Goal: Task Accomplishment & Management: Manage account settings

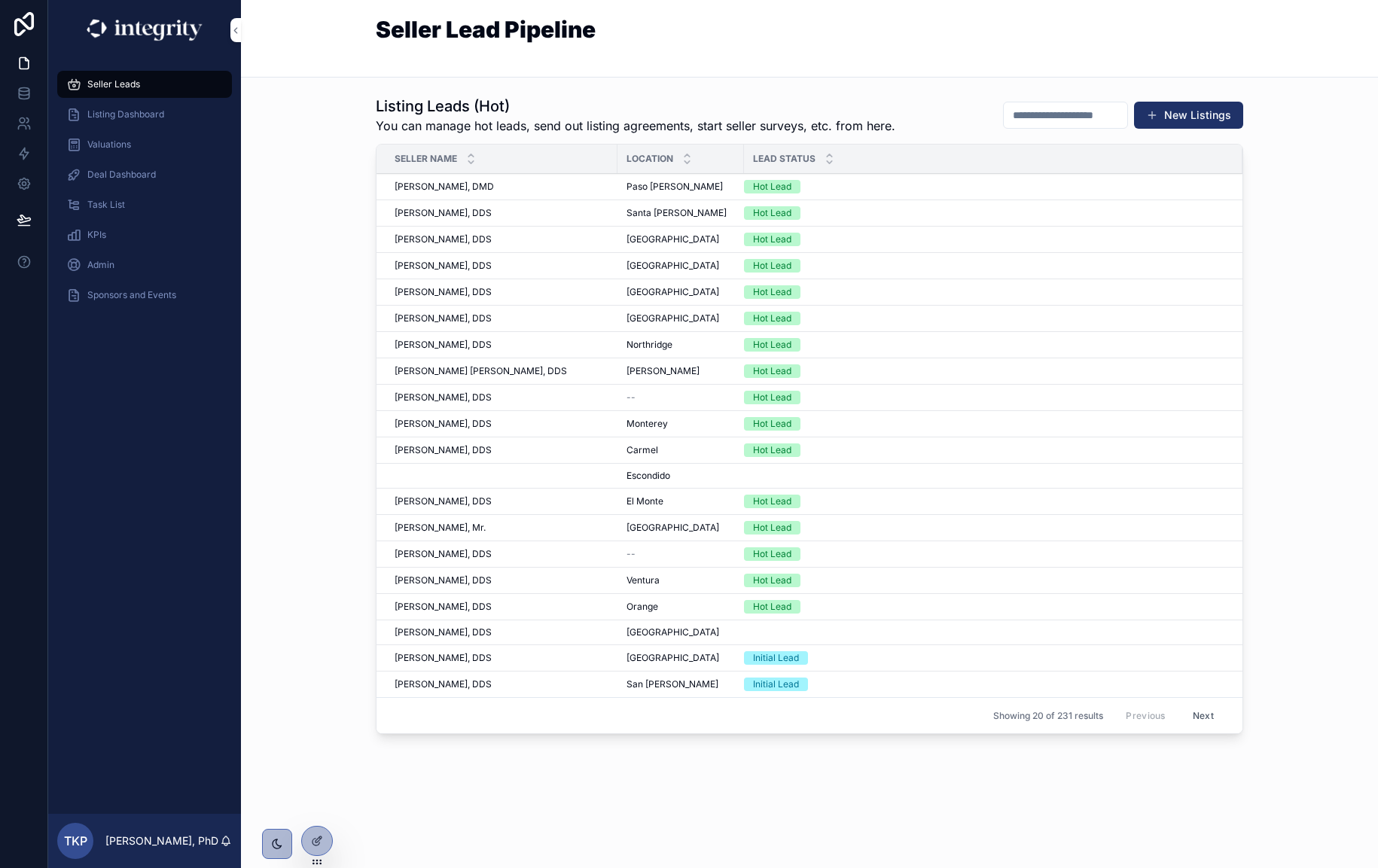
click at [133, 118] on span "Listing Dashboard" at bounding box center [125, 114] width 76 height 12
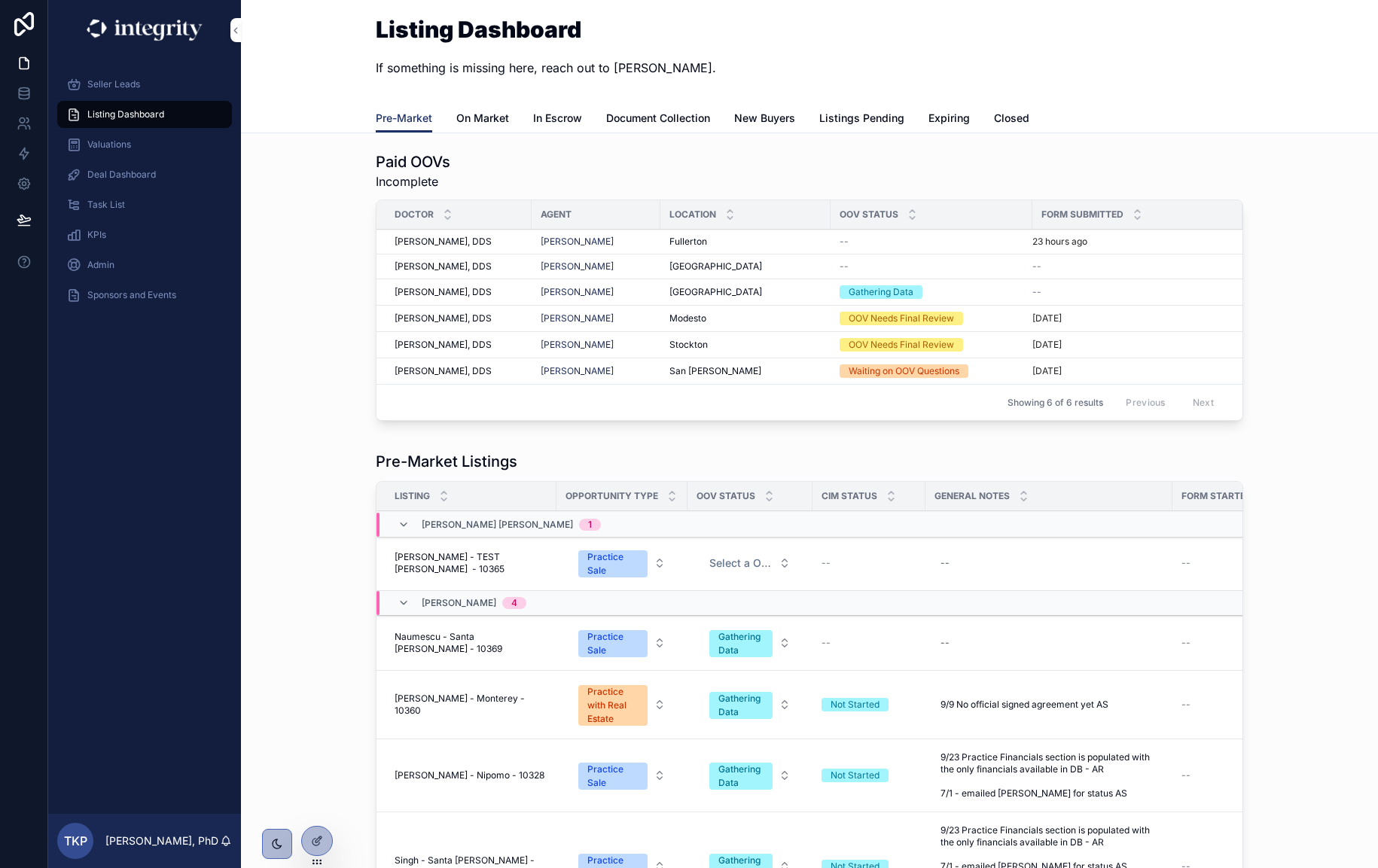
click at [485, 125] on span "On Market" at bounding box center [482, 118] width 53 height 15
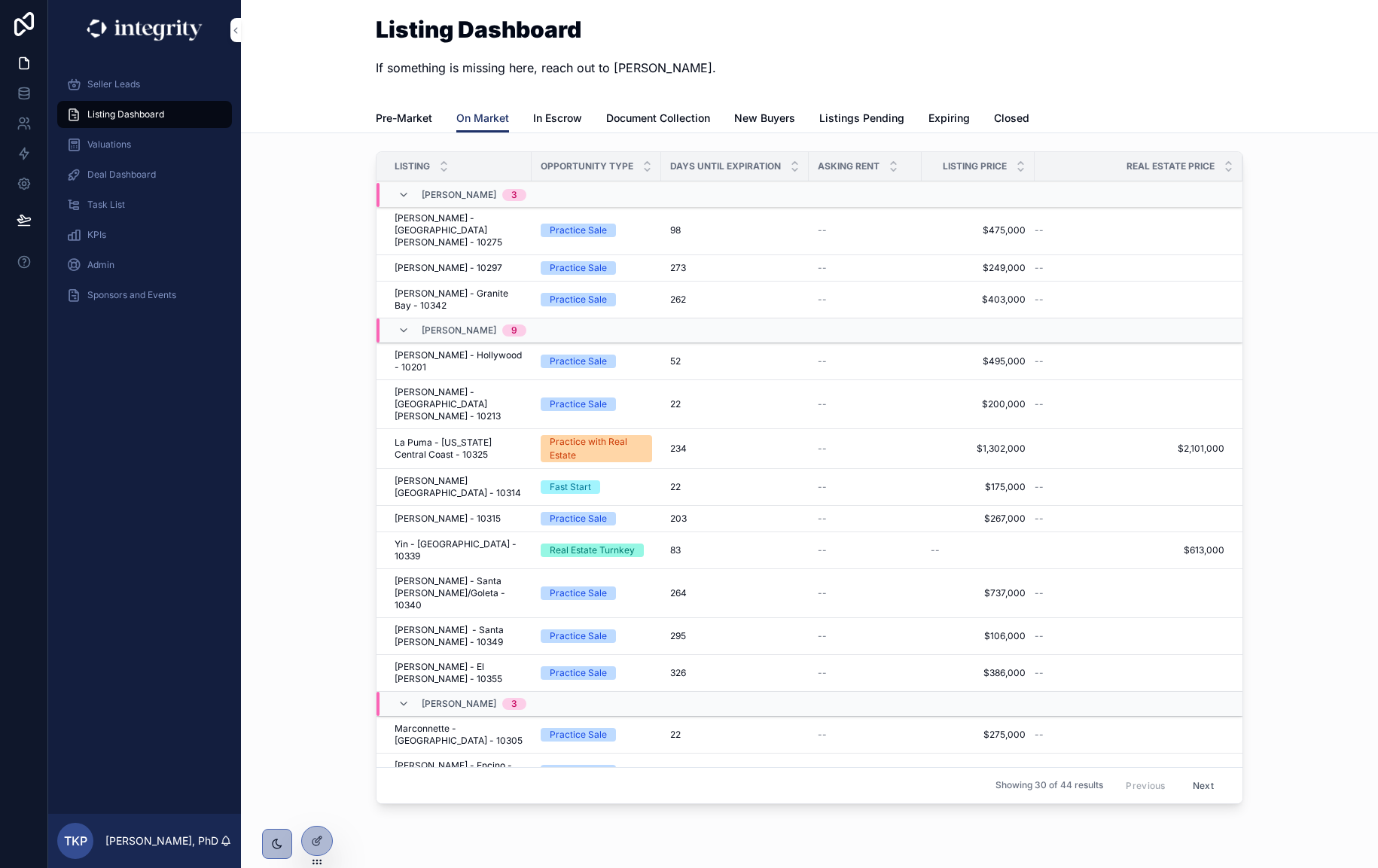
click at [454, 230] on span "[PERSON_NAME] - [GEOGRAPHIC_DATA][PERSON_NAME] - 10275" at bounding box center [458, 230] width 128 height 36
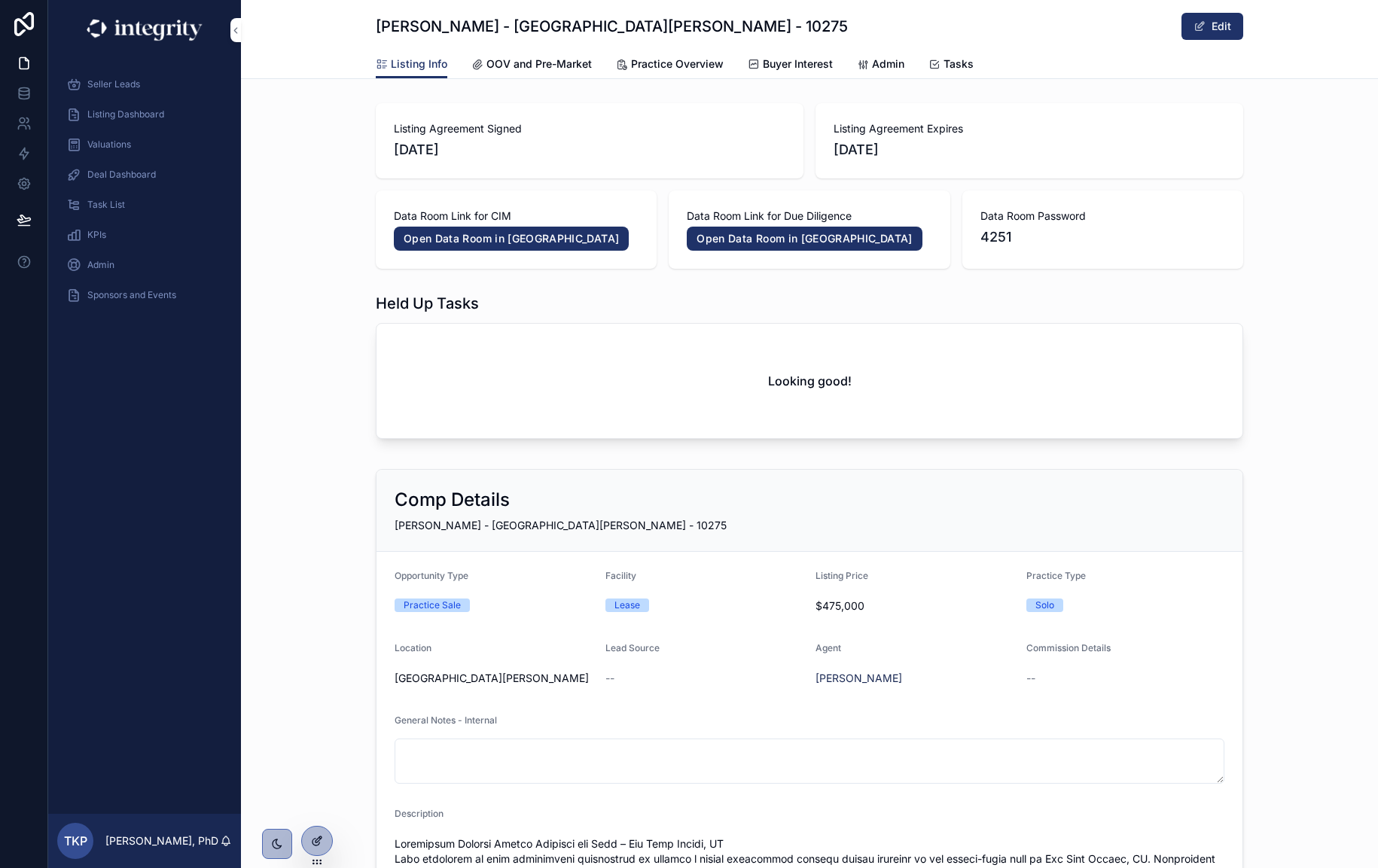
click at [322, 838] on icon at bounding box center [317, 840] width 12 height 12
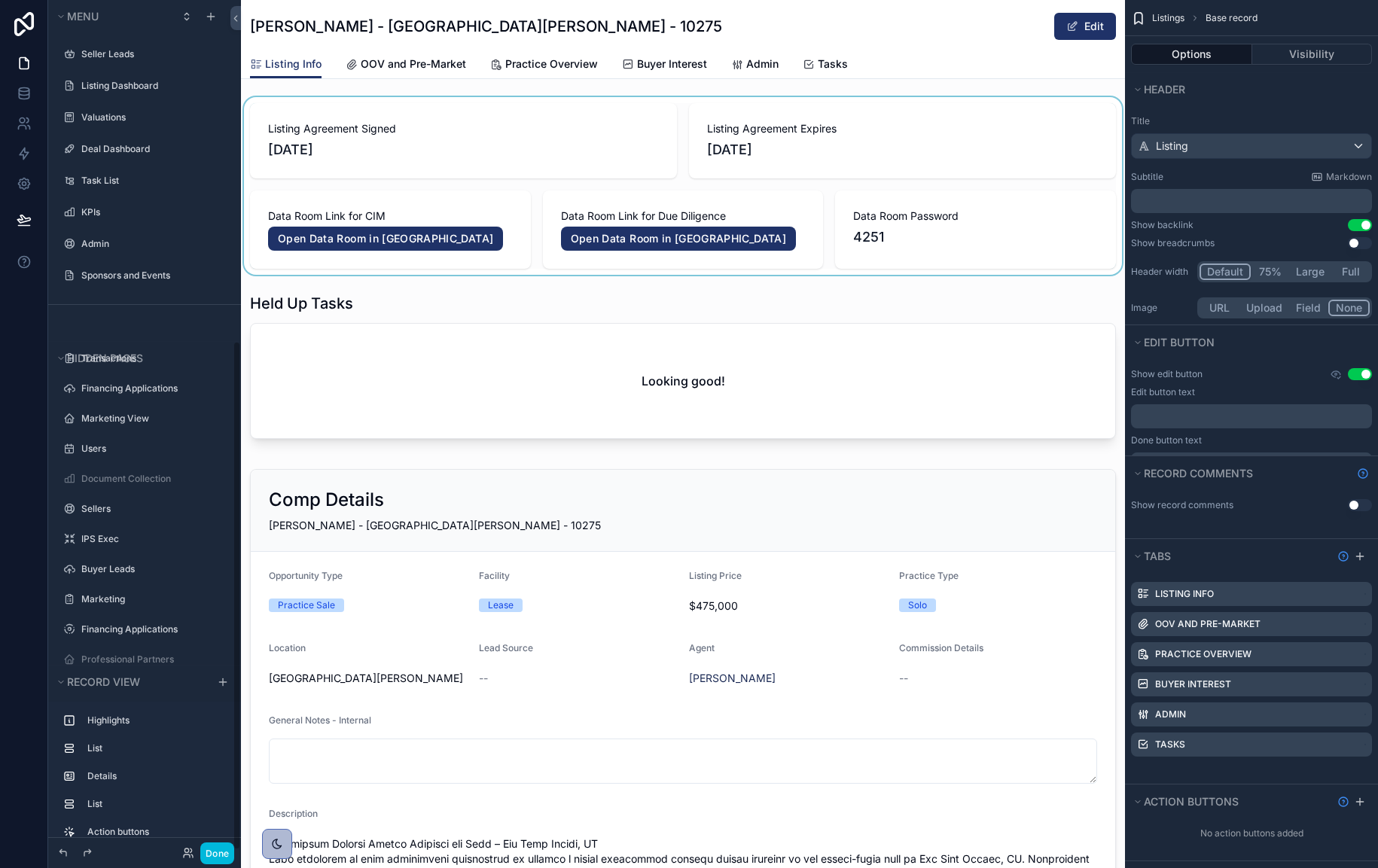
scroll to position [392, 0]
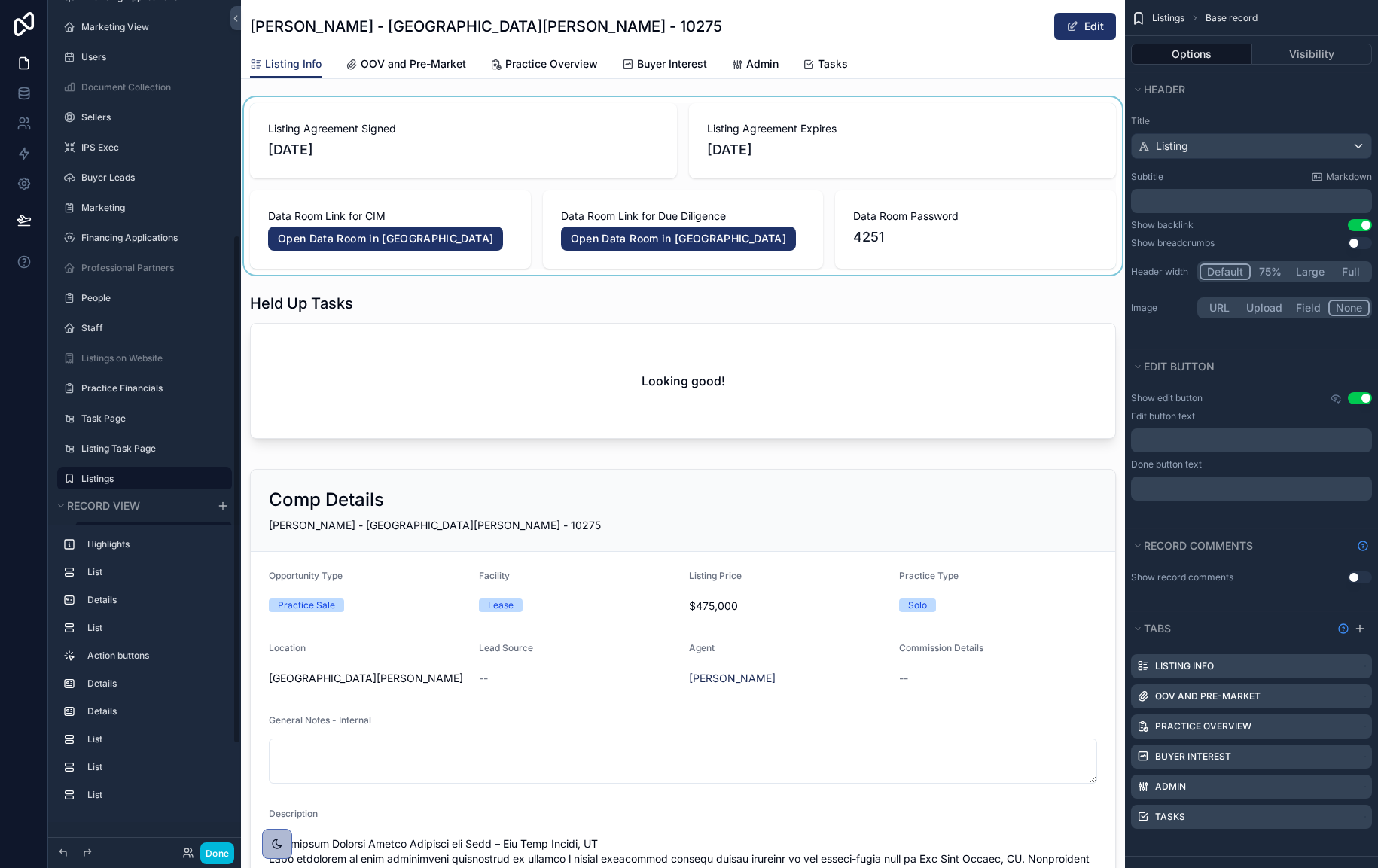
click at [928, 141] on div "scrollable content" at bounding box center [683, 185] width 885 height 178
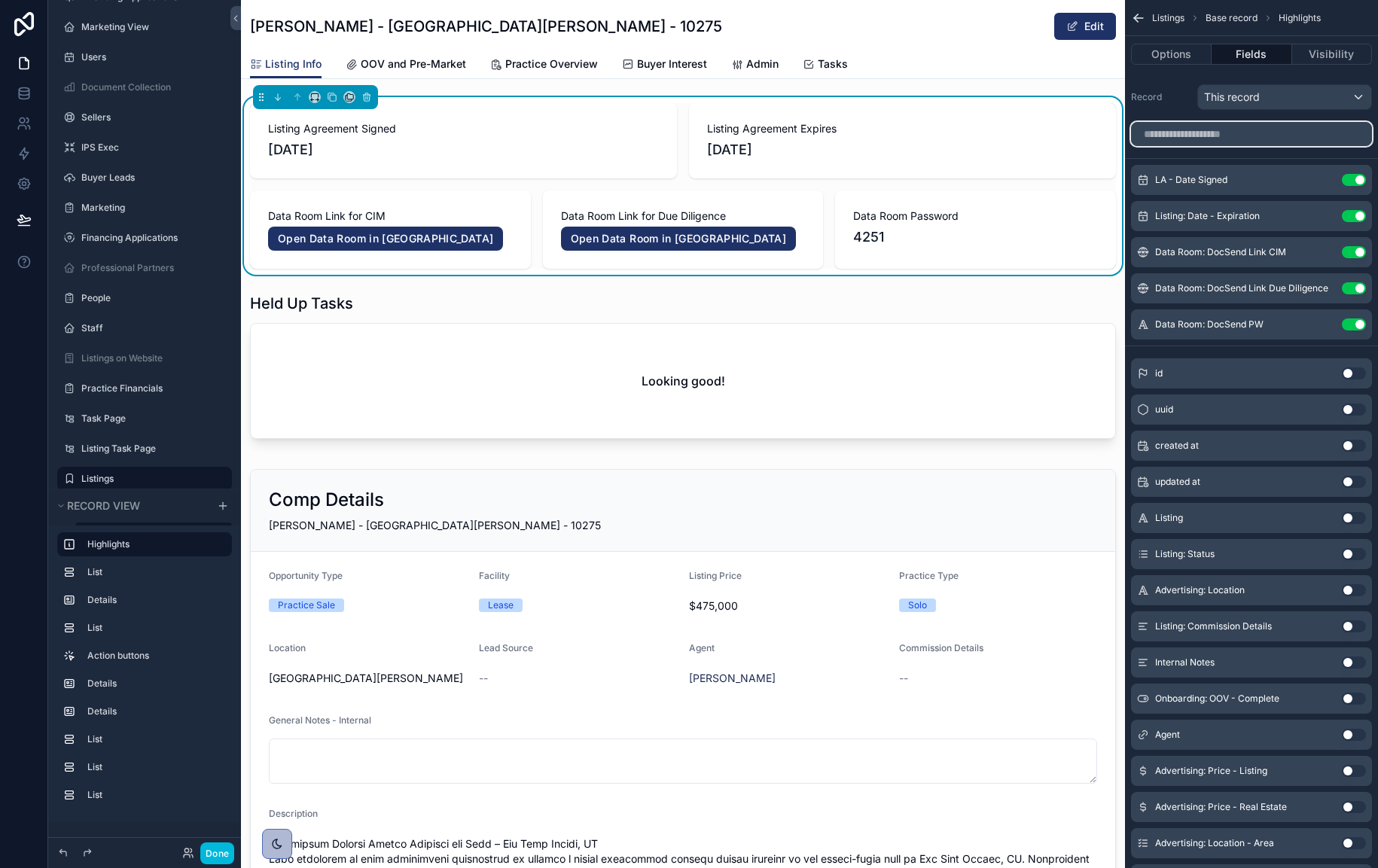
click at [1257, 137] on input "scrollable content" at bounding box center [1251, 134] width 241 height 24
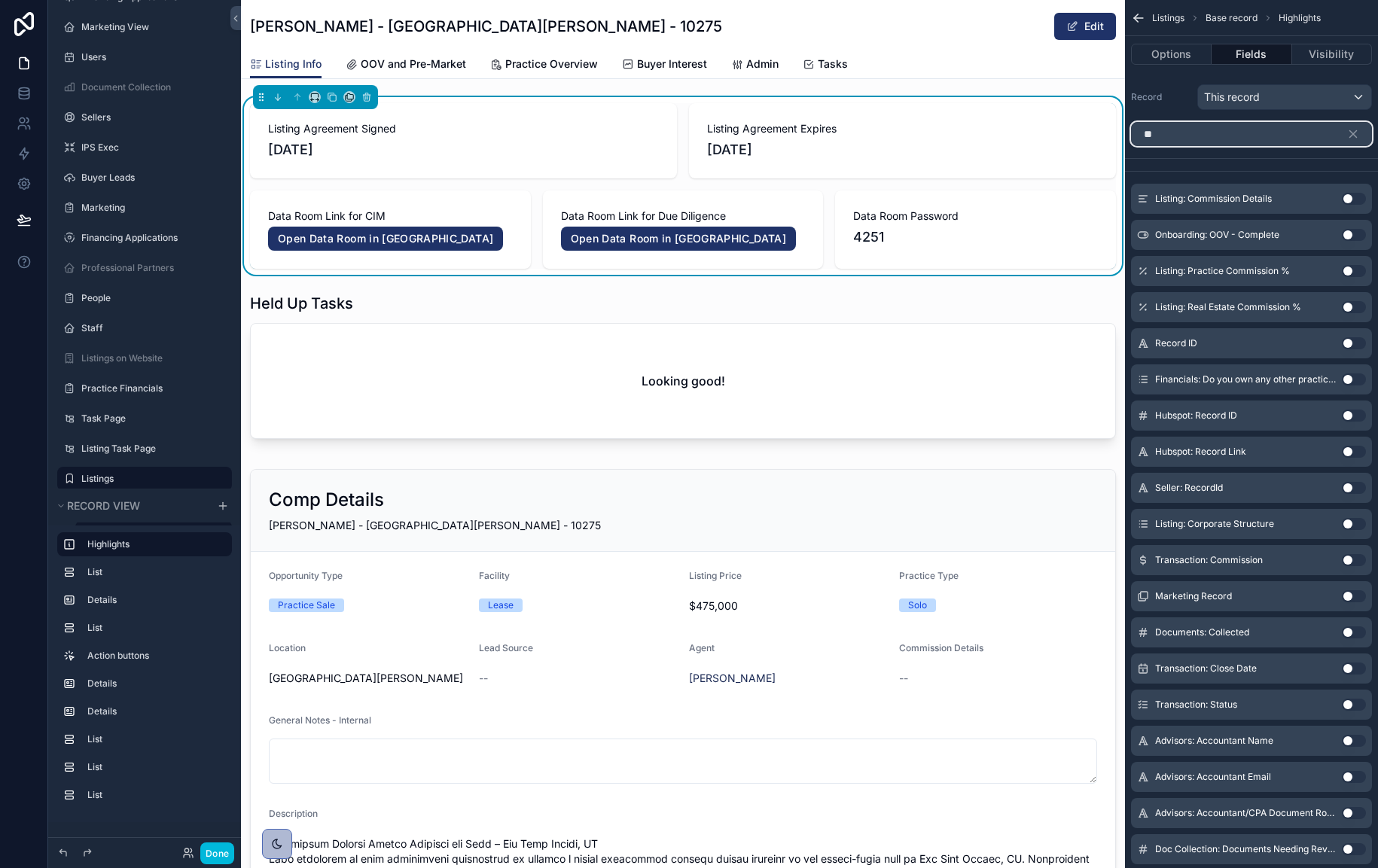
type input "*"
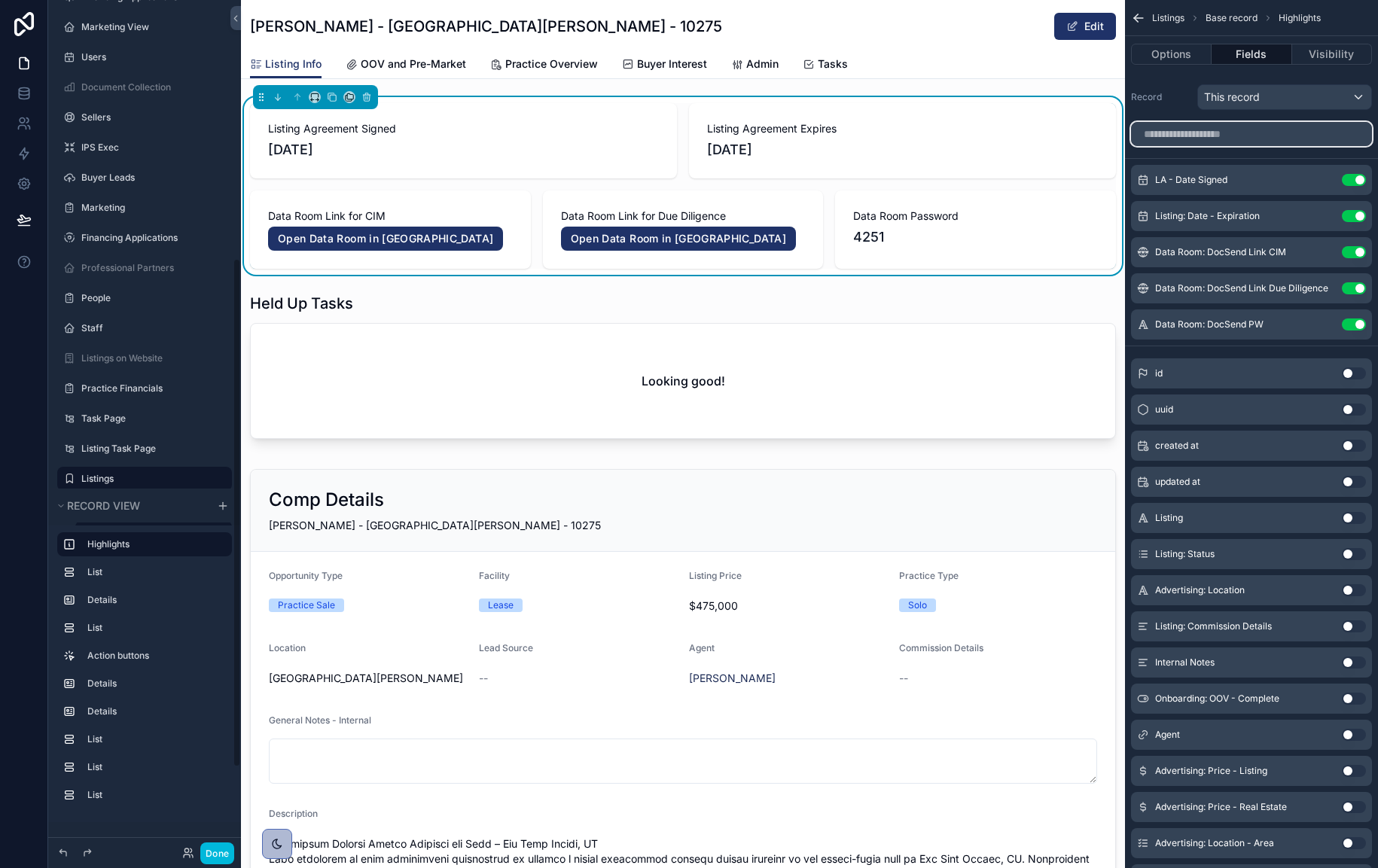
scroll to position [430, 0]
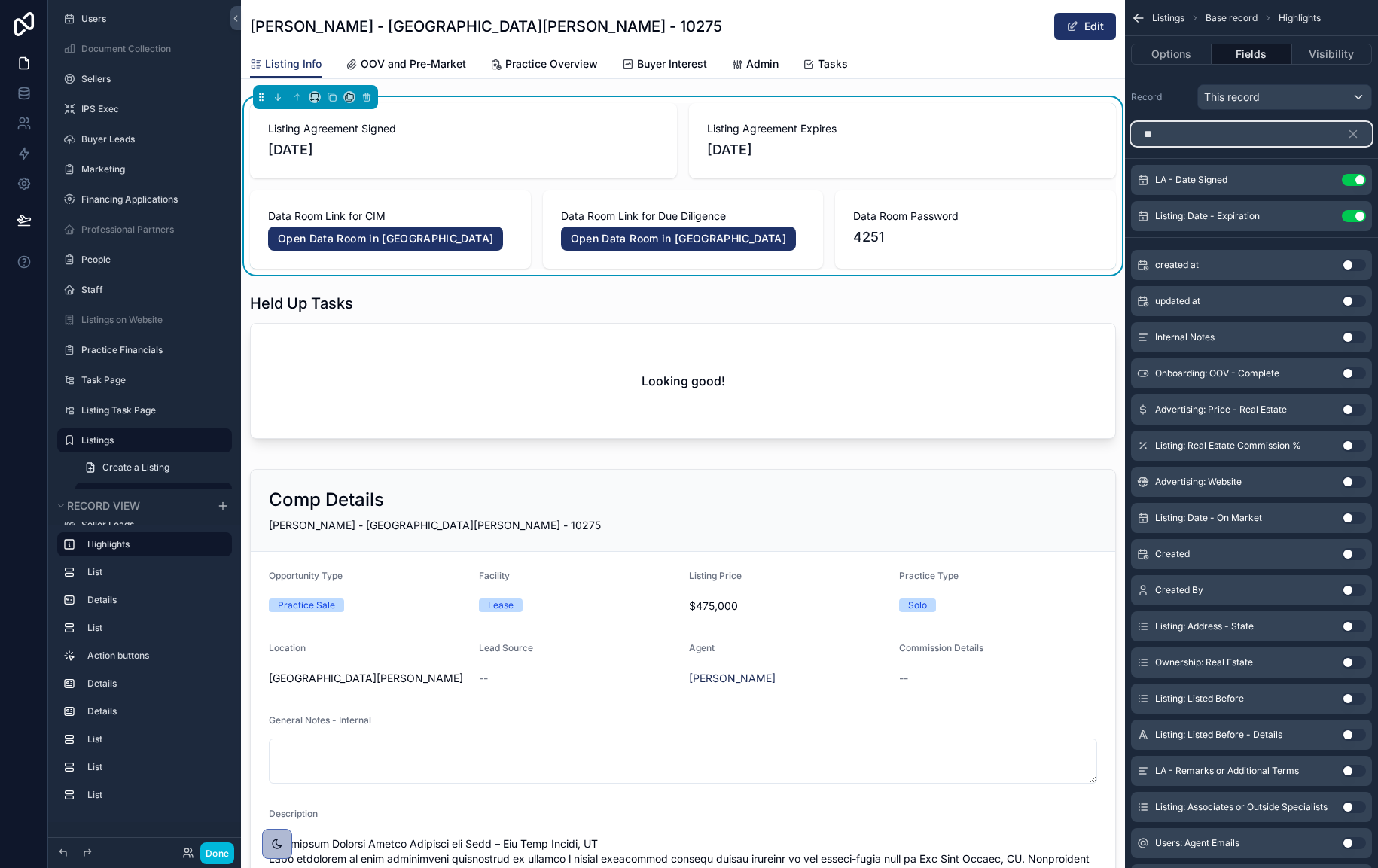
type input "*"
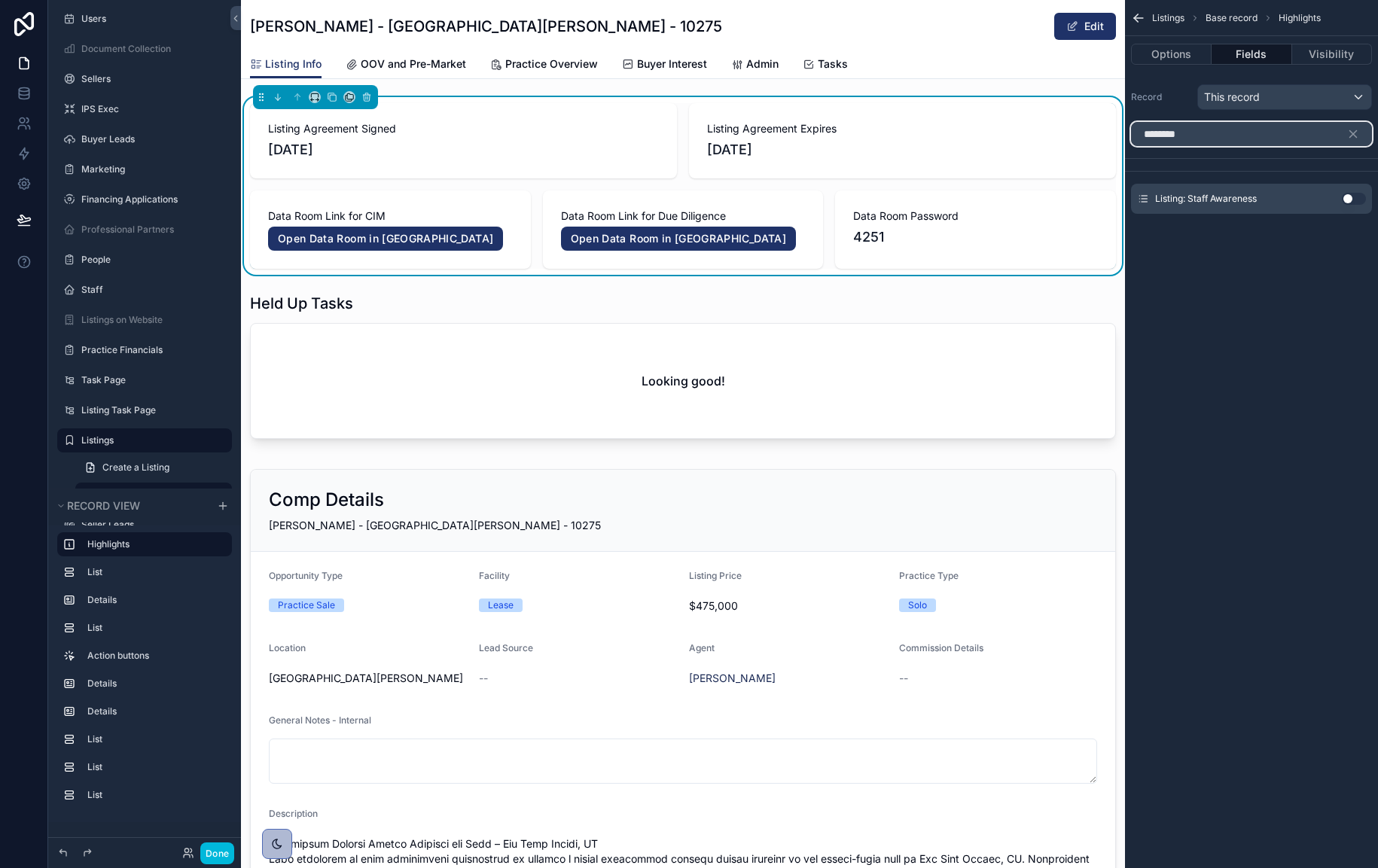
type input "********"
click at [1350, 202] on button "Use setting" at bounding box center [1354, 198] width 24 height 12
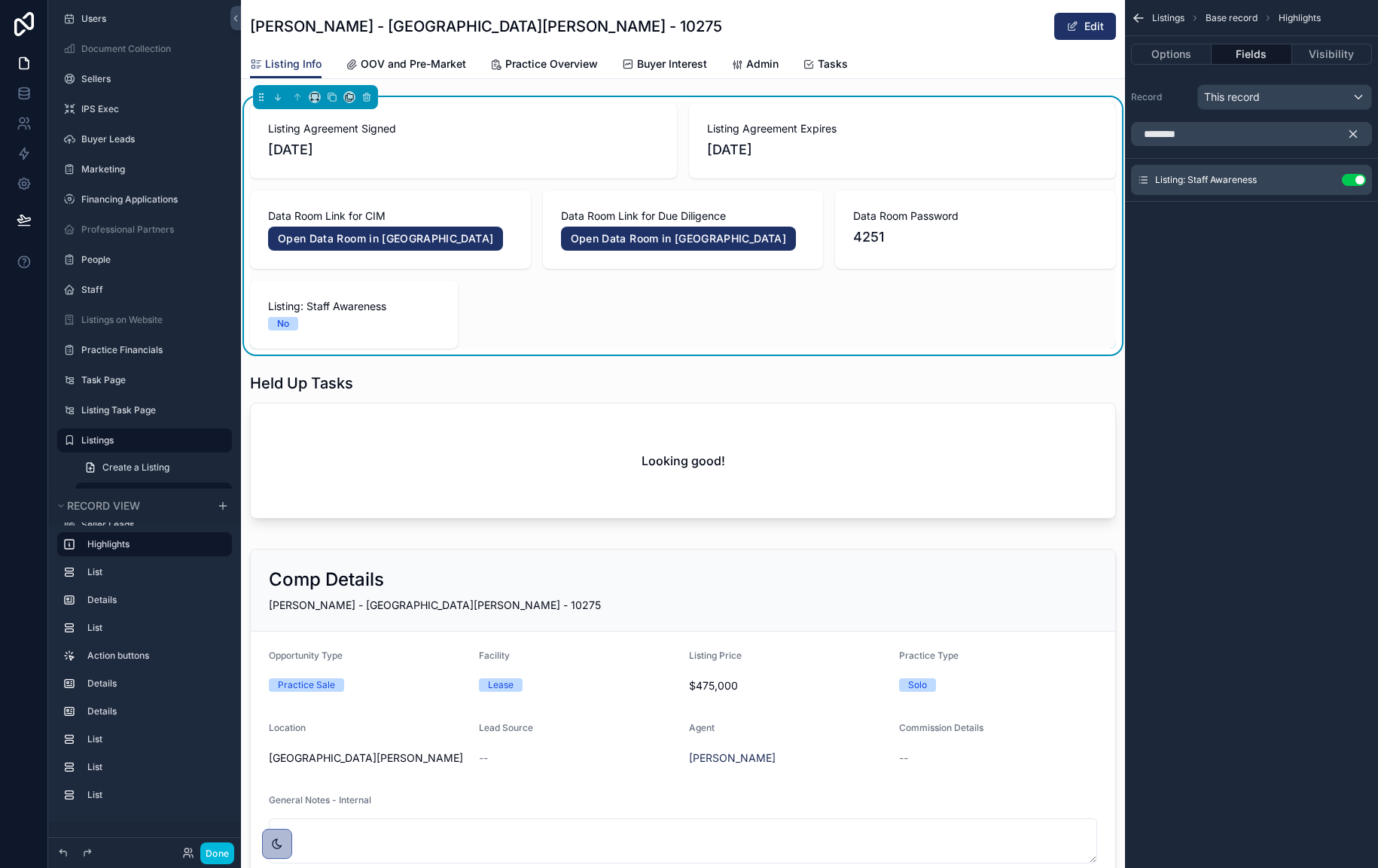
click at [1350, 132] on icon "scrollable content" at bounding box center [1353, 134] width 14 height 14
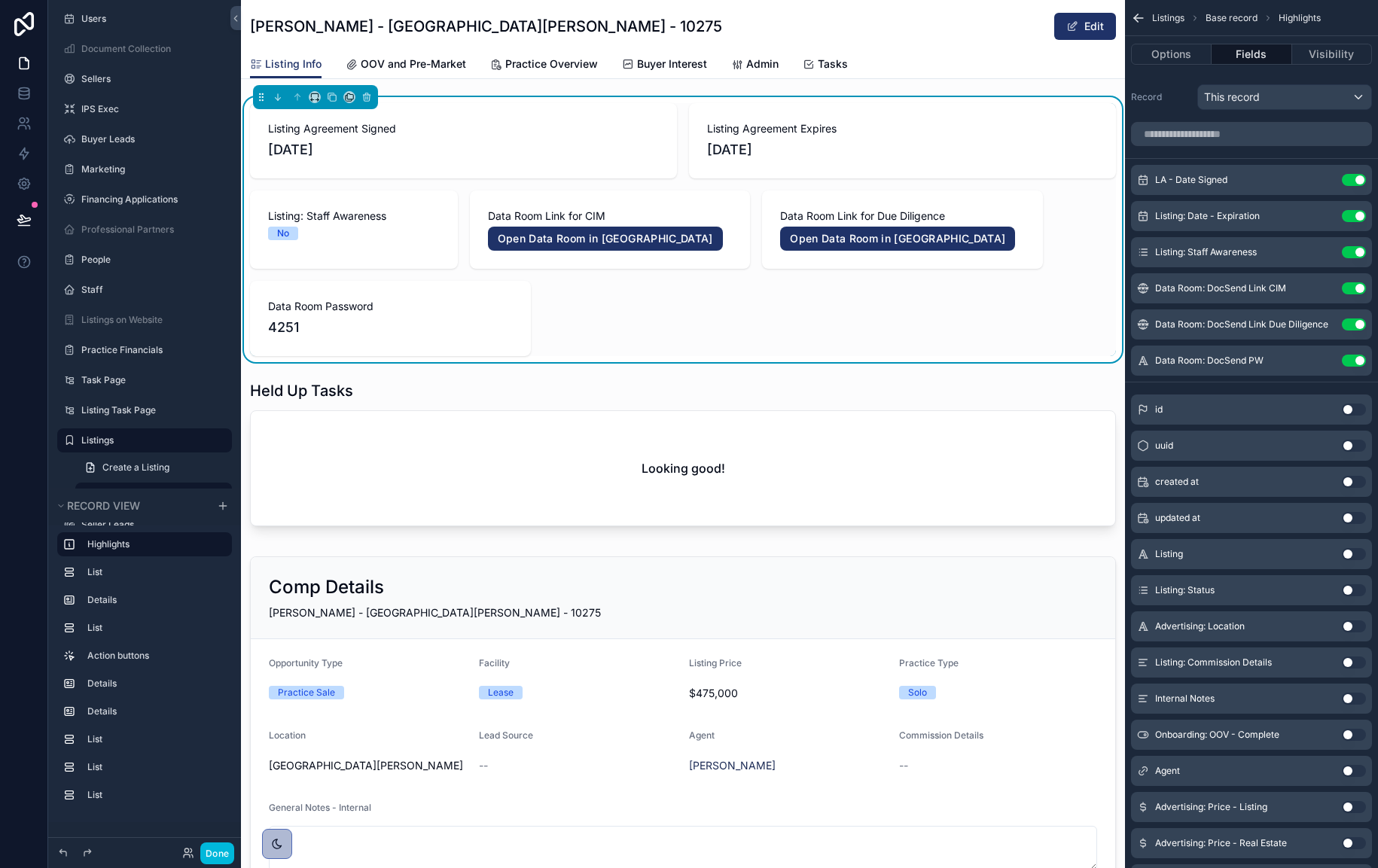
click at [0, 0] on icon "scrollable content" at bounding box center [0, 0] width 0 height 0
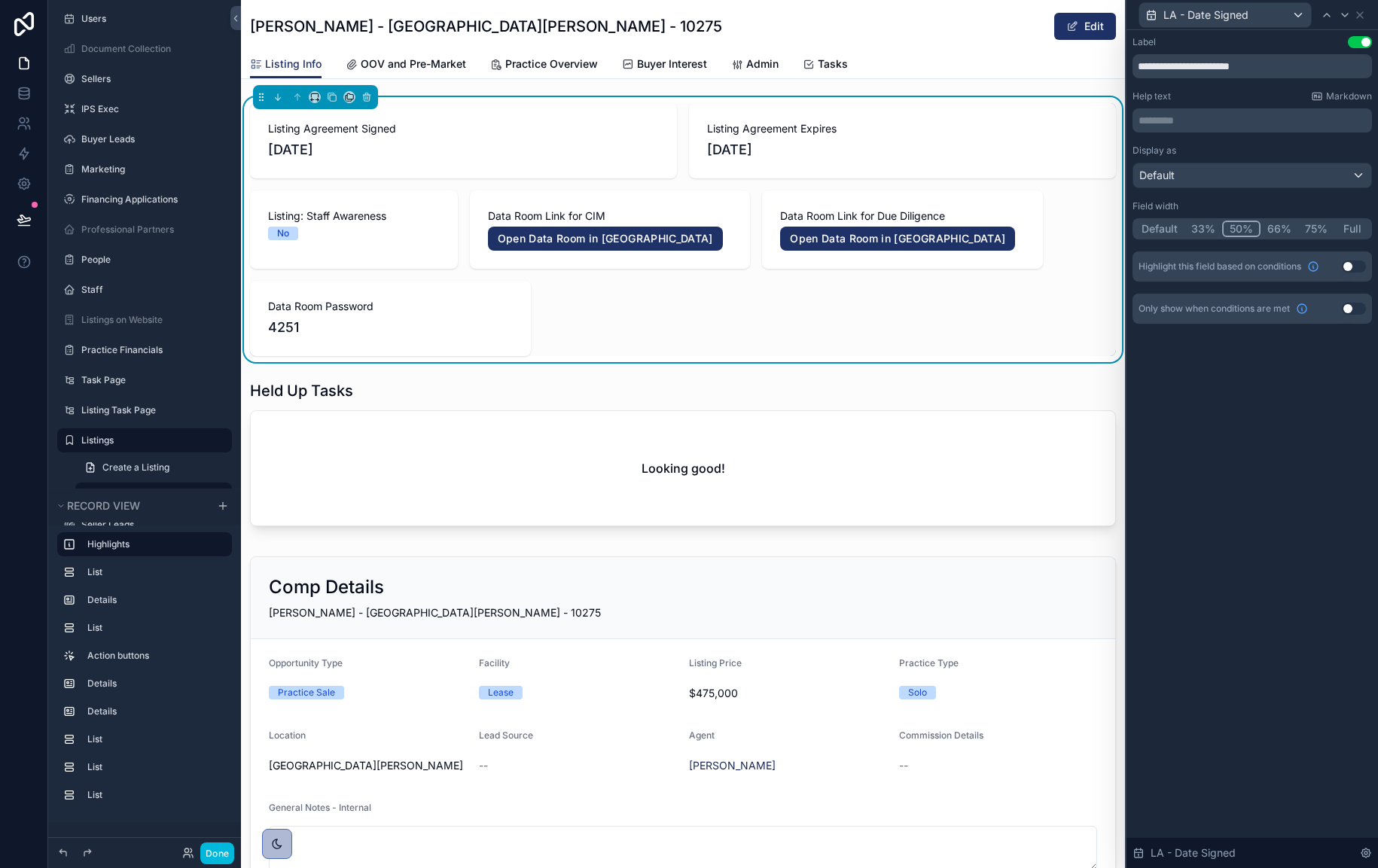
click at [1201, 231] on button "33%" at bounding box center [1203, 228] width 37 height 16
click at [1358, 17] on icon at bounding box center [1360, 15] width 12 height 12
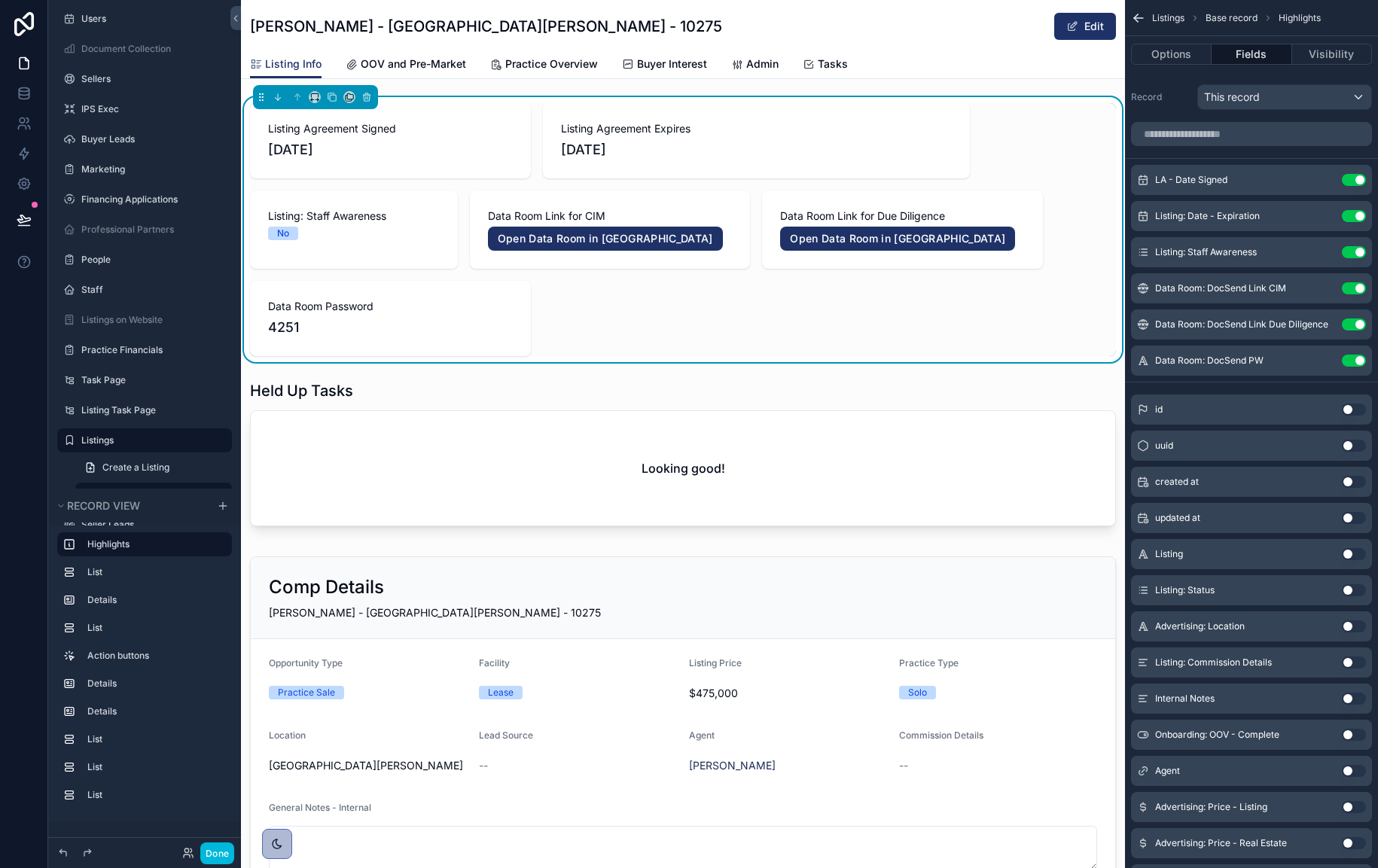
click at [0, 0] on icon "scrollable content" at bounding box center [0, 0] width 0 height 0
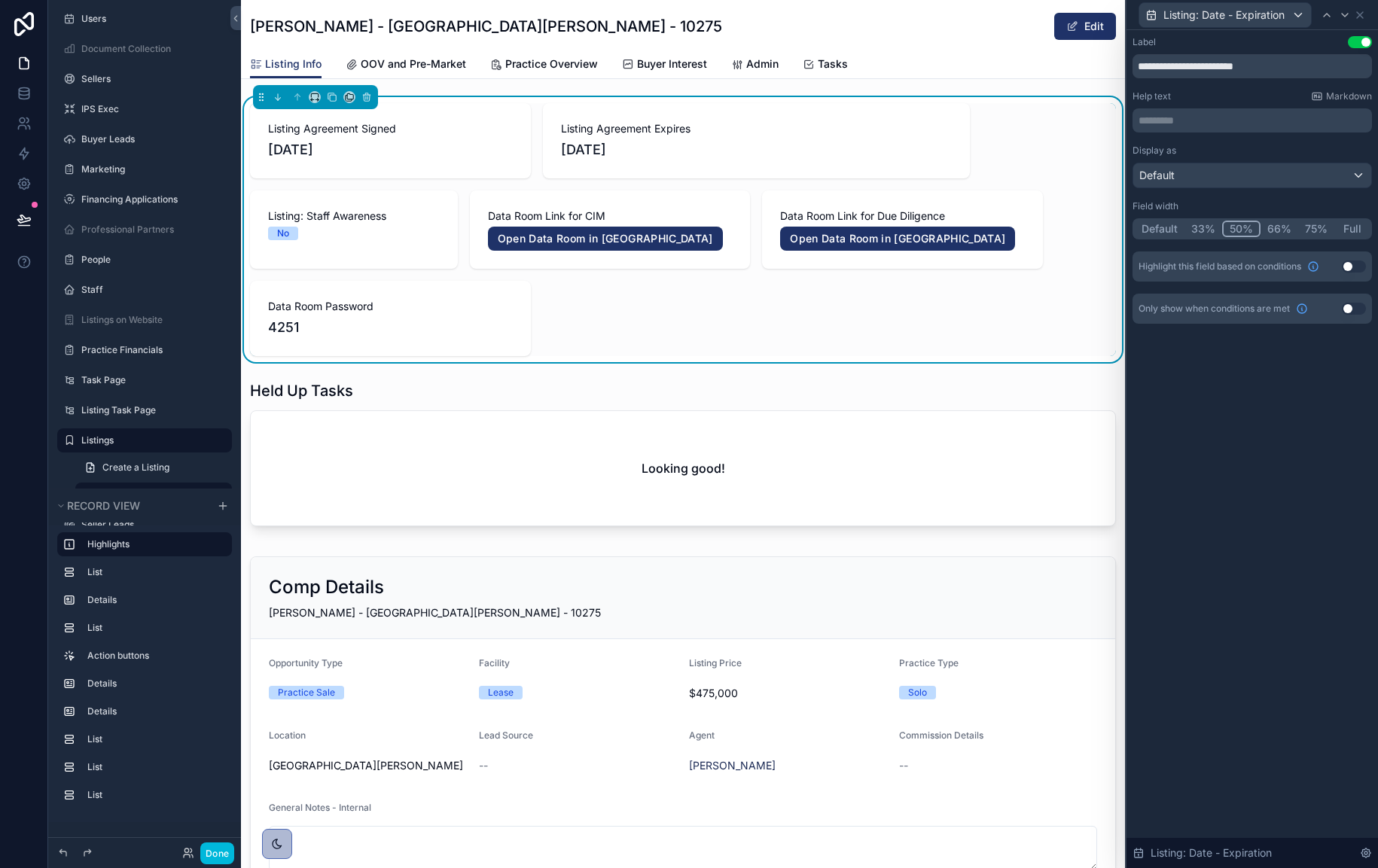
click at [1212, 230] on button "33%" at bounding box center [1203, 228] width 37 height 16
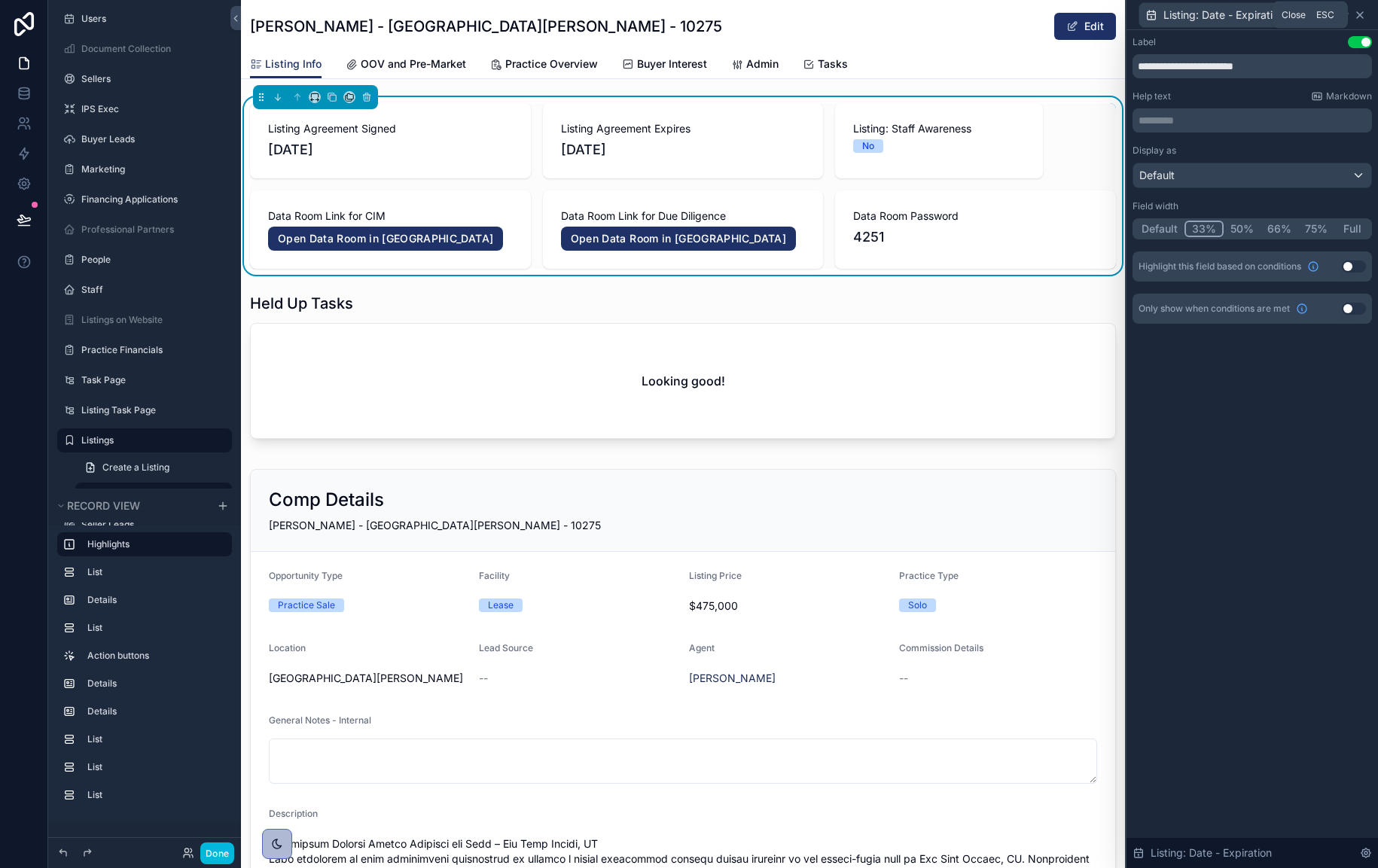
click at [1356, 18] on icon at bounding box center [1360, 15] width 12 height 12
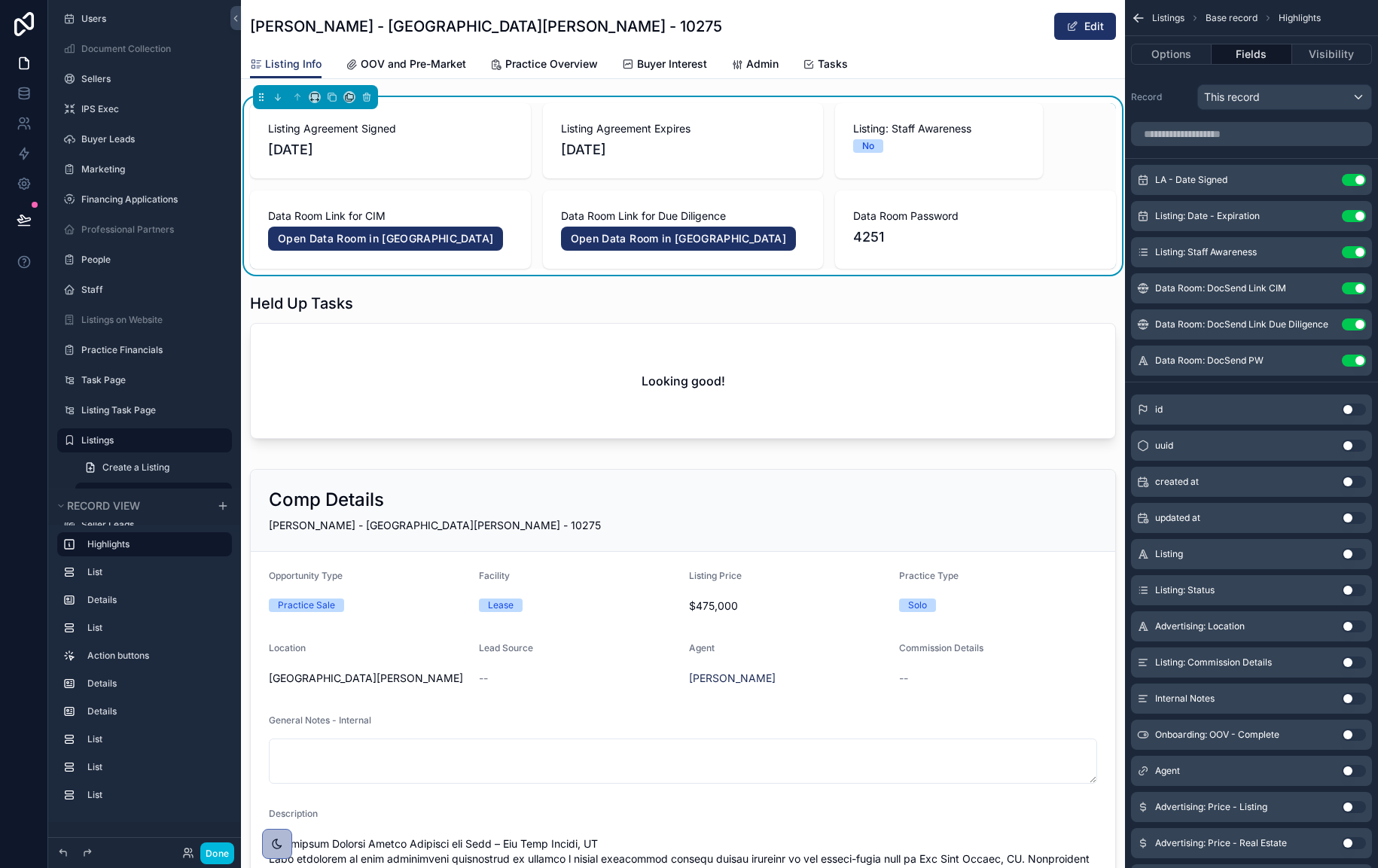
click at [0, 0] on button "scrollable content" at bounding box center [0, 0] width 0 height 0
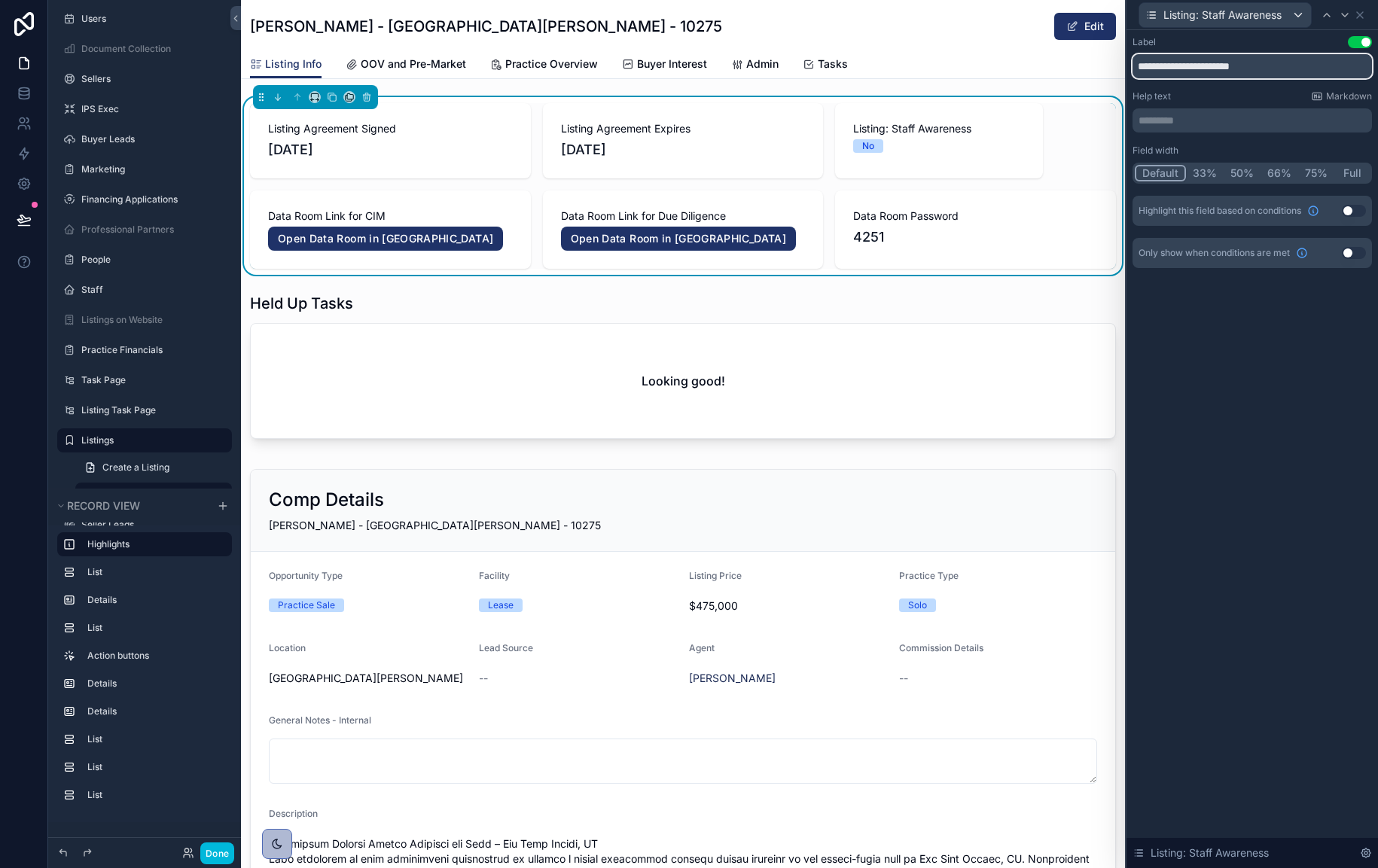
drag, startPoint x: 1265, startPoint y: 67, endPoint x: 1091, endPoint y: 70, distance: 174.0
click at [1091, 70] on div "**********" at bounding box center [689, 434] width 1378 height 868
type input "**********"
click at [1365, 13] on icon at bounding box center [1360, 15] width 12 height 12
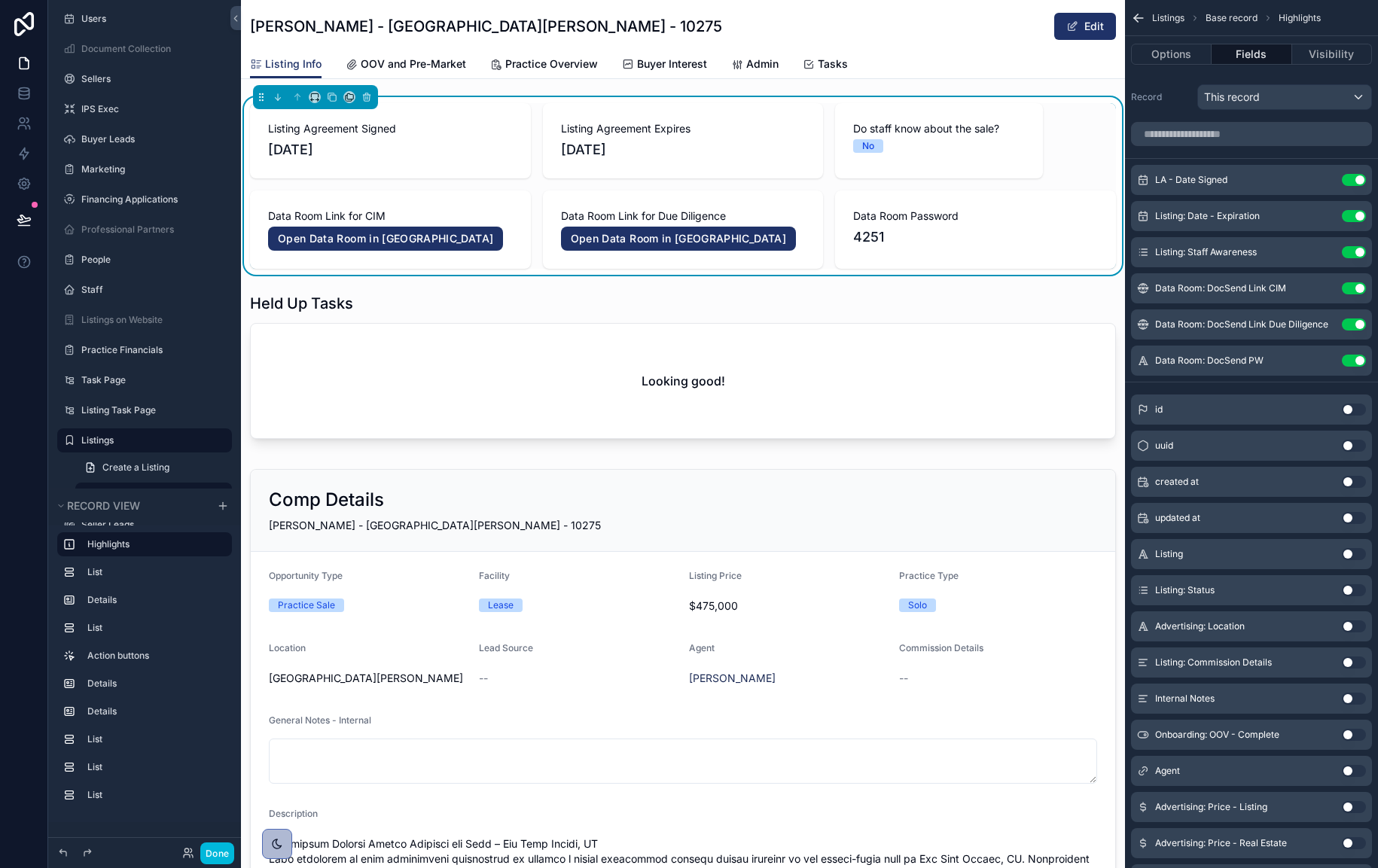
click at [0, 0] on icon "scrollable content" at bounding box center [0, 0] width 0 height 0
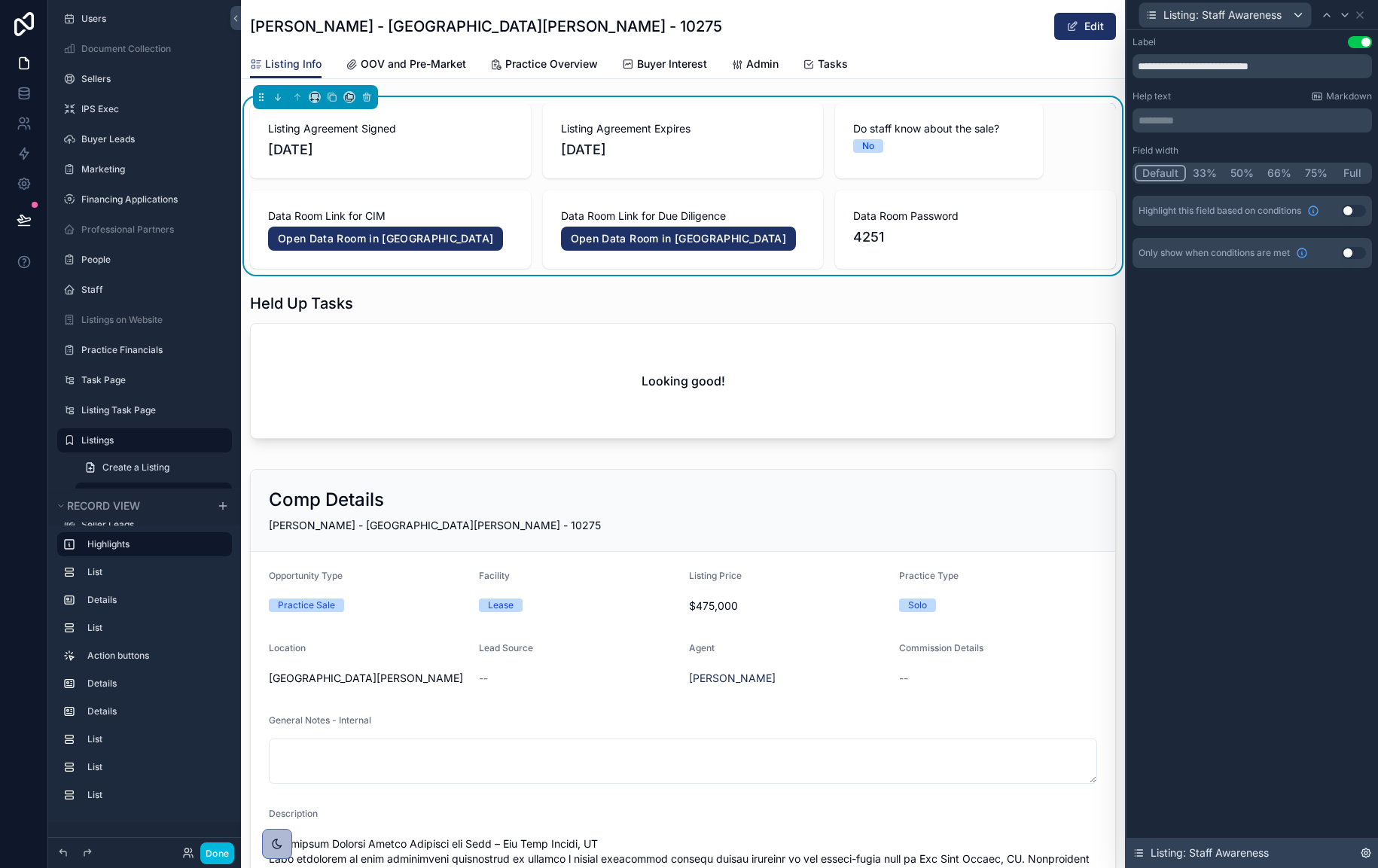
click at [1362, 851] on icon at bounding box center [1366, 853] width 12 height 12
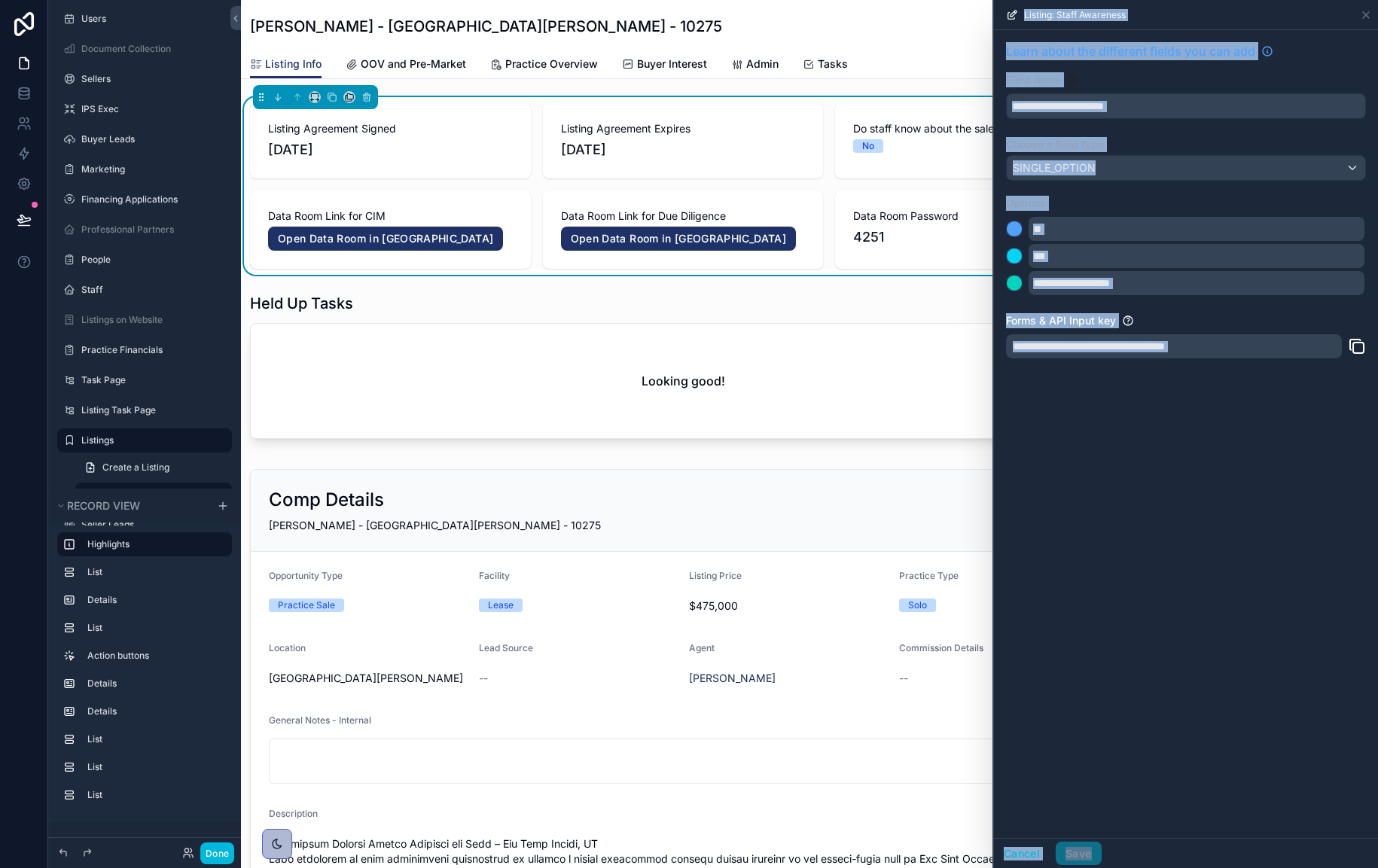
click at [1242, 199] on label "Options" at bounding box center [1186, 203] width 360 height 15
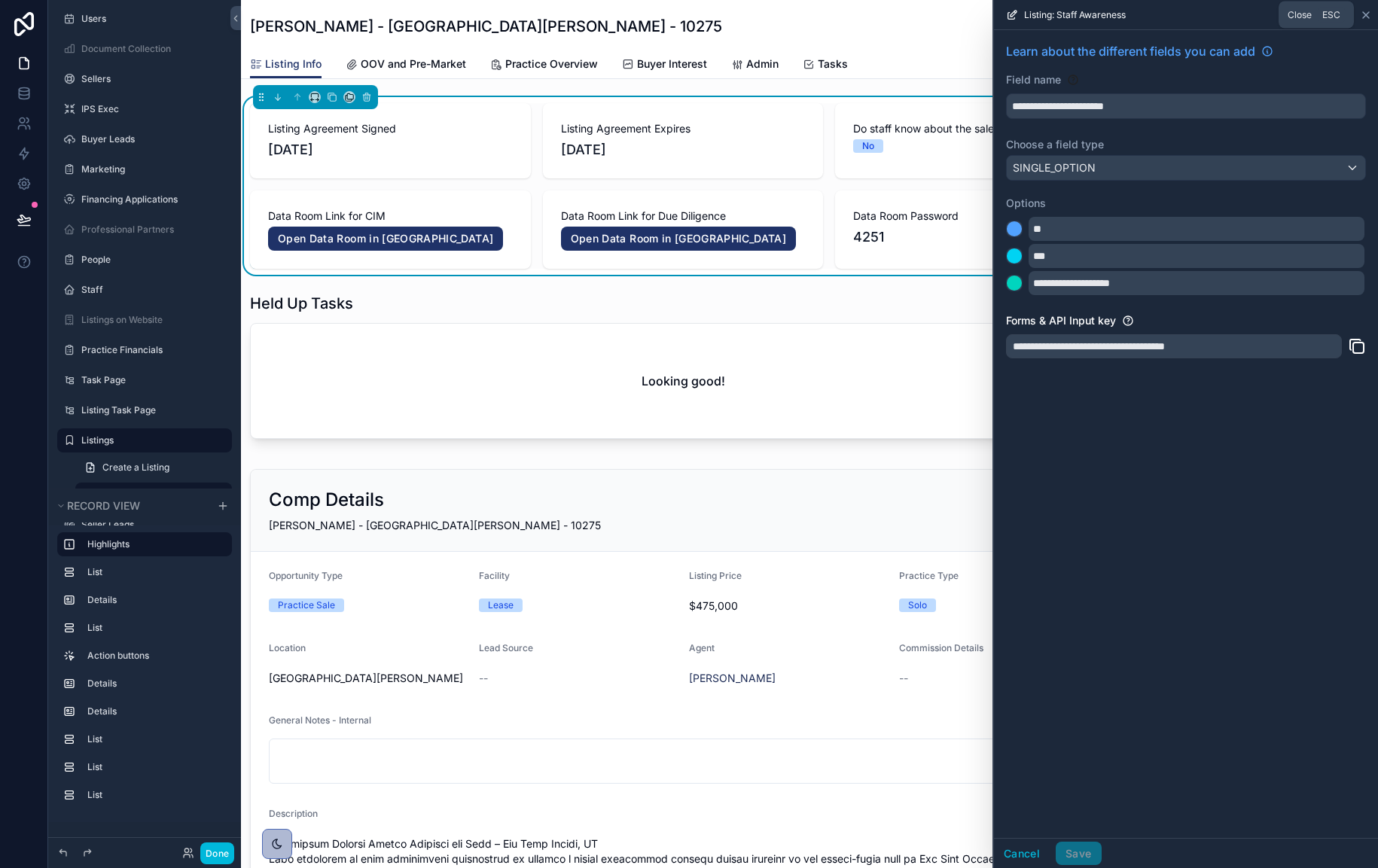
click at [1369, 9] on icon at bounding box center [1366, 15] width 12 height 12
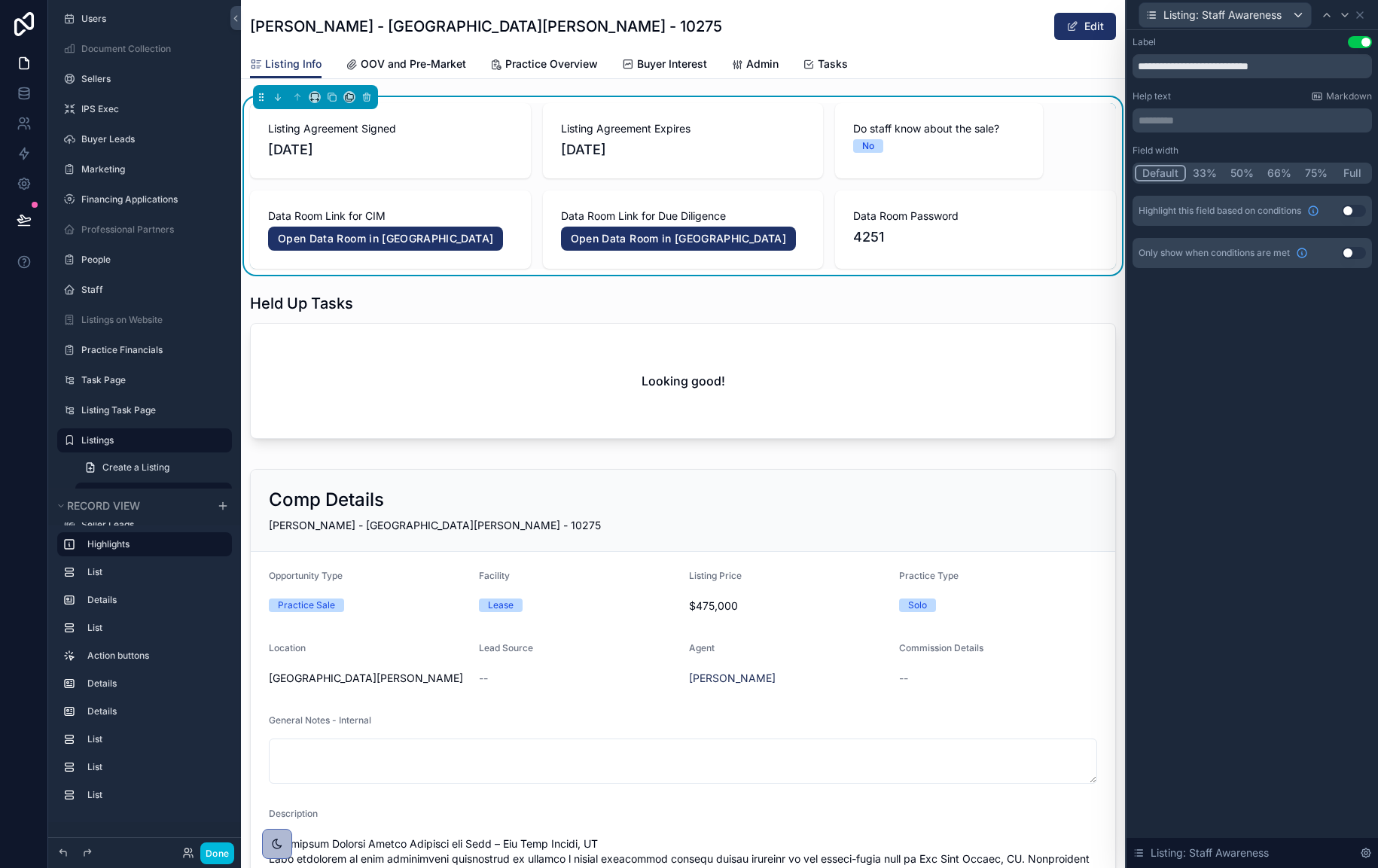
click at [1211, 173] on button "33%" at bounding box center [1205, 173] width 37 height 16
click at [1176, 351] on div "**********" at bounding box center [1252, 449] width 251 height 838
click at [1365, 15] on icon at bounding box center [1360, 15] width 12 height 12
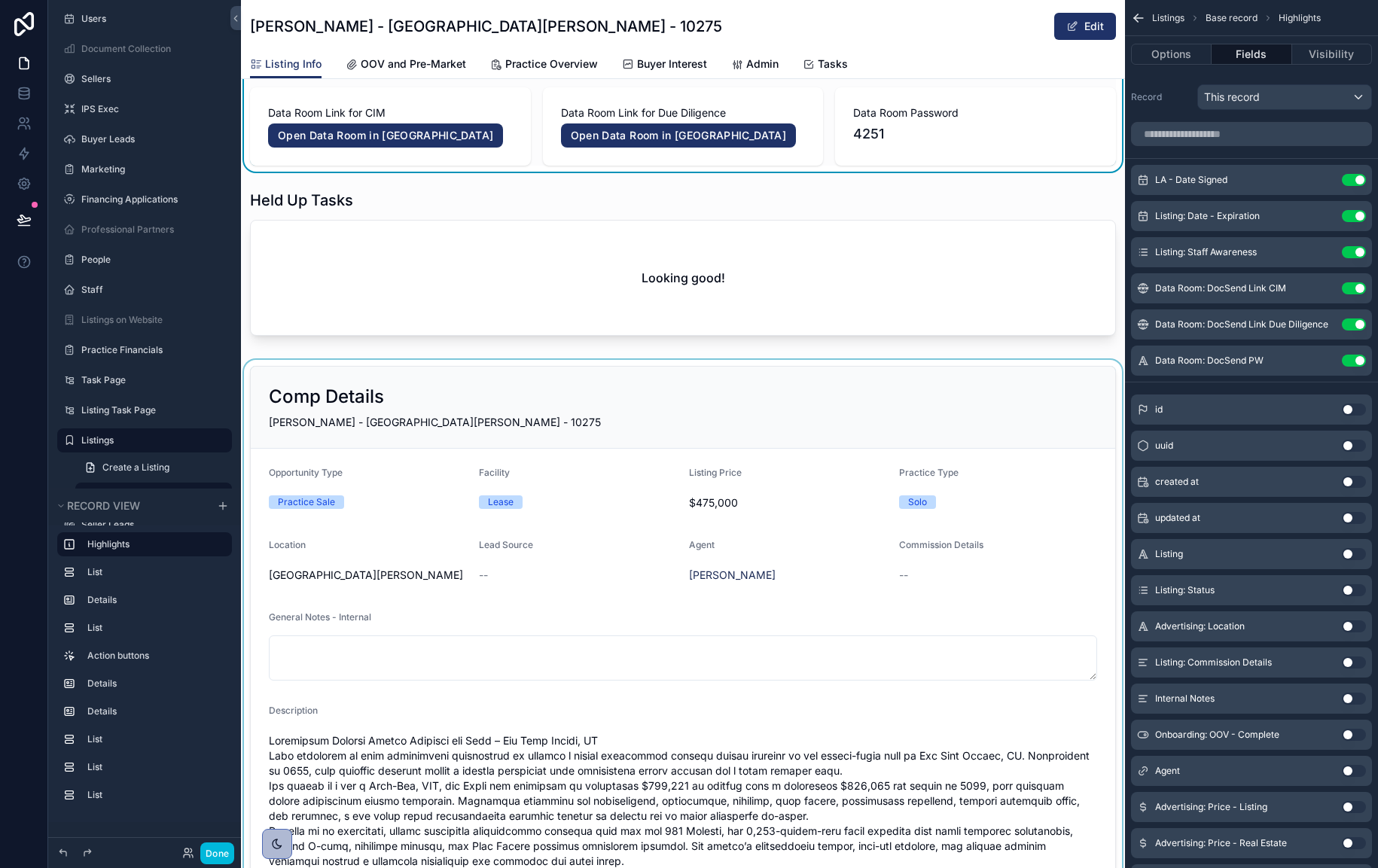
scroll to position [68, 0]
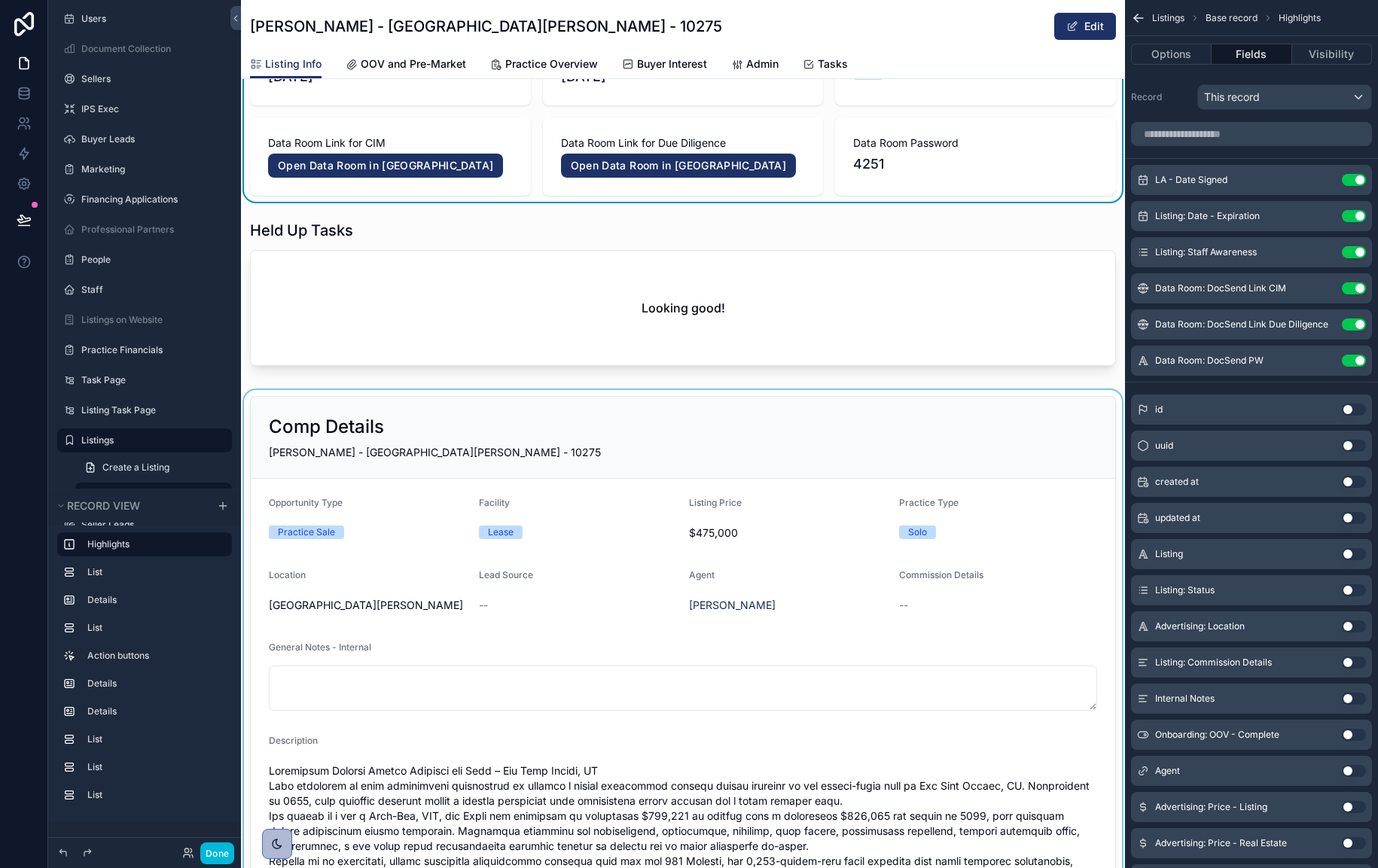
click at [824, 462] on div "scrollable content" at bounding box center [683, 855] width 885 height 930
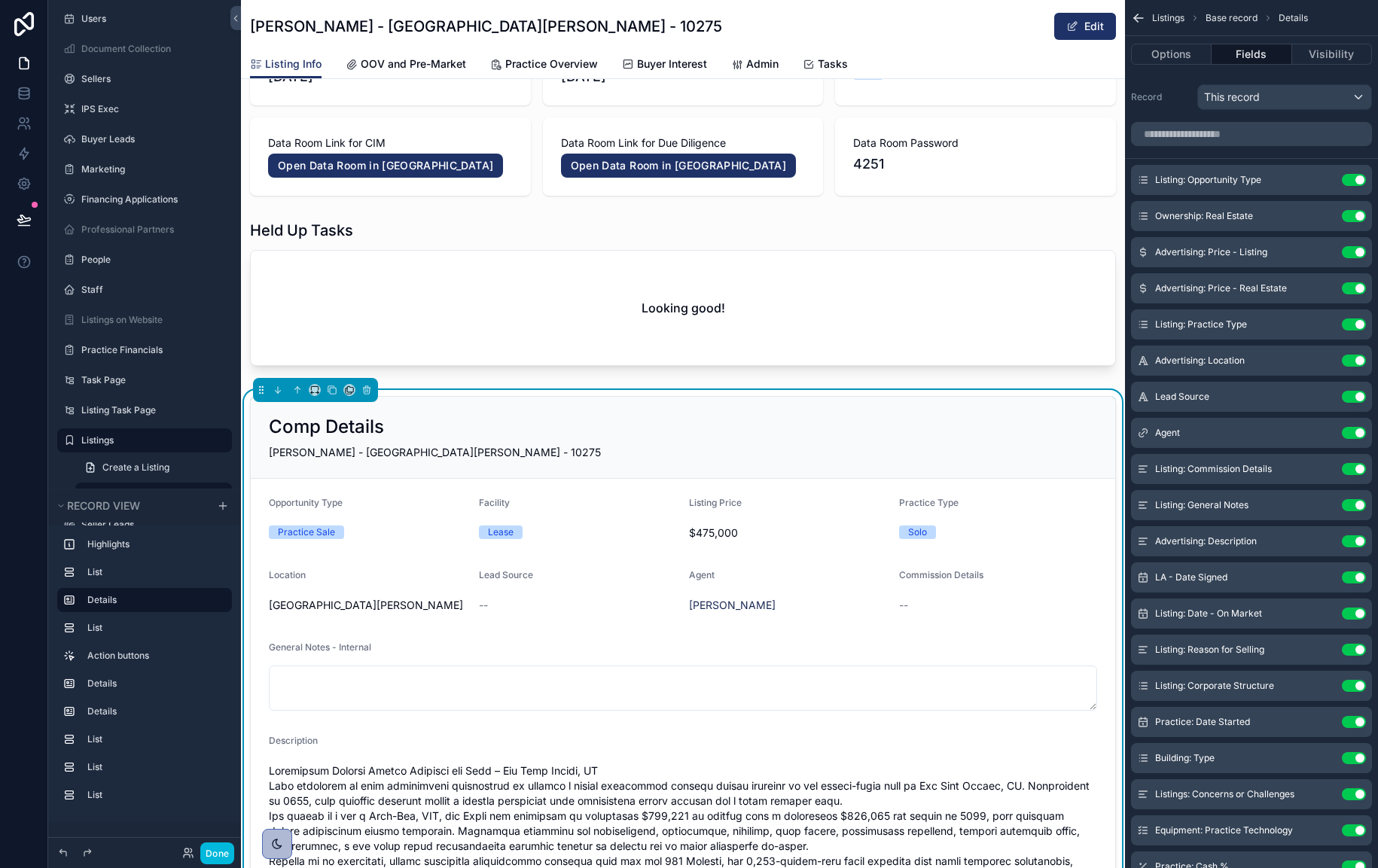
scroll to position [76, 0]
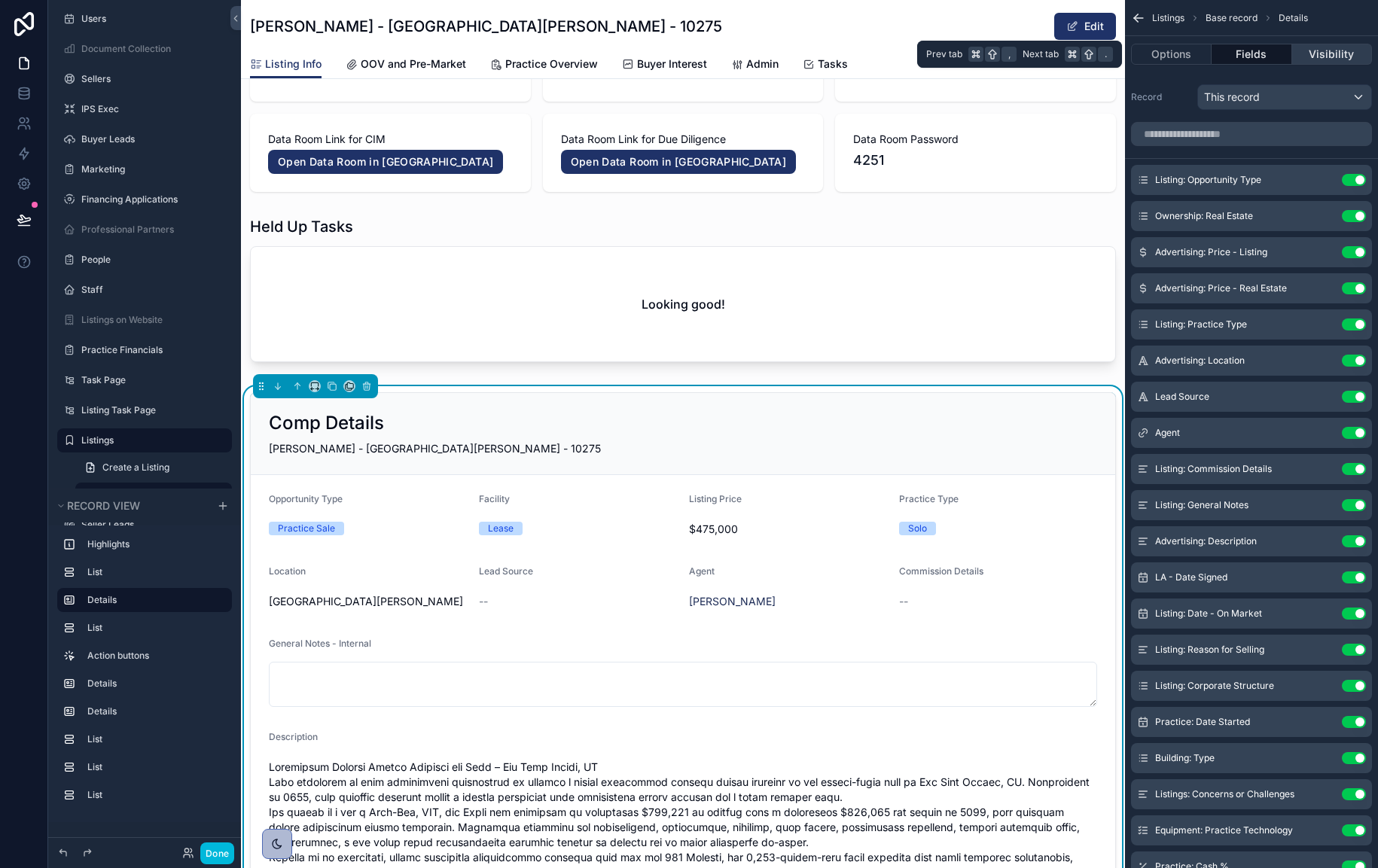
click at [1316, 50] on button "Visibility" at bounding box center [1332, 54] width 80 height 21
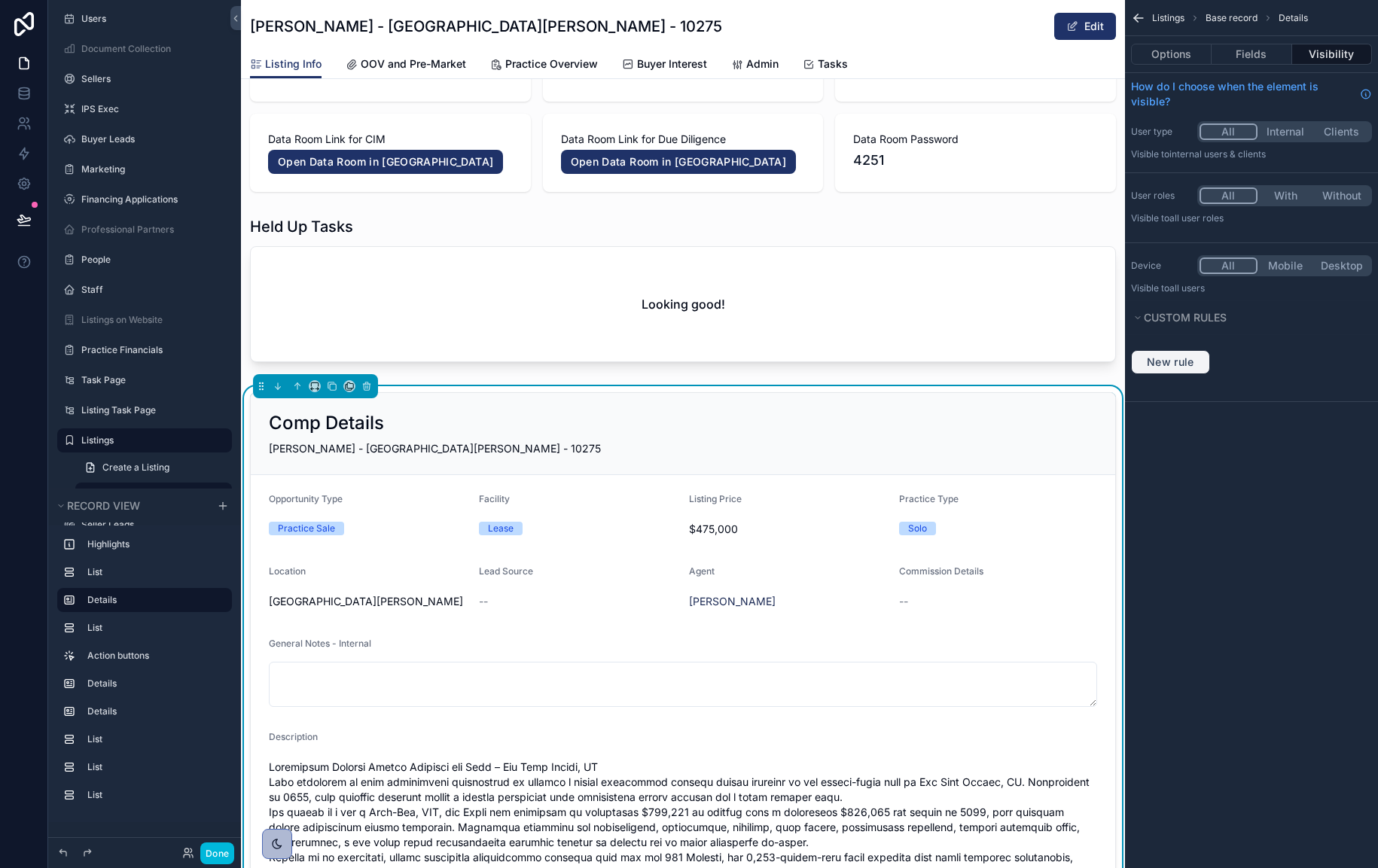
click at [1190, 363] on span "New rule" at bounding box center [1170, 362] width 59 height 14
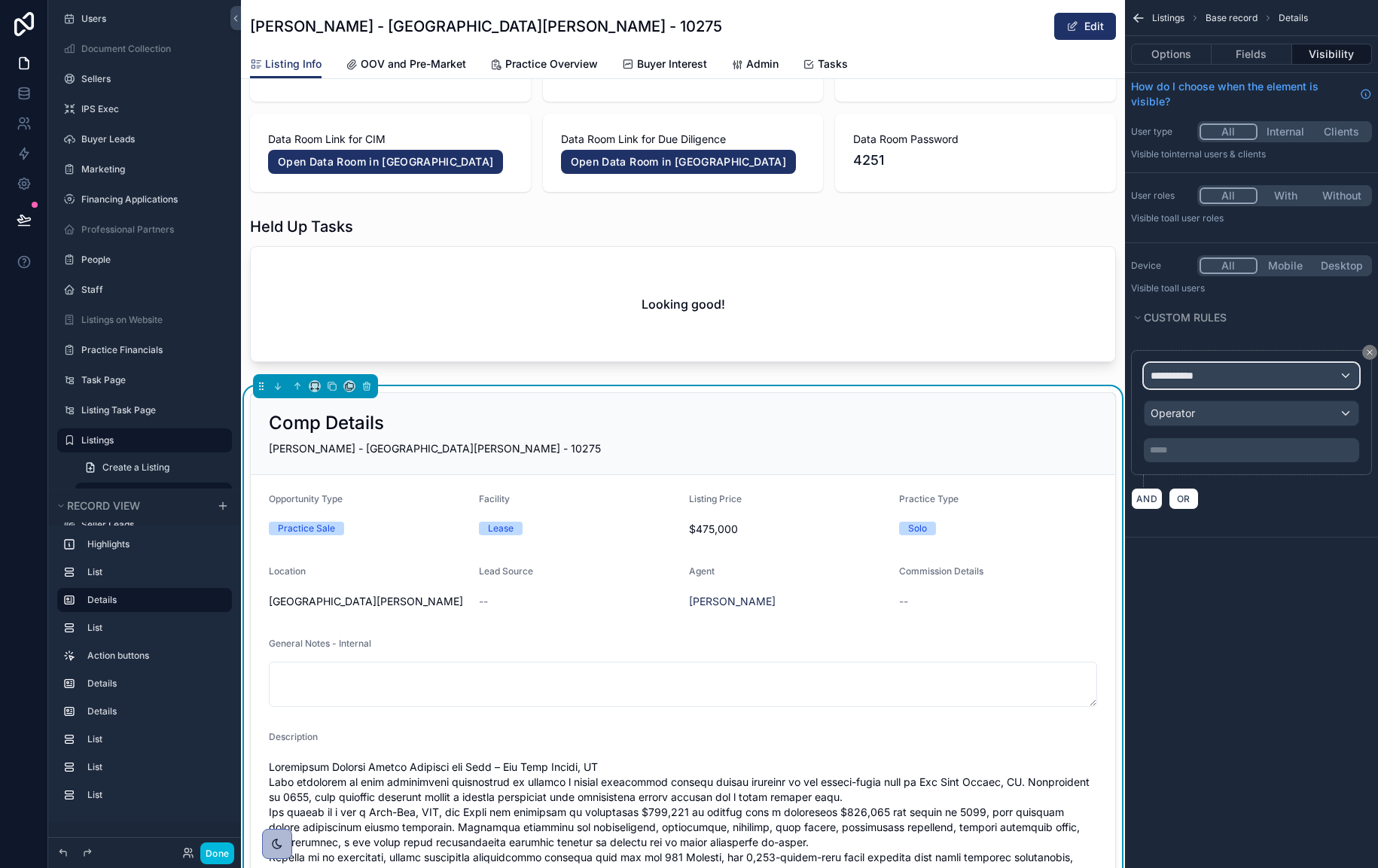
click at [1288, 383] on div "**********" at bounding box center [1251, 375] width 214 height 24
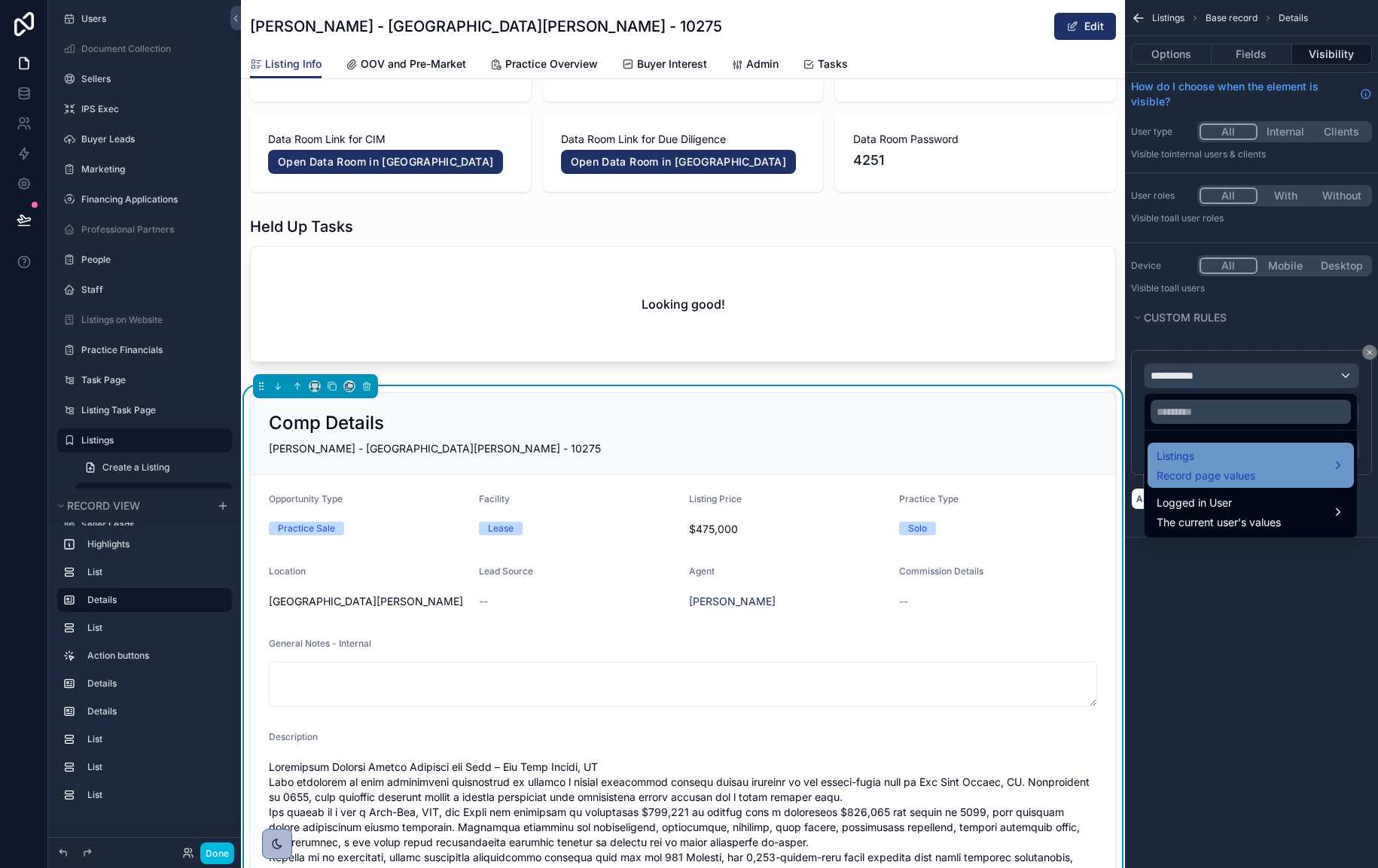
click at [1274, 460] on div "Listings Record page values" at bounding box center [1251, 465] width 189 height 36
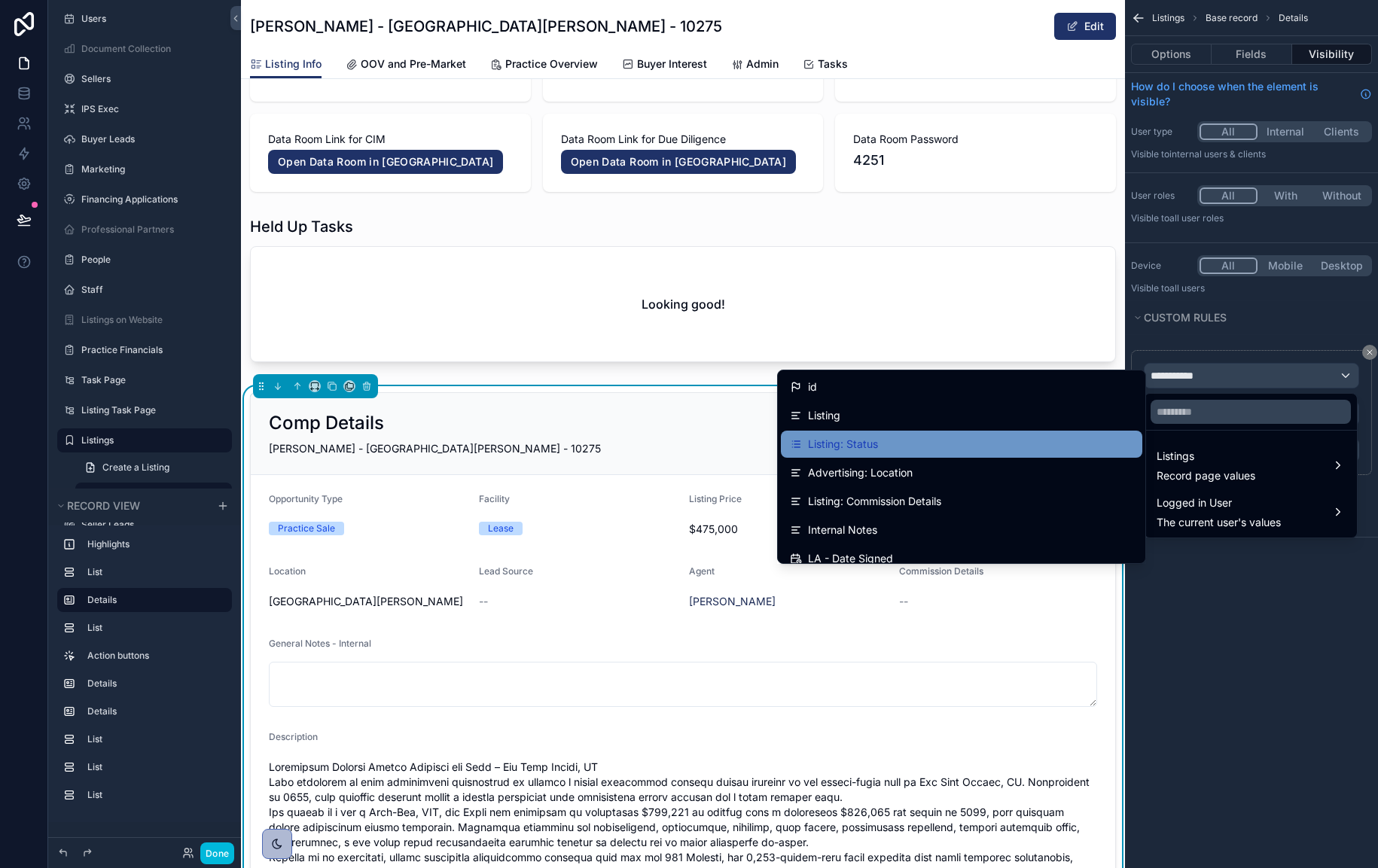
click at [1050, 441] on div "Listing: Status" at bounding box center [962, 444] width 343 height 18
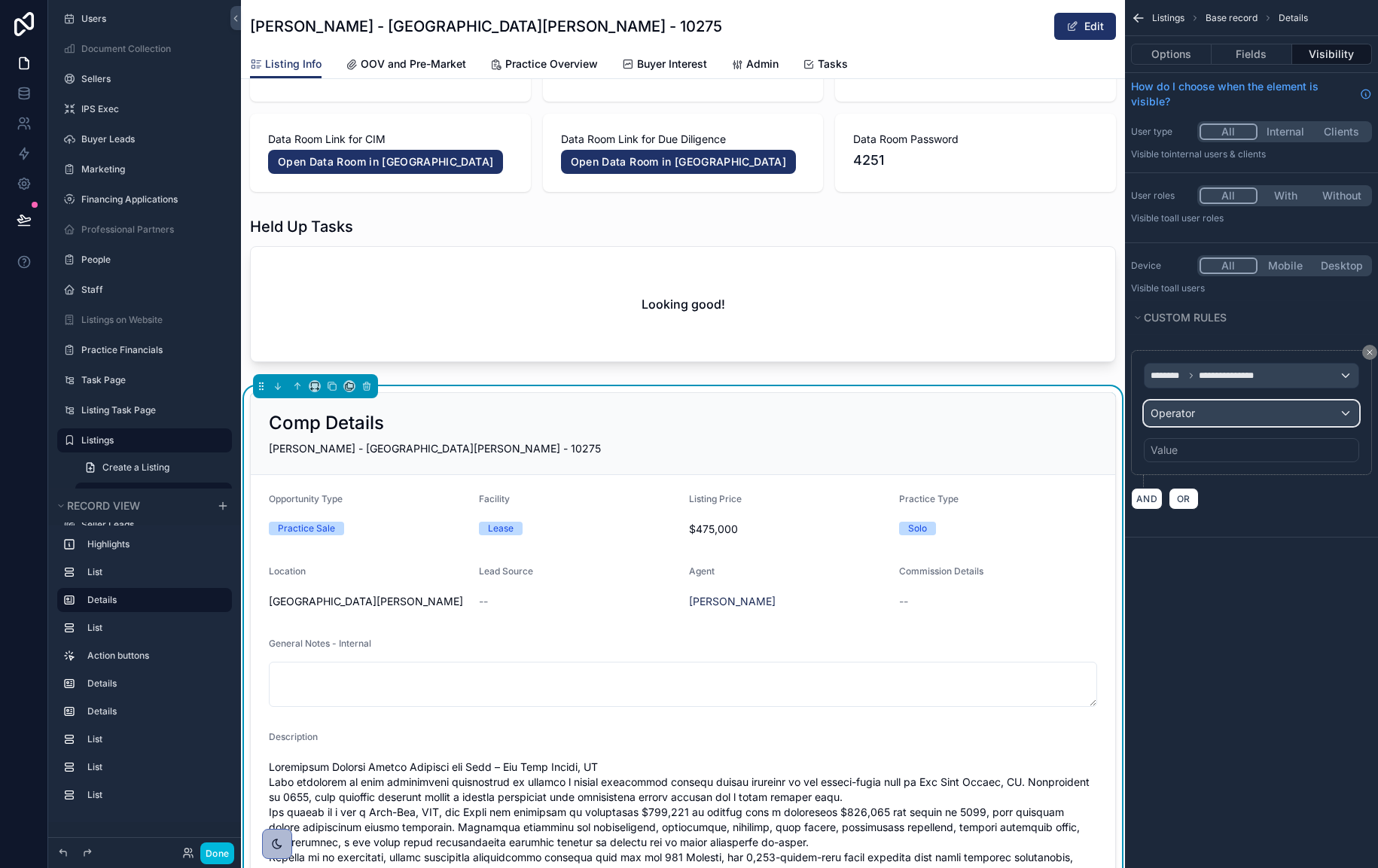
click at [1232, 417] on div "Operator" at bounding box center [1251, 414] width 214 height 24
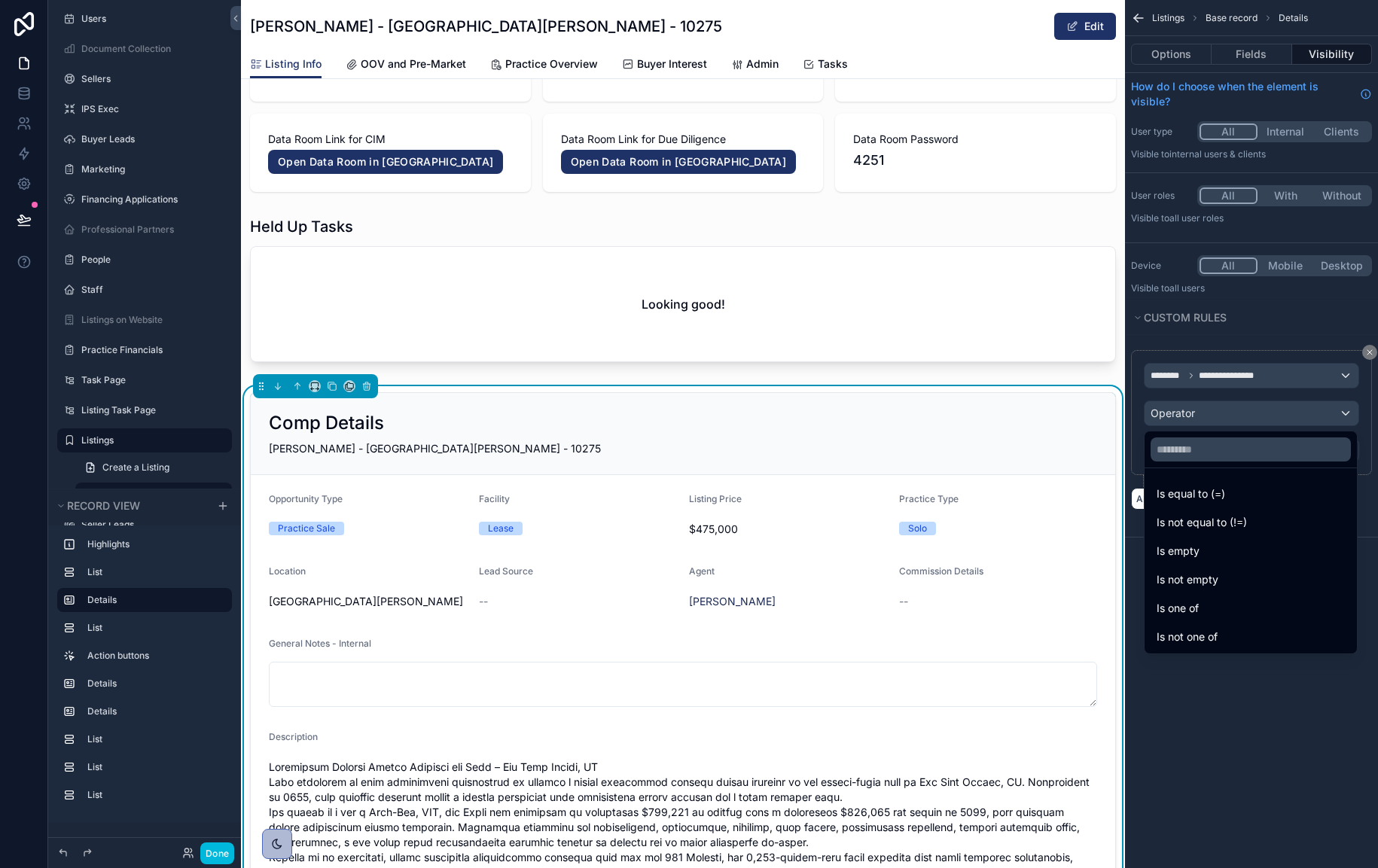
click at [1242, 518] on span "Is not equal to (!=)" at bounding box center [1202, 523] width 90 height 18
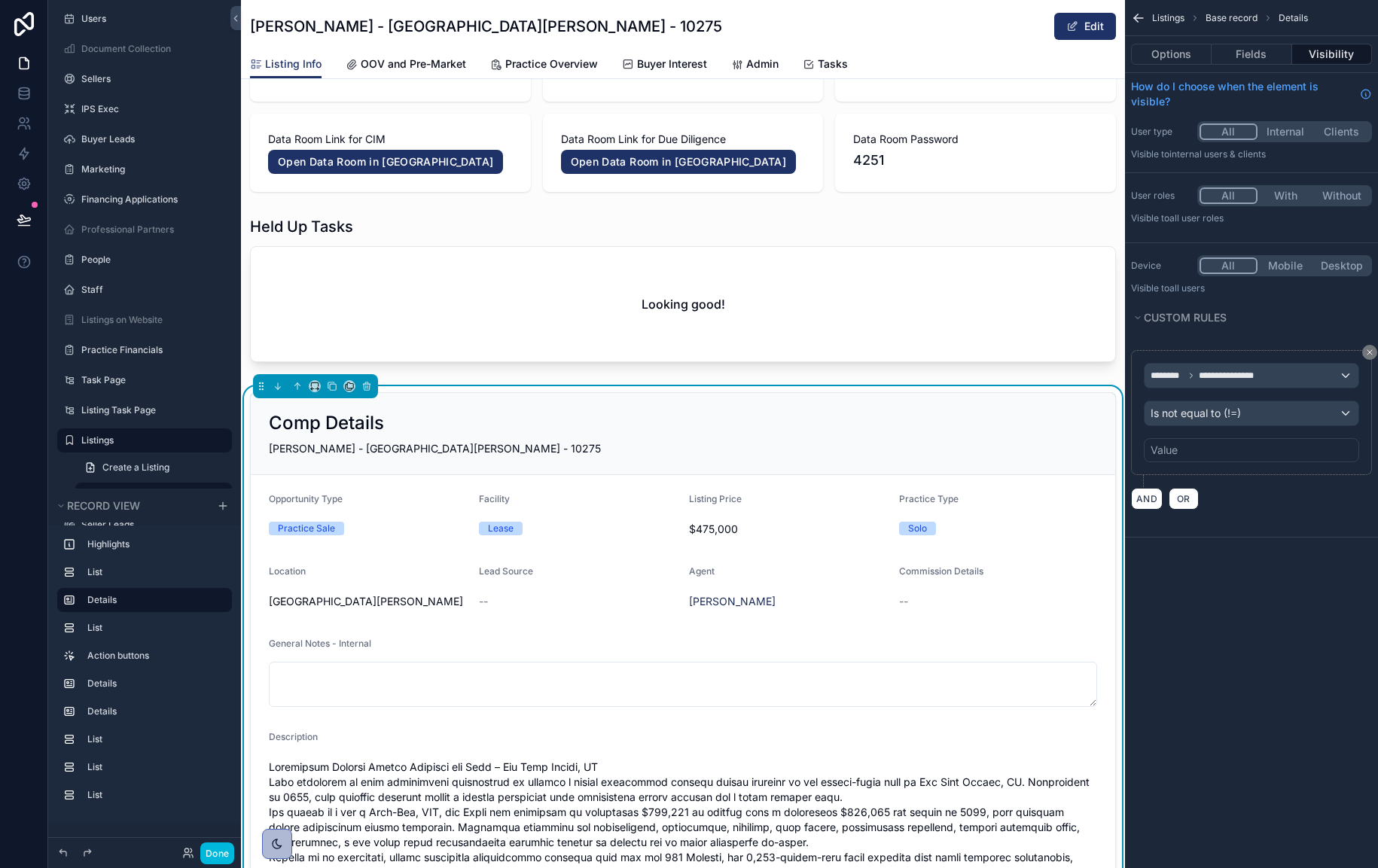
click at [1242, 455] on div "Value" at bounding box center [1251, 450] width 215 height 24
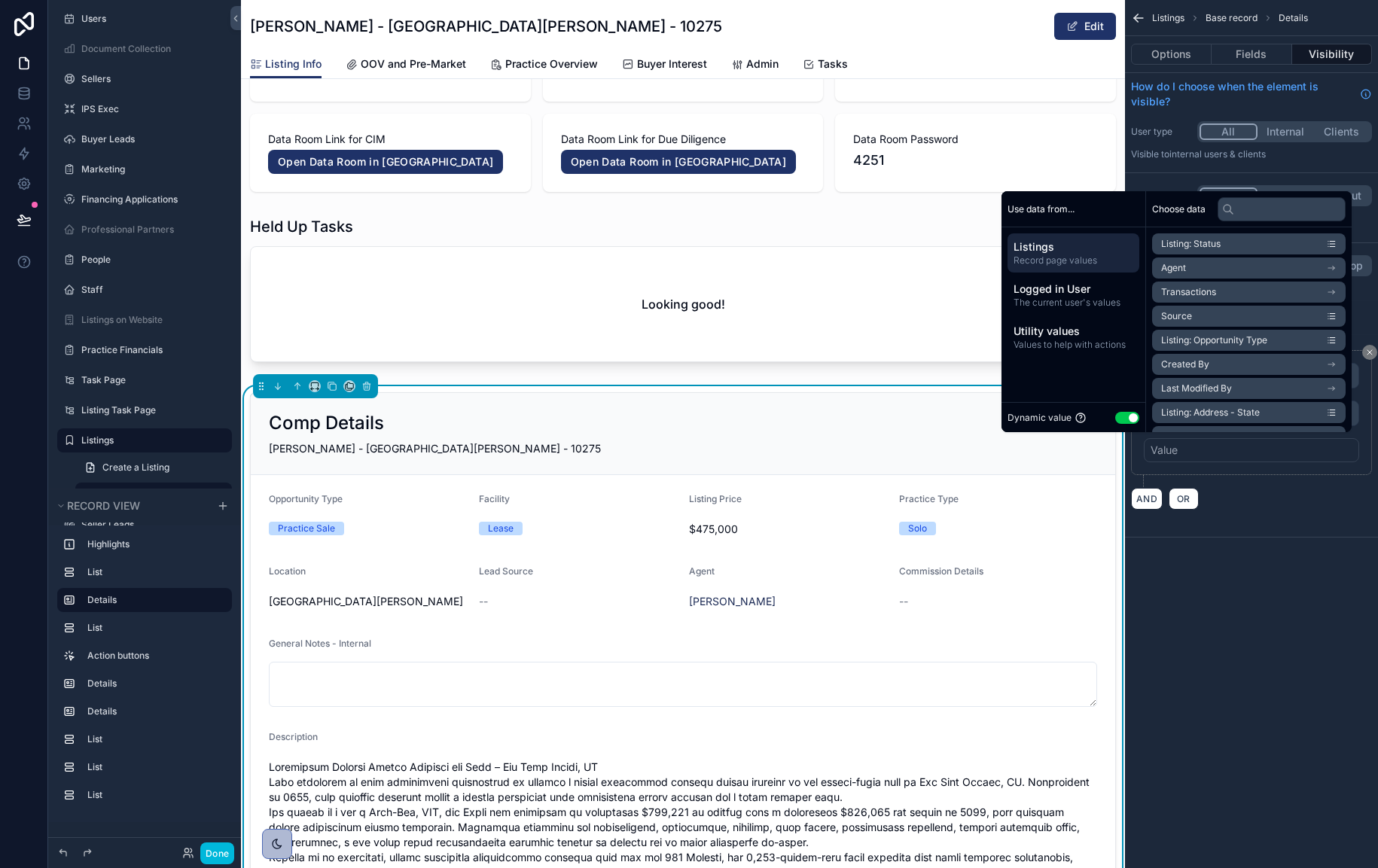
click at [1120, 418] on button "Use setting" at bounding box center [1128, 418] width 24 height 12
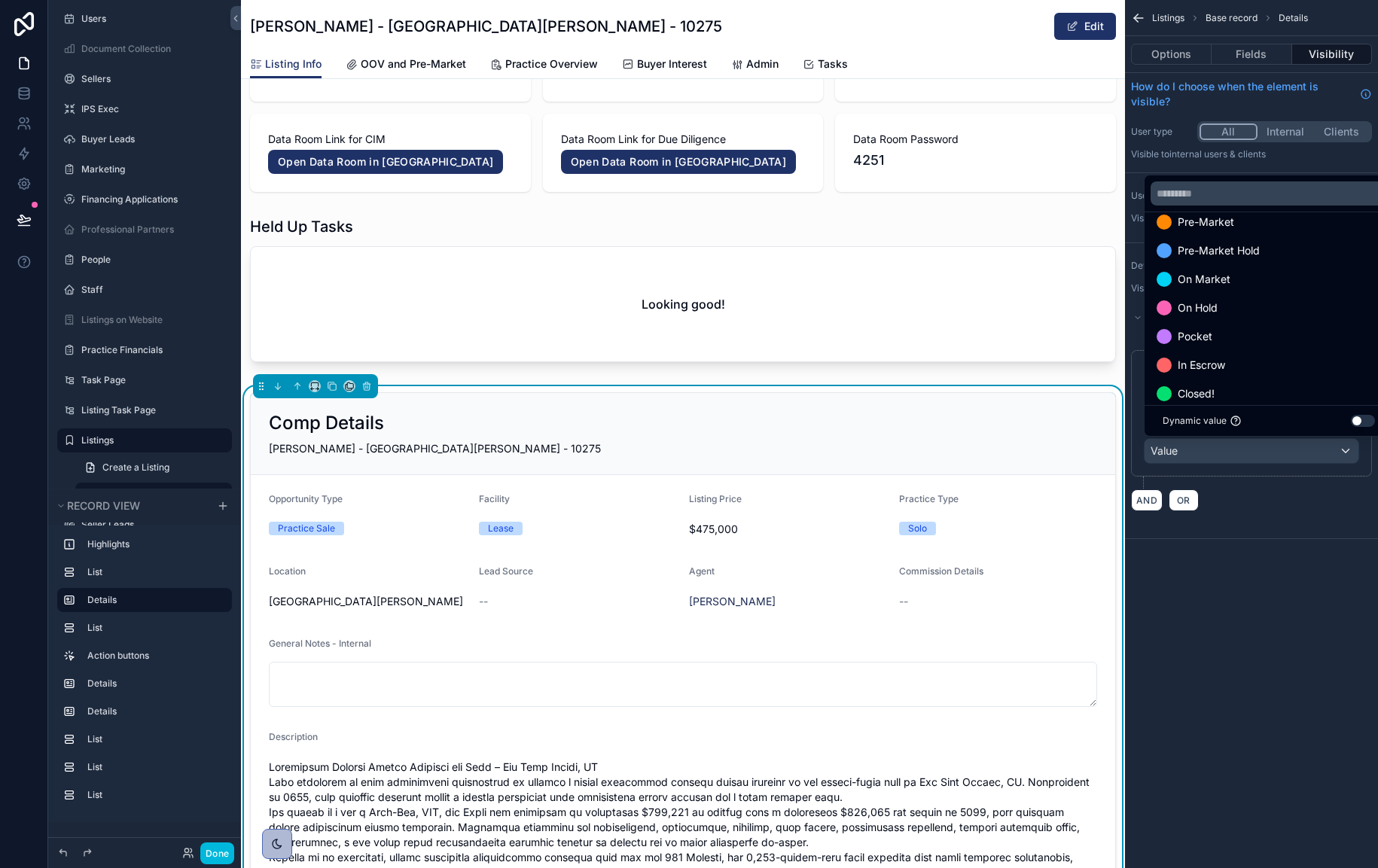
scroll to position [138, 0]
drag, startPoint x: 1298, startPoint y: 499, endPoint x: 1293, endPoint y: 473, distance: 26.5
click at [1297, 500] on div "scrollable content" at bounding box center [689, 434] width 1378 height 868
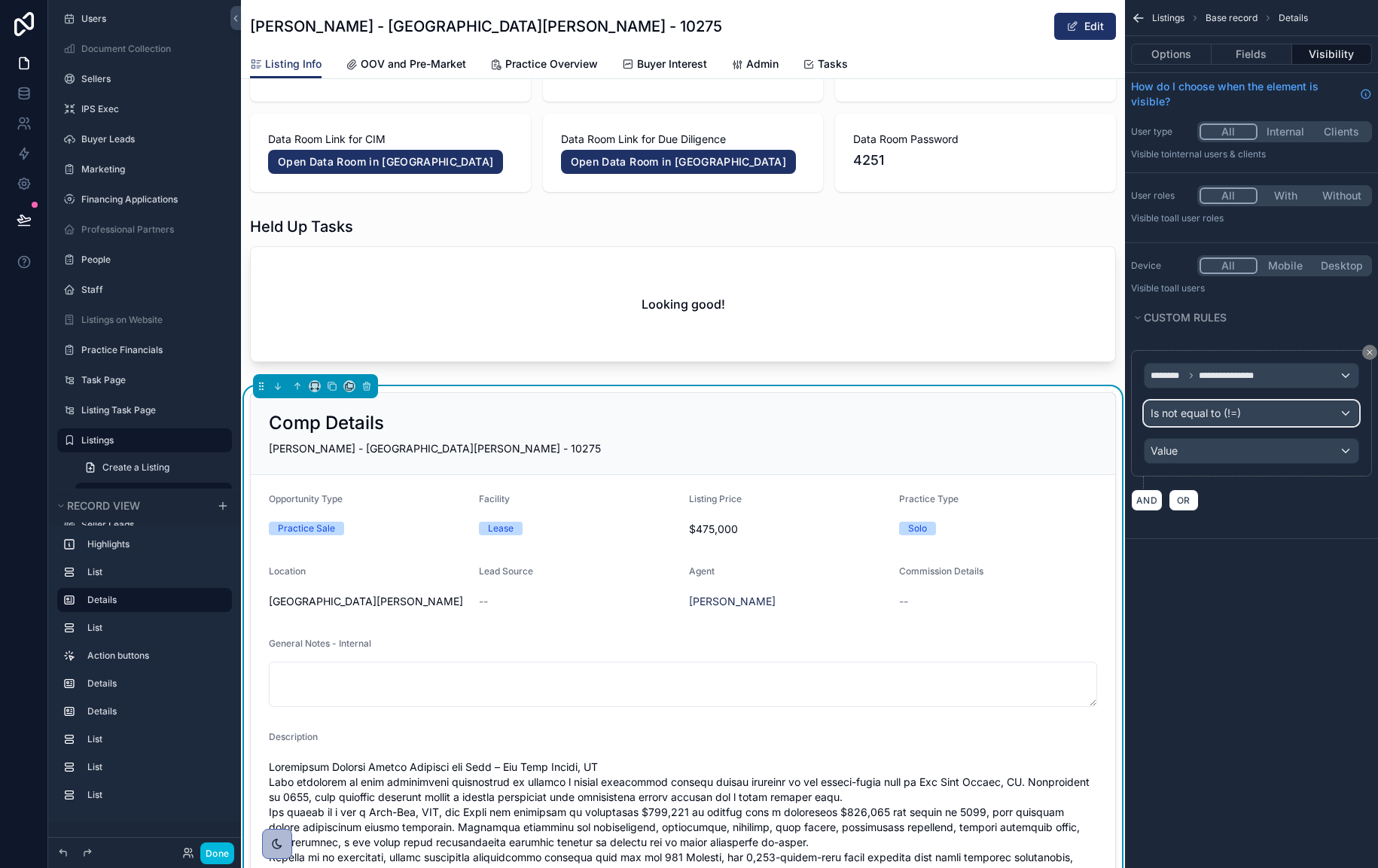
click at [1287, 410] on div "Is not equal to (!=)" at bounding box center [1251, 414] width 214 height 24
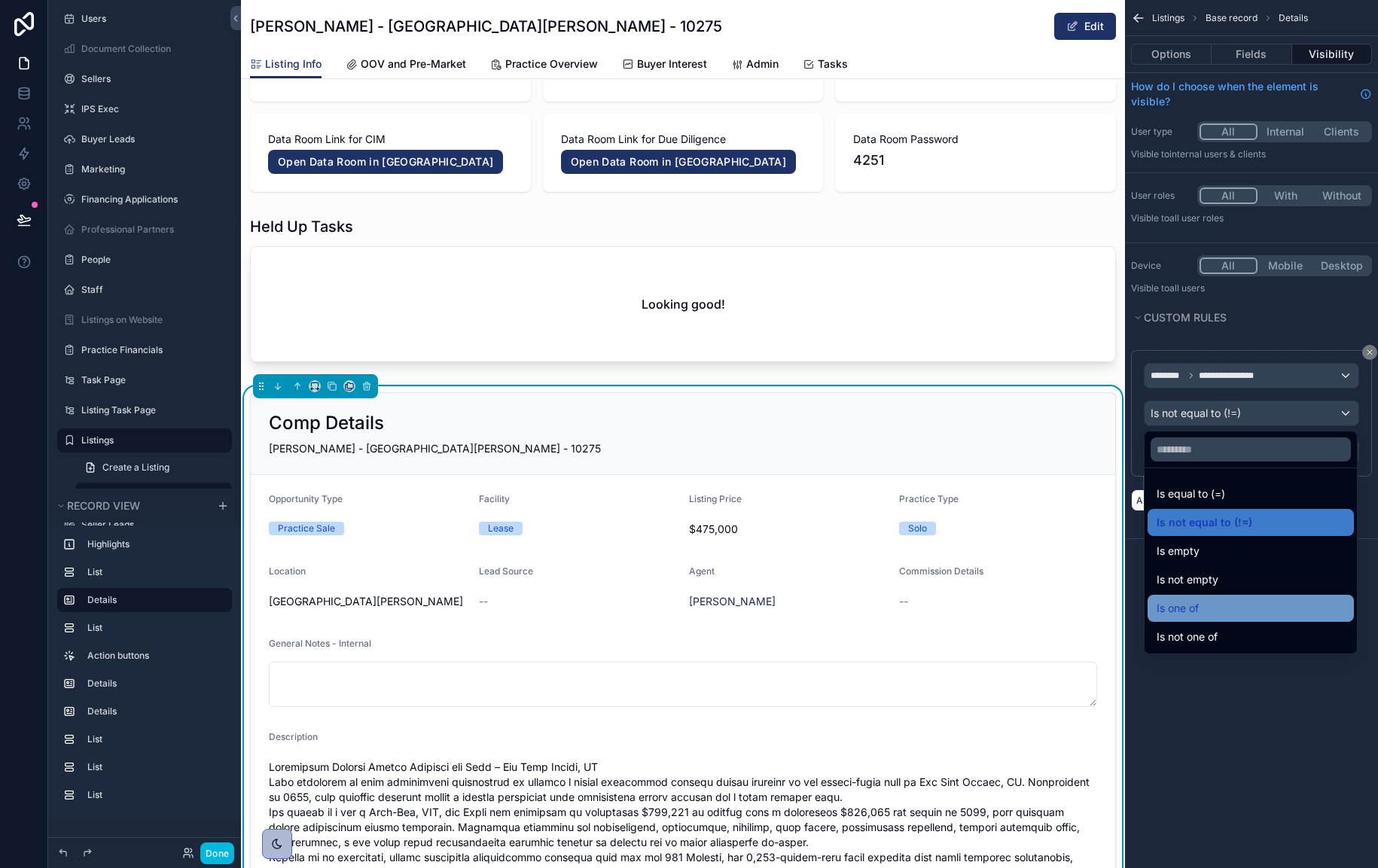
click at [1257, 608] on div "Is one of" at bounding box center [1251, 608] width 189 height 18
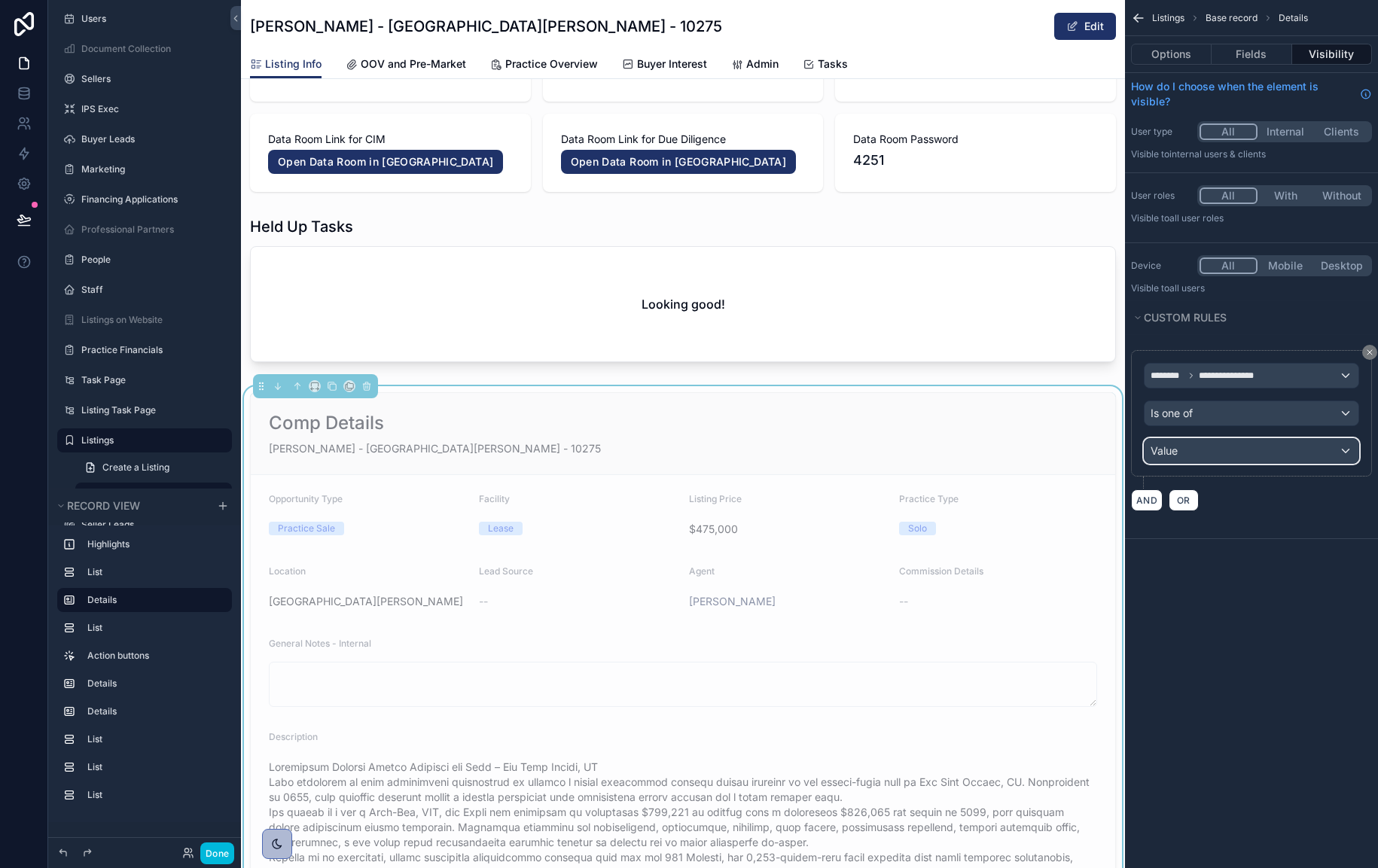
click at [1259, 455] on div "Value" at bounding box center [1251, 451] width 214 height 24
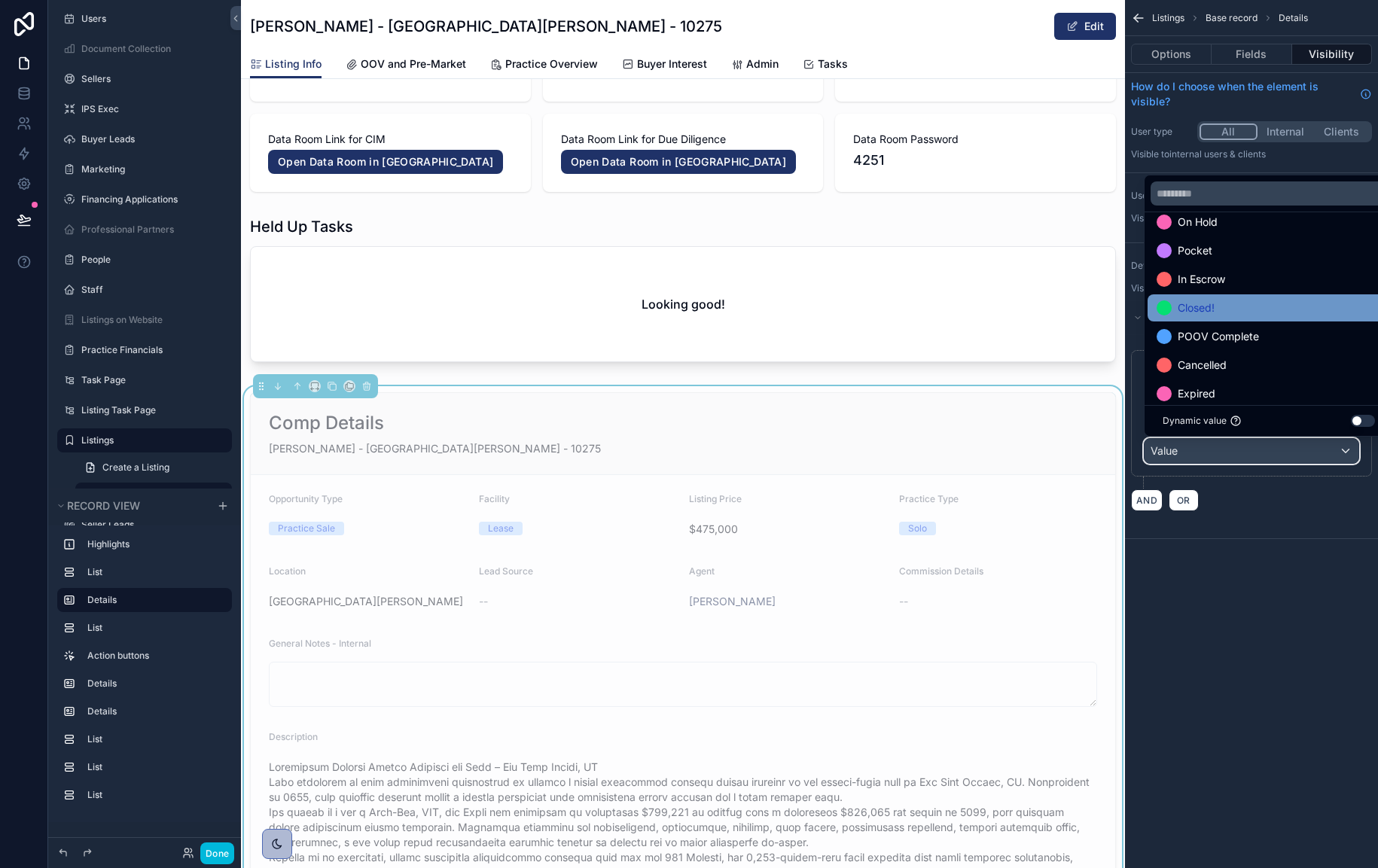
scroll to position [219, 0]
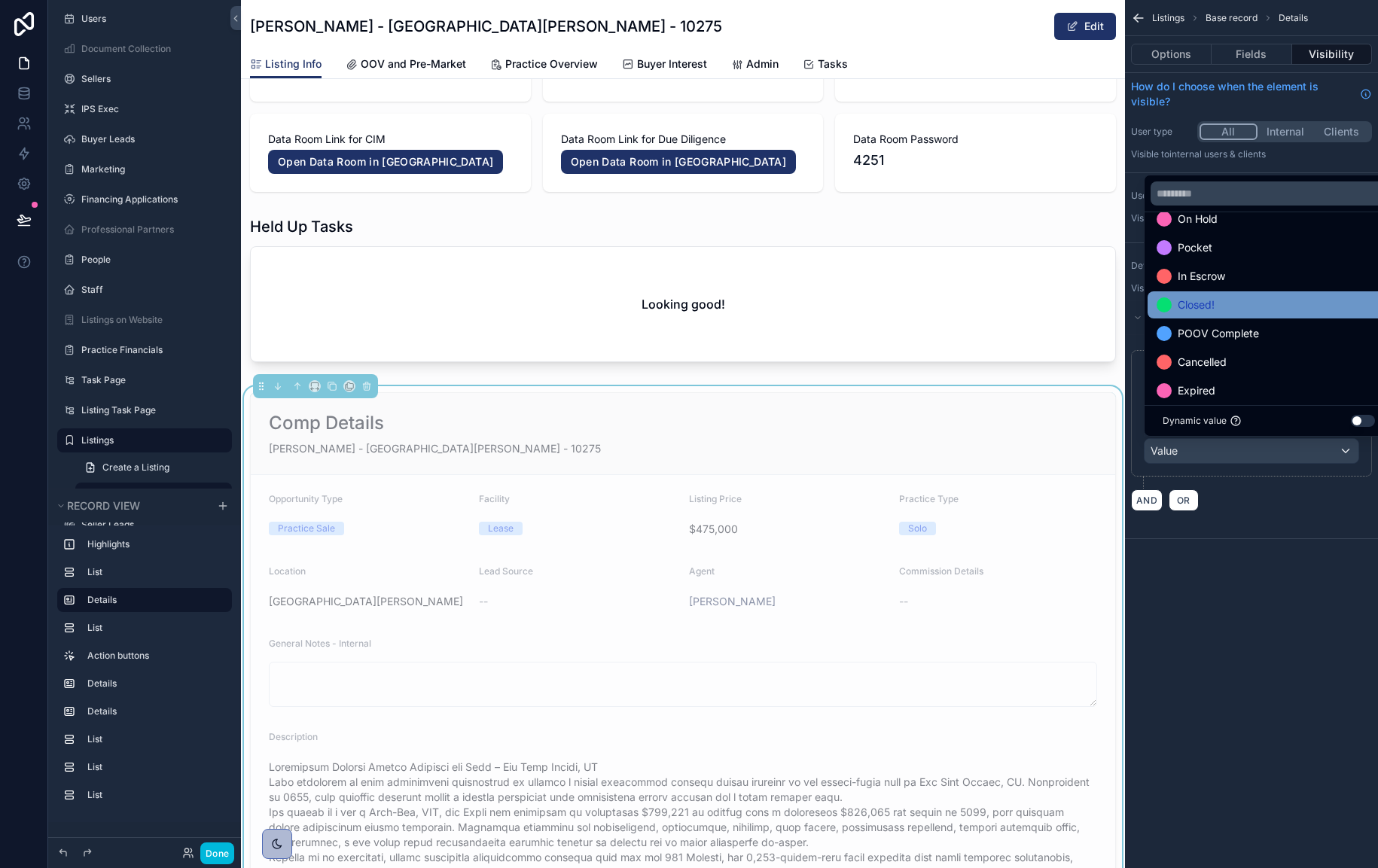
click at [1236, 306] on div "Closed!" at bounding box center [1269, 305] width 224 height 18
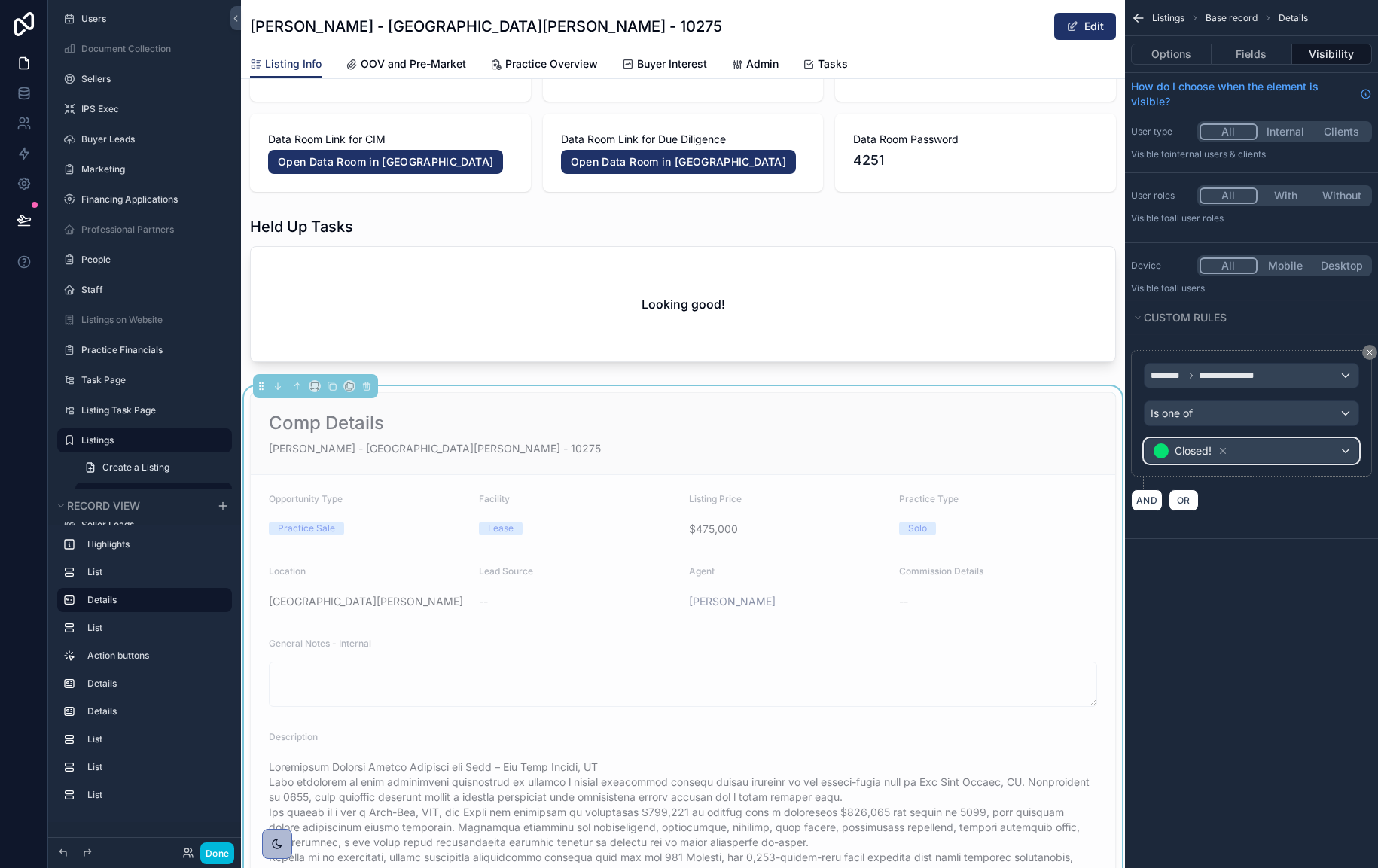
click at [1262, 452] on div "Closed!" at bounding box center [1251, 451] width 214 height 24
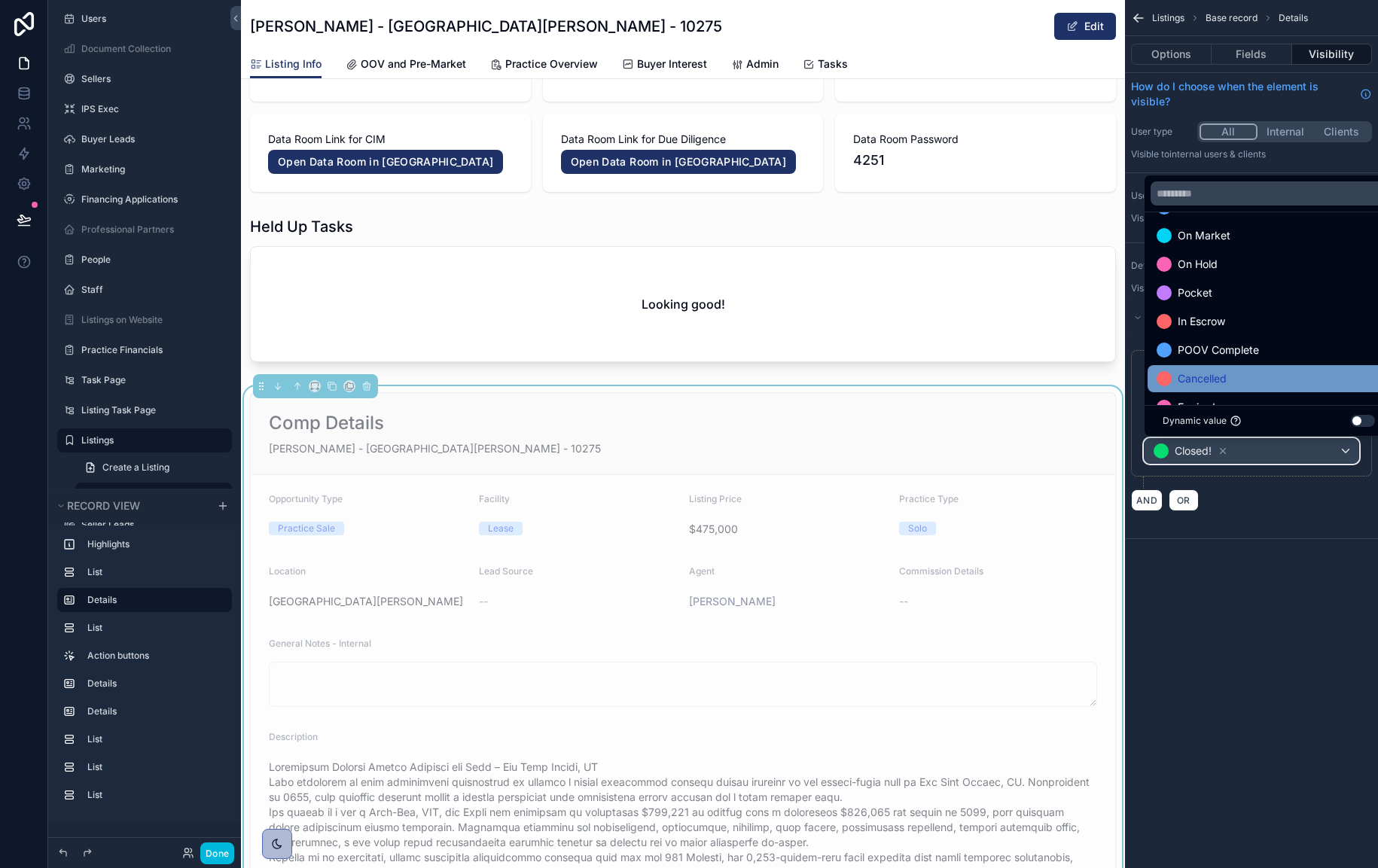
scroll to position [202, 0]
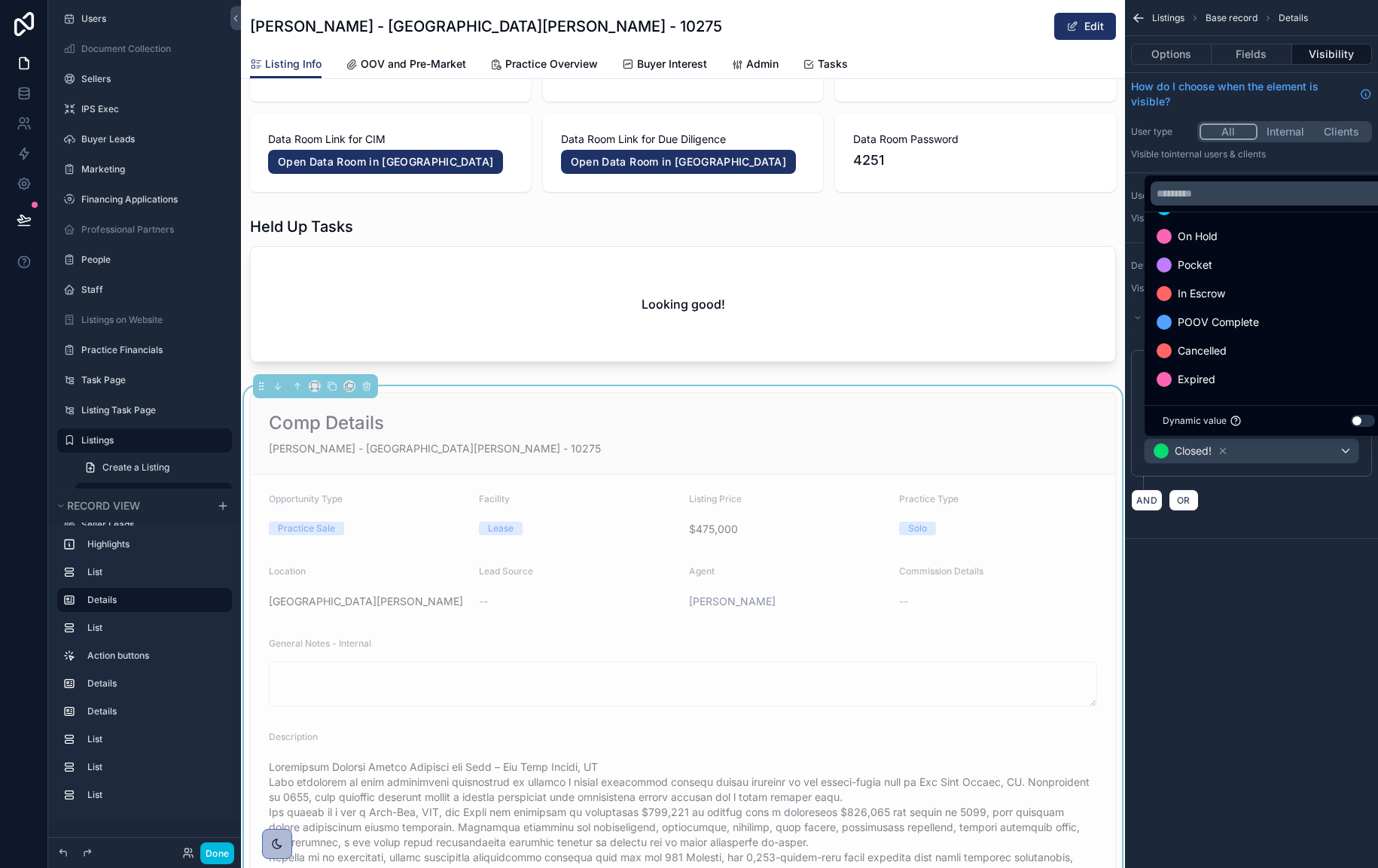
click at [1290, 343] on div "Cancelled" at bounding box center [1269, 351] width 224 height 18
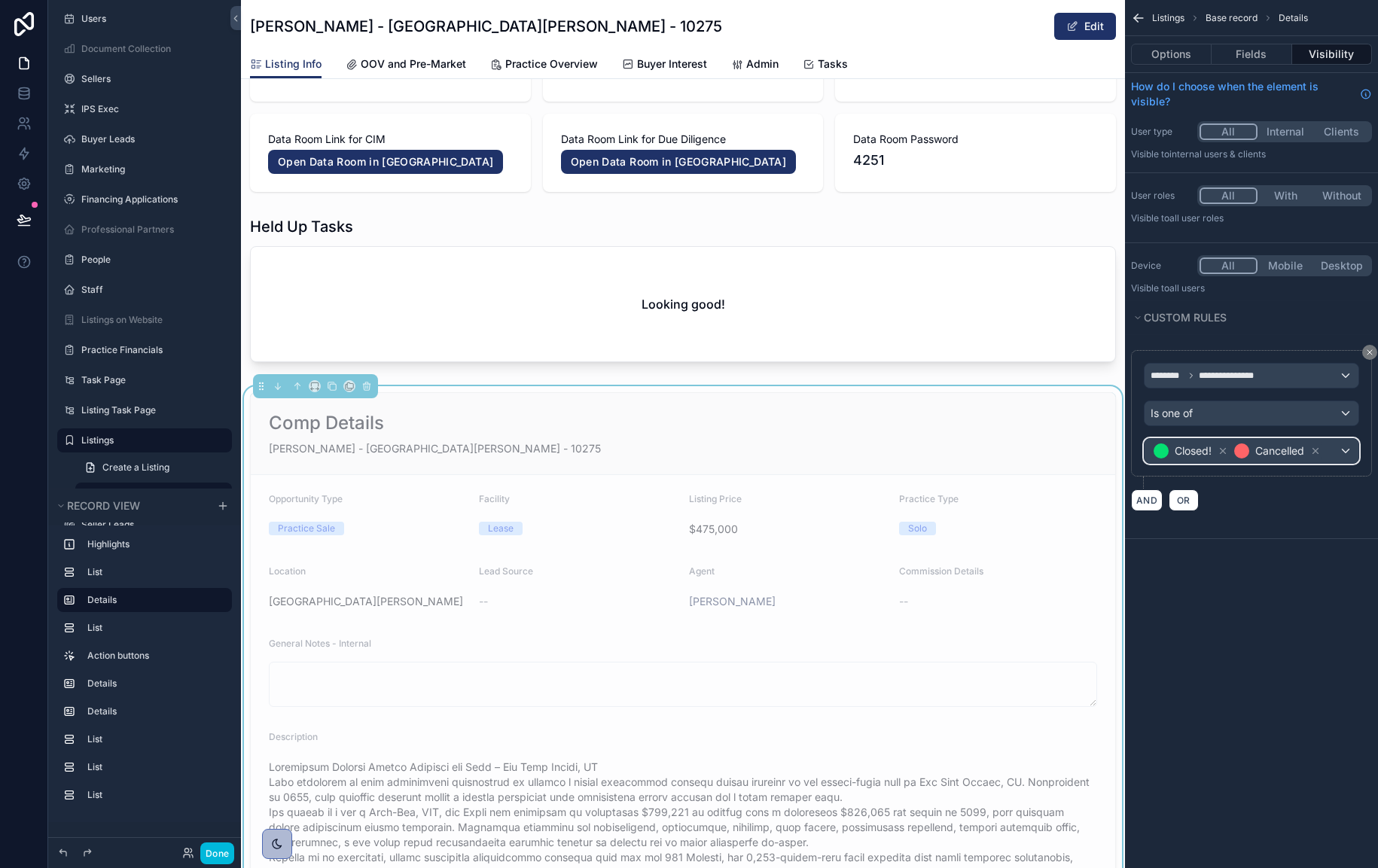
click at [1333, 453] on div "Closed! Cancelled" at bounding box center [1251, 451] width 214 height 24
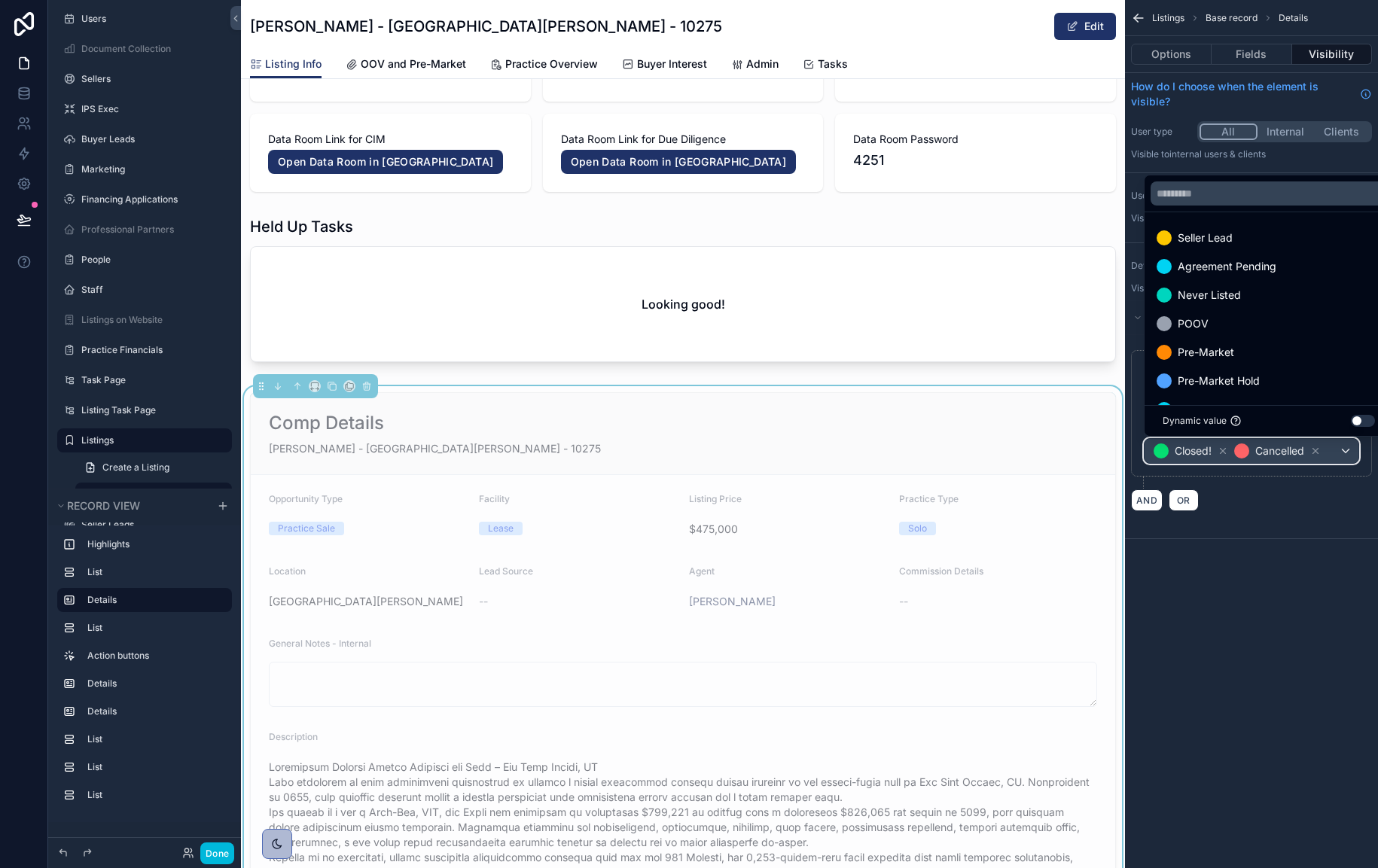
scroll to position [173, 0]
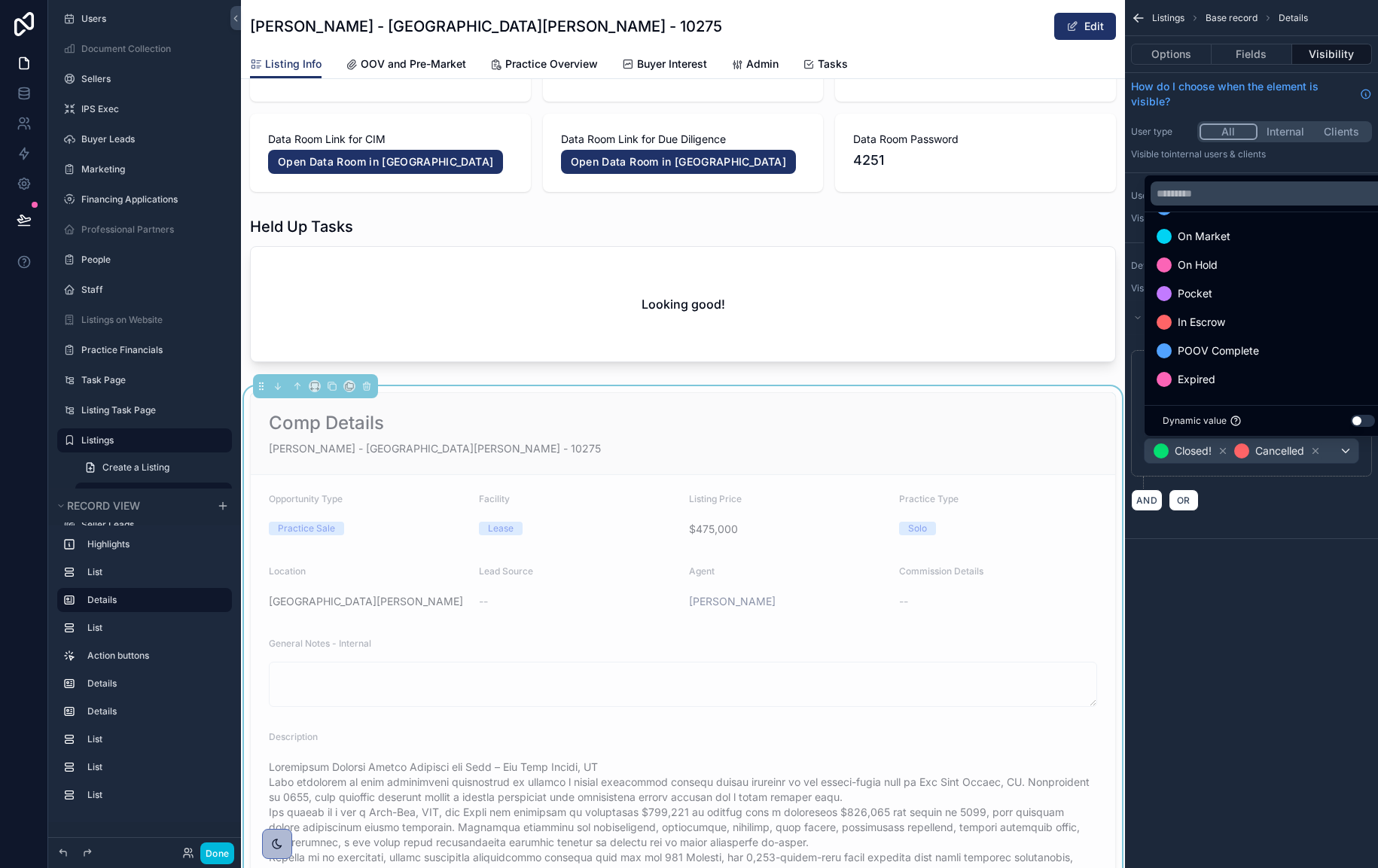
click at [1270, 374] on div "Expired" at bounding box center [1269, 380] width 224 height 18
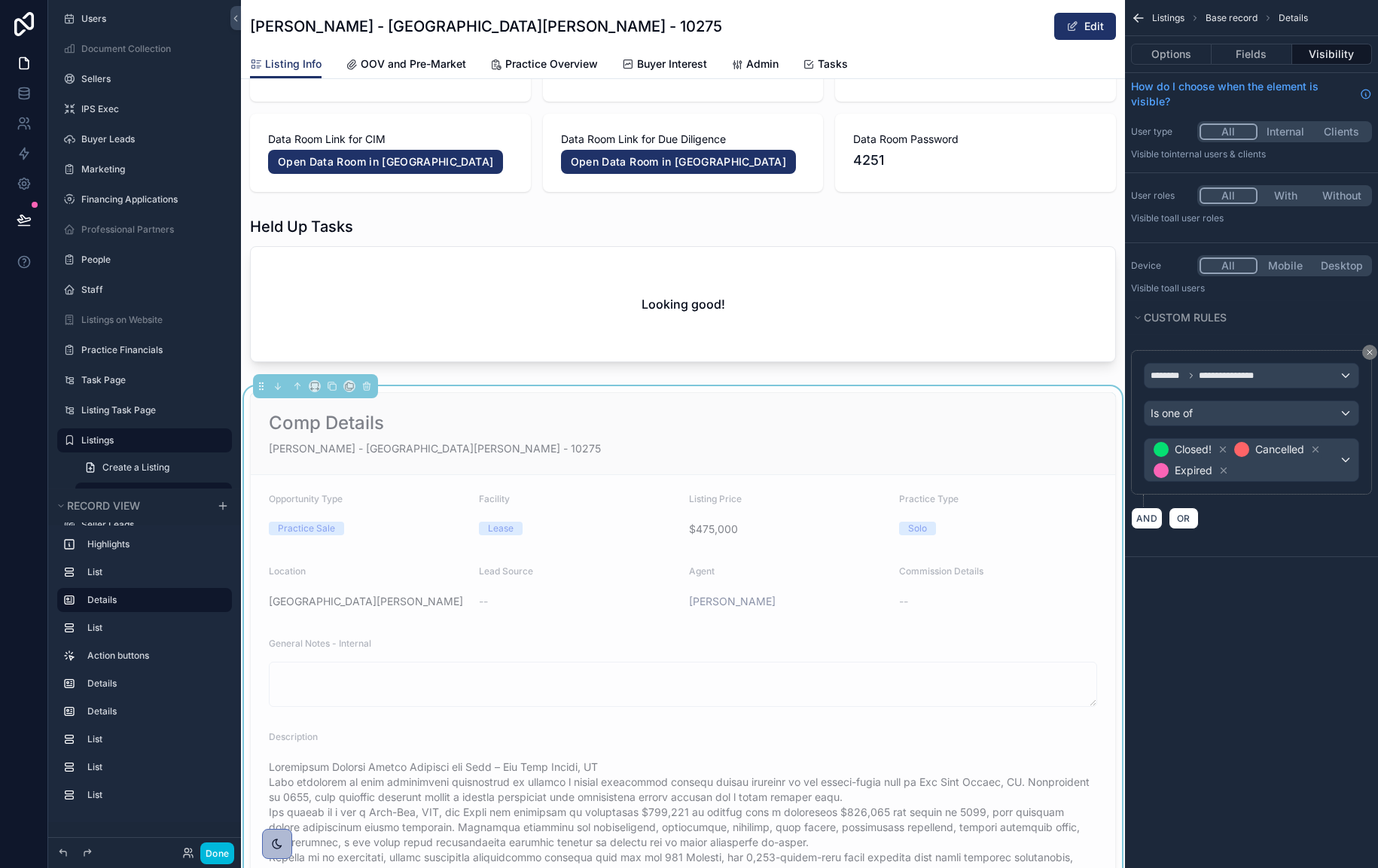
click at [1260, 645] on div "**********" at bounding box center [1251, 434] width 253 height 868
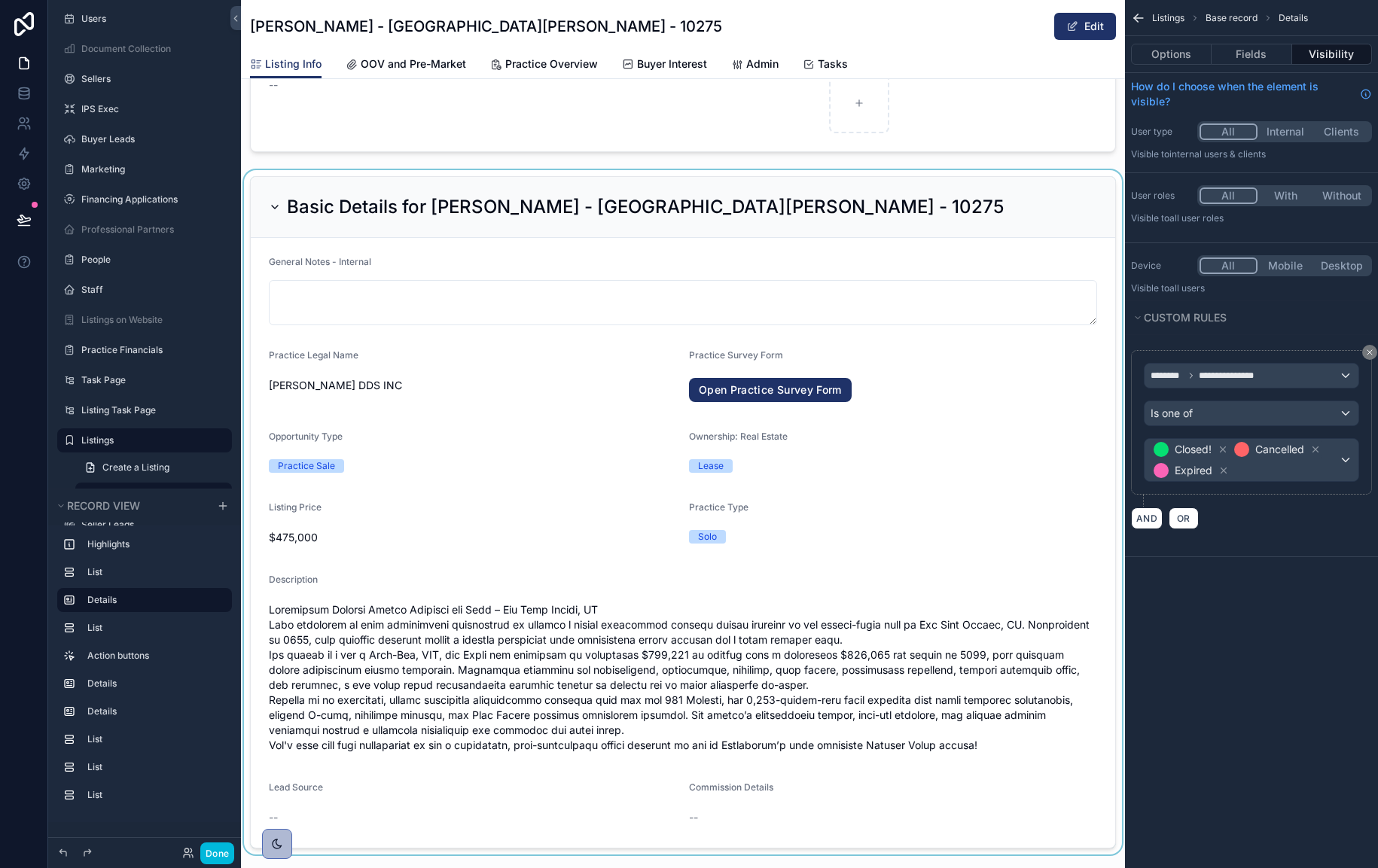
scroll to position [2004, 0]
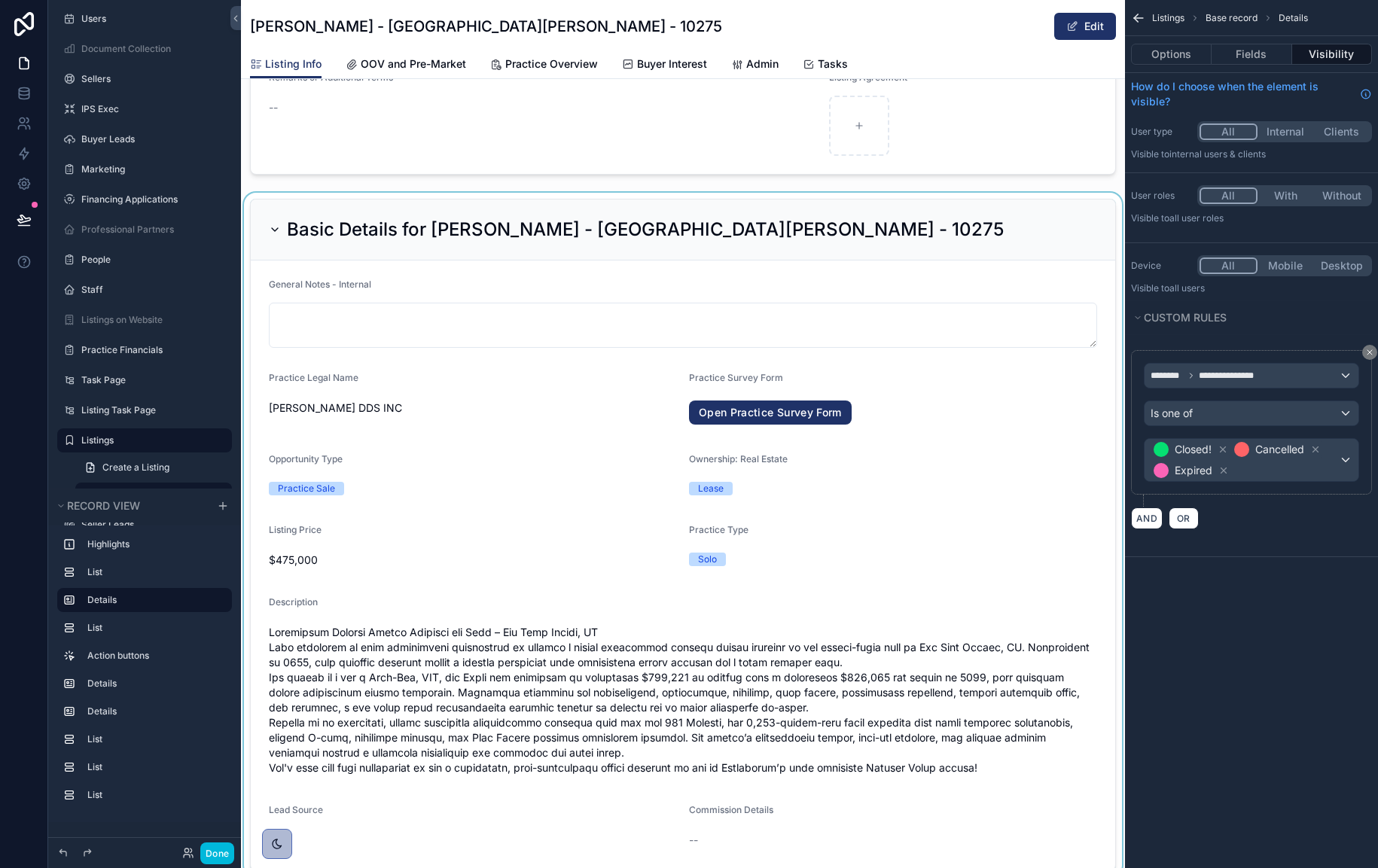
click at [588, 410] on div "scrollable content" at bounding box center [683, 535] width 885 height 684
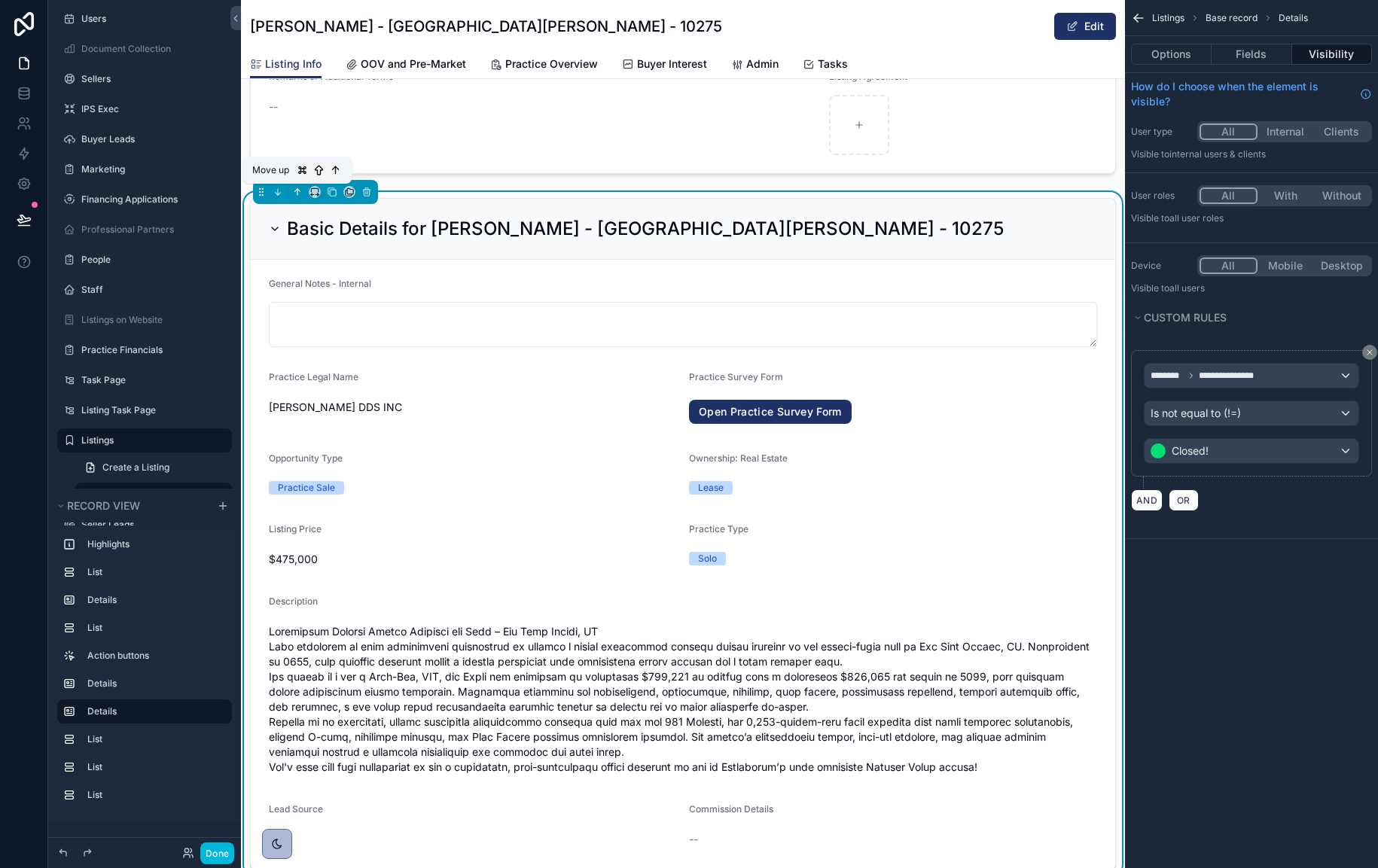
click at [302, 194] on icon "scrollable content" at bounding box center [297, 192] width 11 height 11
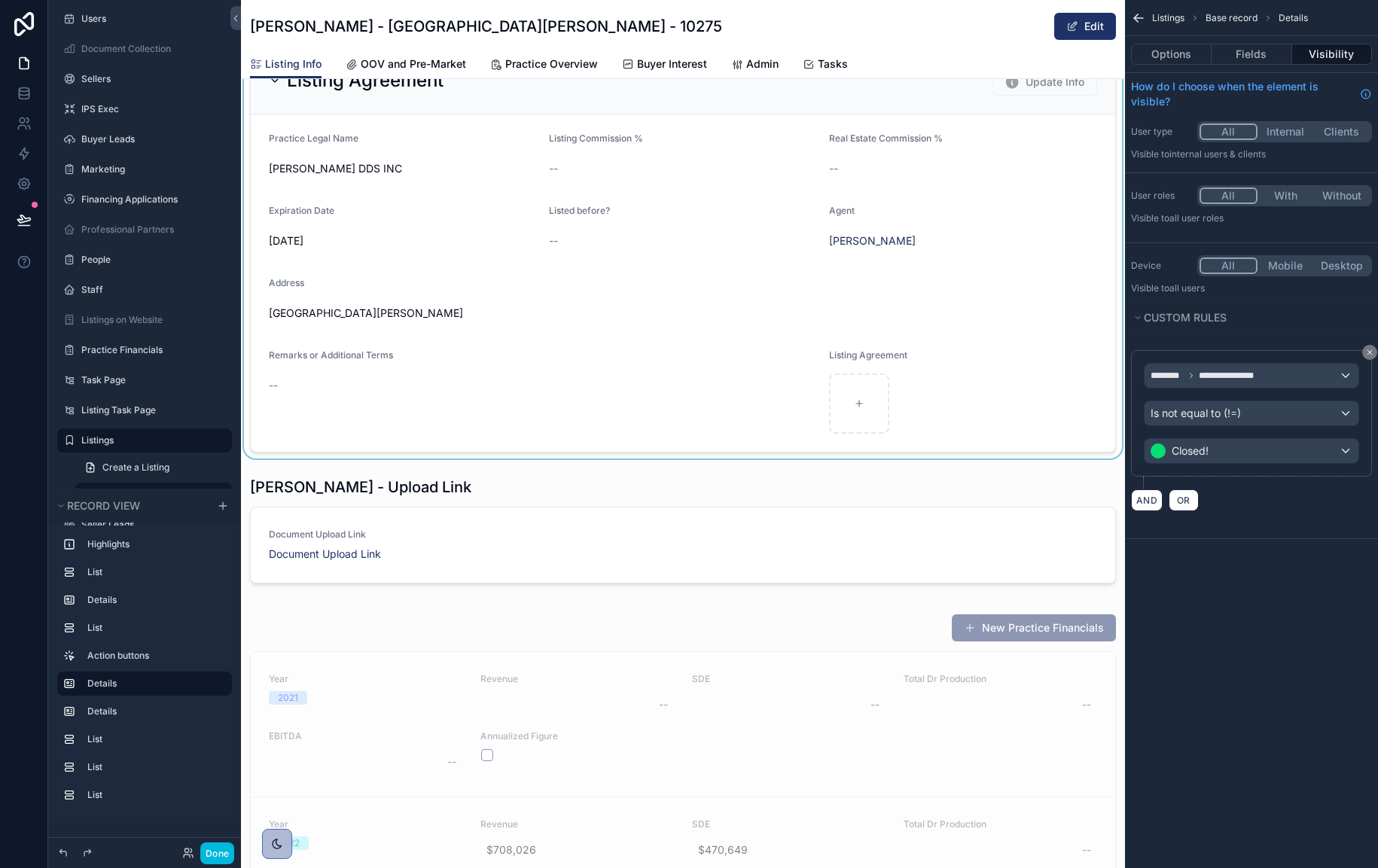
scroll to position [2426, 0]
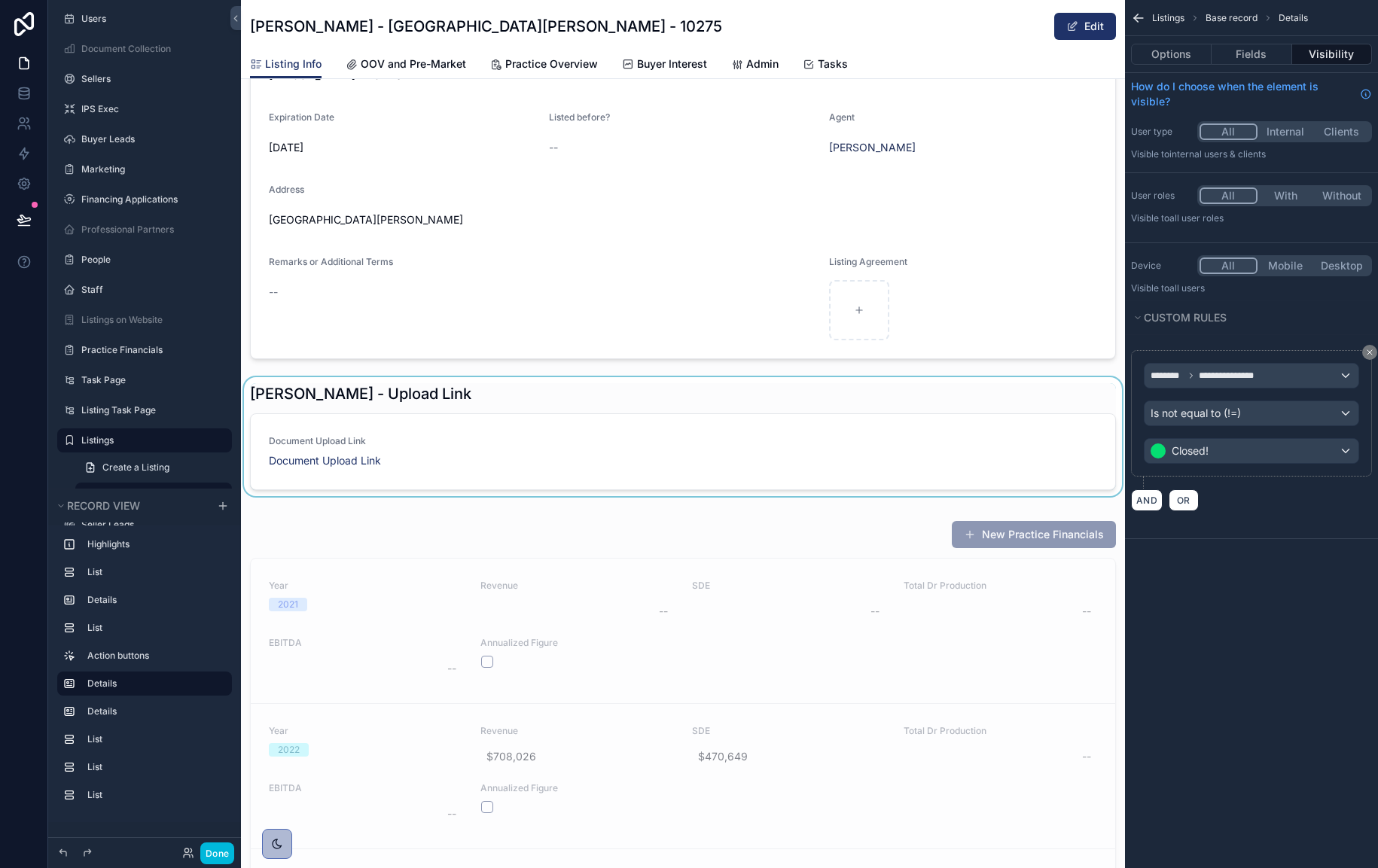
click at [566, 396] on div "scrollable content" at bounding box center [683, 440] width 885 height 125
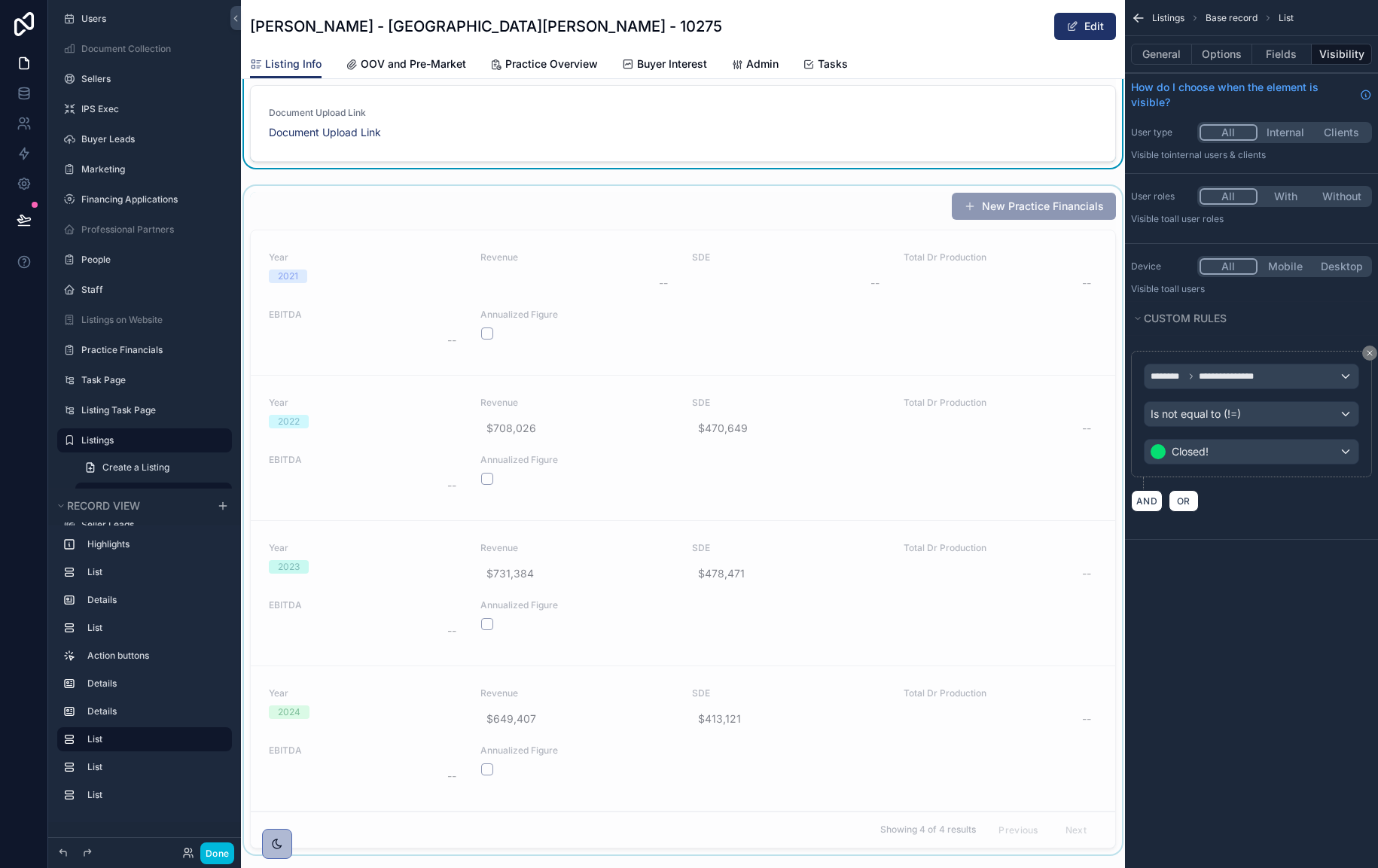
scroll to position [2658, 0]
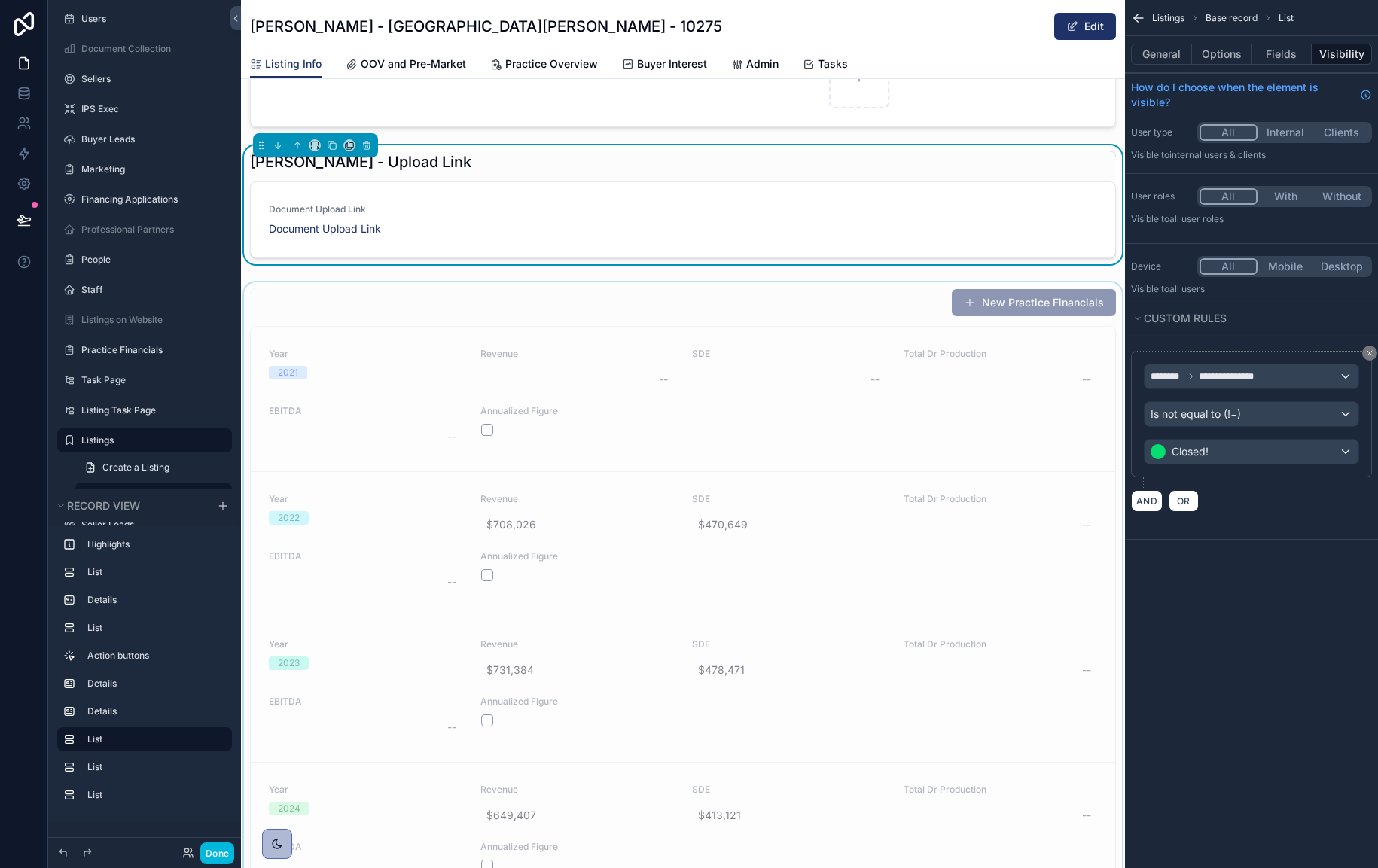
click at [723, 351] on div "scrollable content" at bounding box center [683, 619] width 885 height 675
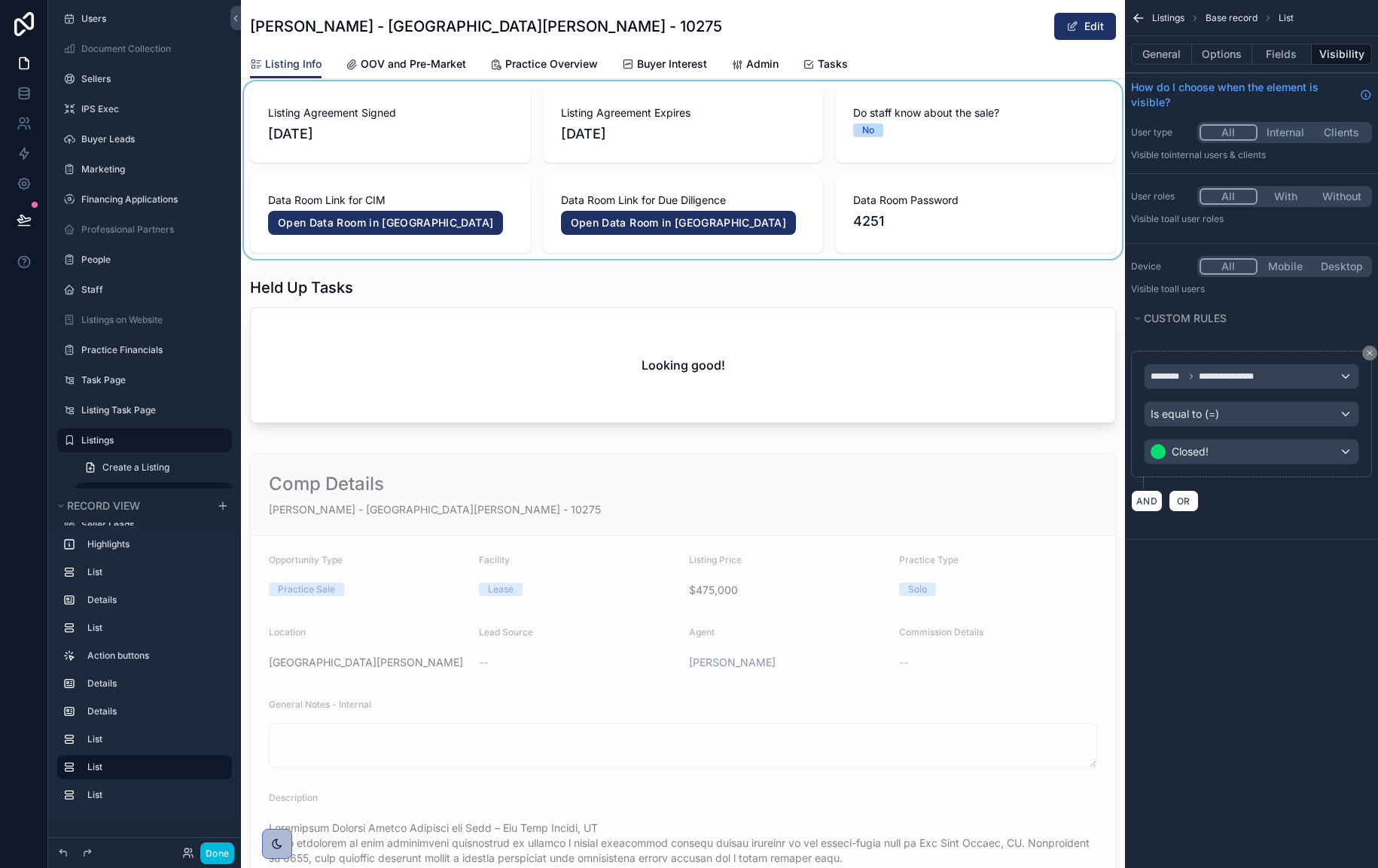
scroll to position [0, 0]
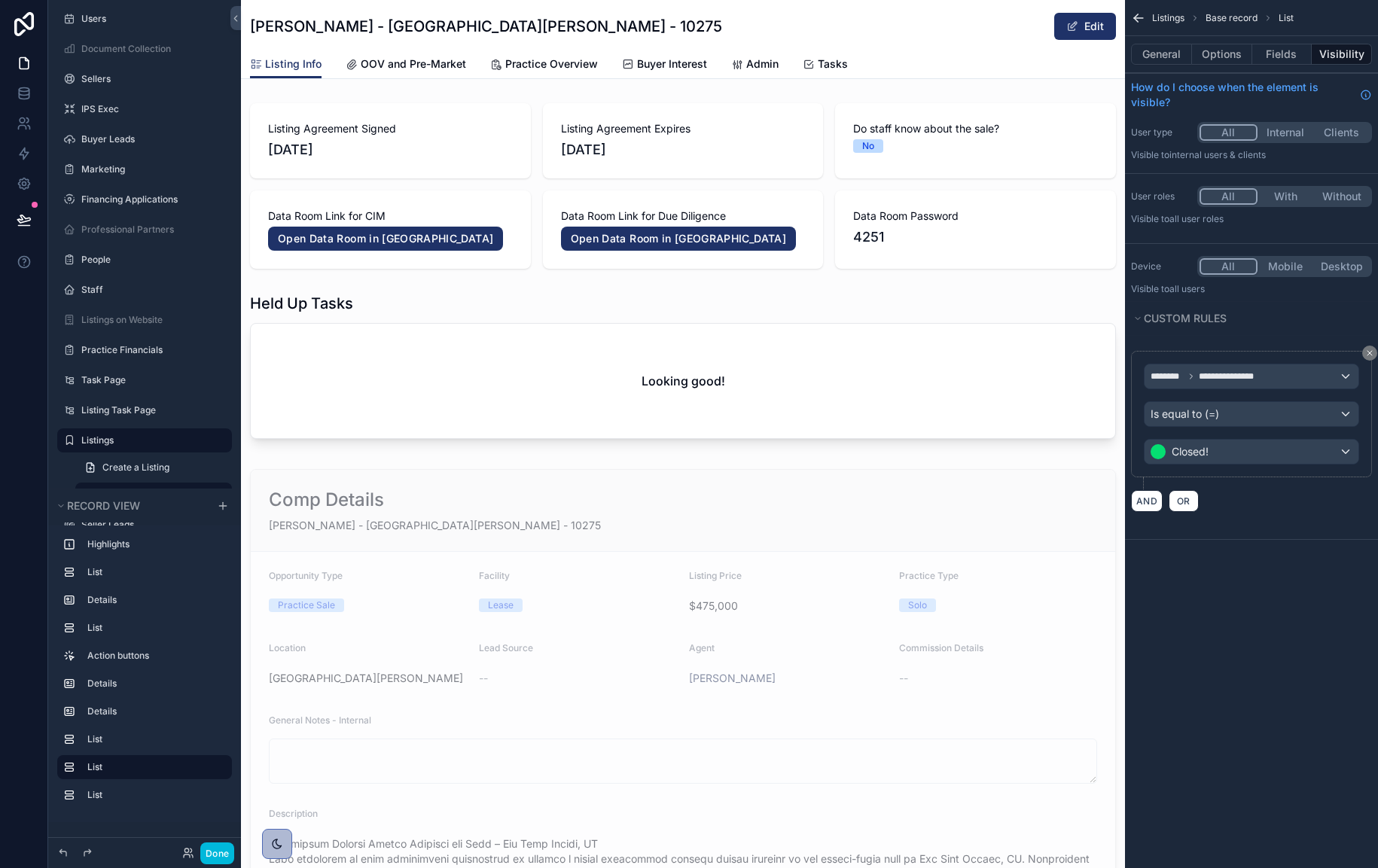
click at [413, 67] on span "OOV and Pre-Market" at bounding box center [414, 63] width 106 height 15
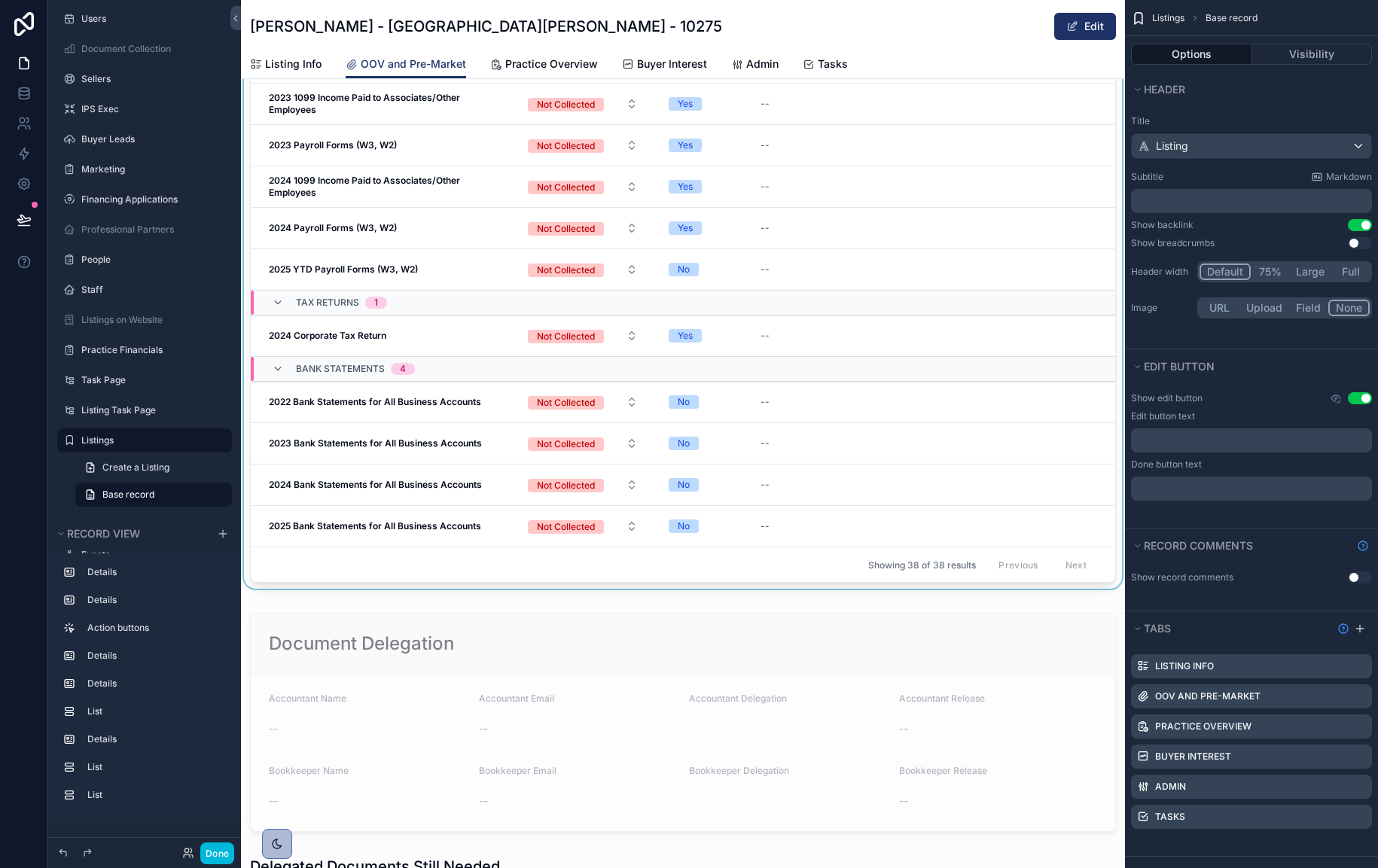
scroll to position [1428, 0]
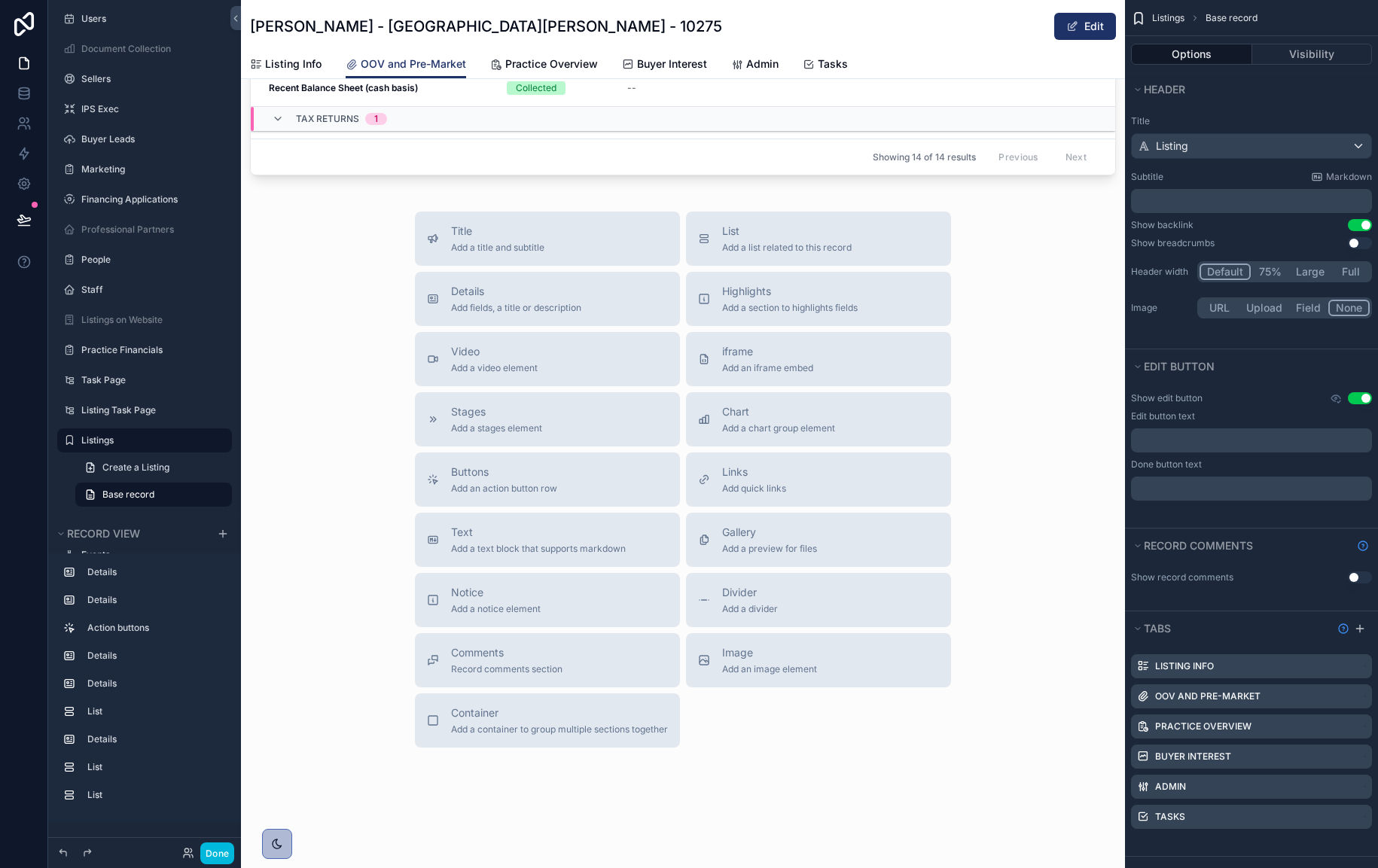
click at [521, 63] on span "Practice Overview" at bounding box center [552, 63] width 93 height 15
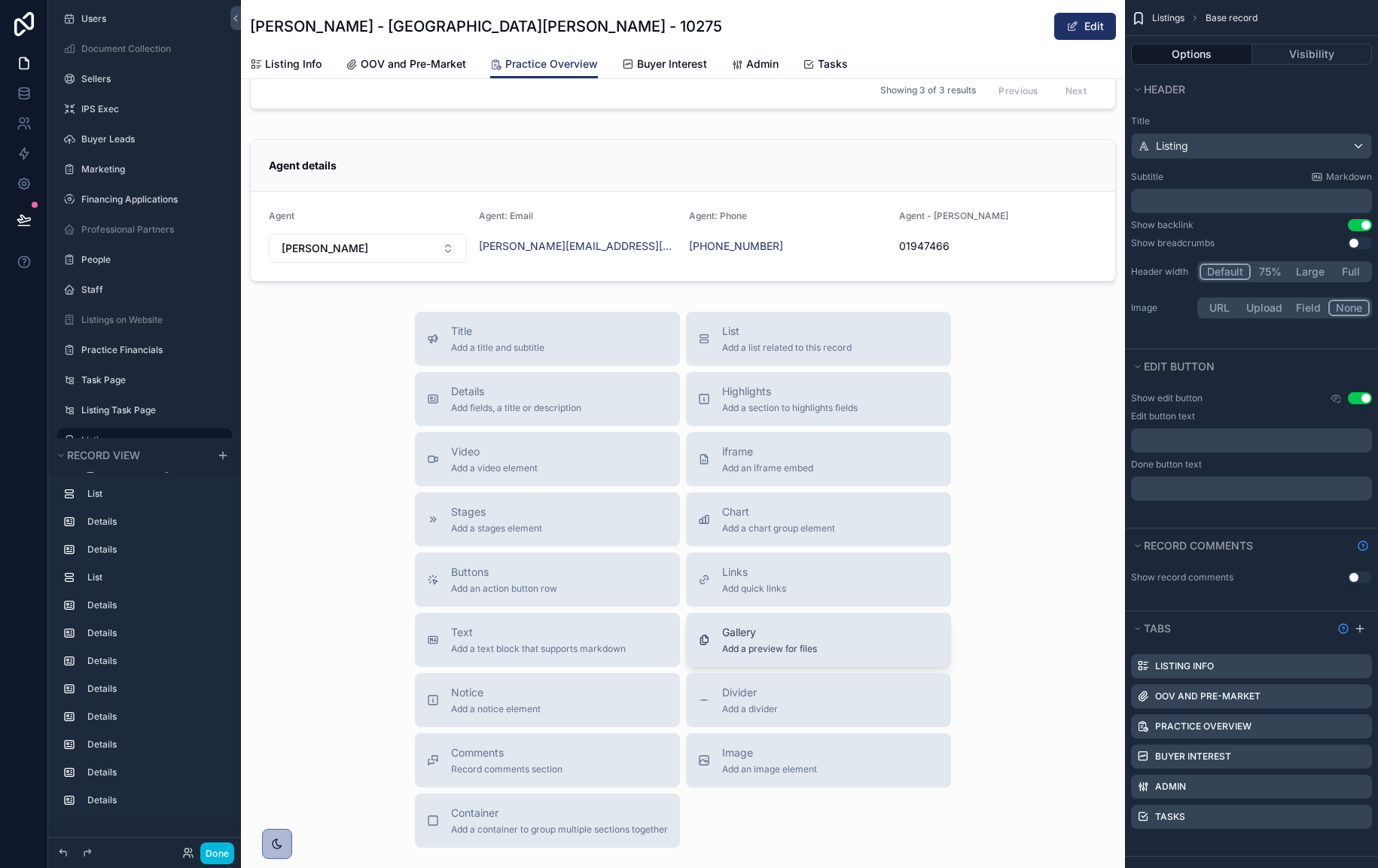
scroll to position [7283, 0]
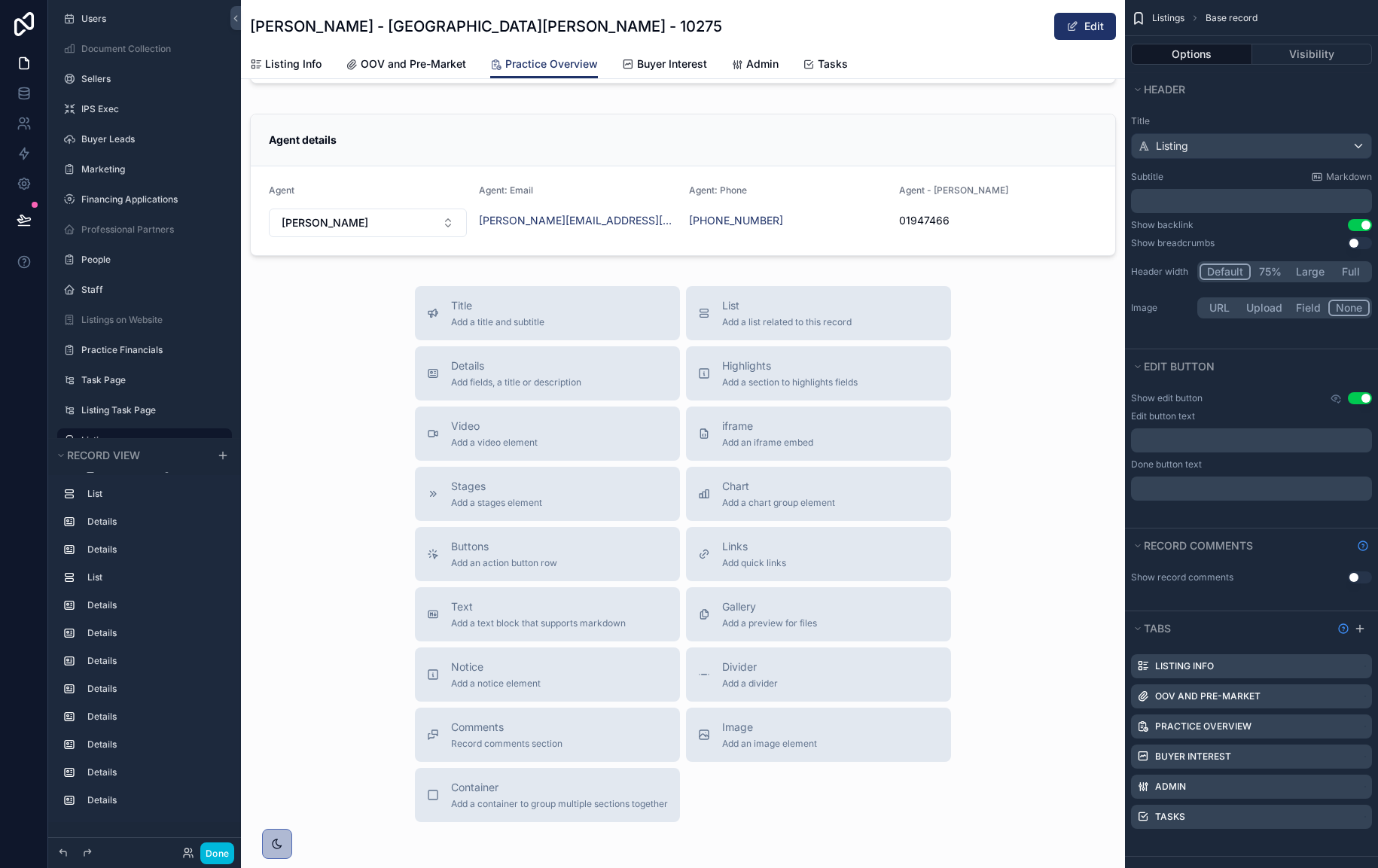
click at [649, 64] on span "Buyer Interest" at bounding box center [672, 63] width 70 height 15
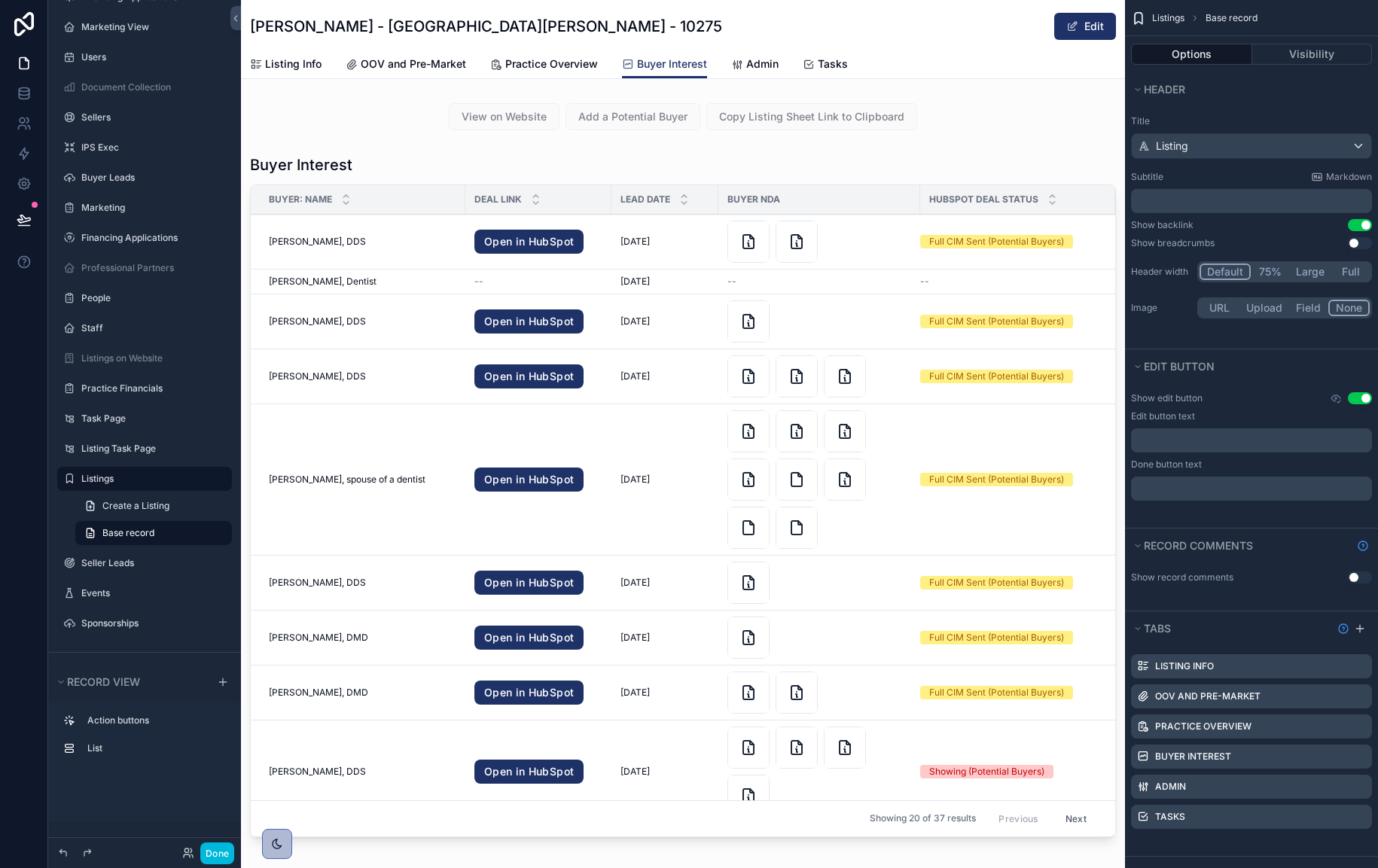
click at [750, 73] on link "Admin" at bounding box center [754, 65] width 47 height 30
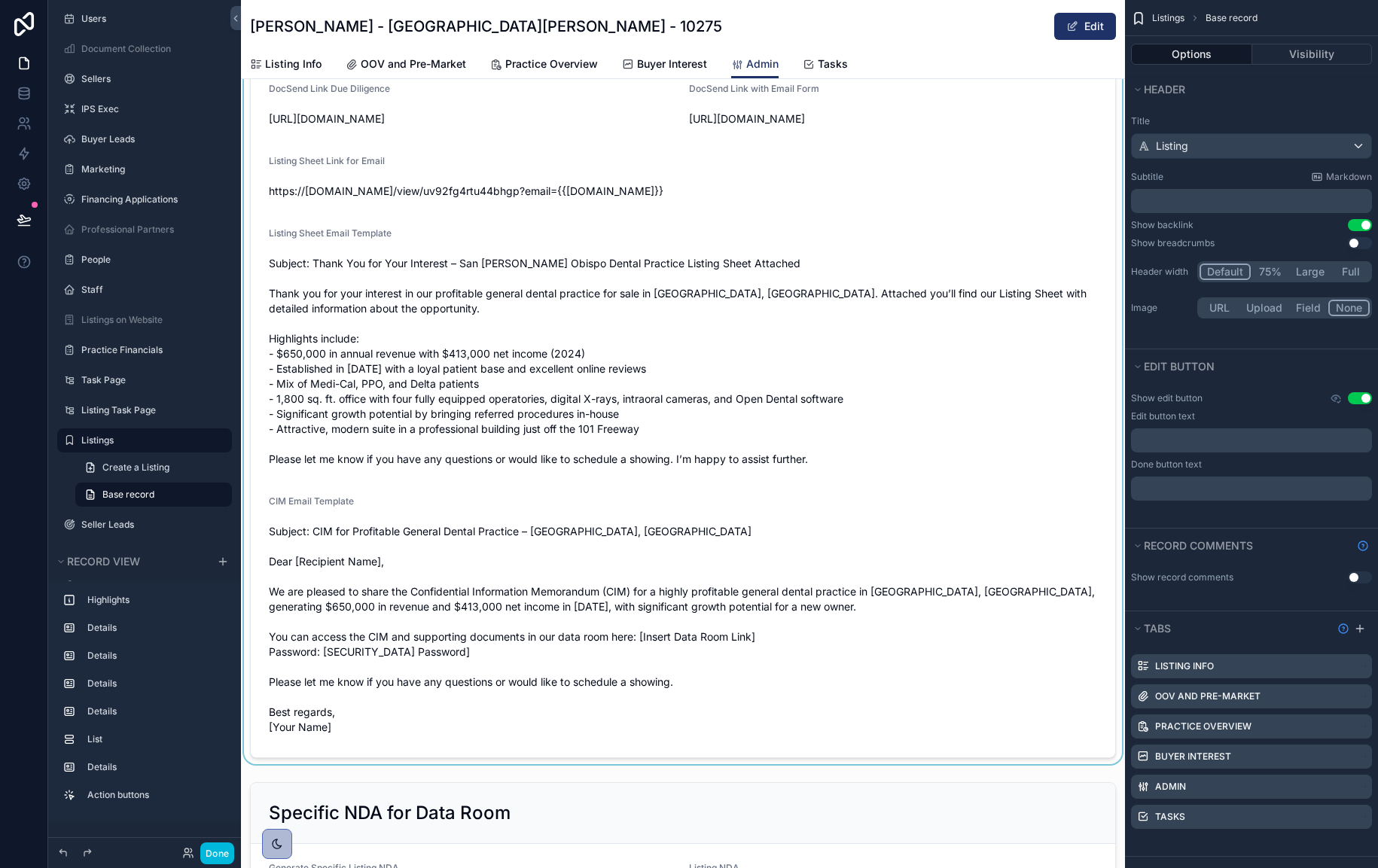
scroll to position [931, 0]
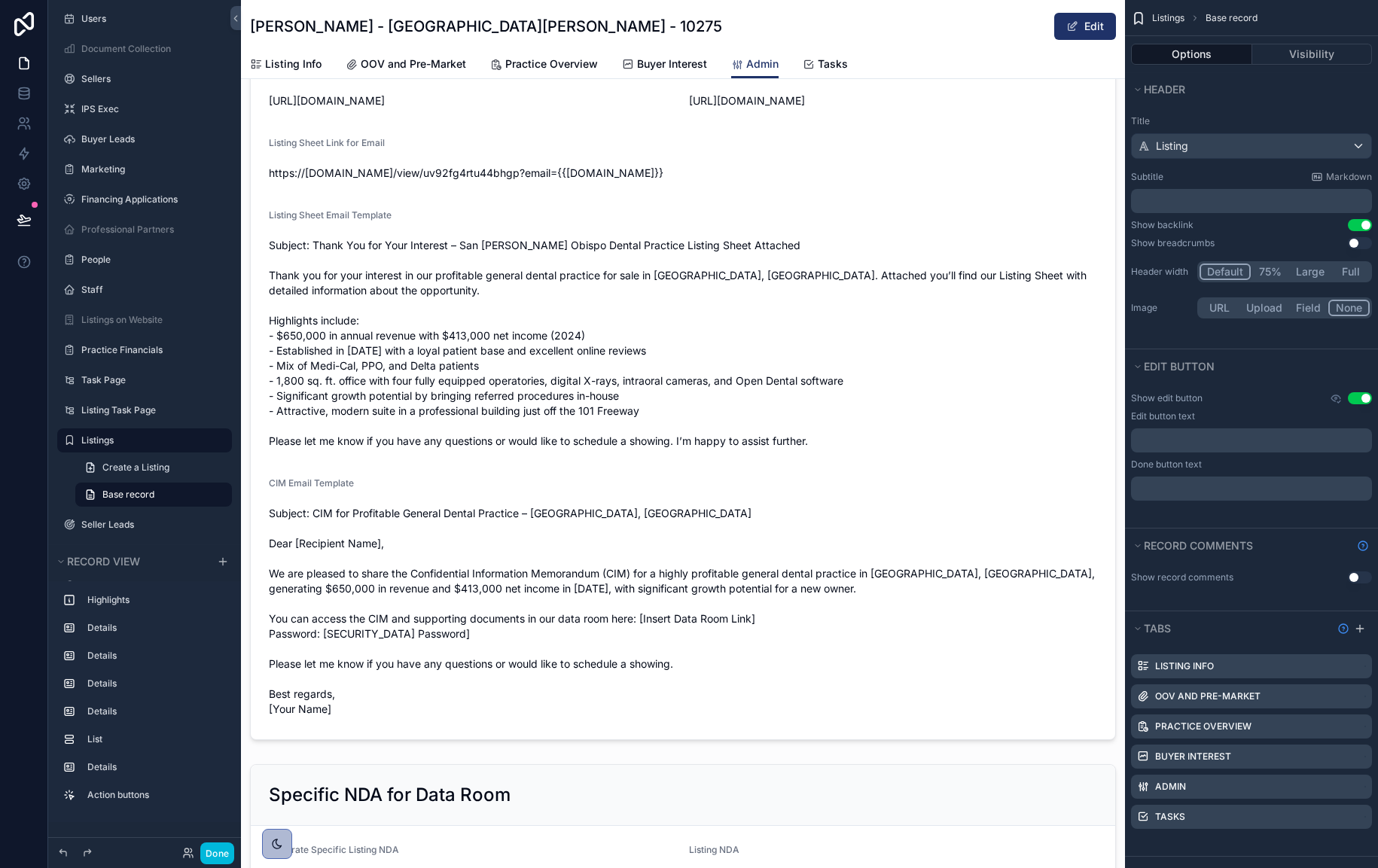
click at [393, 55] on link "OOV and Pre-Market" at bounding box center [406, 65] width 120 height 30
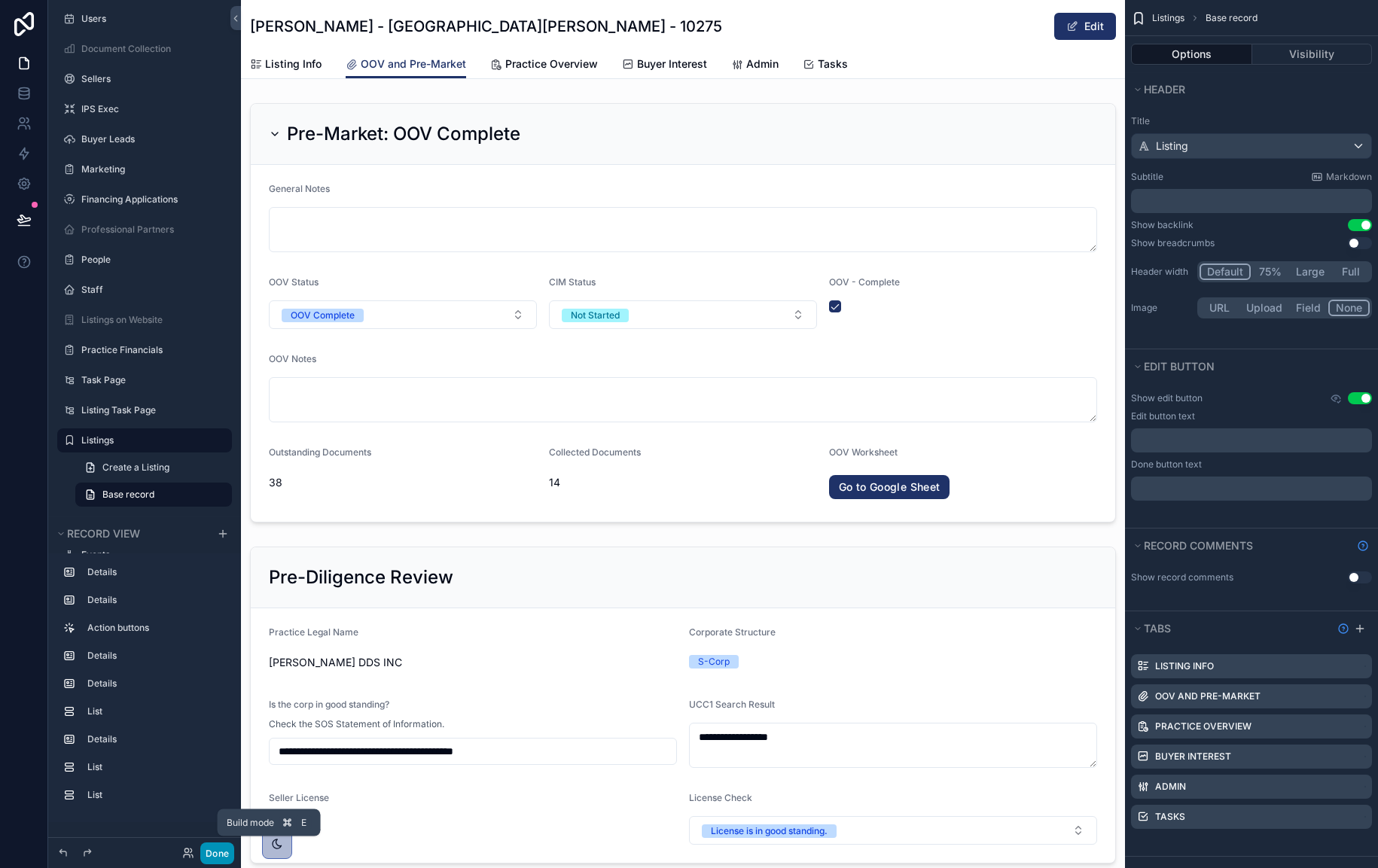
click at [226, 851] on button "Done" at bounding box center [217, 853] width 34 height 22
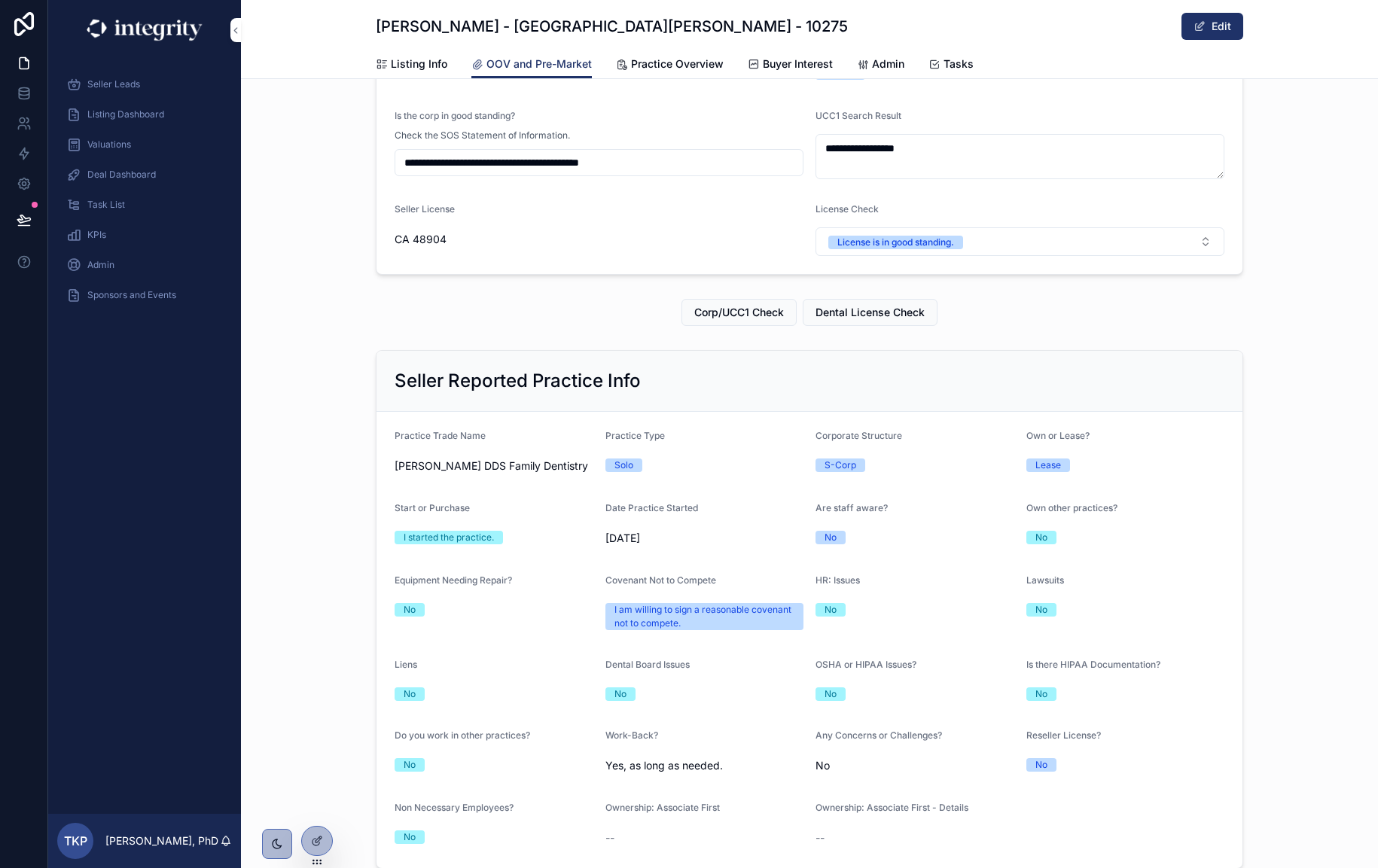
scroll to position [831, 0]
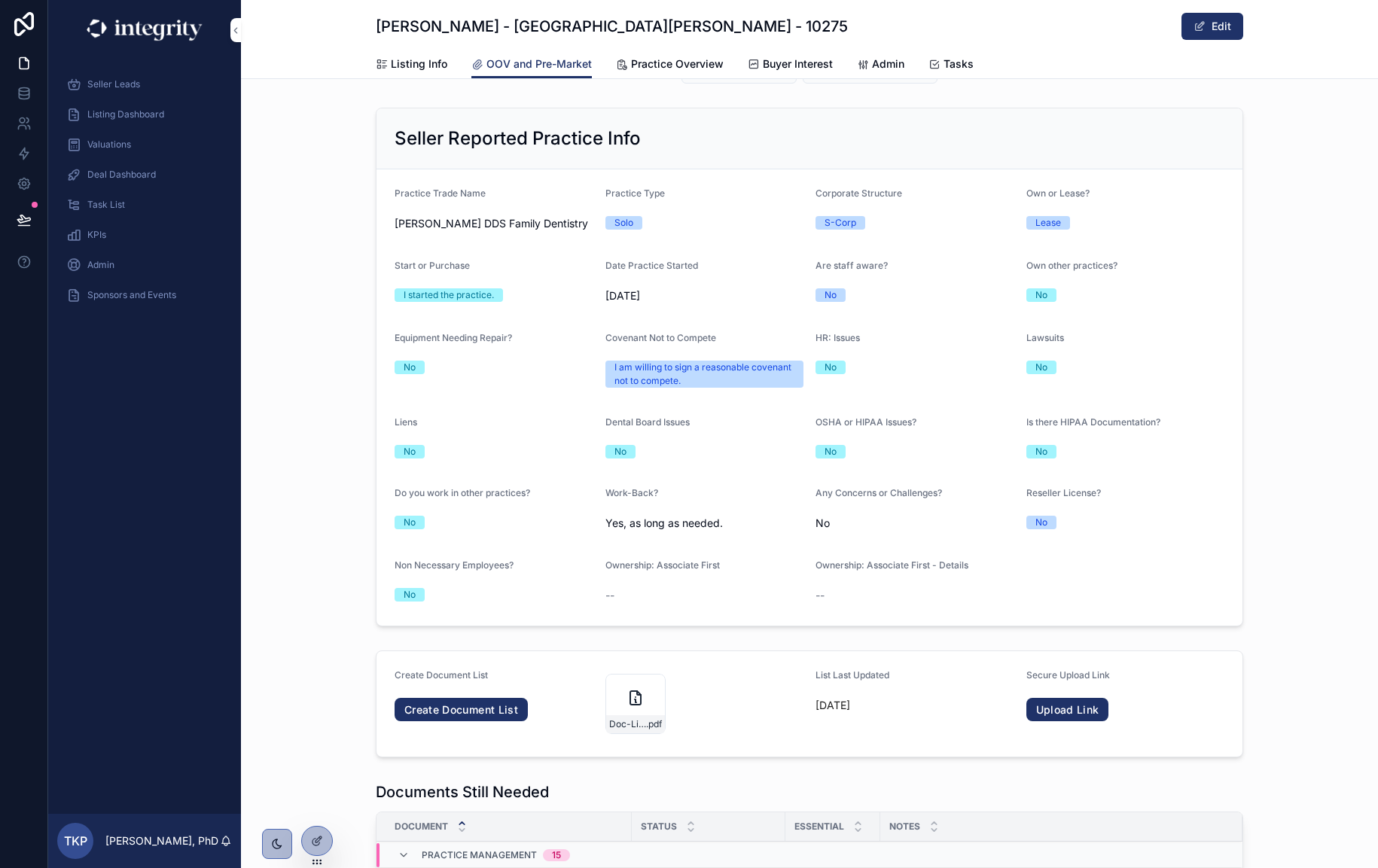
click at [680, 69] on span "Practice Overview" at bounding box center [677, 63] width 93 height 15
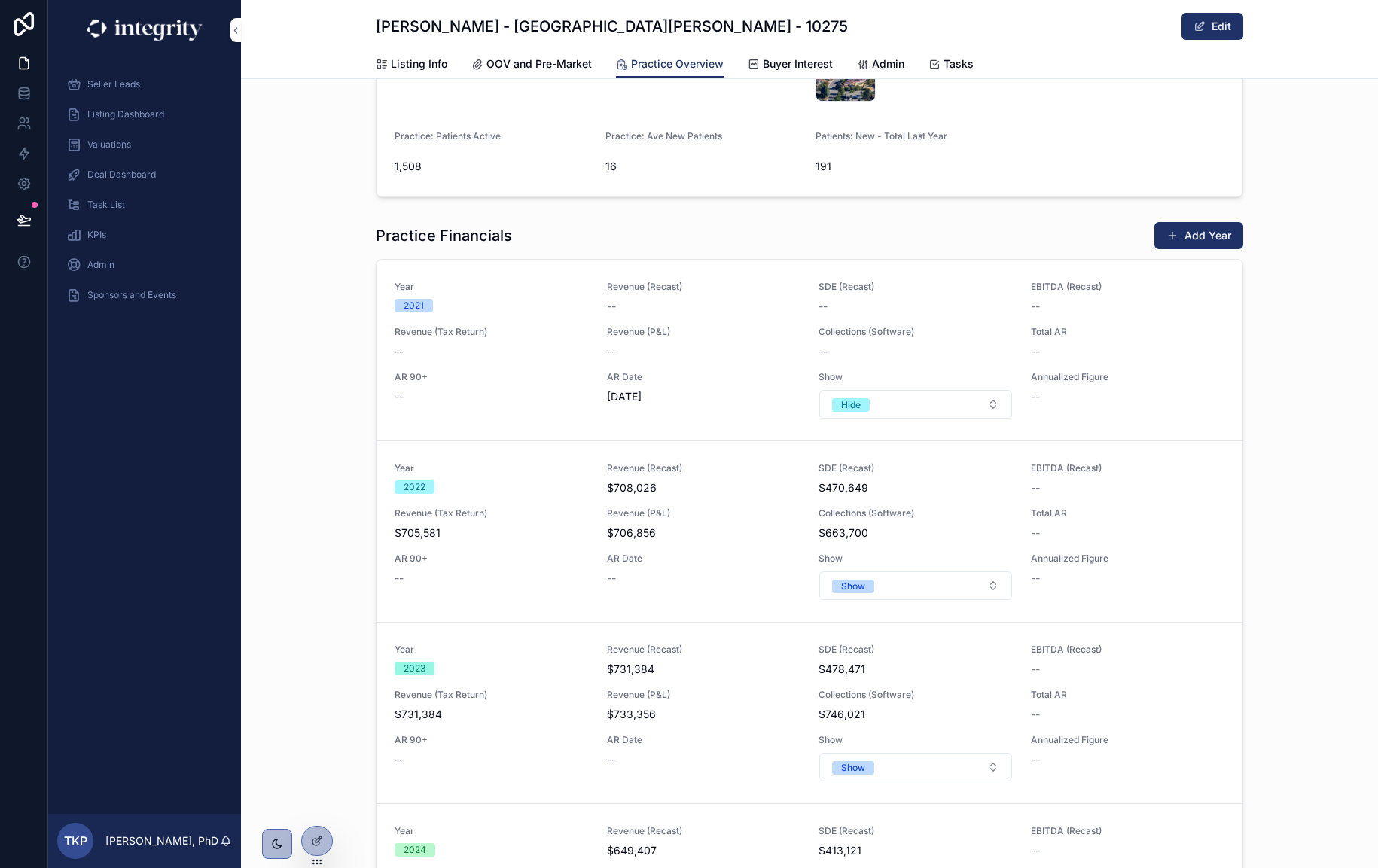
scroll to position [1432, 0]
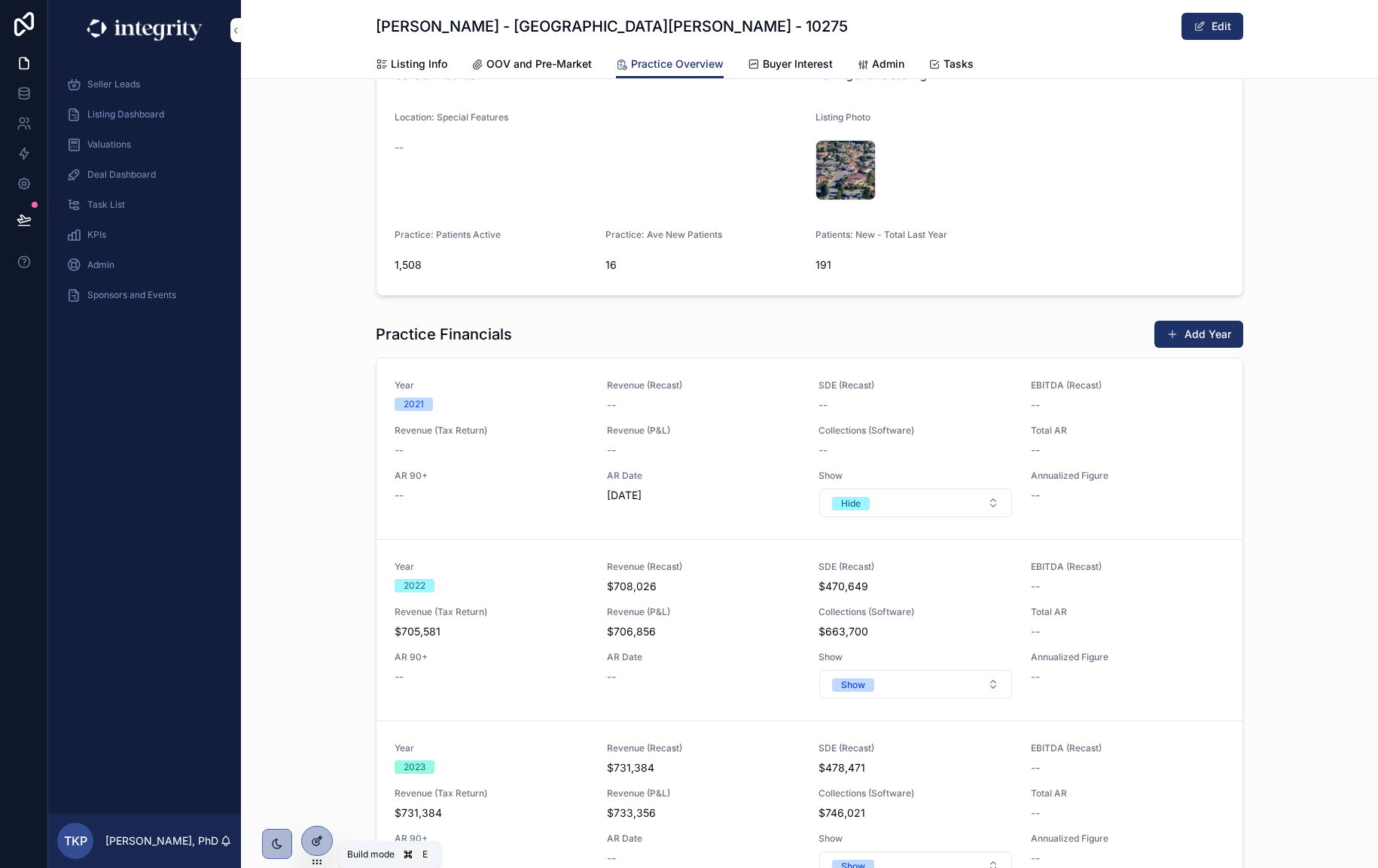
click at [308, 842] on div at bounding box center [316, 840] width 30 height 28
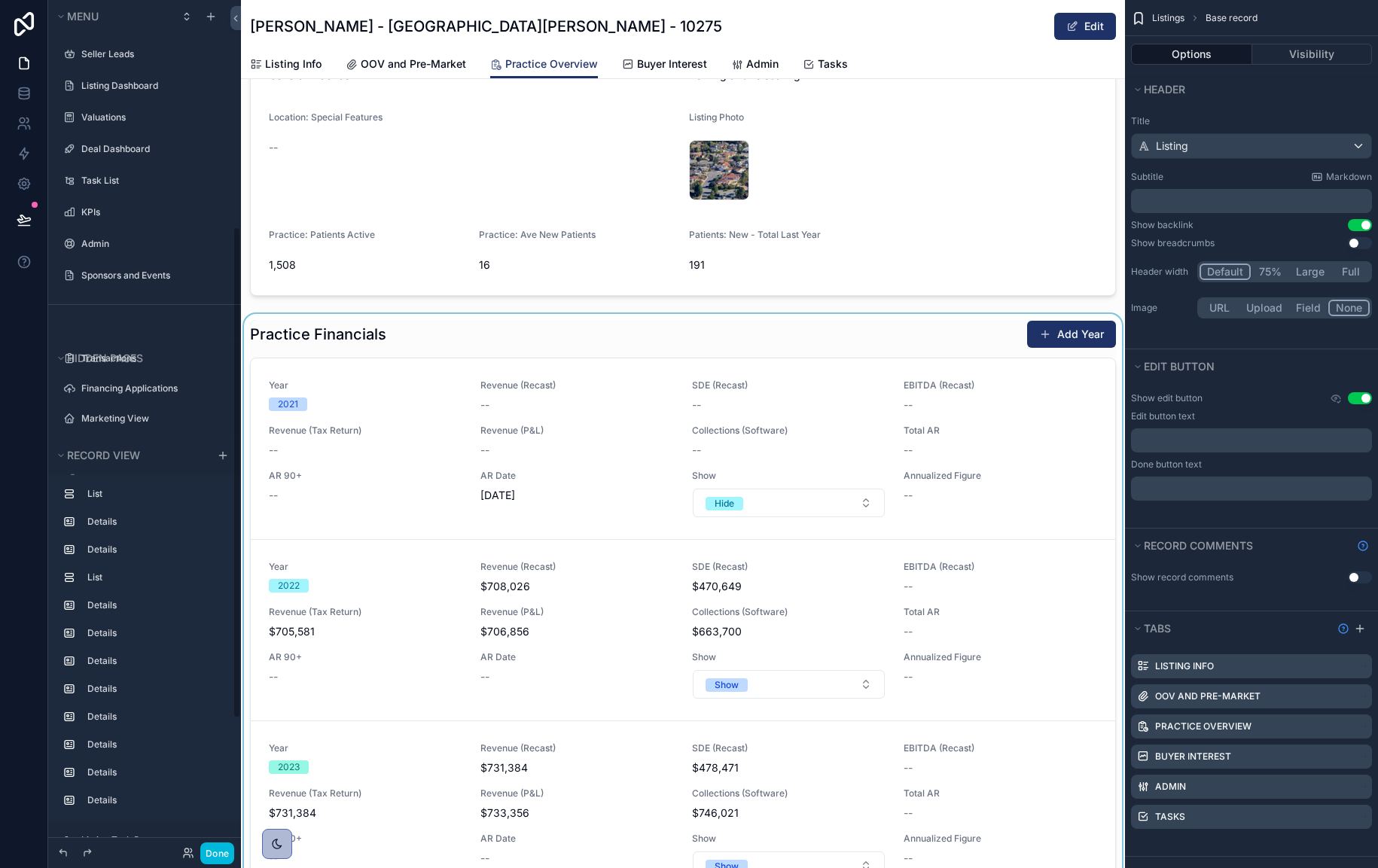
scroll to position [392, 0]
click at [543, 345] on div "scrollable content" at bounding box center [683, 667] width 885 height 707
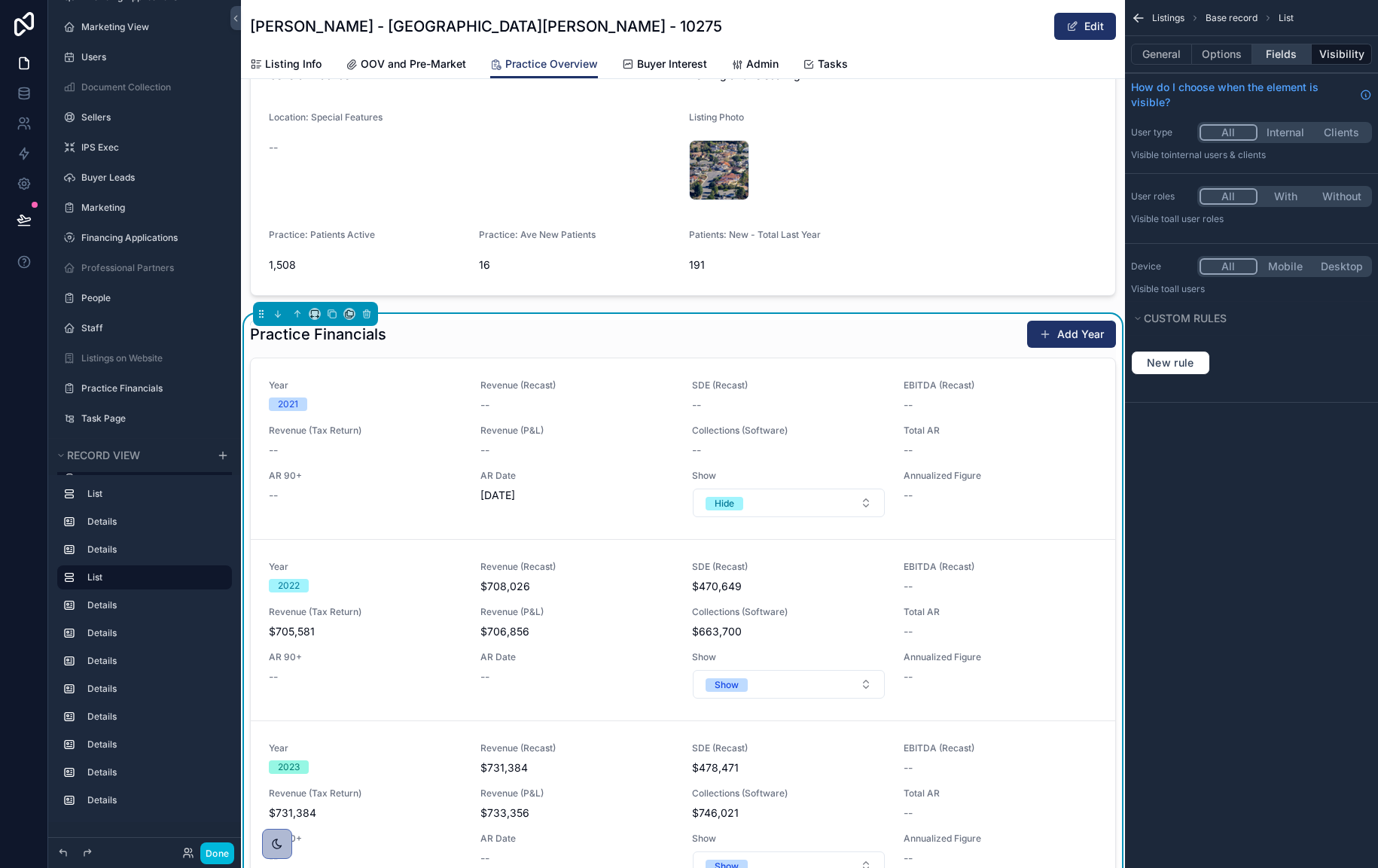
click at [1276, 49] on button "Fields" at bounding box center [1282, 54] width 60 height 21
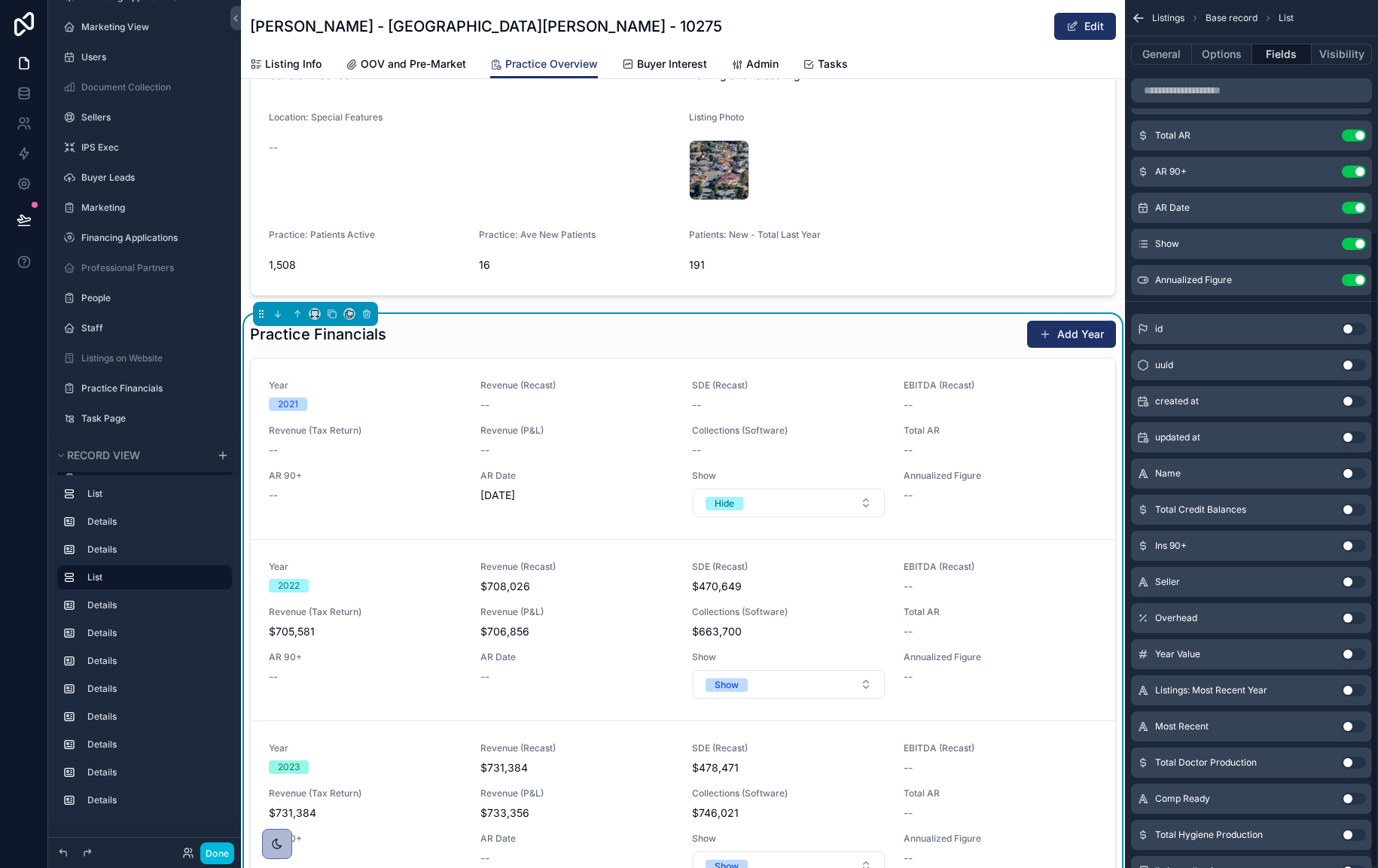
scroll to position [315, 0]
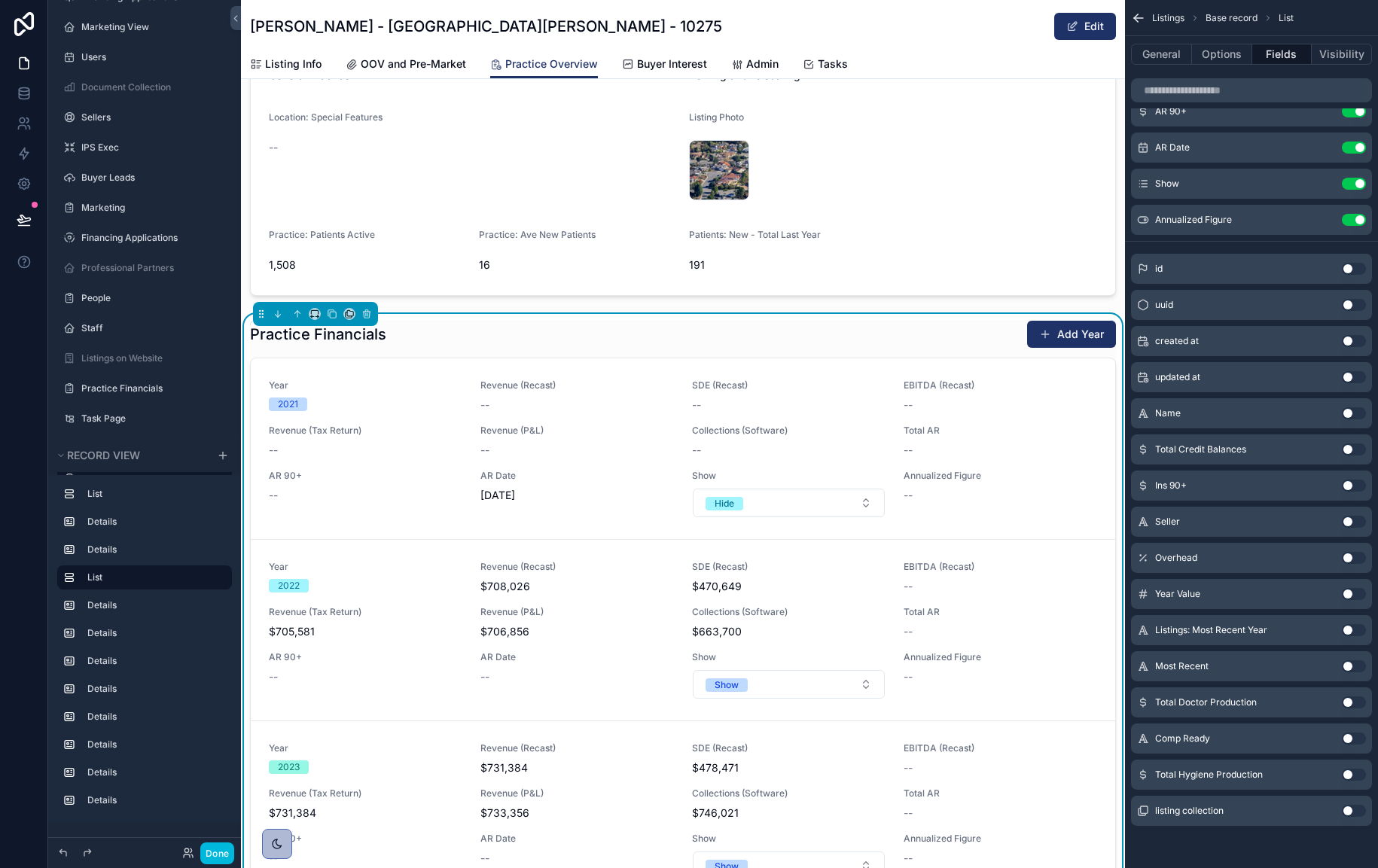
click at [1350, 708] on button "Use setting" at bounding box center [1354, 702] width 24 height 12
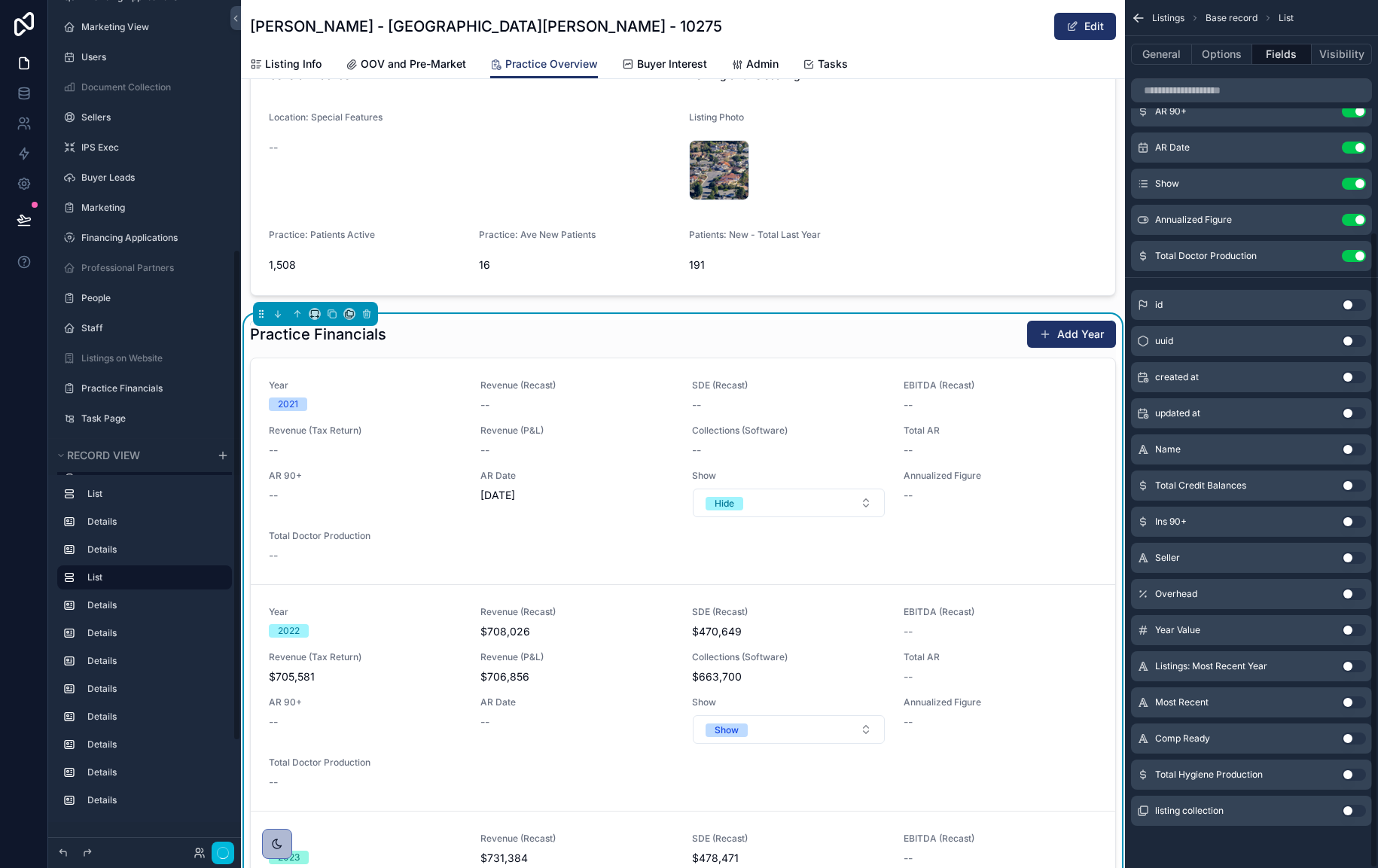
scroll to position [430, 0]
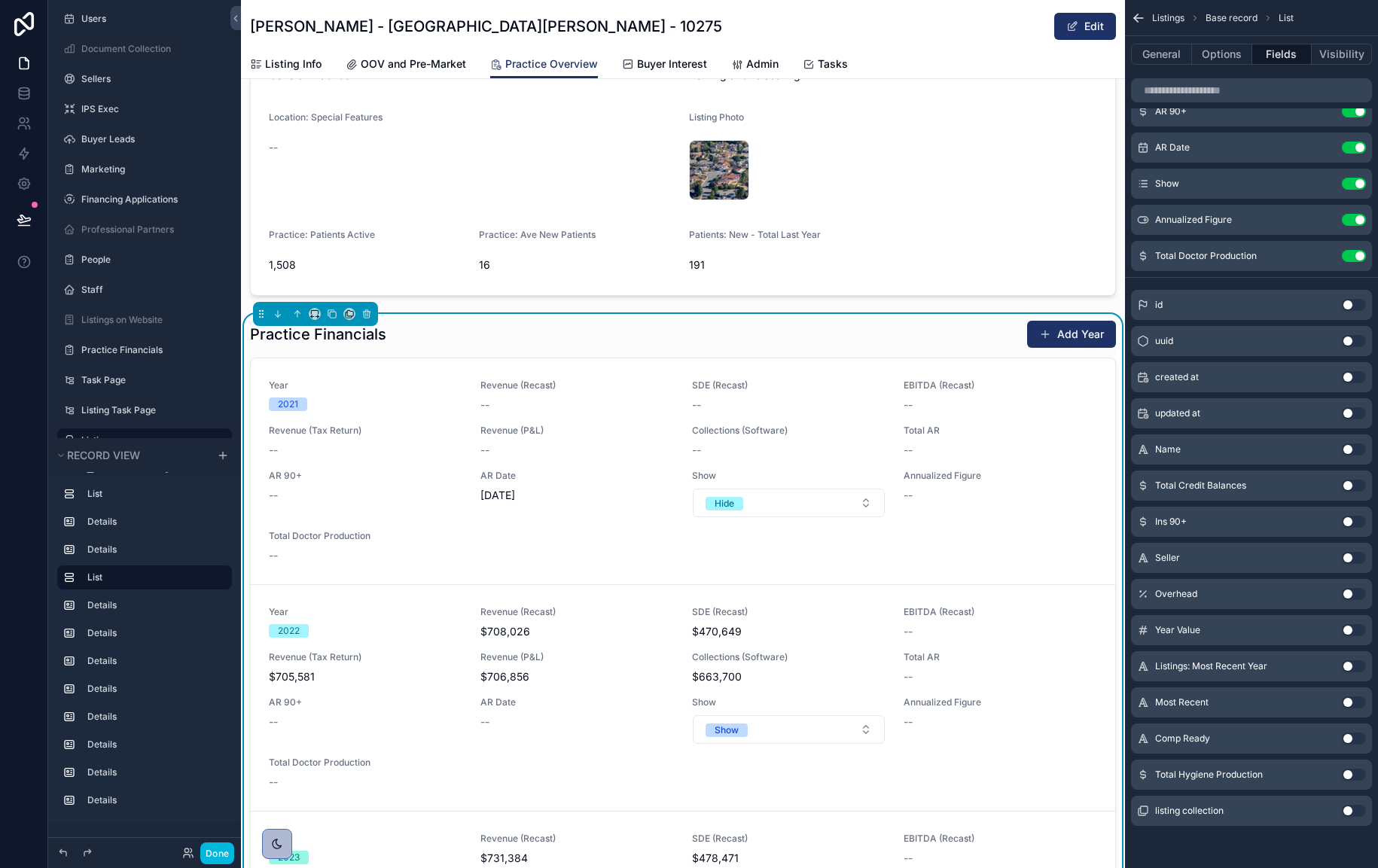
click at [1351, 772] on button "Use setting" at bounding box center [1354, 775] width 24 height 12
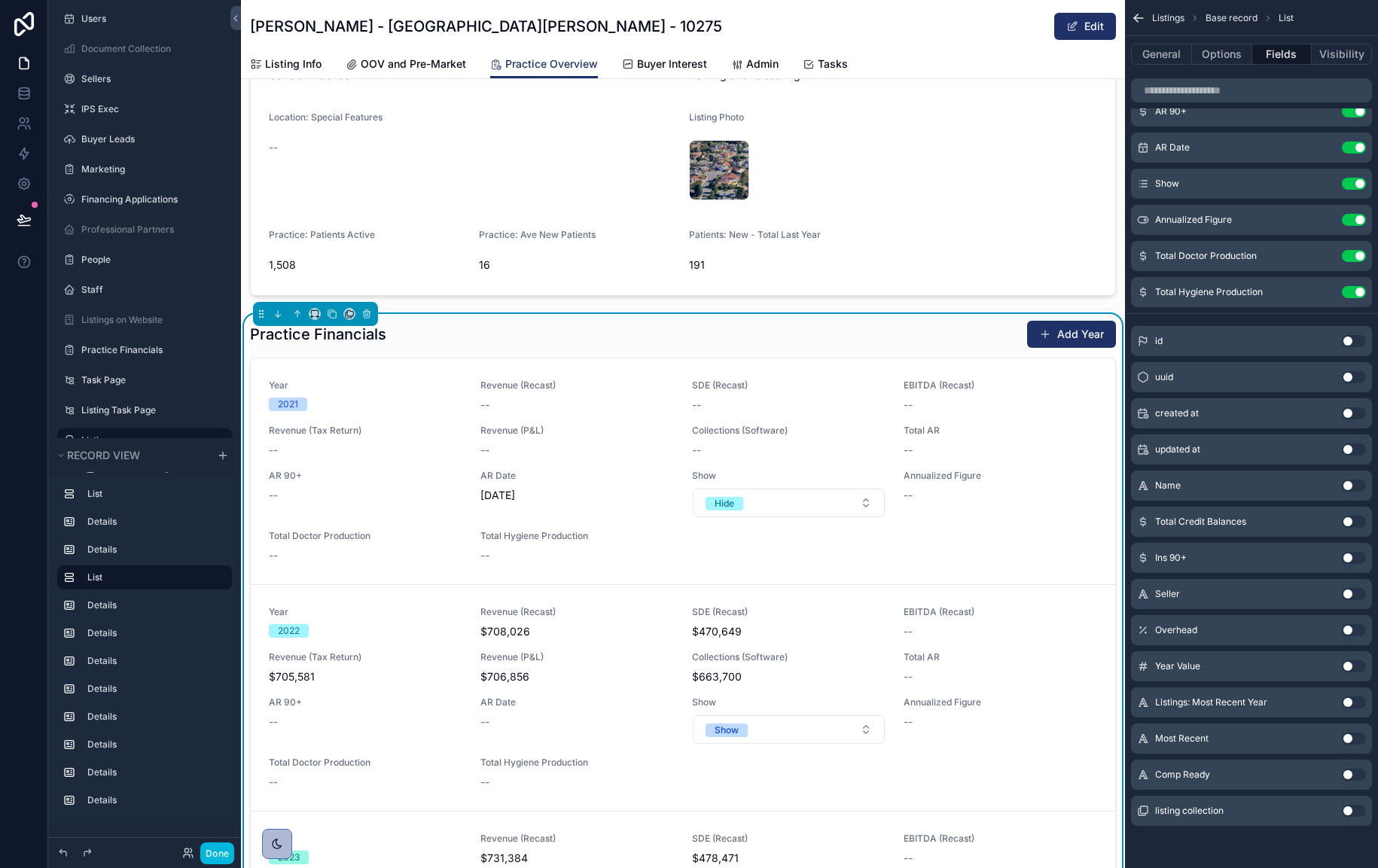
click at [1358, 519] on button "Use setting" at bounding box center [1354, 522] width 24 height 12
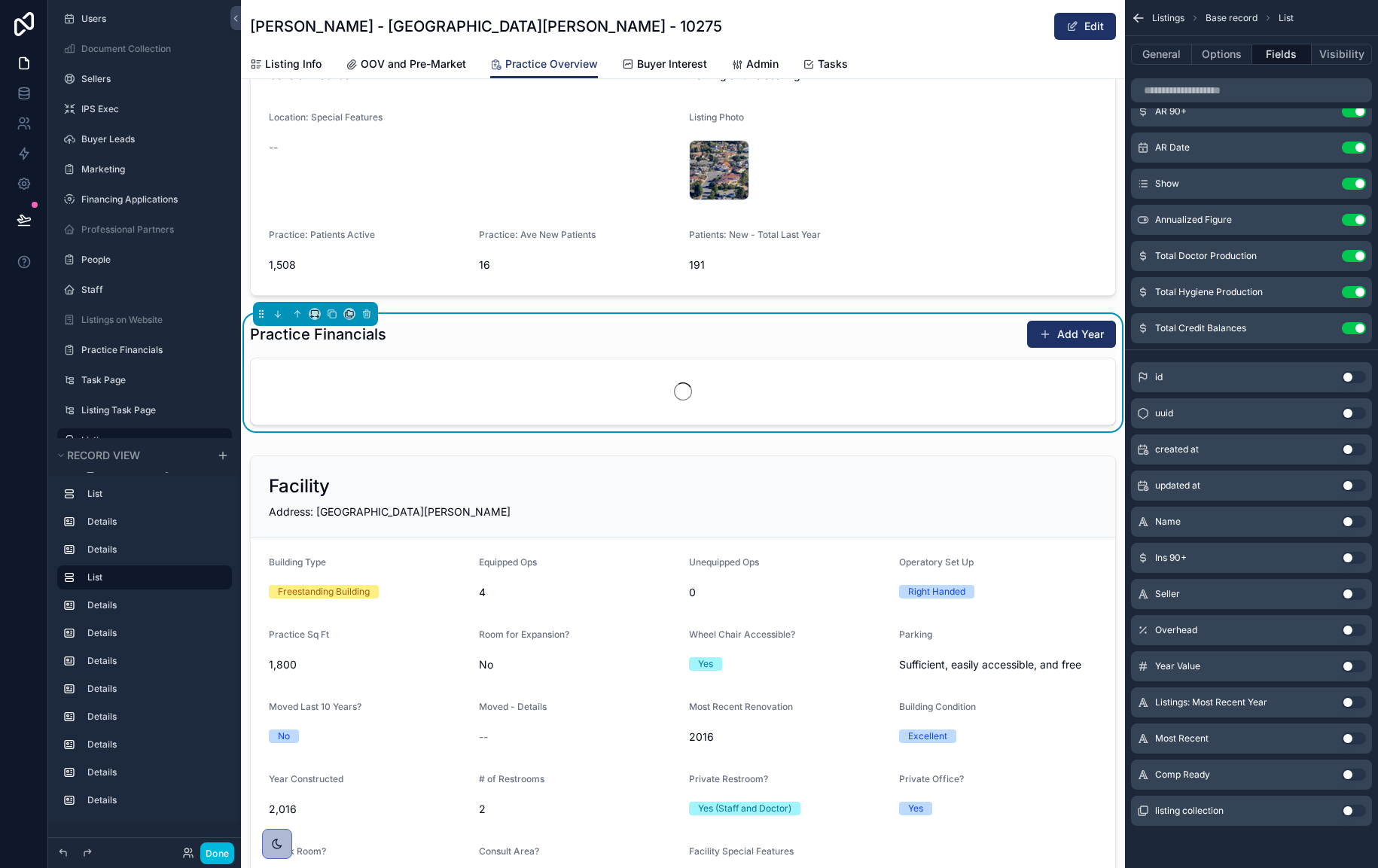
click at [1354, 557] on button "Use setting" at bounding box center [1354, 558] width 24 height 12
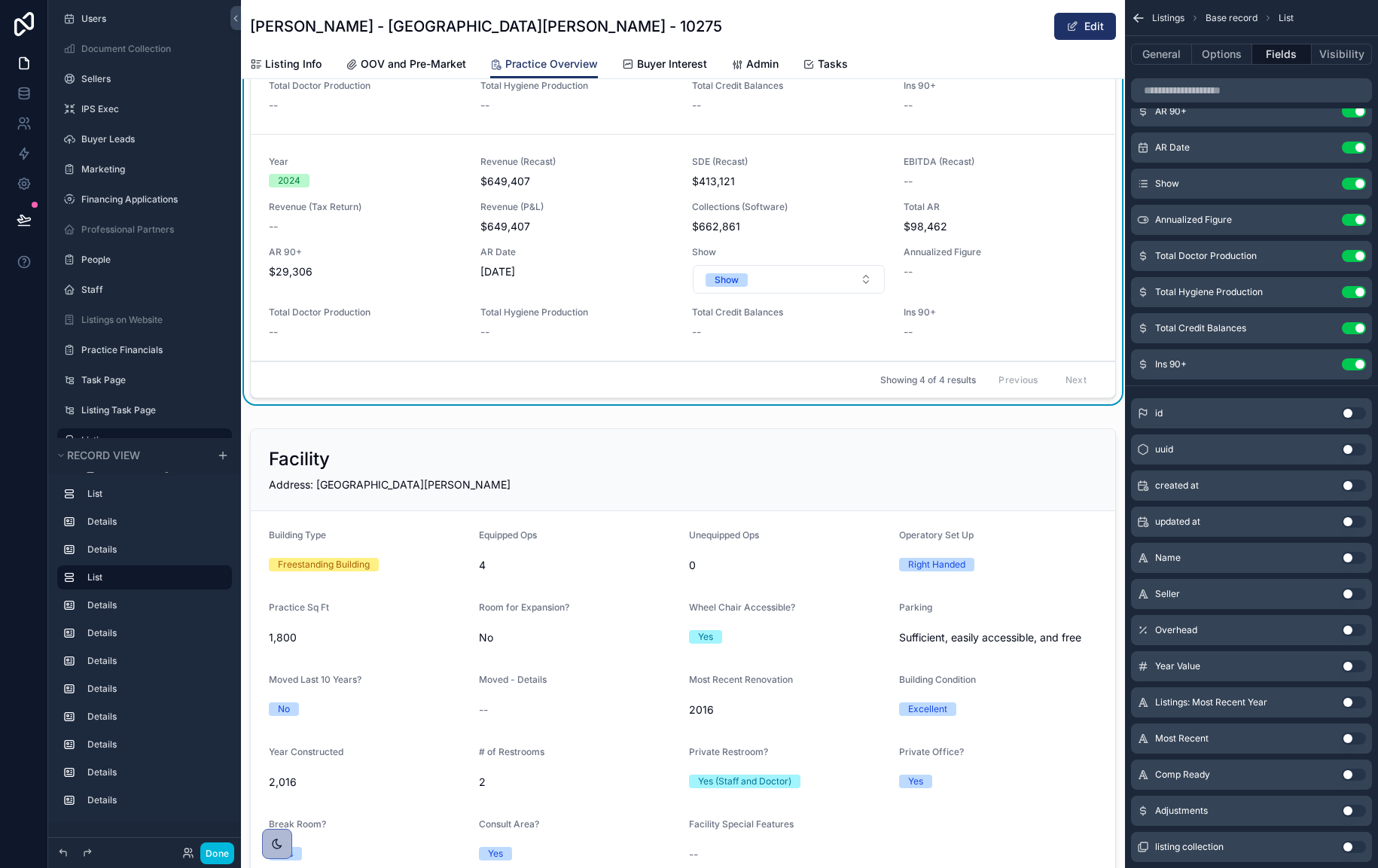
scroll to position [0, 0]
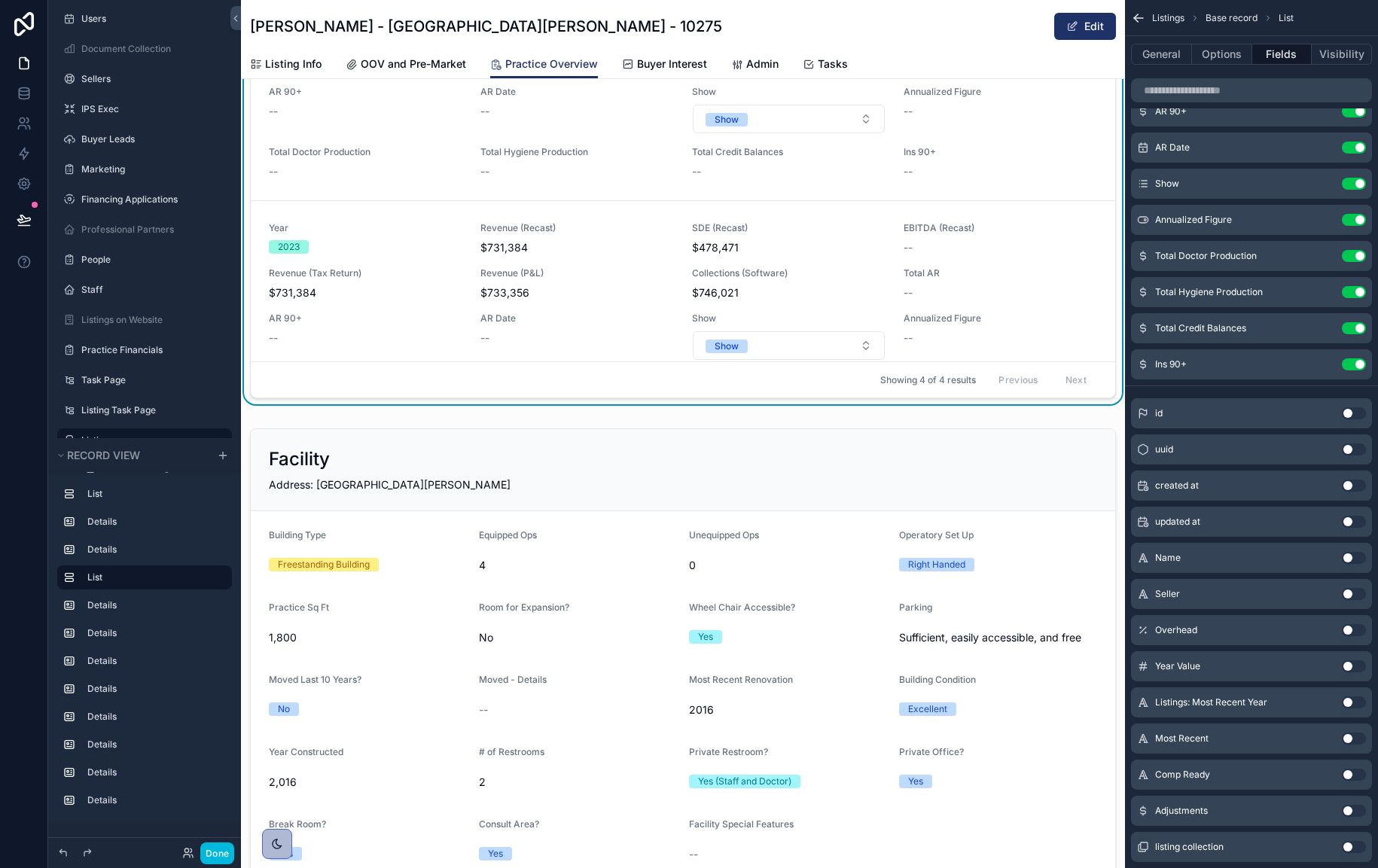
click at [843, 241] on span "$478,471" at bounding box center [789, 247] width 193 height 15
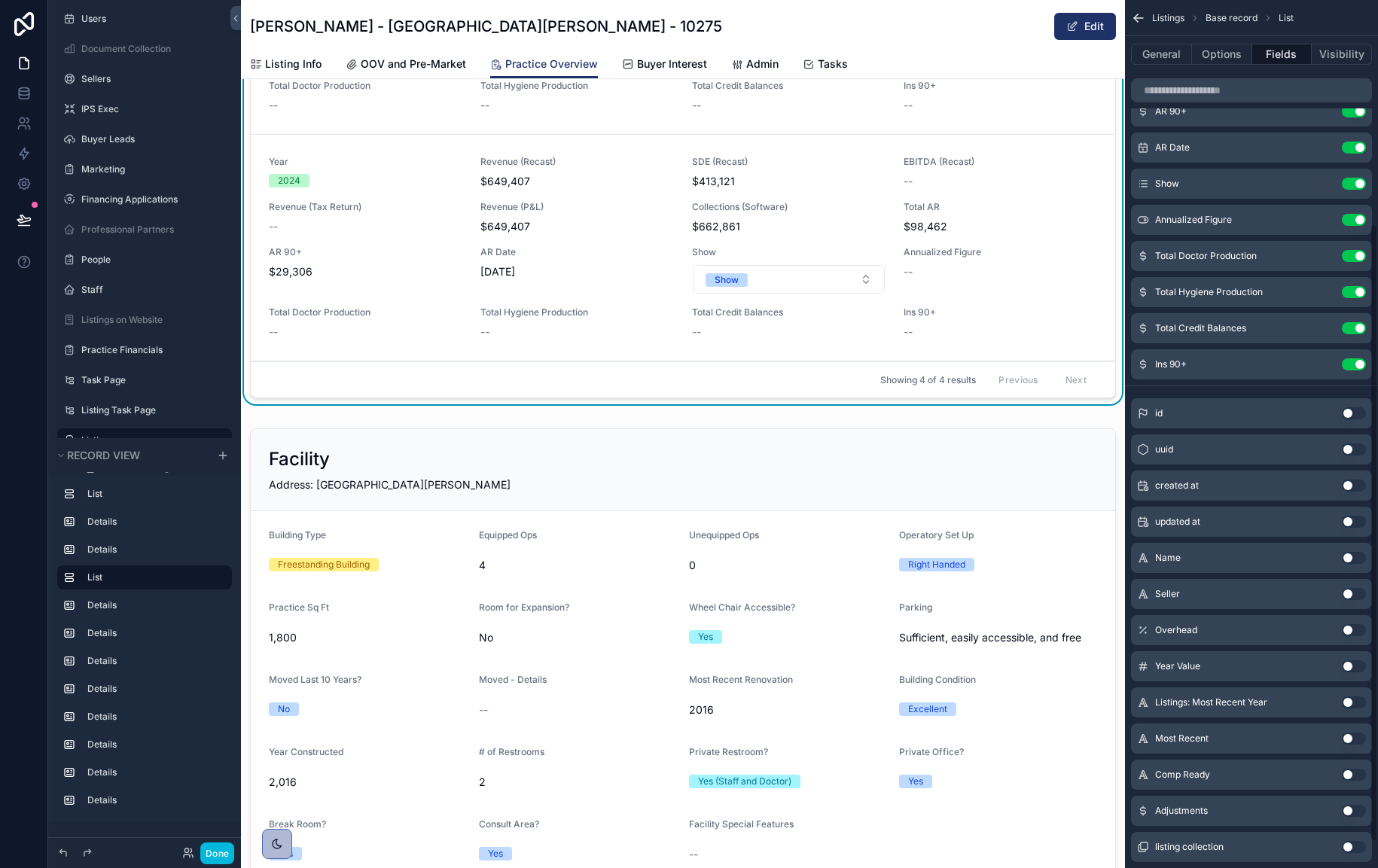
scroll to position [352, 0]
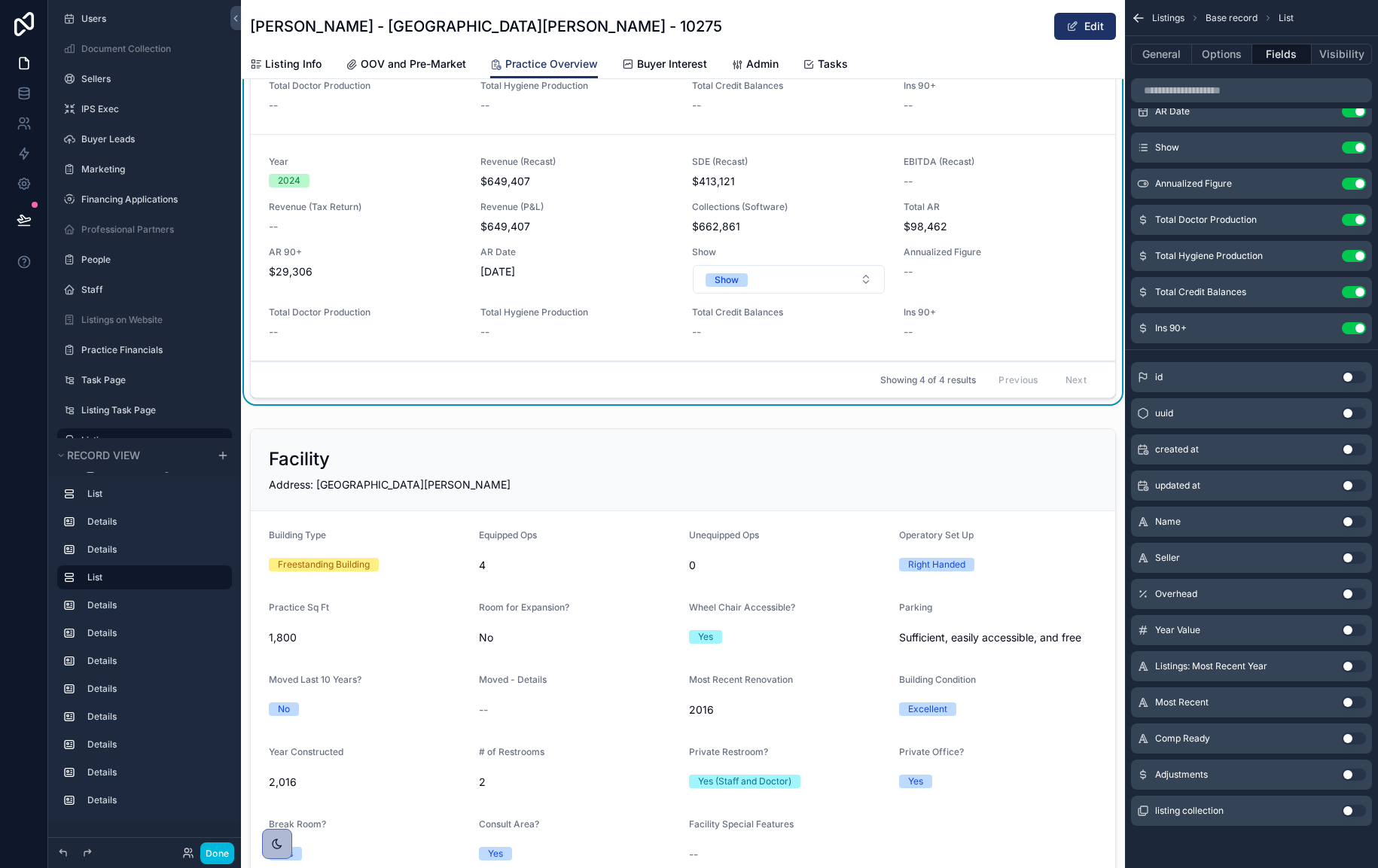
click at [1354, 776] on button "Use setting" at bounding box center [1354, 775] width 24 height 12
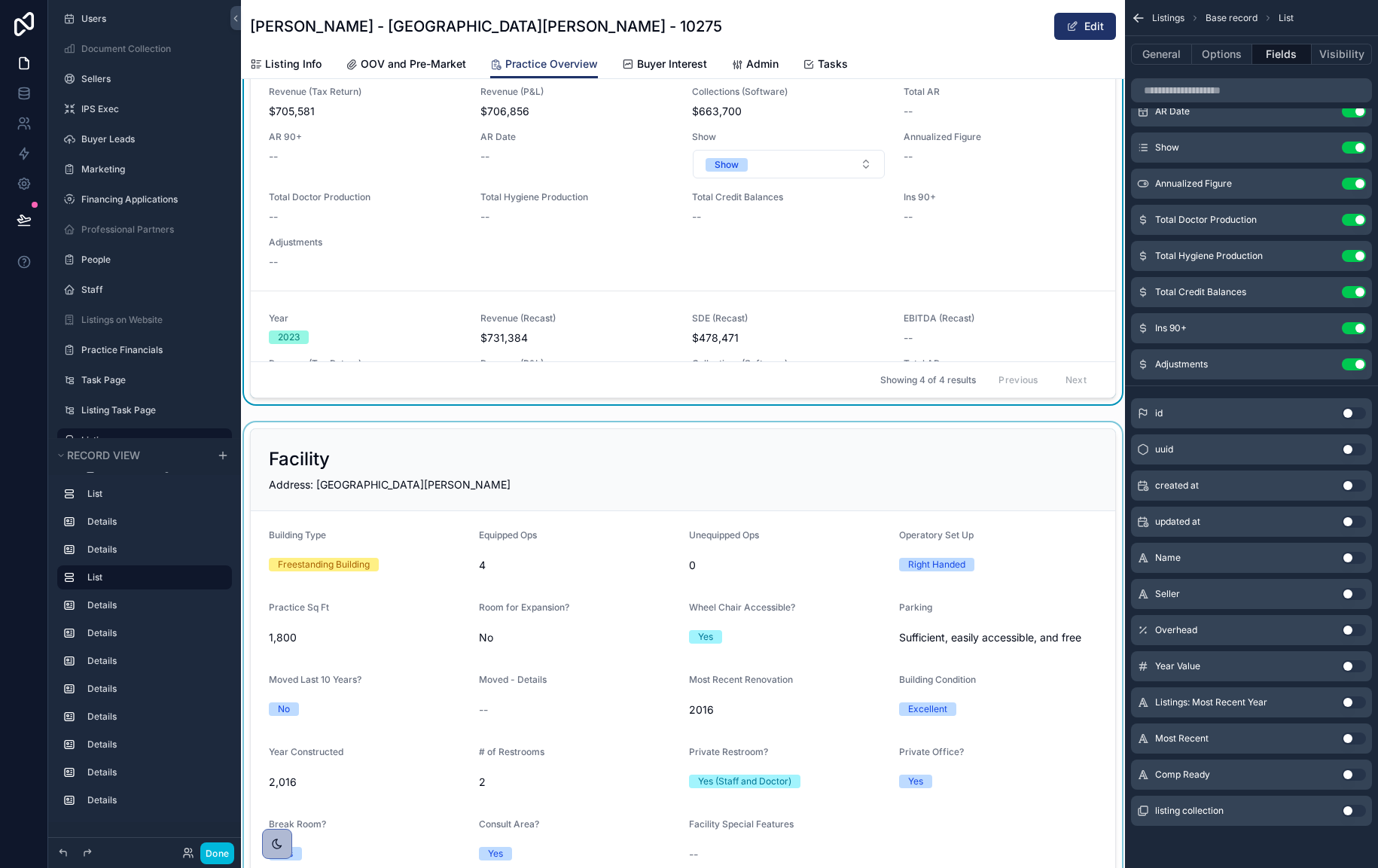
click at [869, 514] on div "scrollable content" at bounding box center [683, 701] width 885 height 557
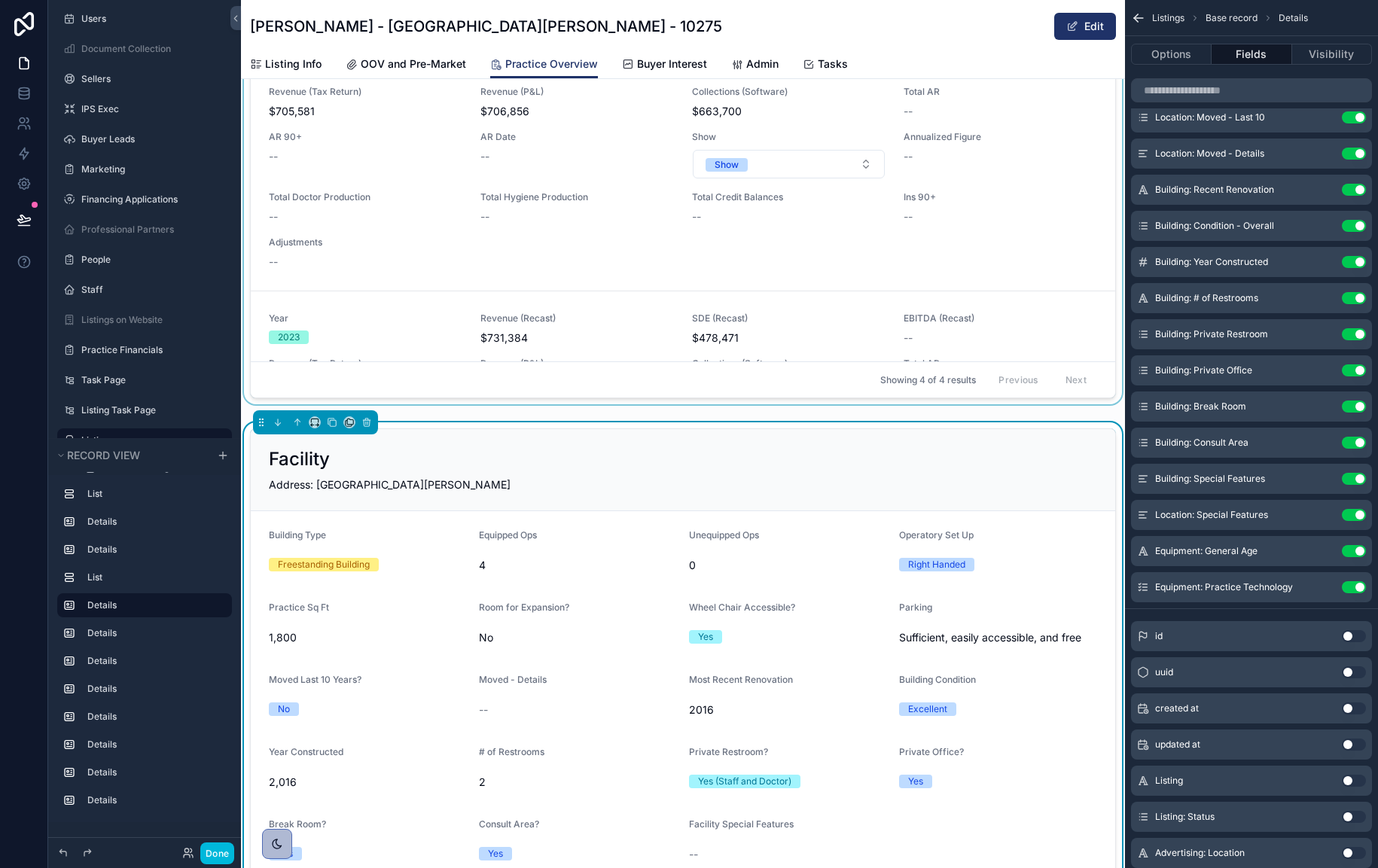
click at [858, 304] on div "scrollable content" at bounding box center [683, 57] width 885 height 707
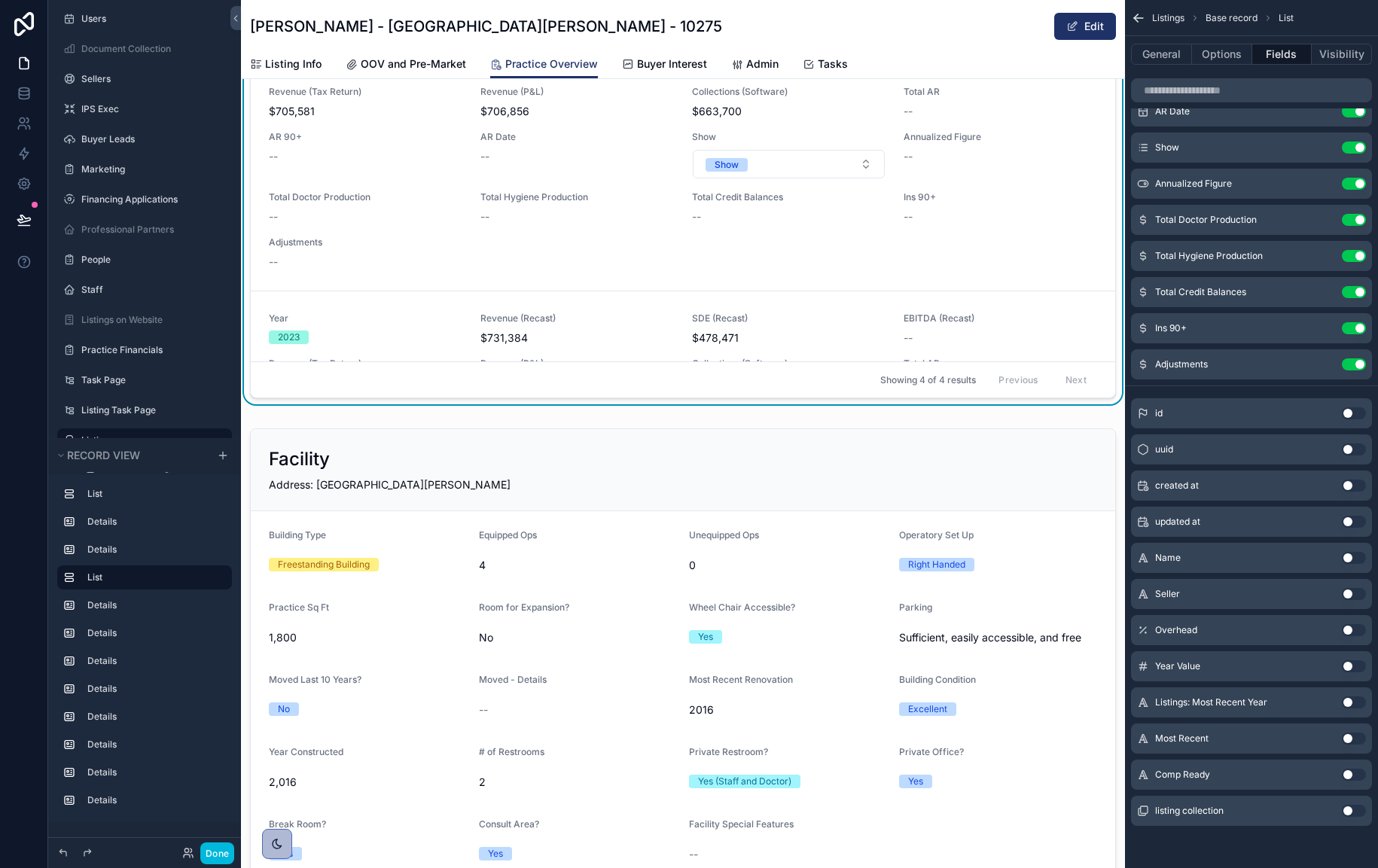
click at [633, 238] on div "Year [DATE] Revenue (Recast) $708,026 SDE (Recast) $470,649 EBITDA (Recast) -- …" at bounding box center [683, 155] width 828 height 229
click at [1355, 812] on button "Use setting" at bounding box center [1354, 810] width 24 height 12
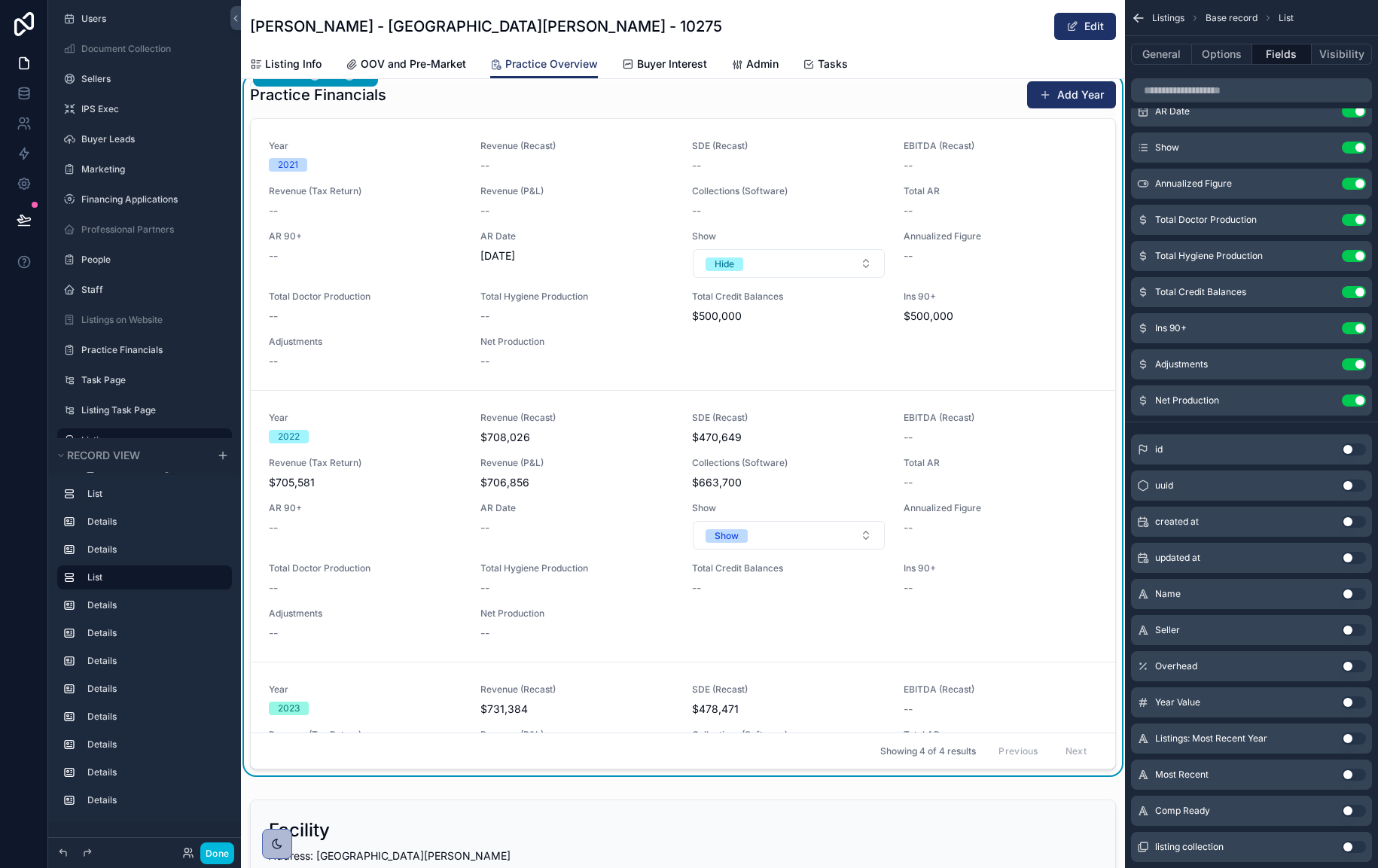
scroll to position [1621, 0]
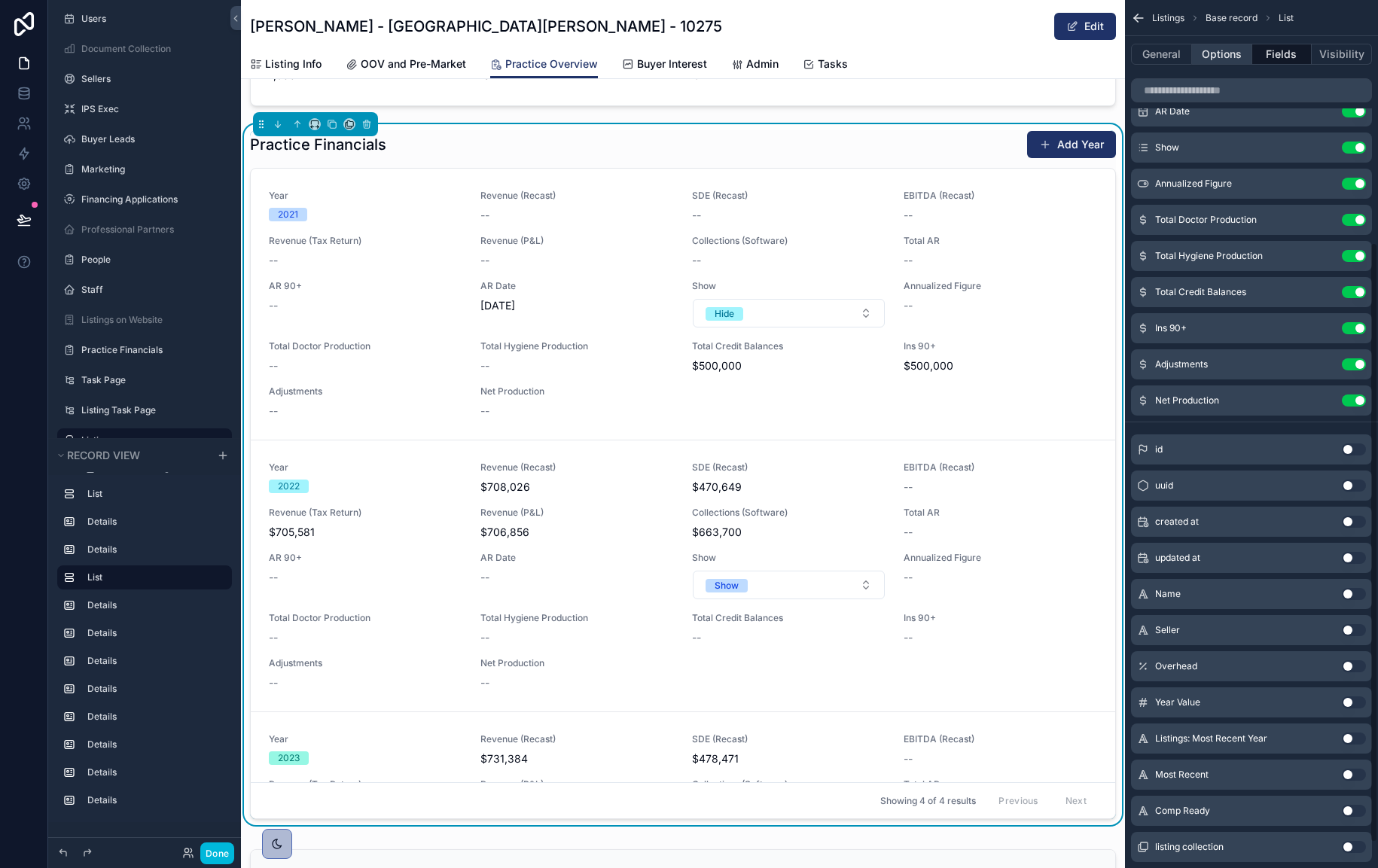
click at [1242, 50] on button "Options" at bounding box center [1222, 54] width 60 height 21
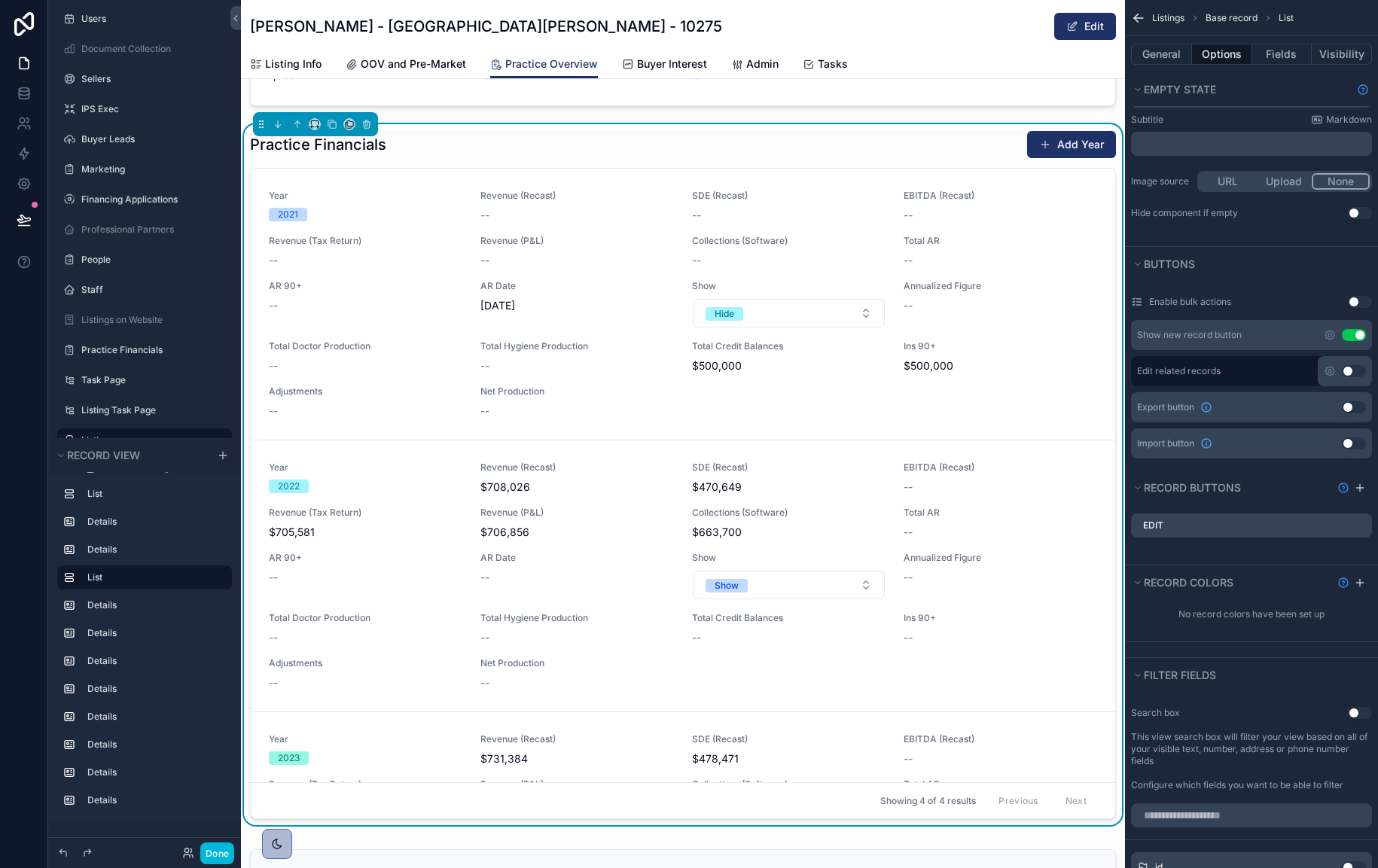
click at [0, 0] on icon "scrollable content" at bounding box center [0, 0] width 0 height 0
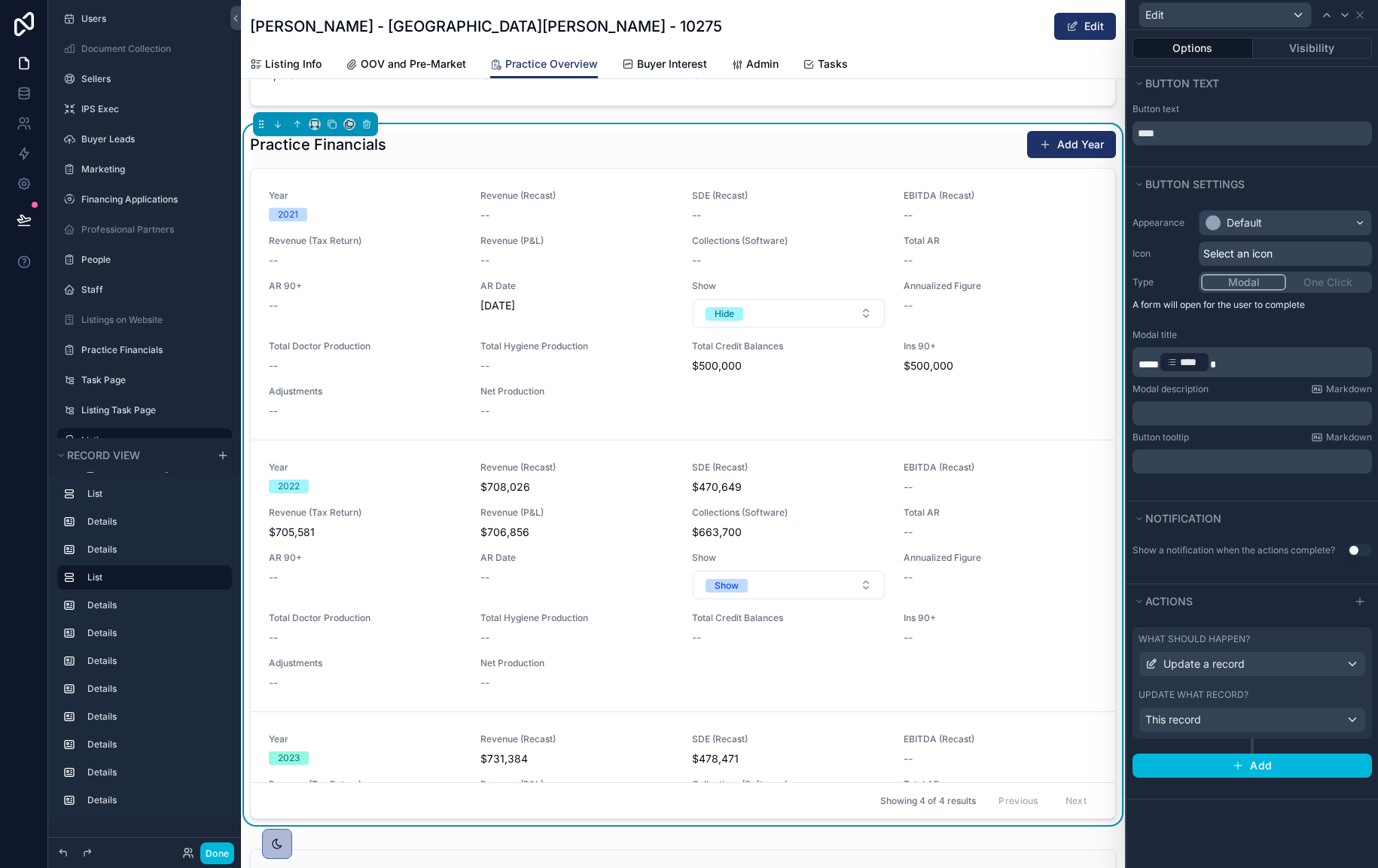
click at [1288, 692] on div "Update what record?" at bounding box center [1253, 695] width 228 height 12
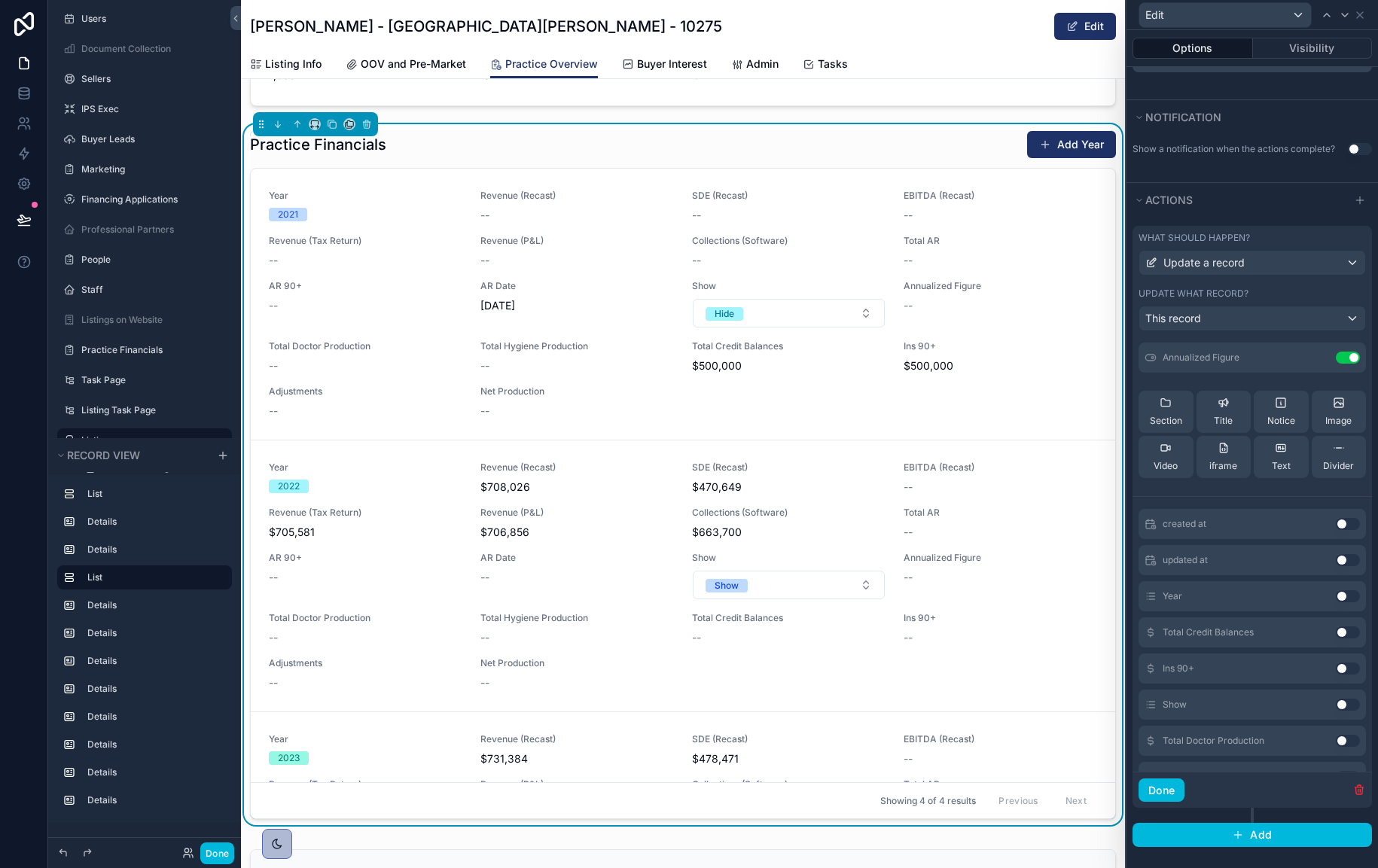
scroll to position [510, 0]
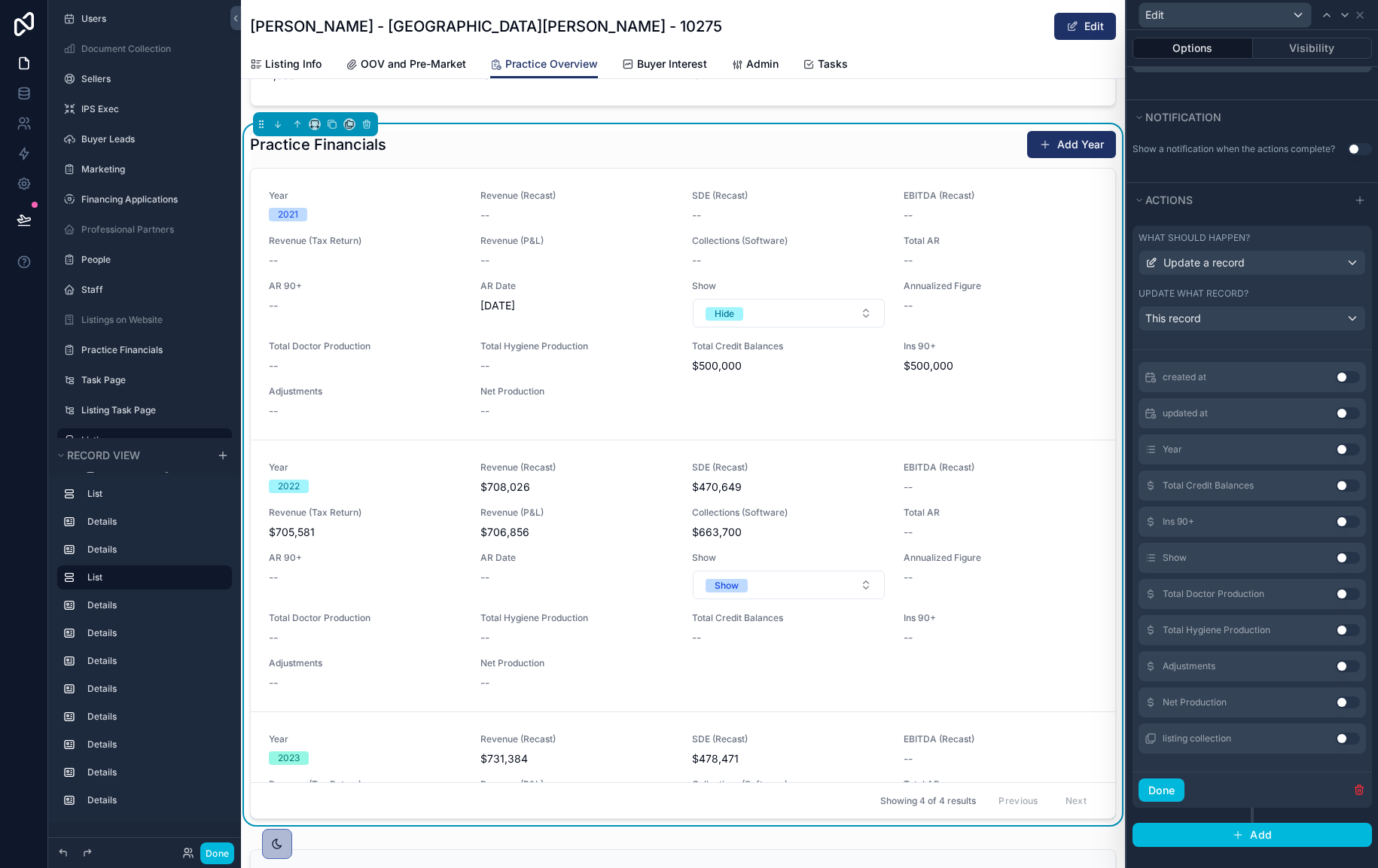
click at [1349, 524] on button "Use setting" at bounding box center [1348, 522] width 24 height 12
click at [1350, 519] on button "Use setting" at bounding box center [1348, 522] width 24 height 12
click at [1350, 592] on button "Use setting" at bounding box center [1348, 593] width 24 height 12
click at [1347, 627] on button "Use setting" at bounding box center [1348, 630] width 24 height 12
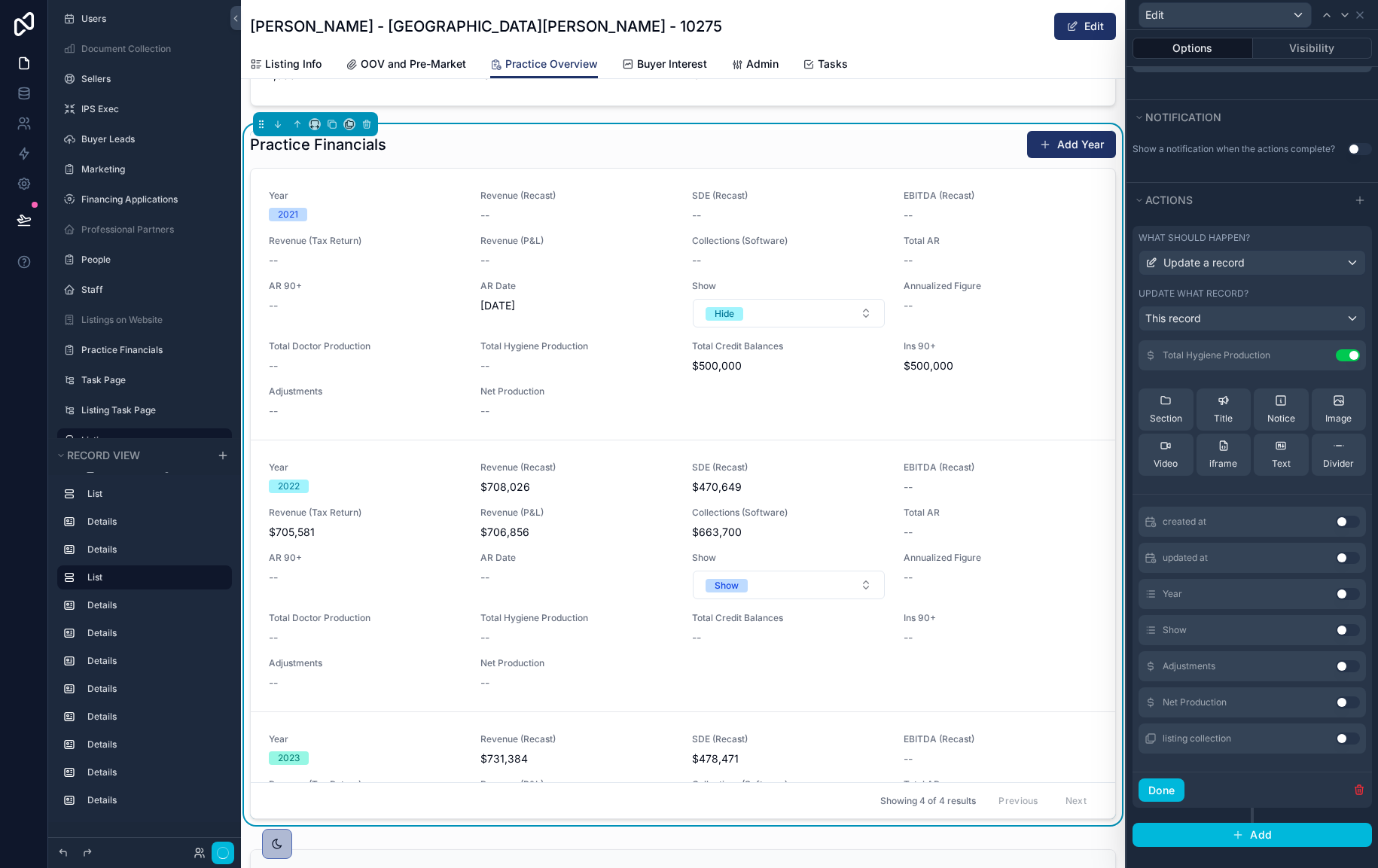
drag, startPoint x: 1347, startPoint y: 662, endPoint x: 1345, endPoint y: 695, distance: 33.1
click at [1347, 661] on button "Use setting" at bounding box center [1348, 666] width 24 height 12
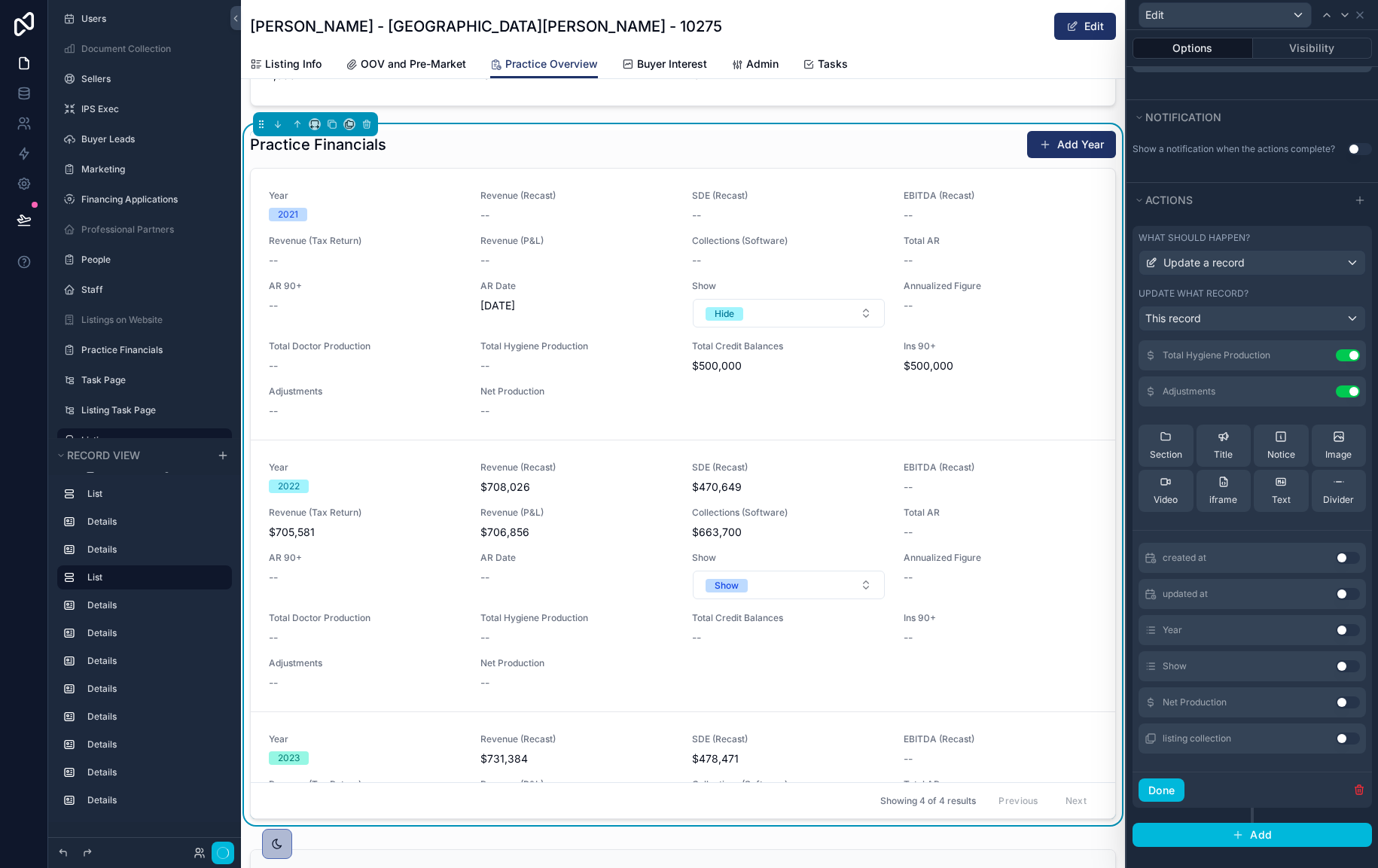
click at [1344, 697] on button "Use setting" at bounding box center [1348, 702] width 24 height 12
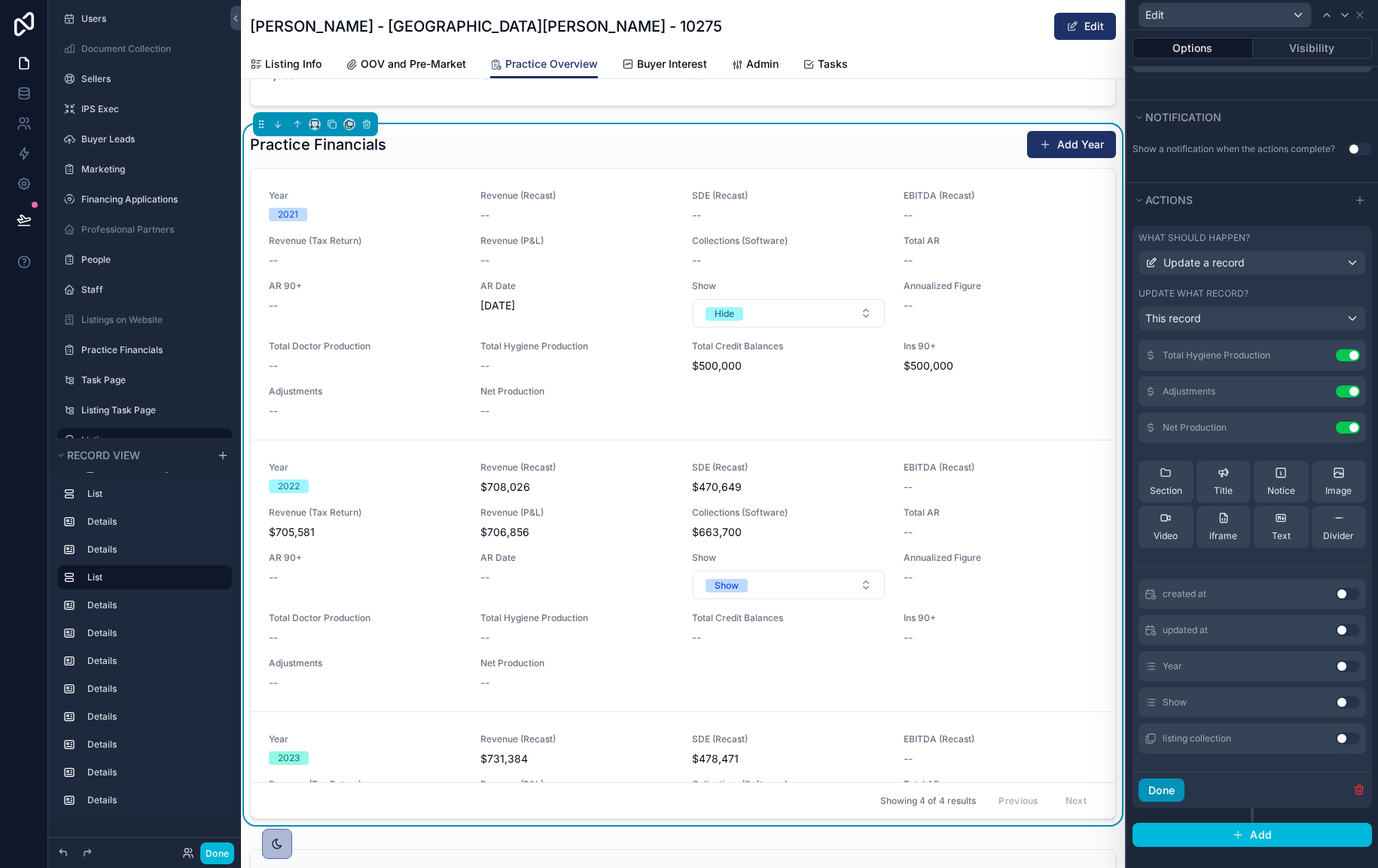
click at [1172, 788] on button "Done" at bounding box center [1162, 791] width 46 height 24
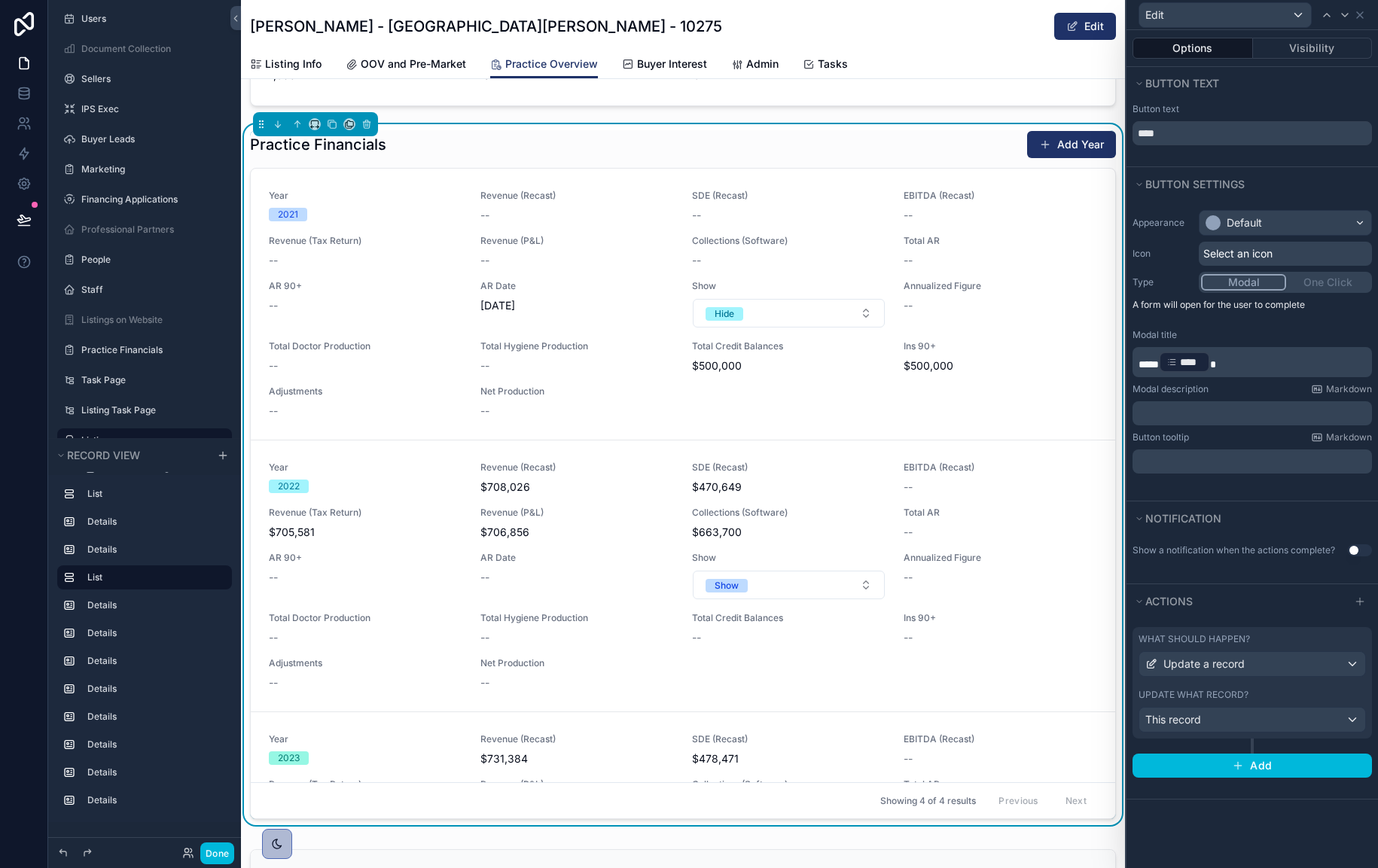
scroll to position [0, 0]
click at [1361, 12] on icon at bounding box center [1360, 15] width 12 height 12
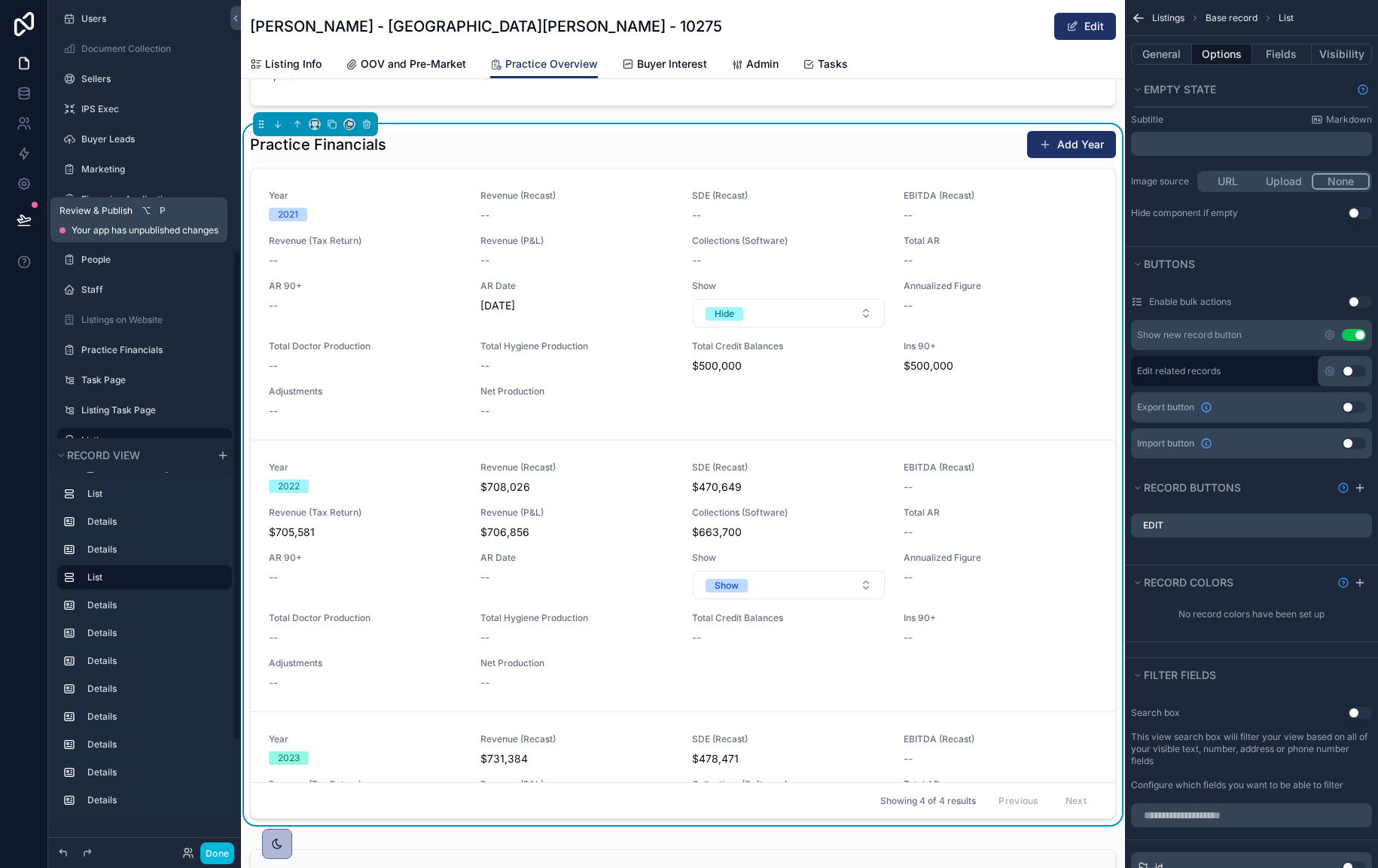
click at [25, 222] on icon at bounding box center [24, 219] width 15 height 15
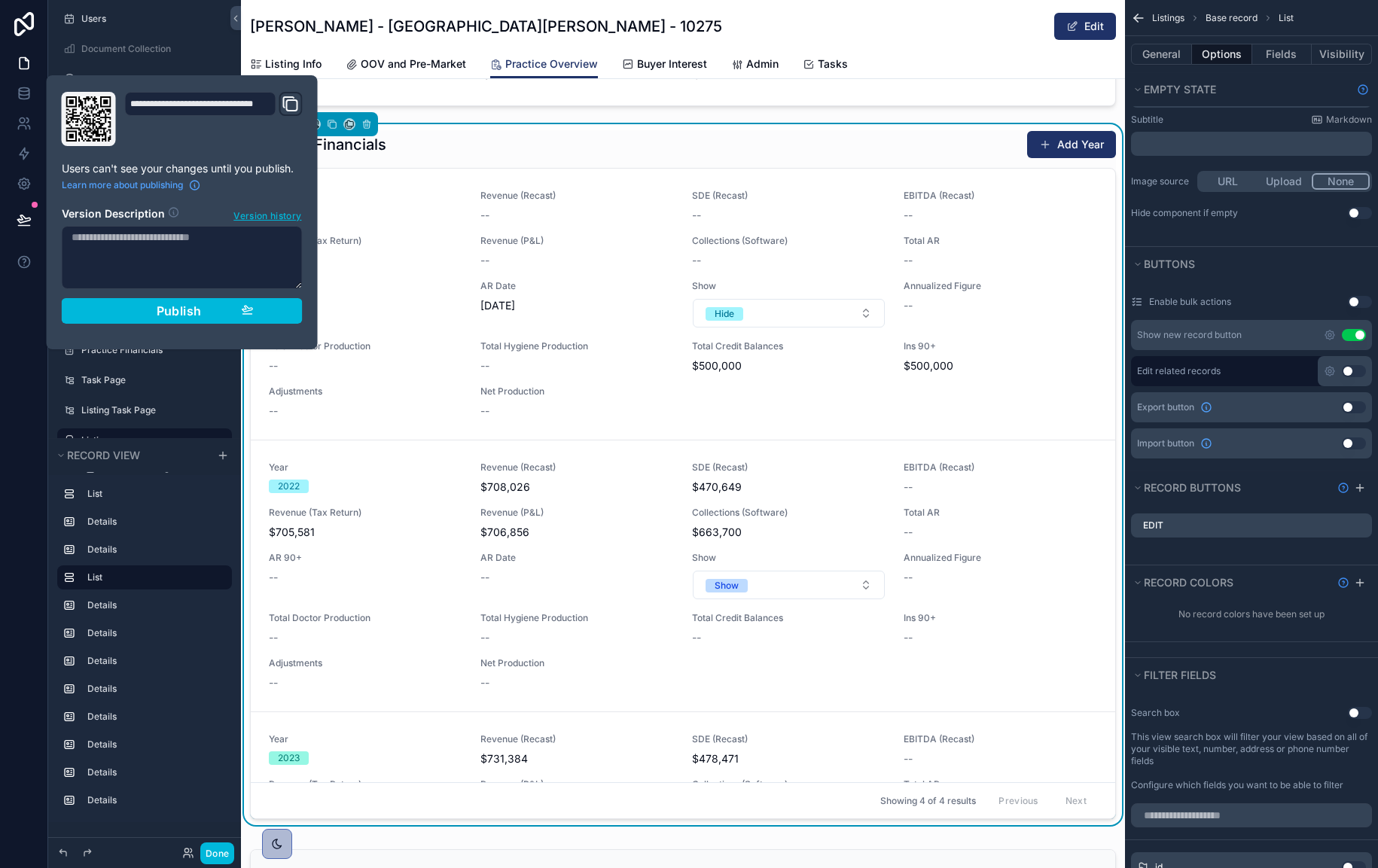
click at [303, 189] on div "**********" at bounding box center [182, 212] width 253 height 241
click at [166, 310] on span "Publish" at bounding box center [180, 310] width 46 height 15
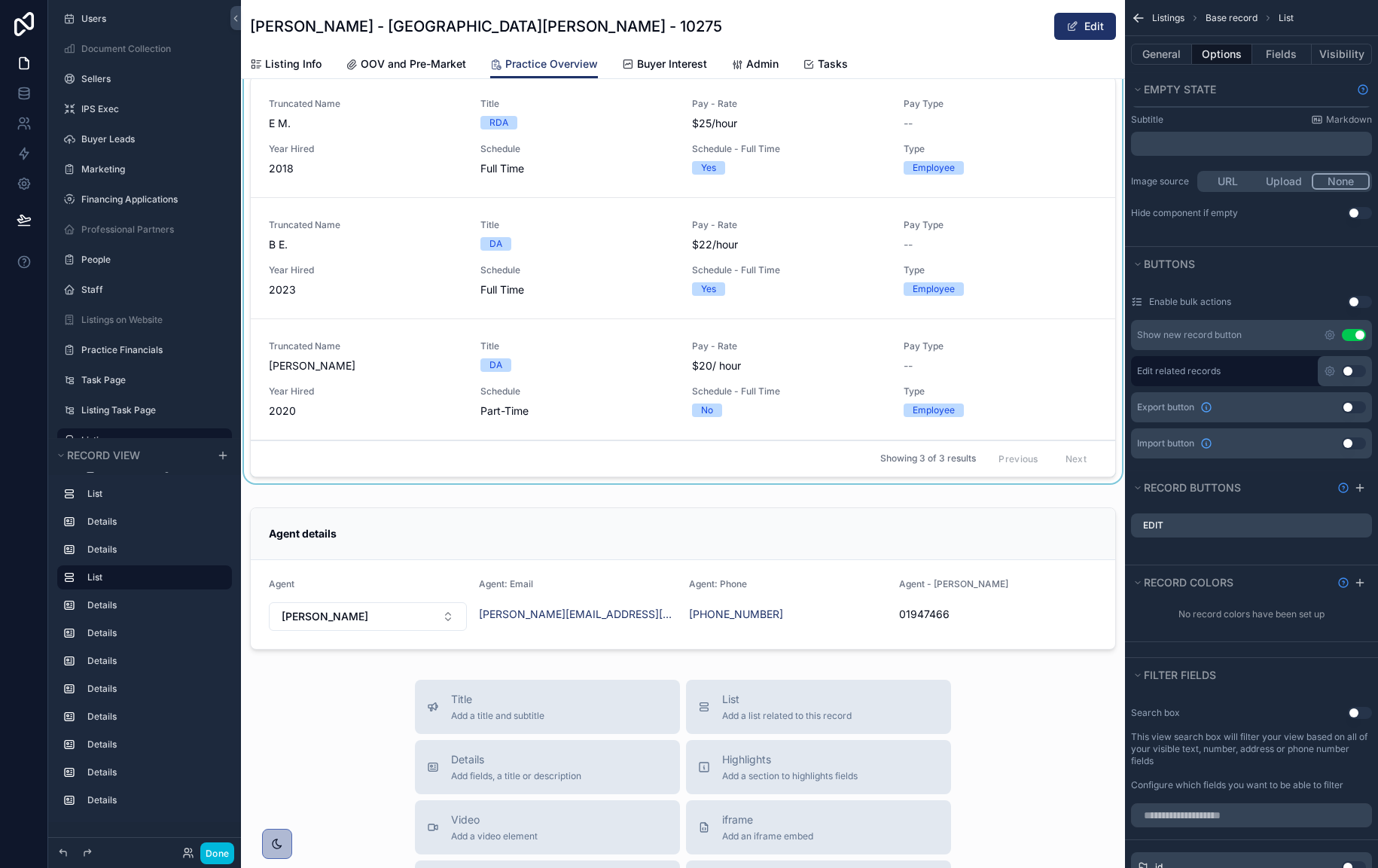
scroll to position [7006, 0]
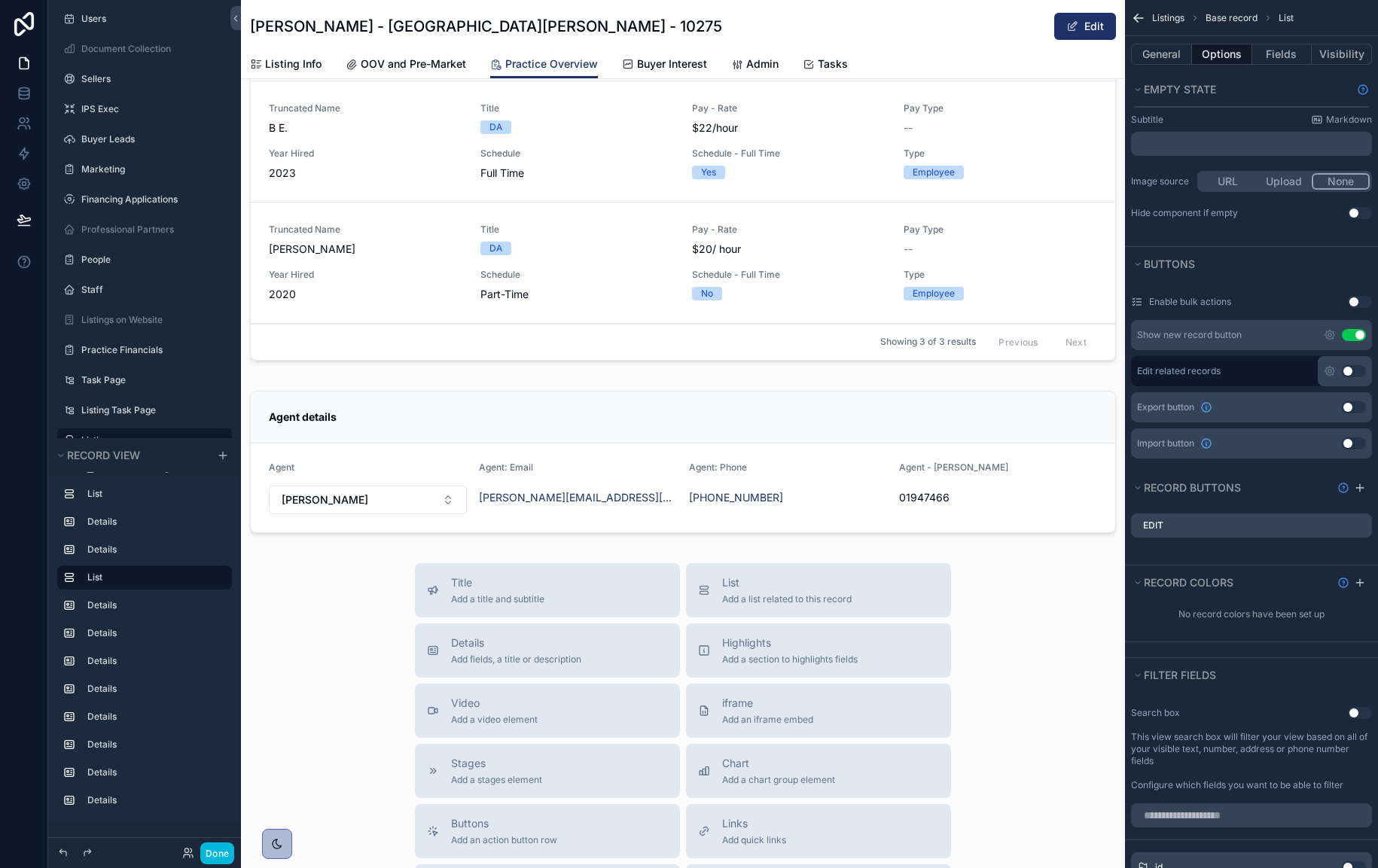
click at [405, 70] on span "OOV and Pre-Market" at bounding box center [414, 63] width 106 height 15
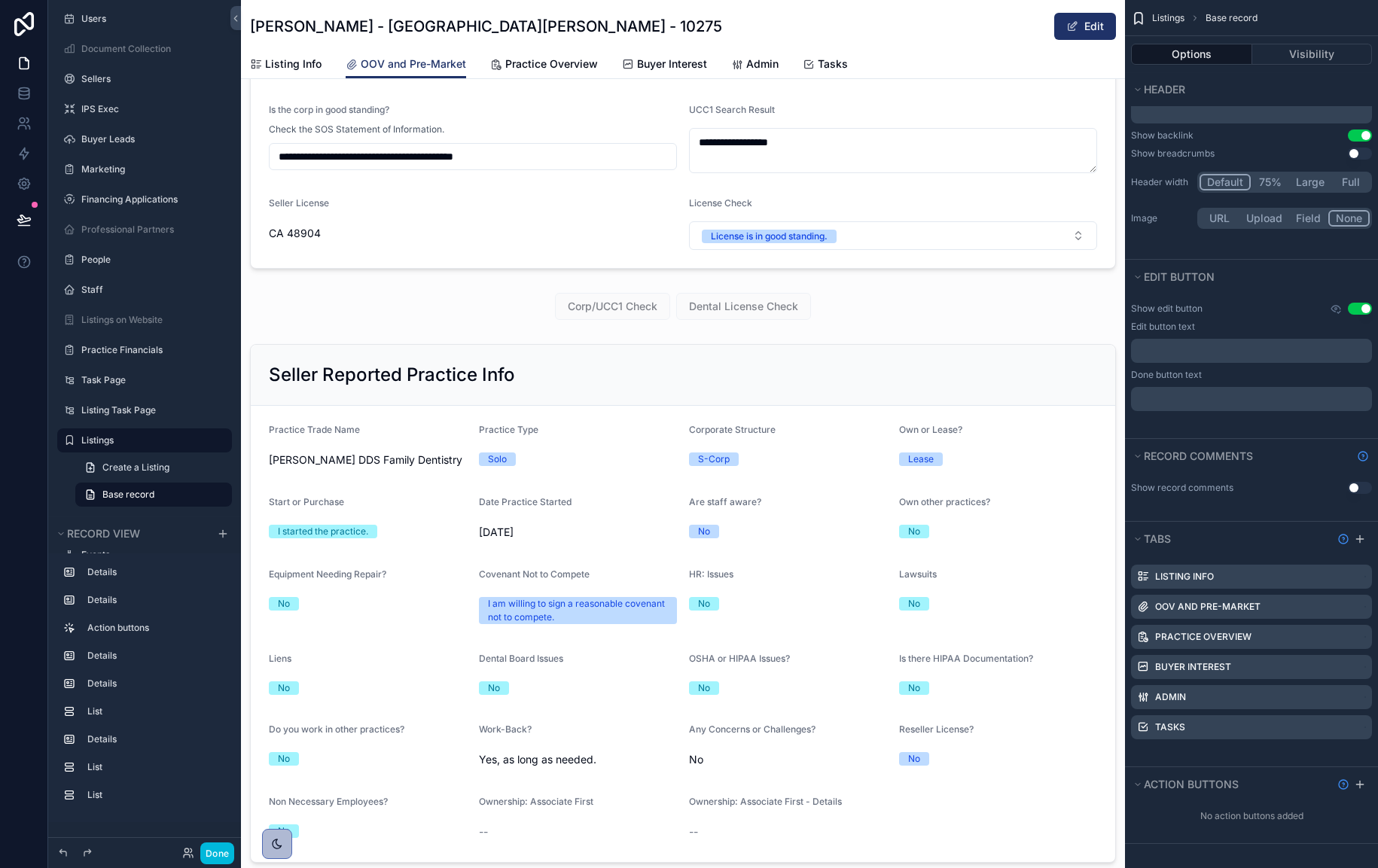
scroll to position [564, 0]
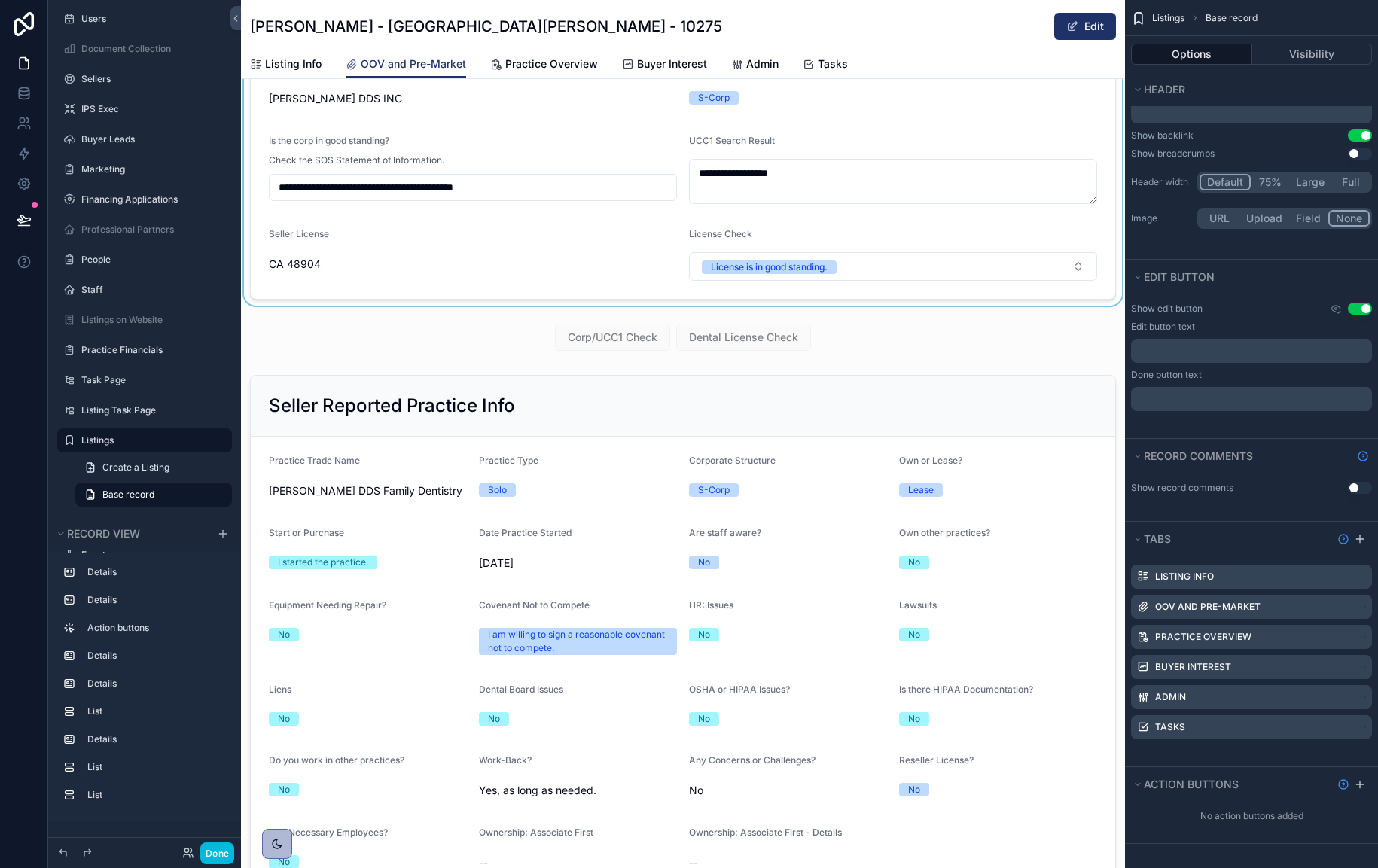
click at [526, 250] on div "scrollable content" at bounding box center [683, 141] width 885 height 329
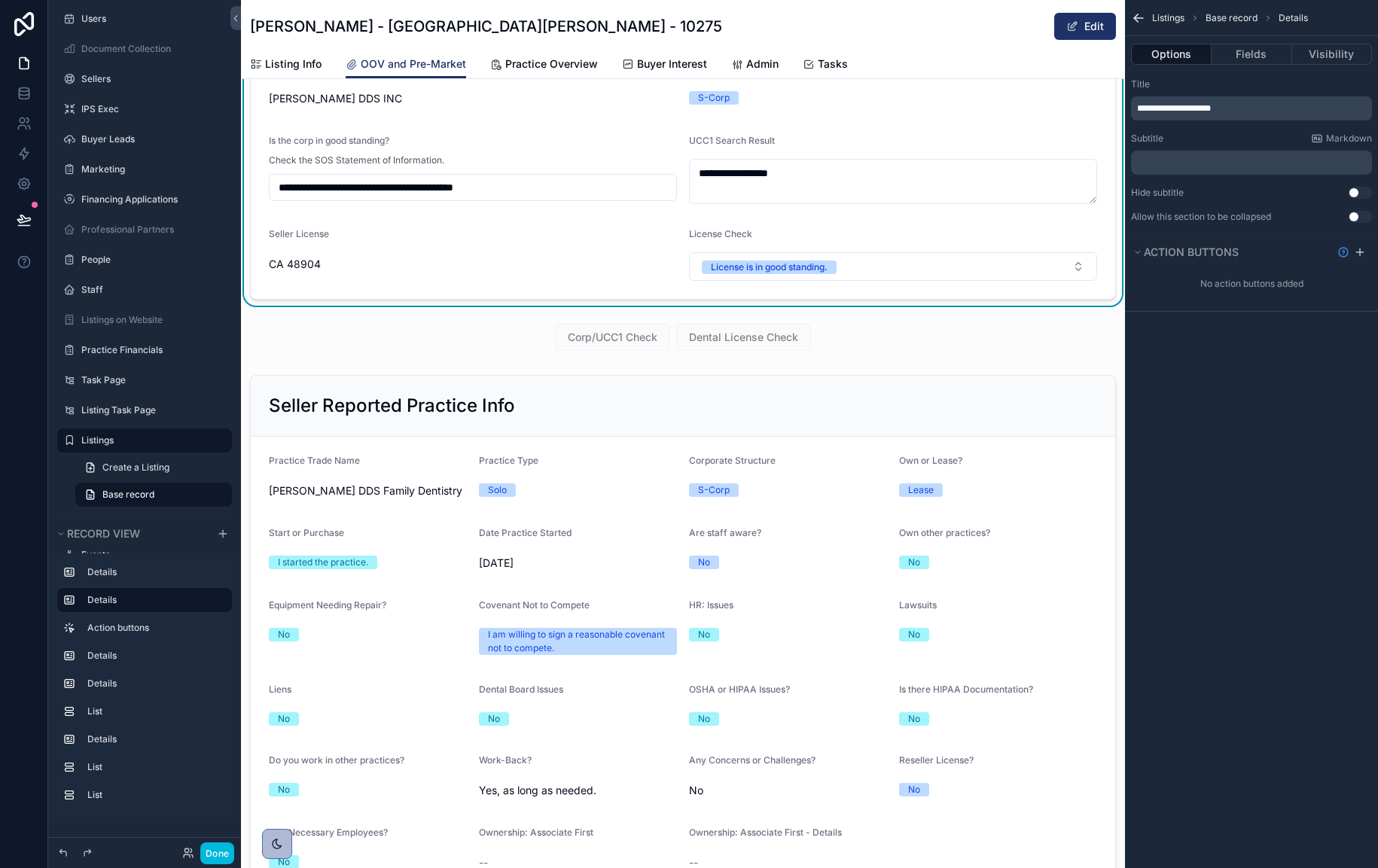
scroll to position [0, 0]
click at [1247, 54] on button "Fields" at bounding box center [1251, 54] width 80 height 21
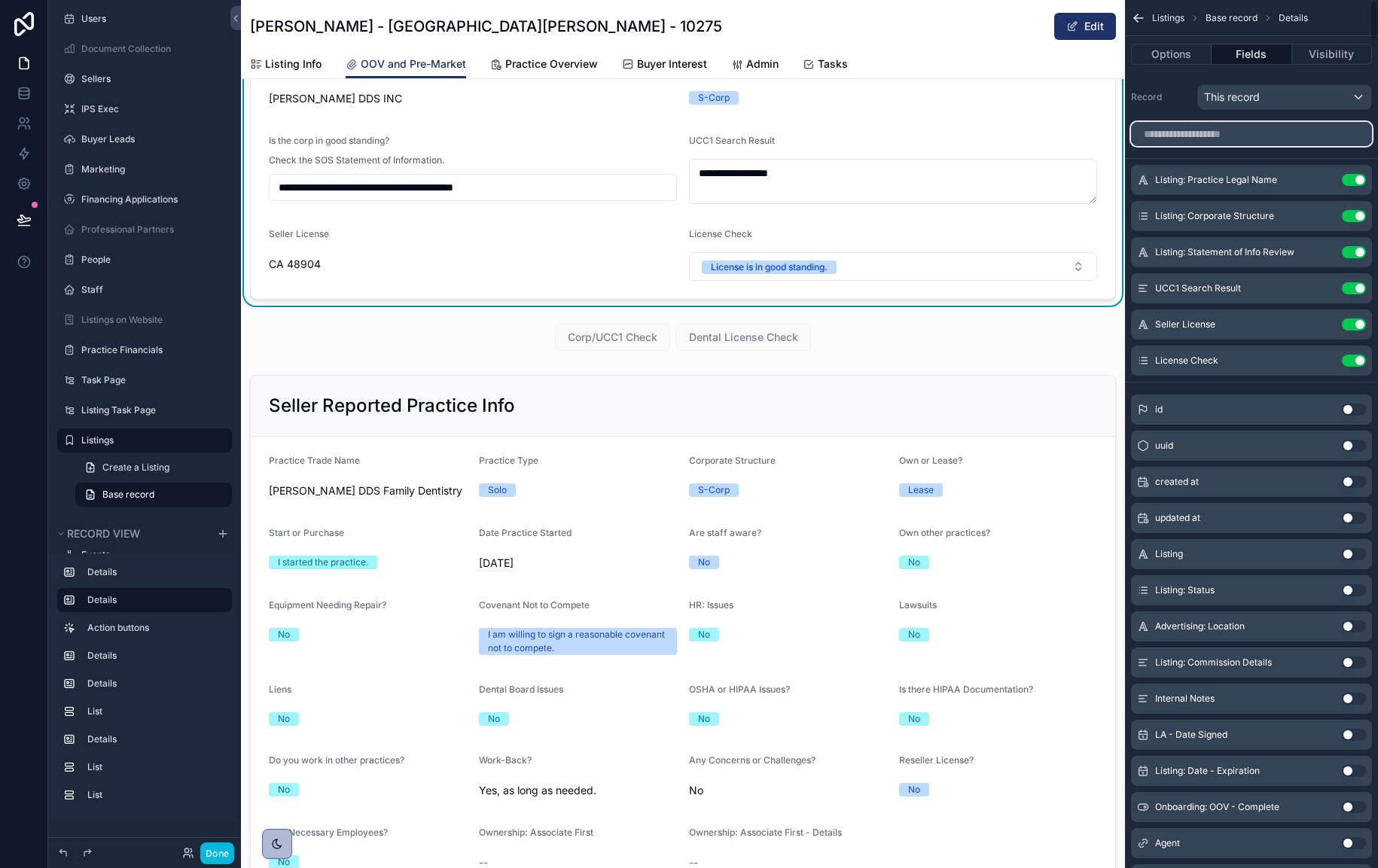
click at [1231, 129] on input "scrollable content" at bounding box center [1251, 134] width 241 height 24
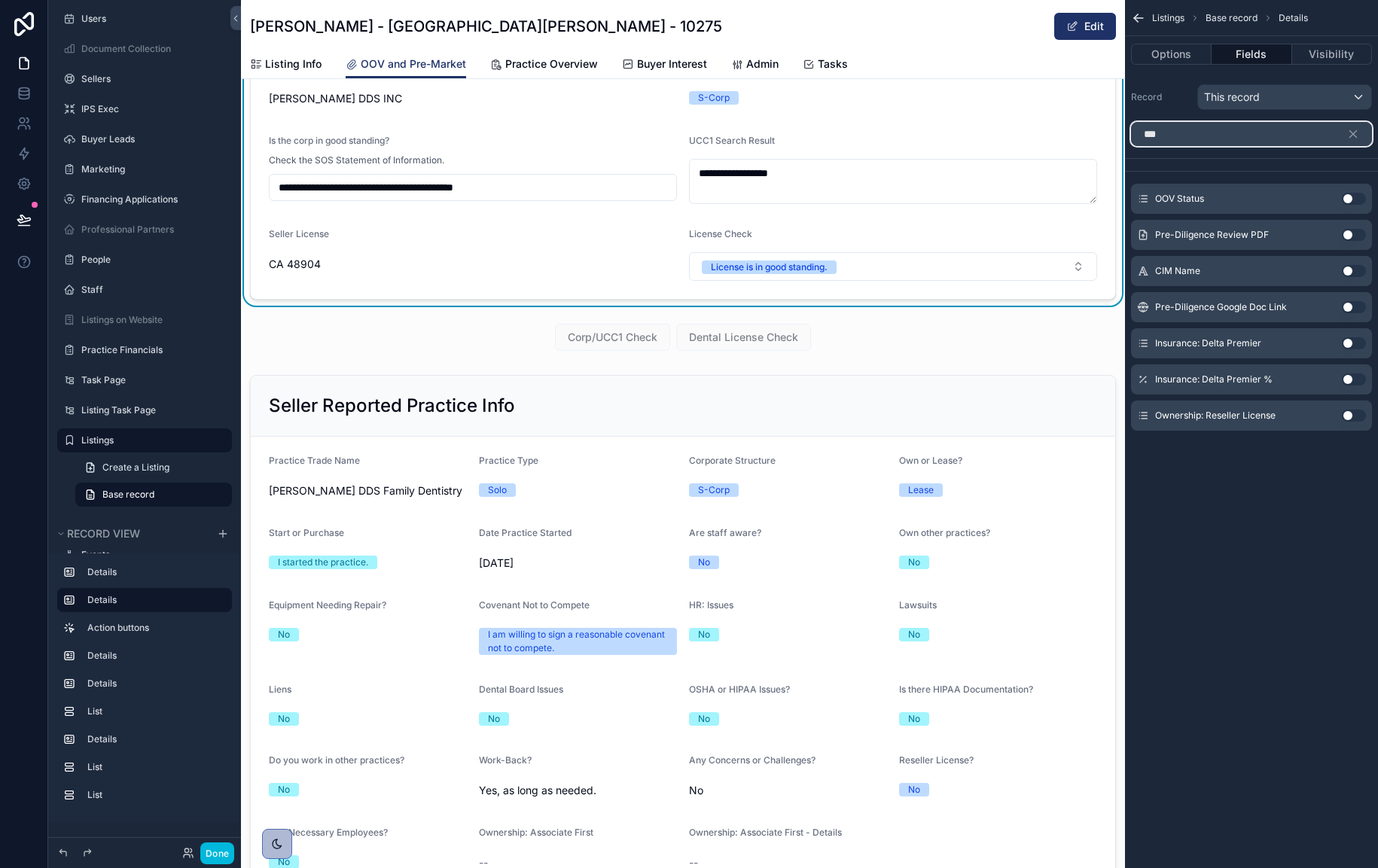
type input "***"
click at [1350, 309] on button "Use setting" at bounding box center [1354, 307] width 24 height 12
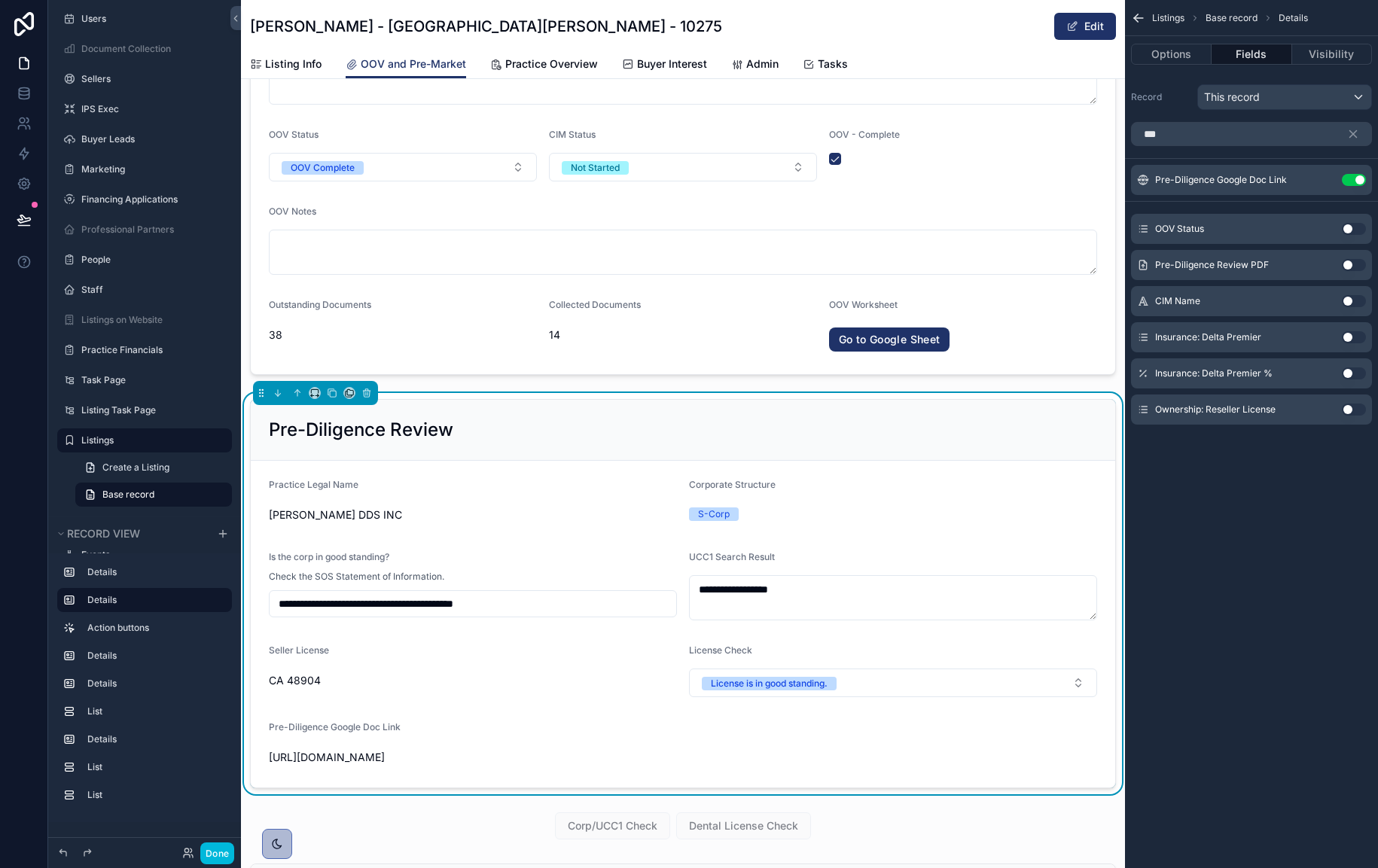
scroll to position [564, 0]
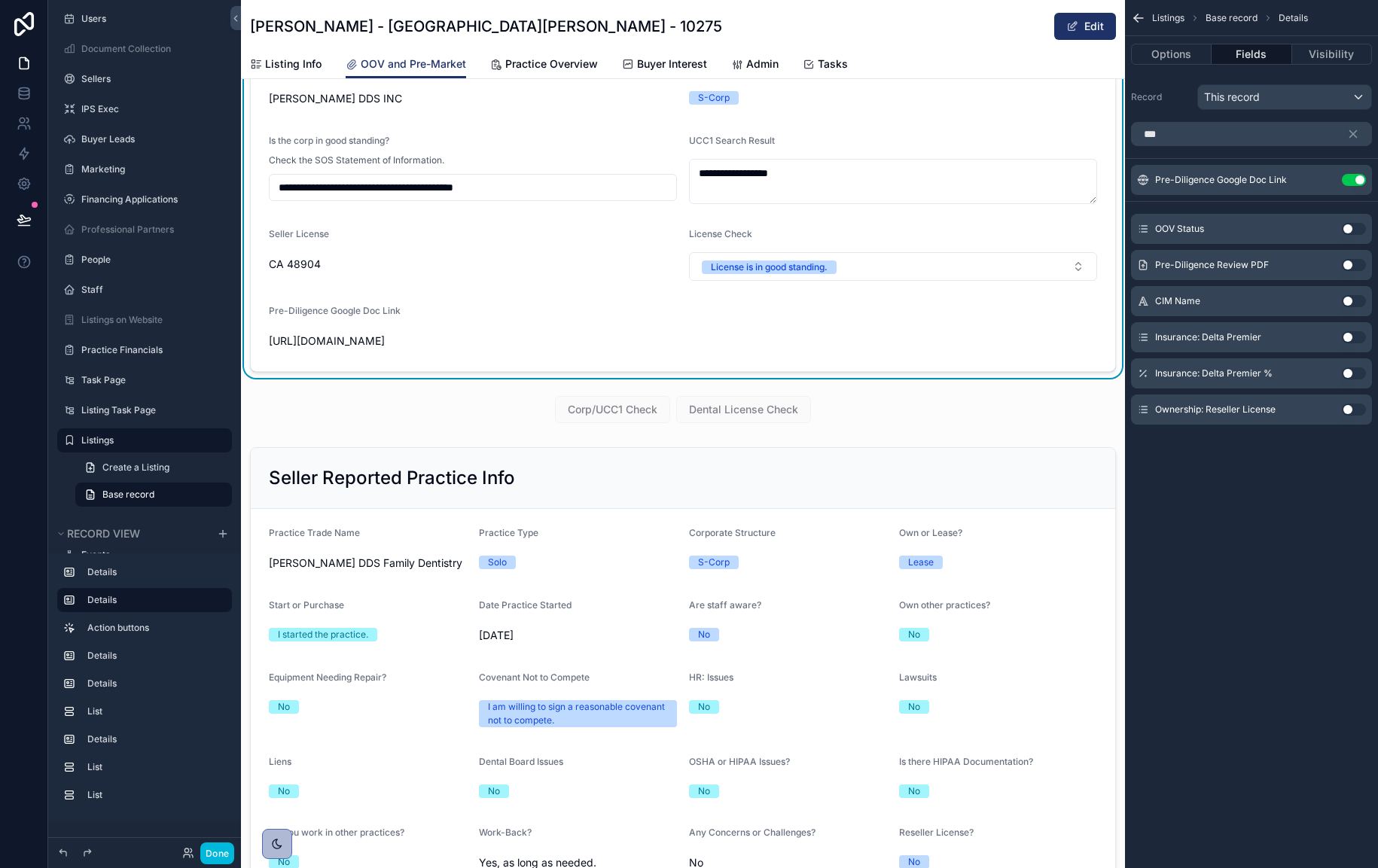
click at [1357, 264] on button "Use setting" at bounding box center [1354, 265] width 24 height 12
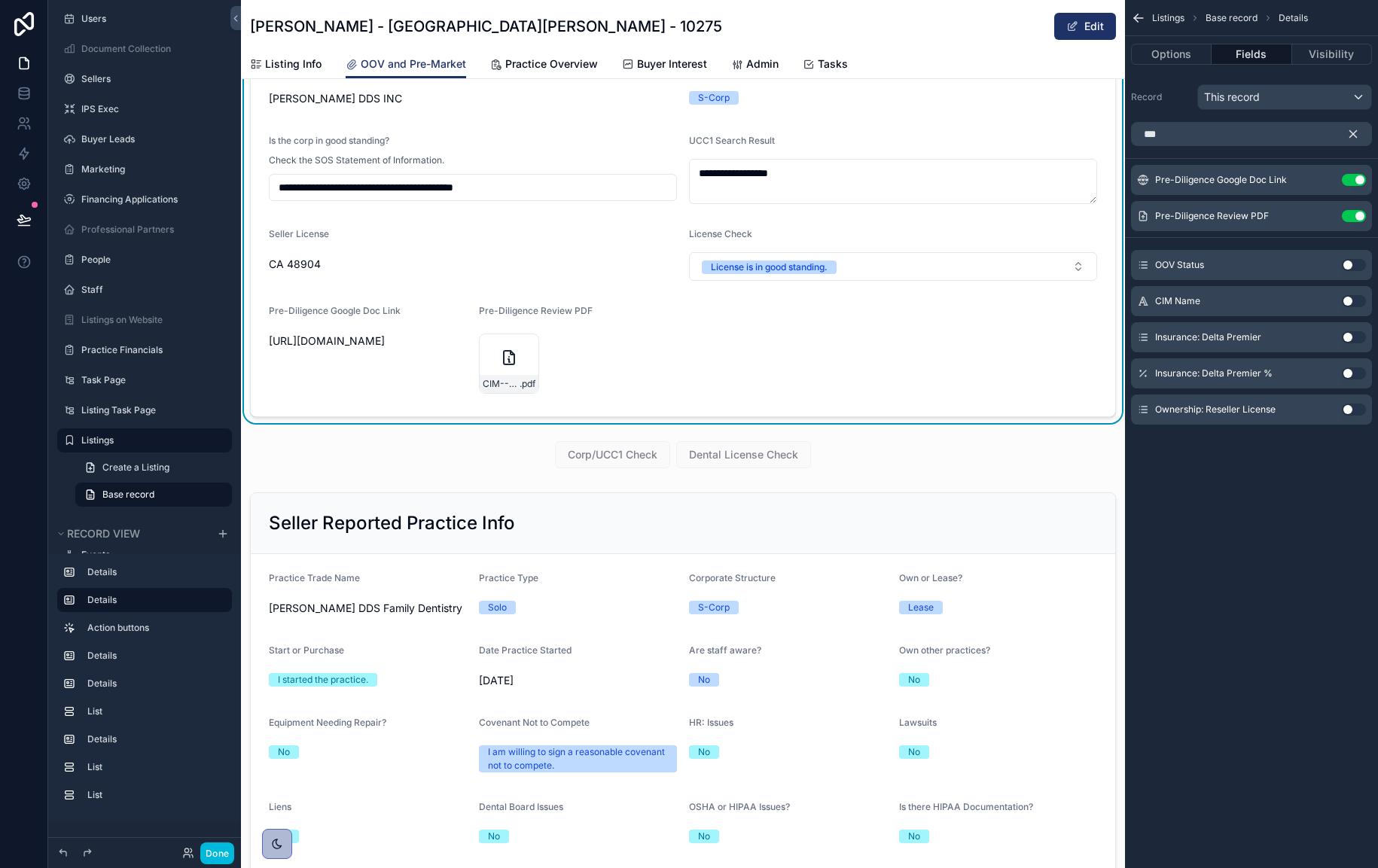
click at [1358, 137] on icon "scrollable content" at bounding box center [1353, 134] width 14 height 14
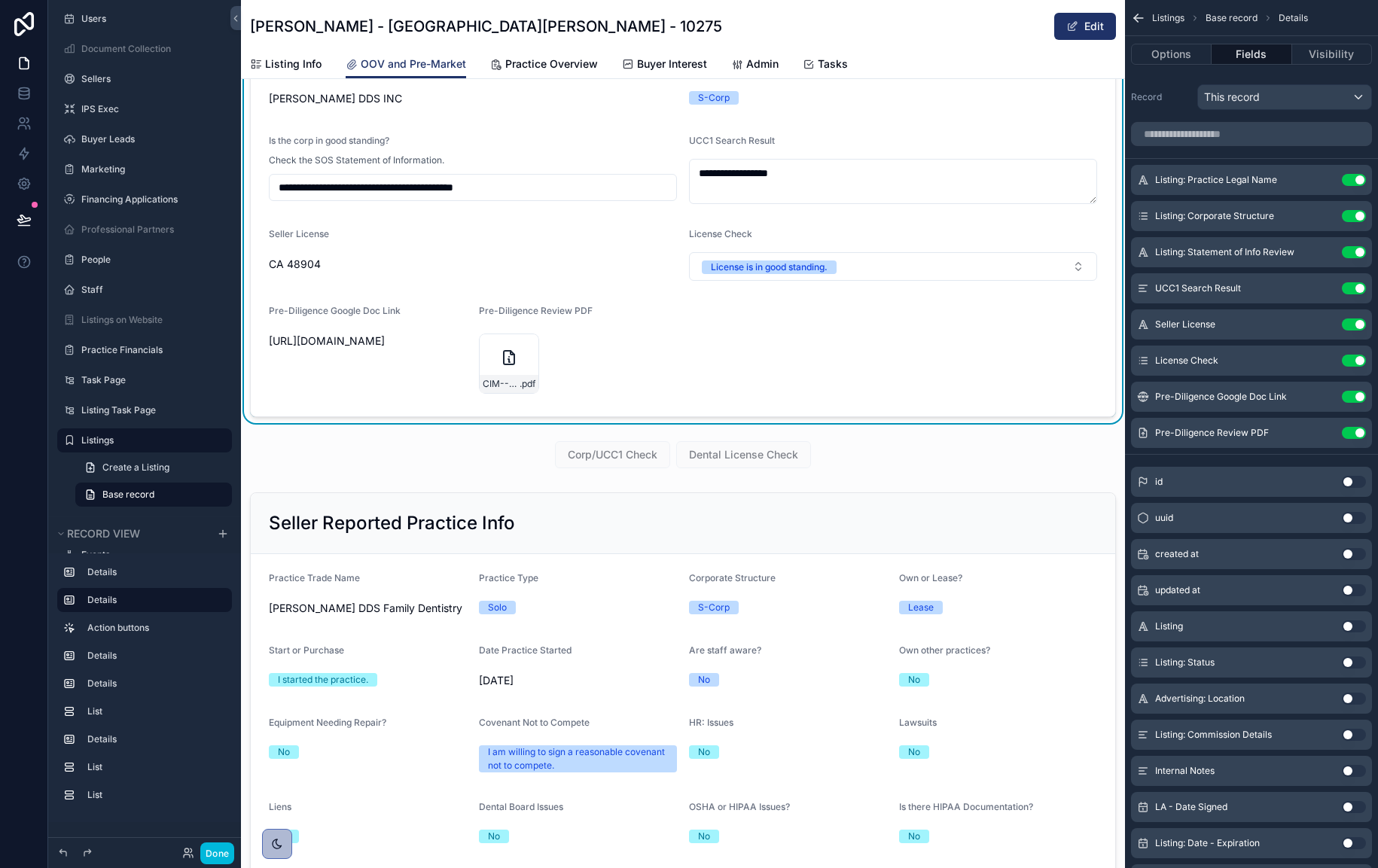
click at [0, 0] on icon "scrollable content" at bounding box center [0, 0] width 0 height 0
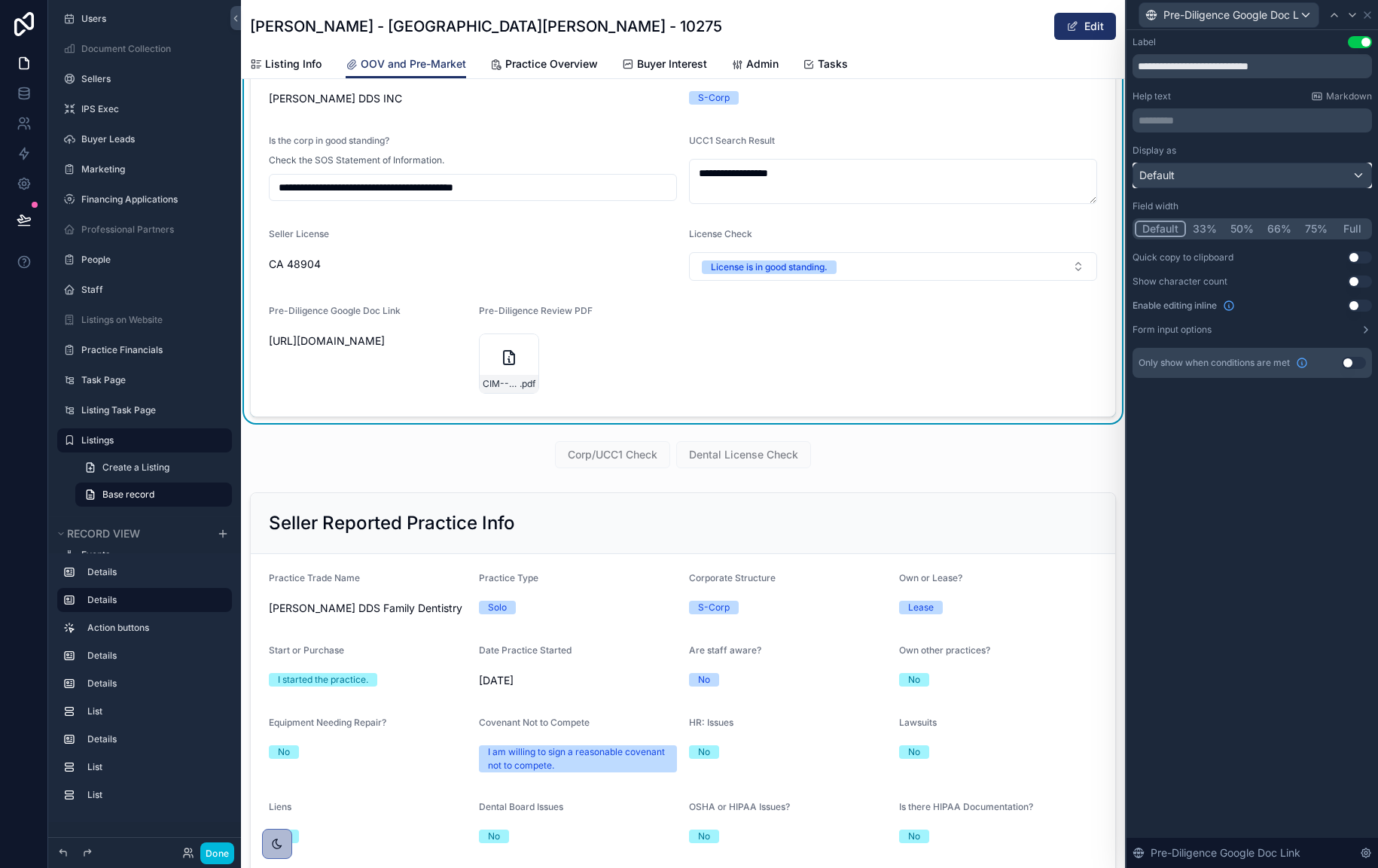
click at [1263, 184] on div "Default" at bounding box center [1252, 176] width 238 height 24
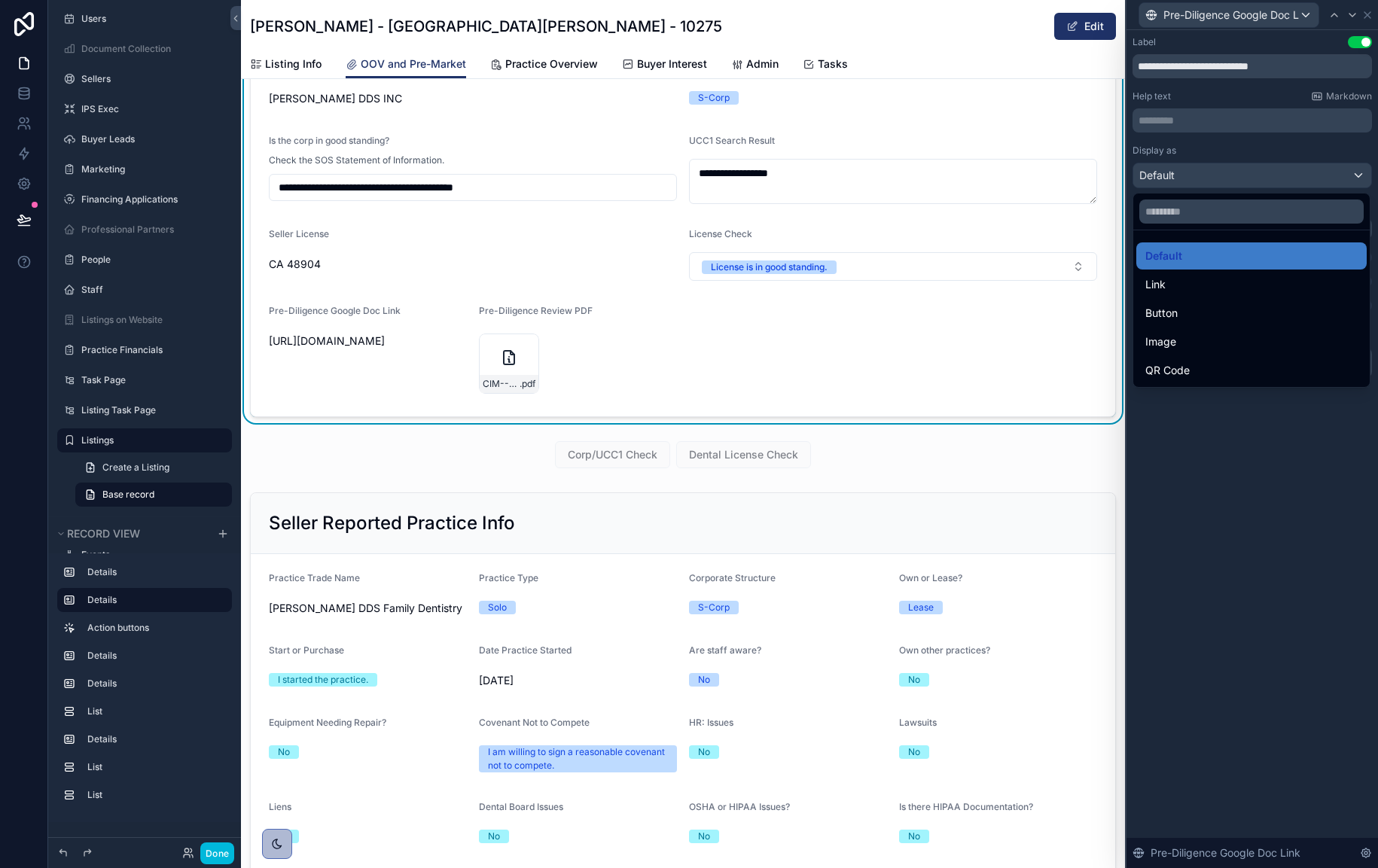
click at [1256, 317] on div "Button" at bounding box center [1251, 313] width 212 height 18
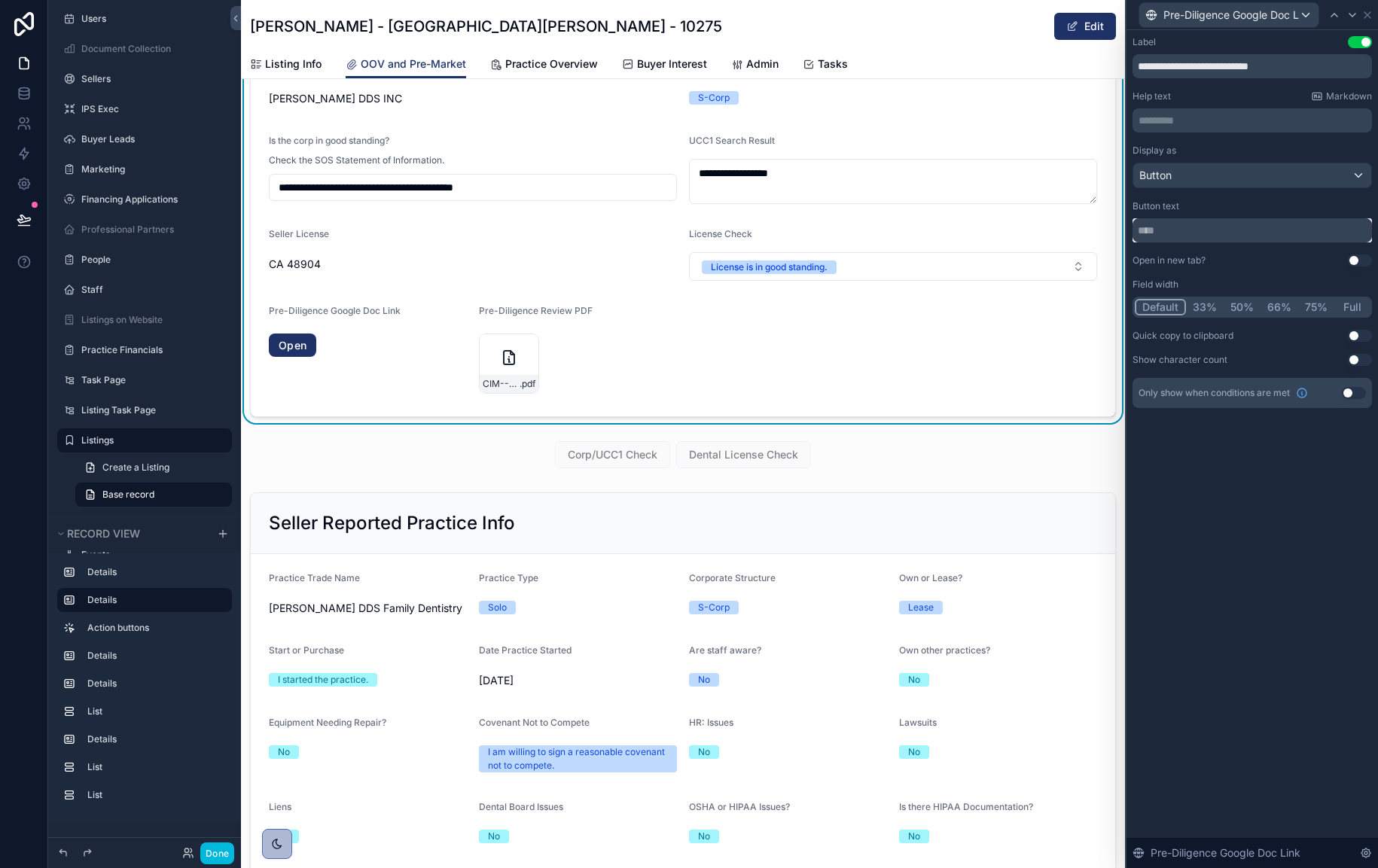
click at [1191, 223] on input "text" at bounding box center [1252, 231] width 240 height 24
type input "**********"
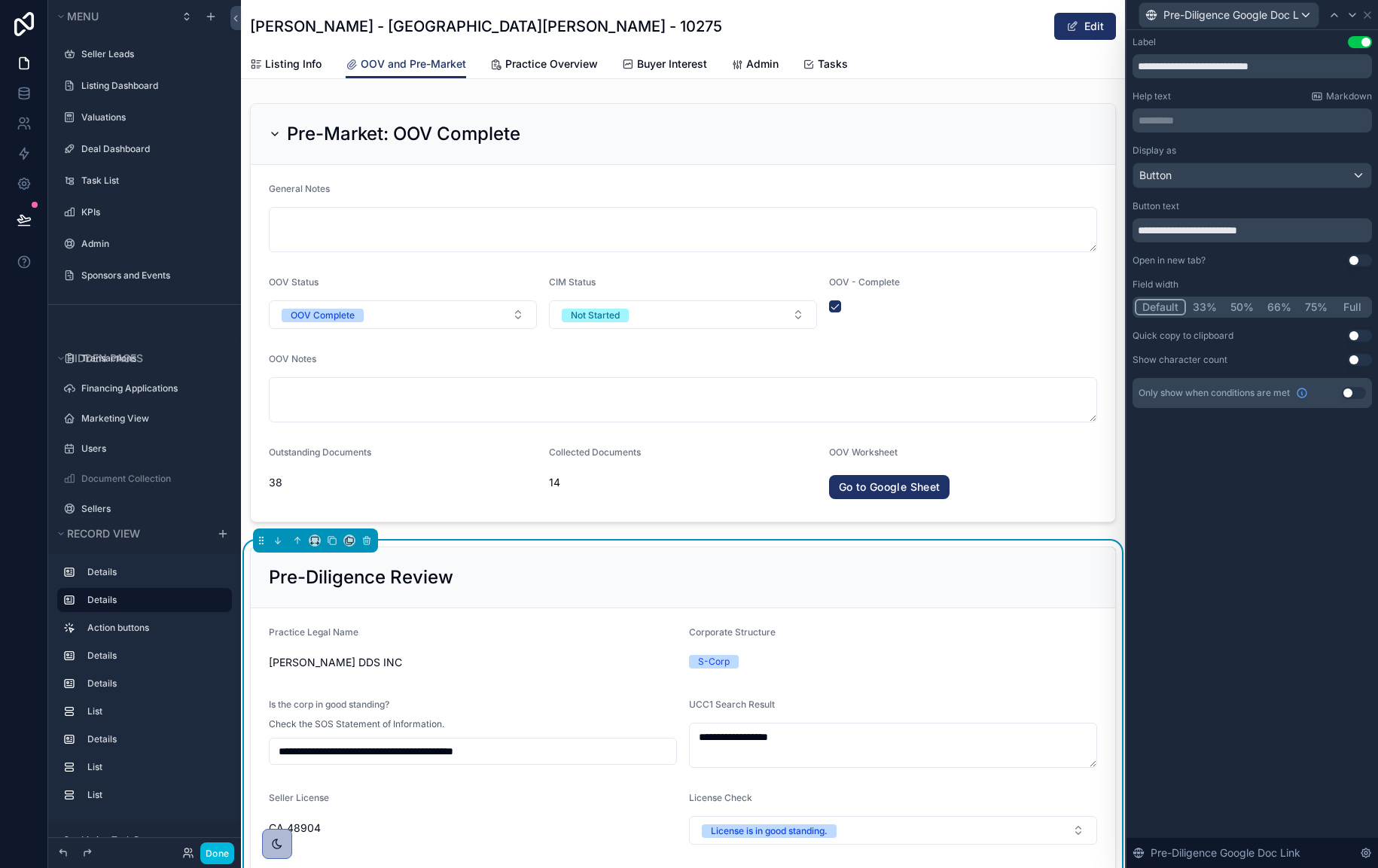
scroll to position [564, 0]
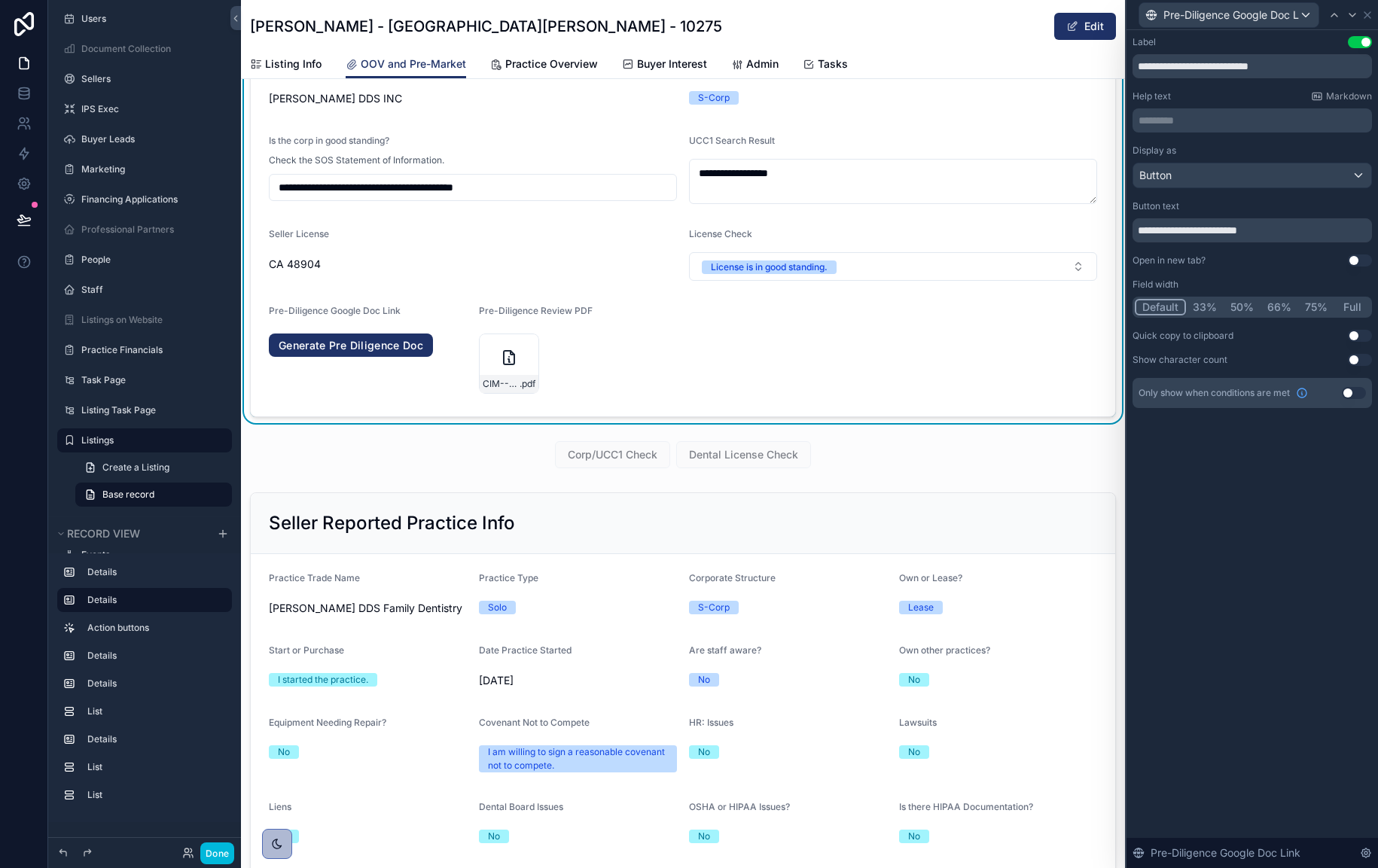
type input "**********"
drag, startPoint x: 1219, startPoint y: 64, endPoint x: 1267, endPoint y: 63, distance: 48.0
click at [1267, 63] on input "**********" at bounding box center [1252, 67] width 240 height 24
drag, startPoint x: 1261, startPoint y: 66, endPoint x: 1219, endPoint y: 68, distance: 42.0
click at [1219, 68] on input "**********" at bounding box center [1252, 67] width 240 height 24
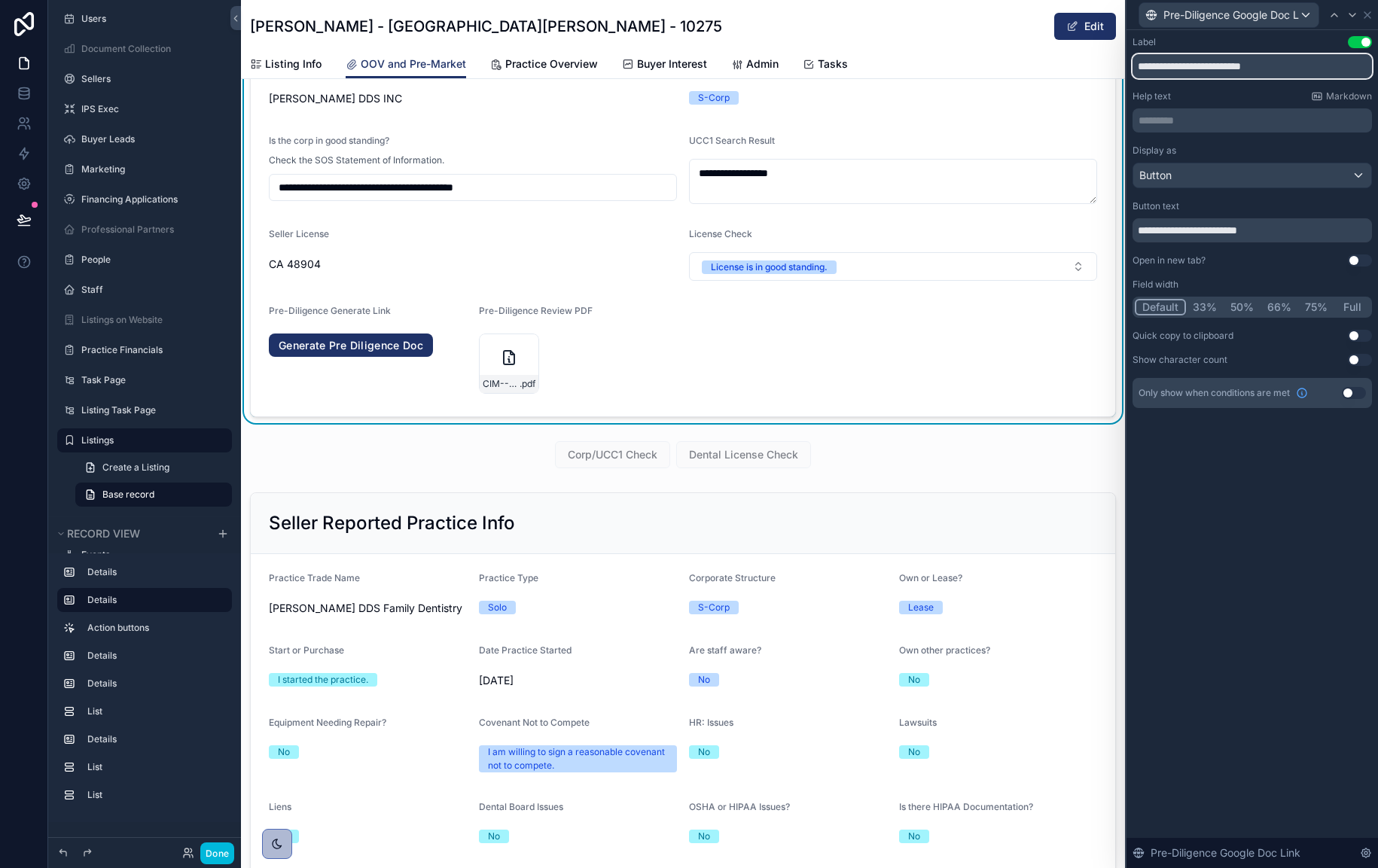
type input "**********"
click at [1250, 308] on button "50%" at bounding box center [1241, 307] width 37 height 16
click at [1365, 15] on icon at bounding box center [1367, 15] width 12 height 12
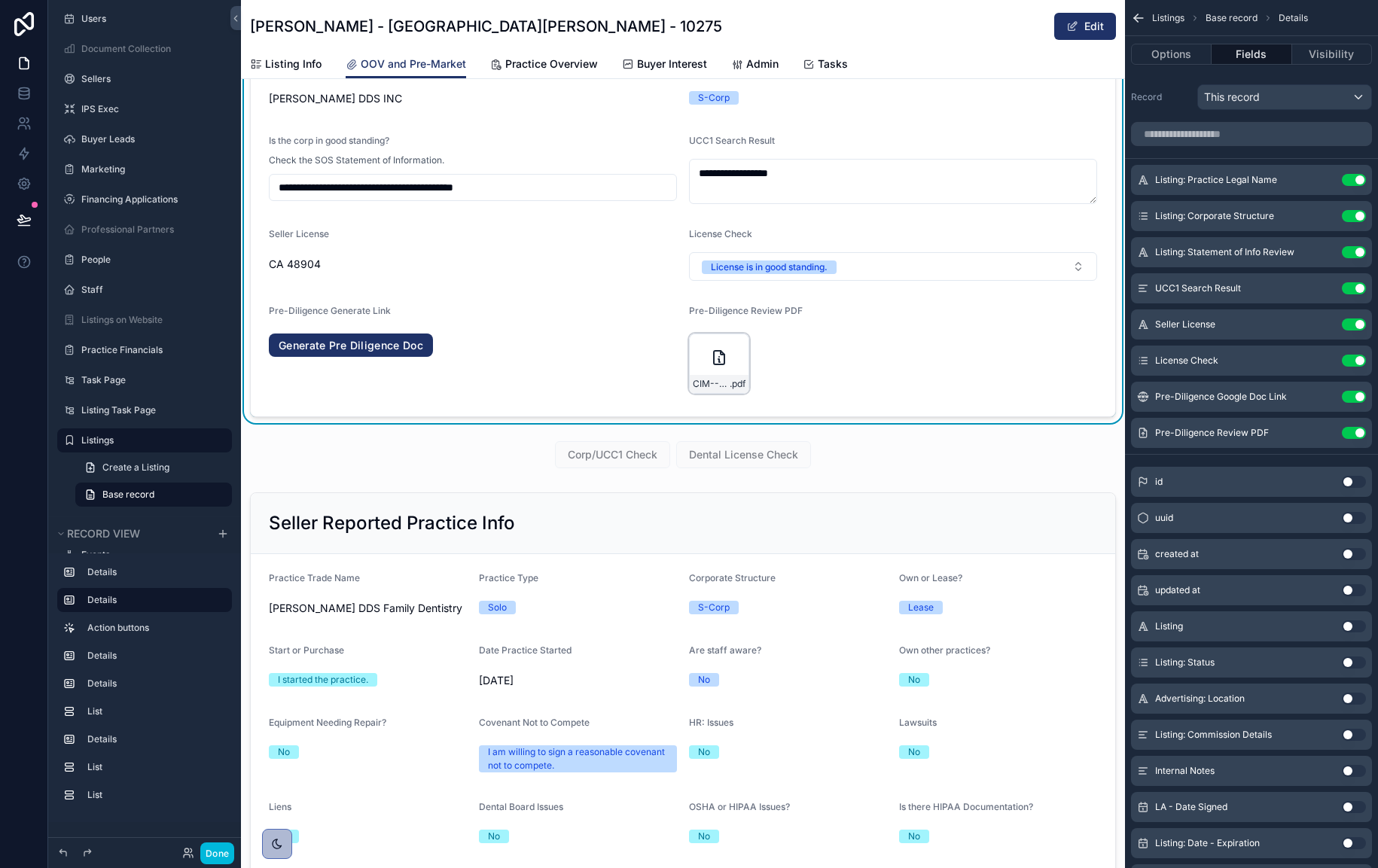
click at [711, 376] on div "CIM---Doan---San-Luis-Obispo---February-19,-2025 .pdf" at bounding box center [719, 384] width 59 height 18
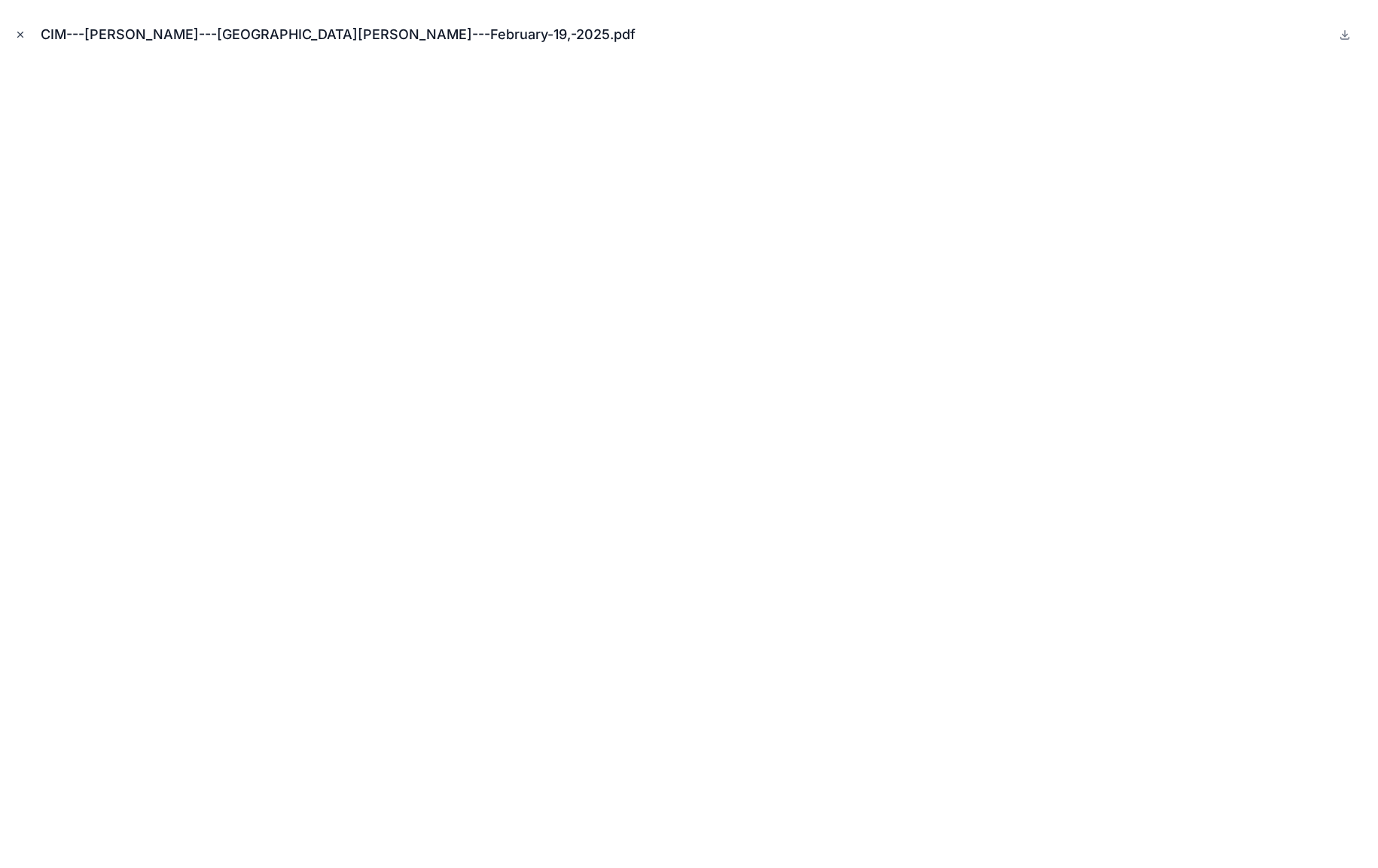
click at [18, 31] on icon "Close modal" at bounding box center [20, 34] width 11 height 11
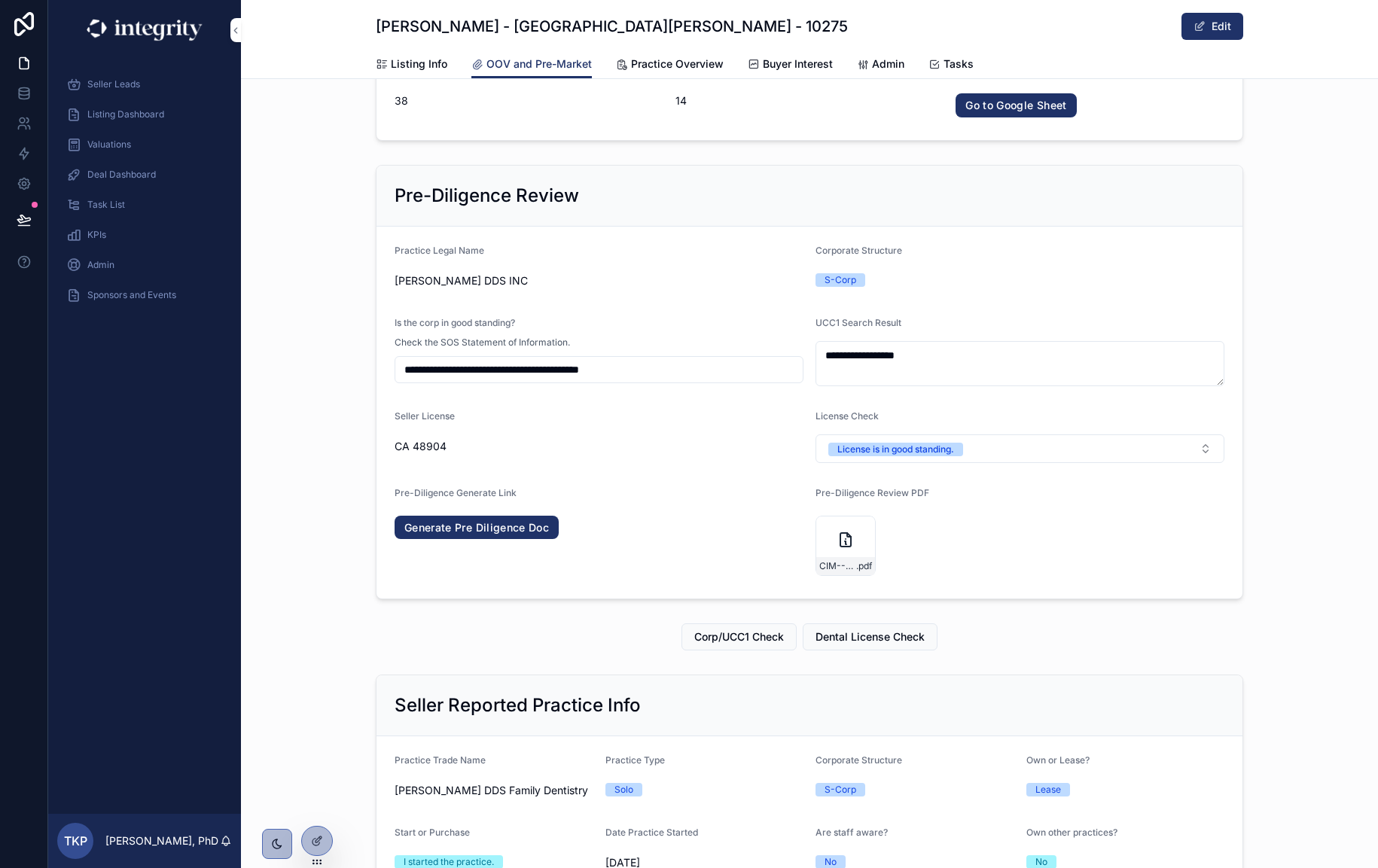
scroll to position [433, 0]
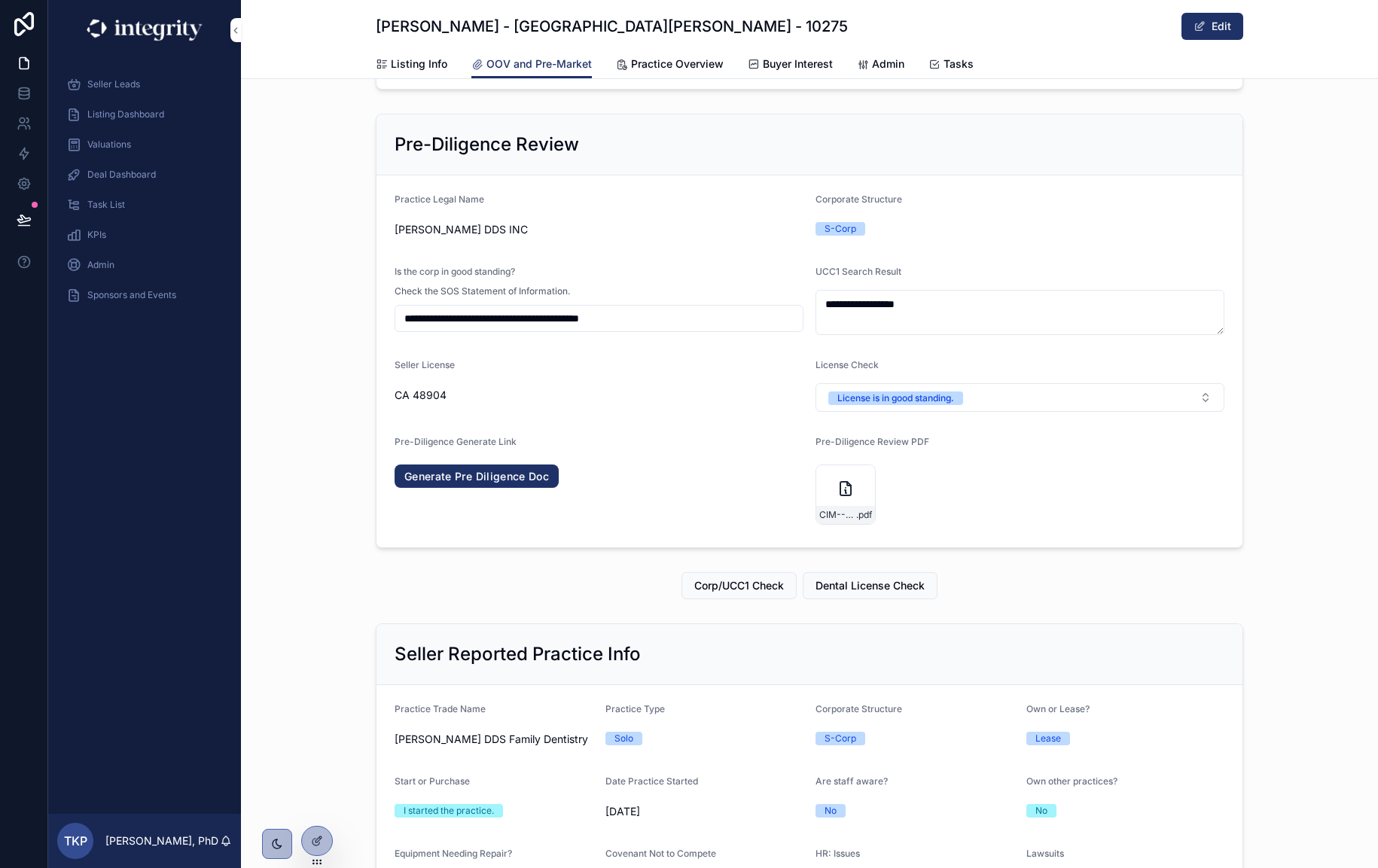
click at [508, 476] on link "Generate Pre Diligence Doc" at bounding box center [476, 477] width 164 height 24
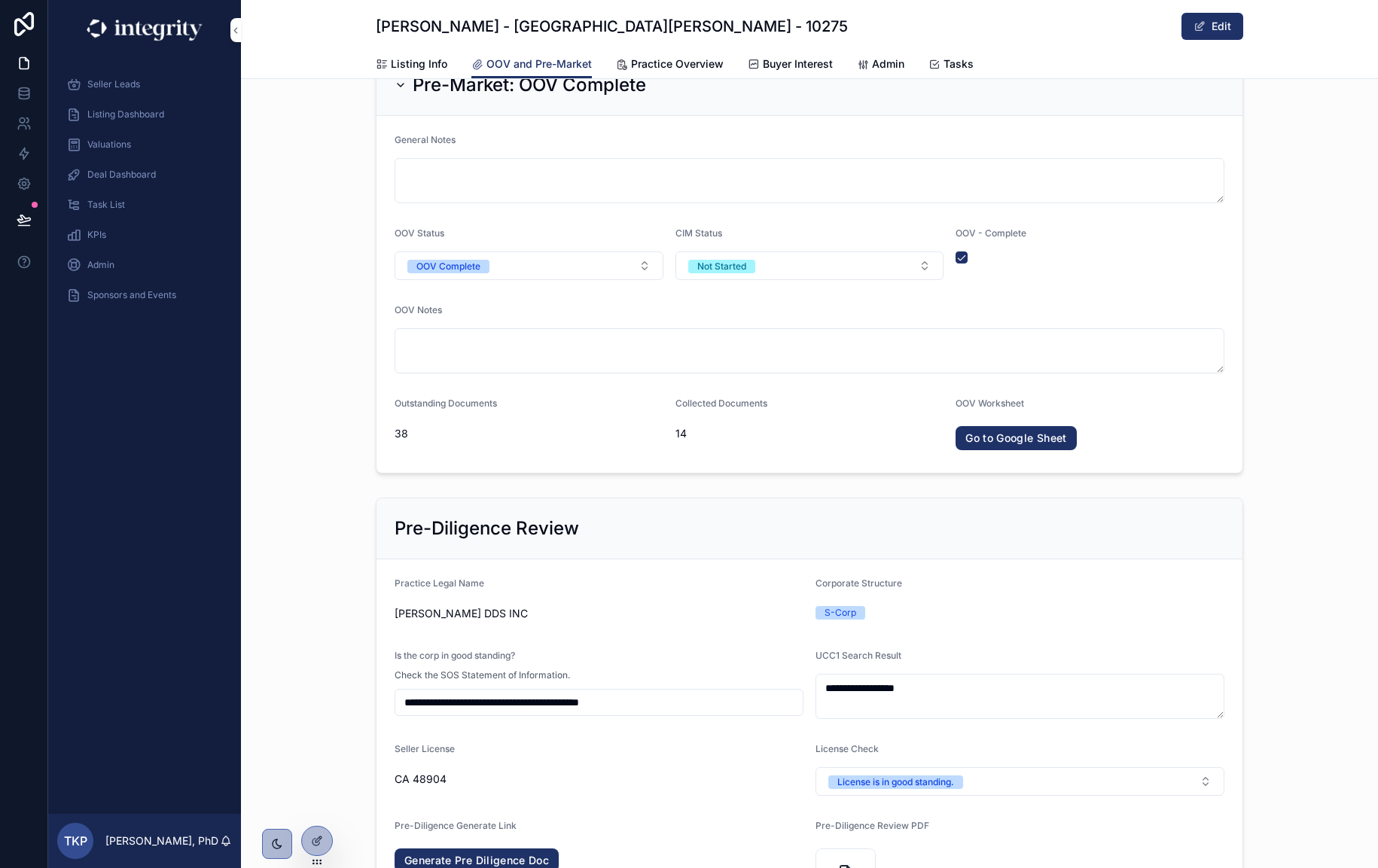
scroll to position [432, 0]
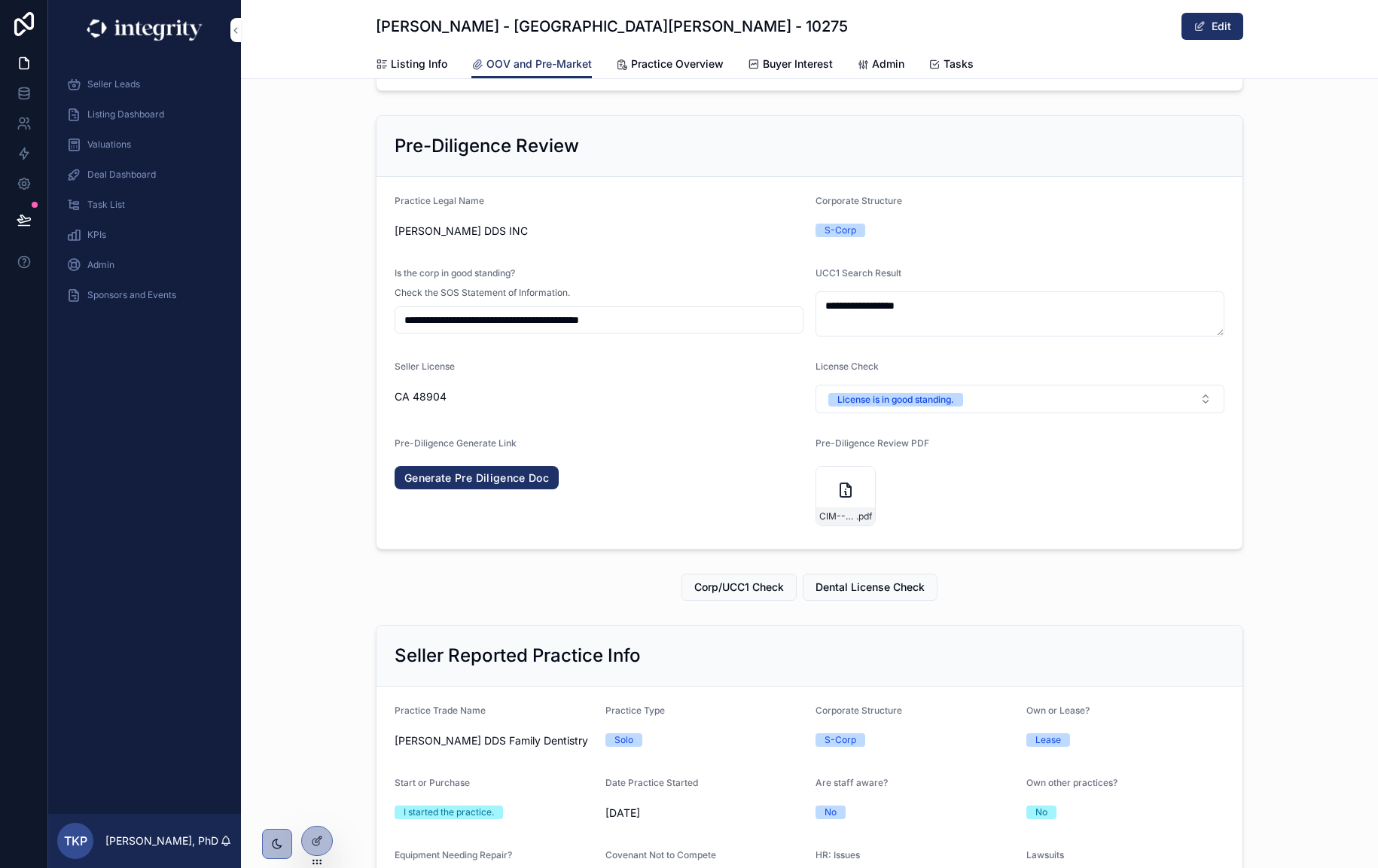
click at [638, 443] on div "Pre-Diligence Generate Link" at bounding box center [598, 446] width 409 height 18
click at [315, 845] on icon at bounding box center [317, 840] width 12 height 12
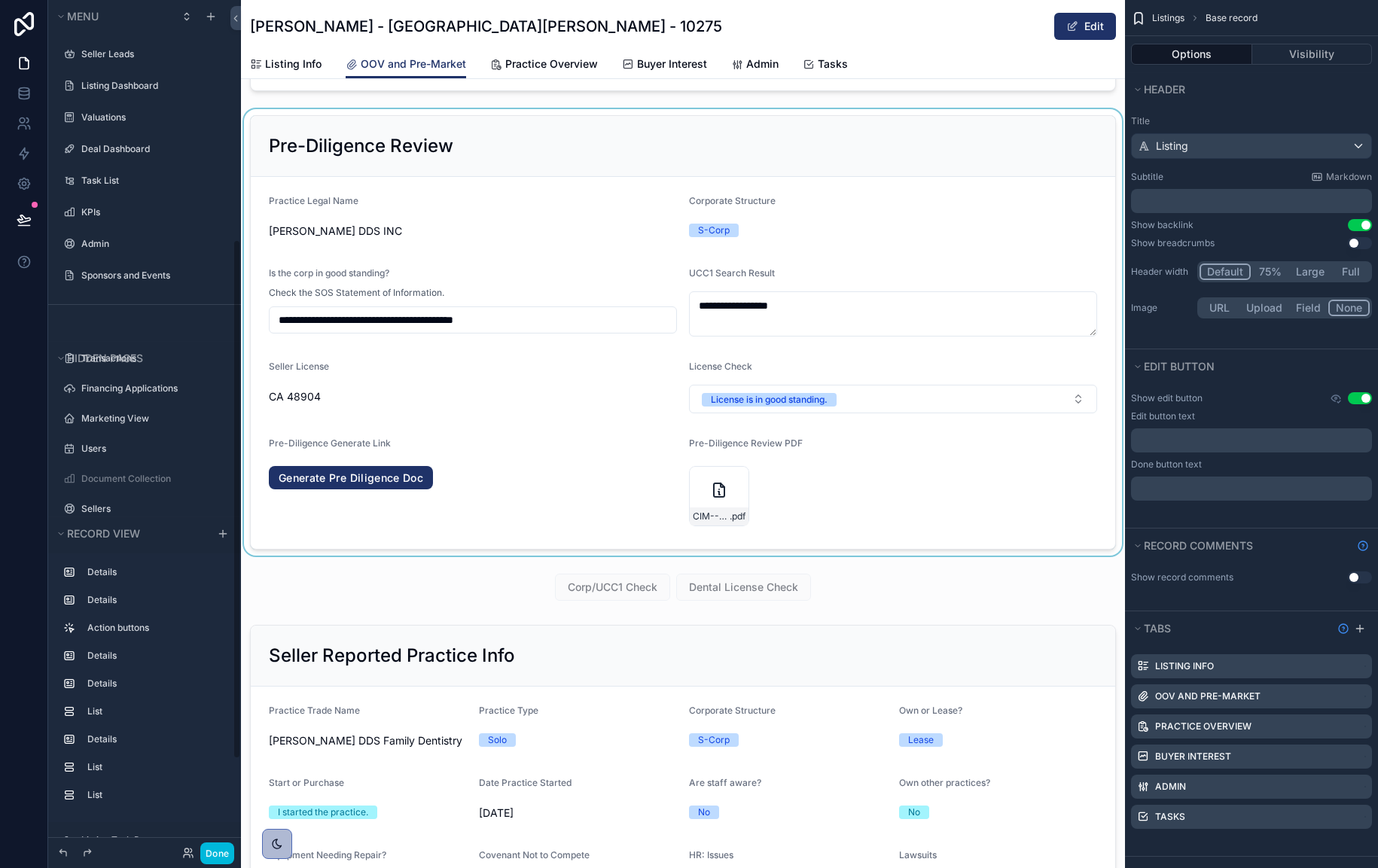
scroll to position [392, 0]
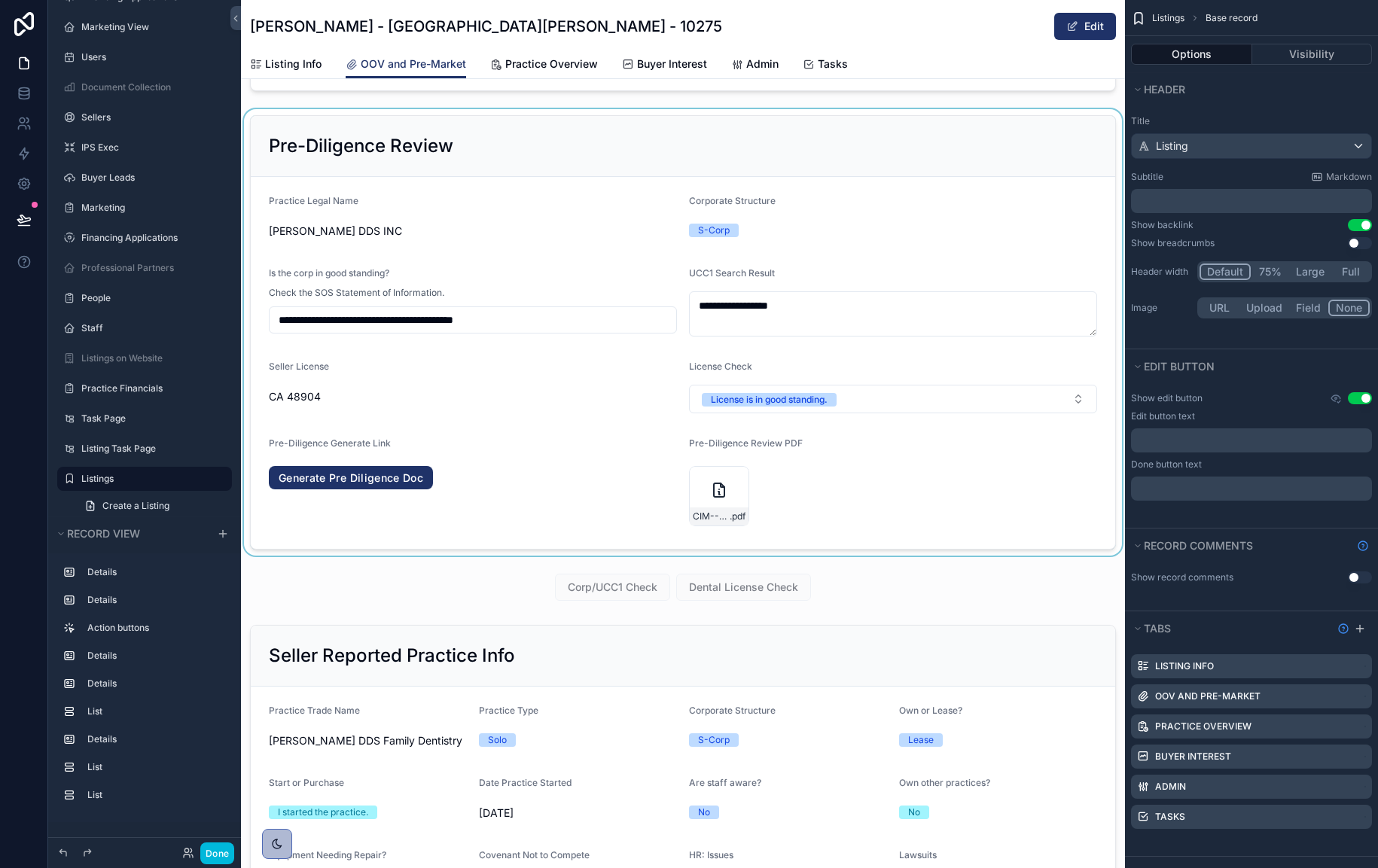
click at [546, 476] on div "scrollable content" at bounding box center [683, 332] width 885 height 446
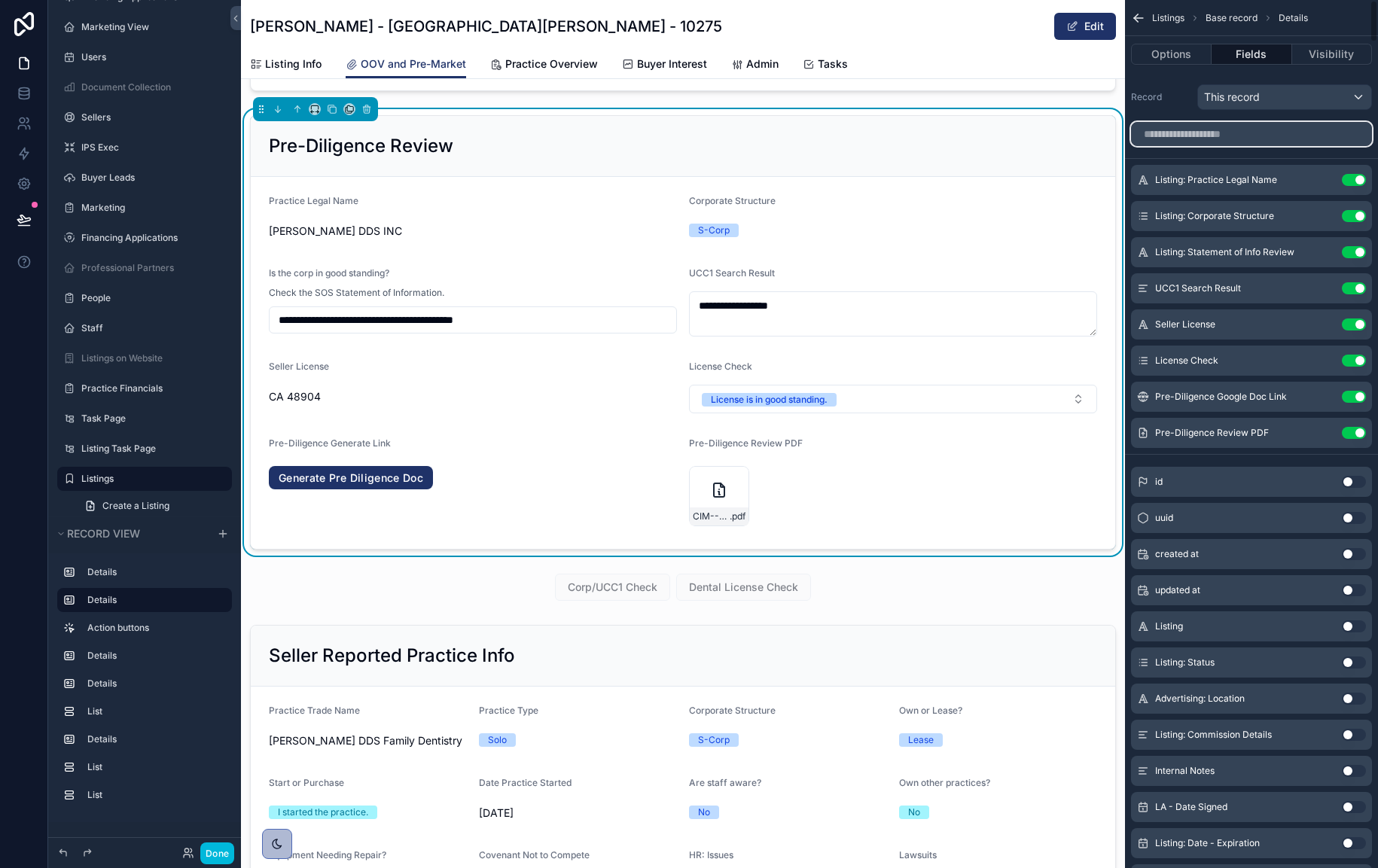
click at [1244, 133] on input "scrollable content" at bounding box center [1251, 134] width 241 height 24
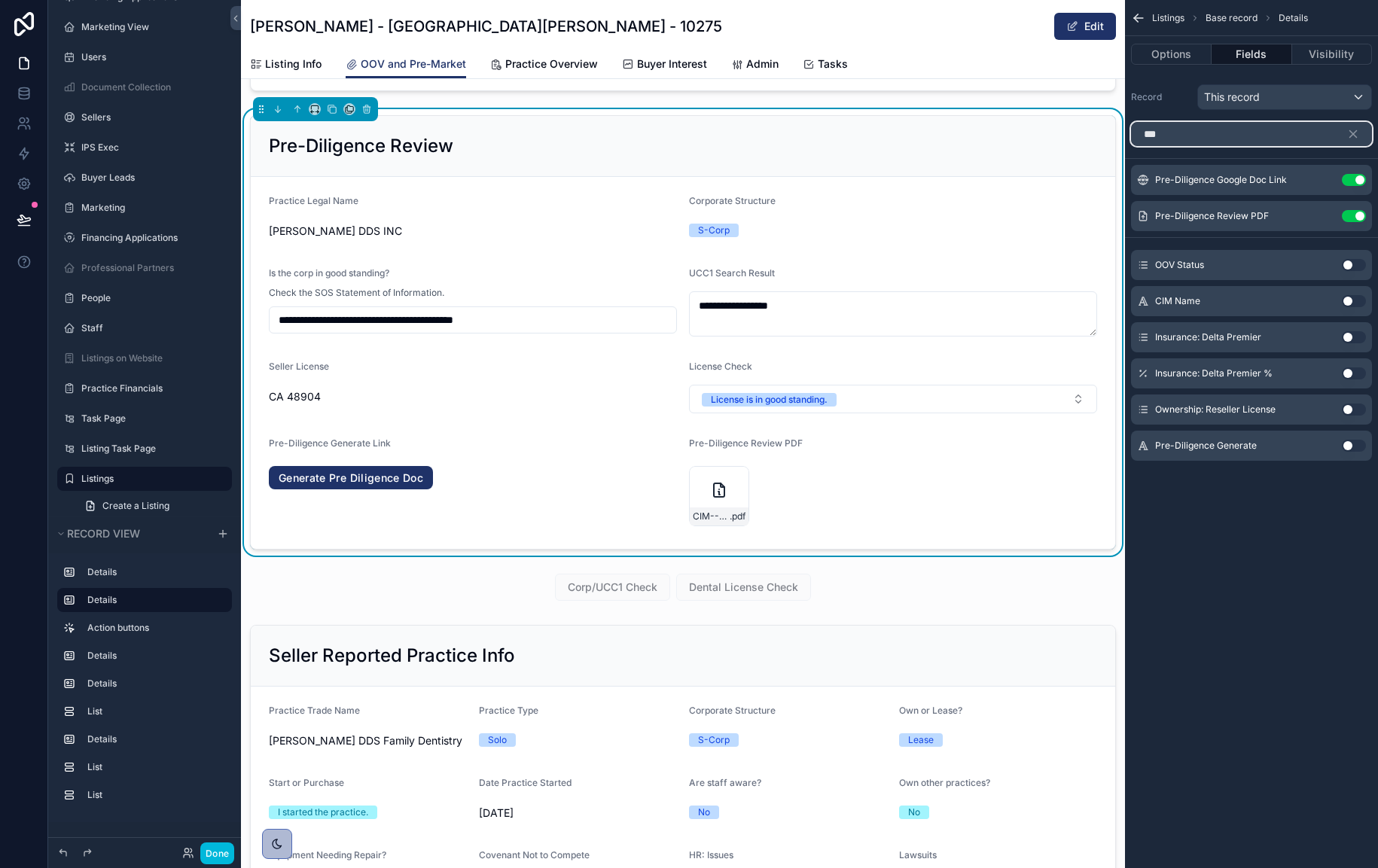
type input "***"
click at [1354, 443] on button "Use setting" at bounding box center [1354, 445] width 24 height 12
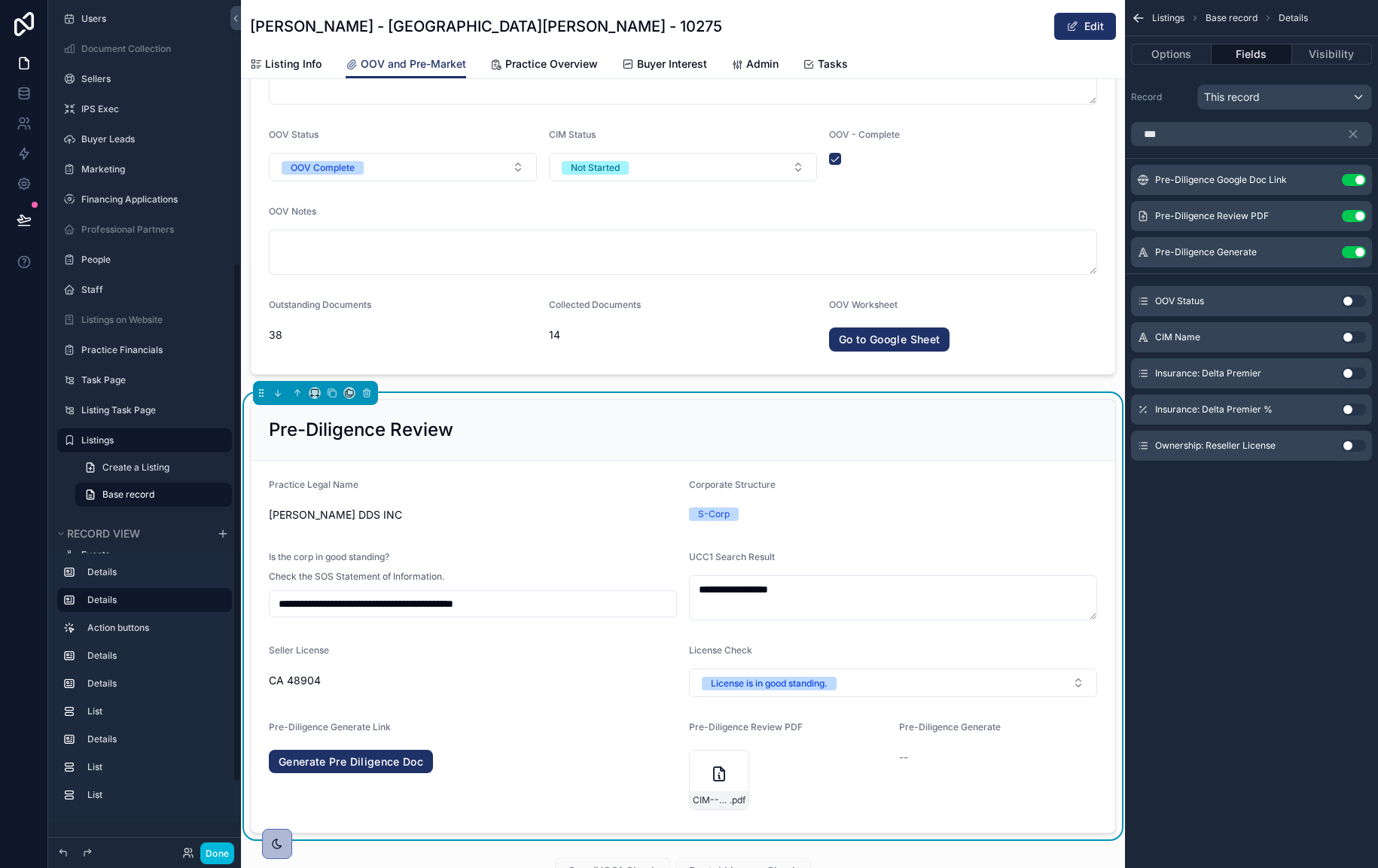
scroll to position [432, 0]
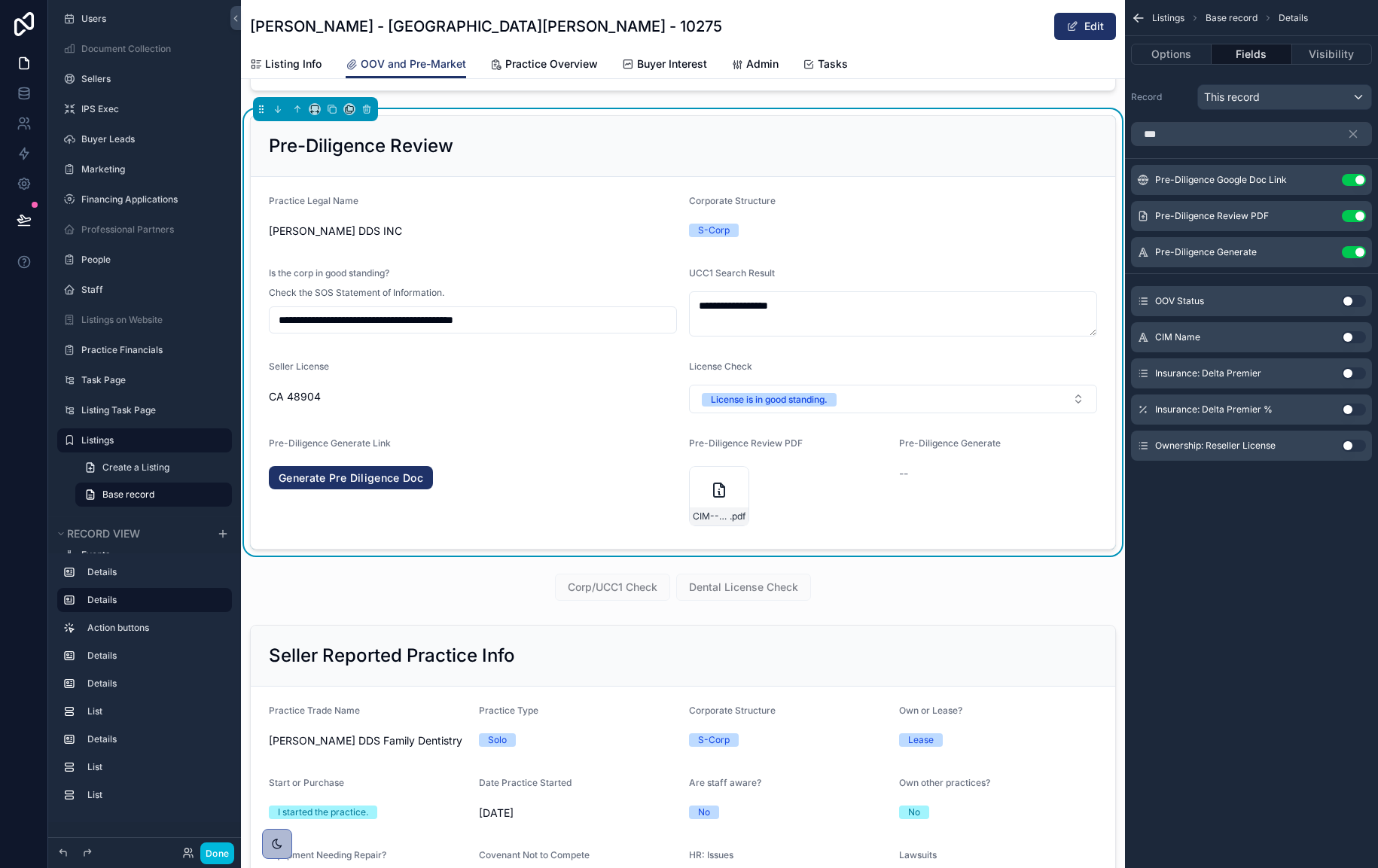
click at [0, 0] on icon "scrollable content" at bounding box center [0, 0] width 0 height 0
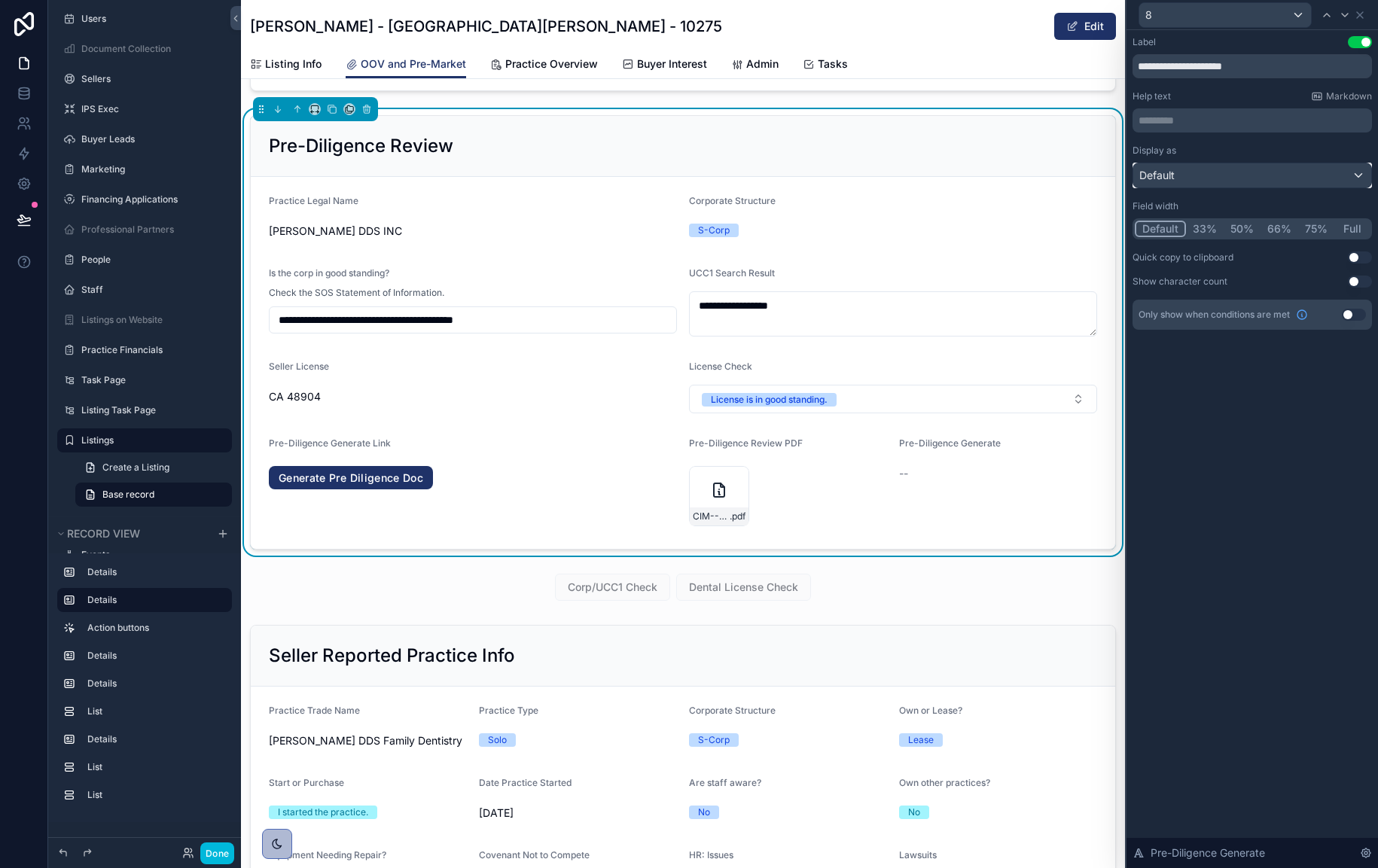
click at [1241, 176] on div "Default" at bounding box center [1252, 176] width 238 height 24
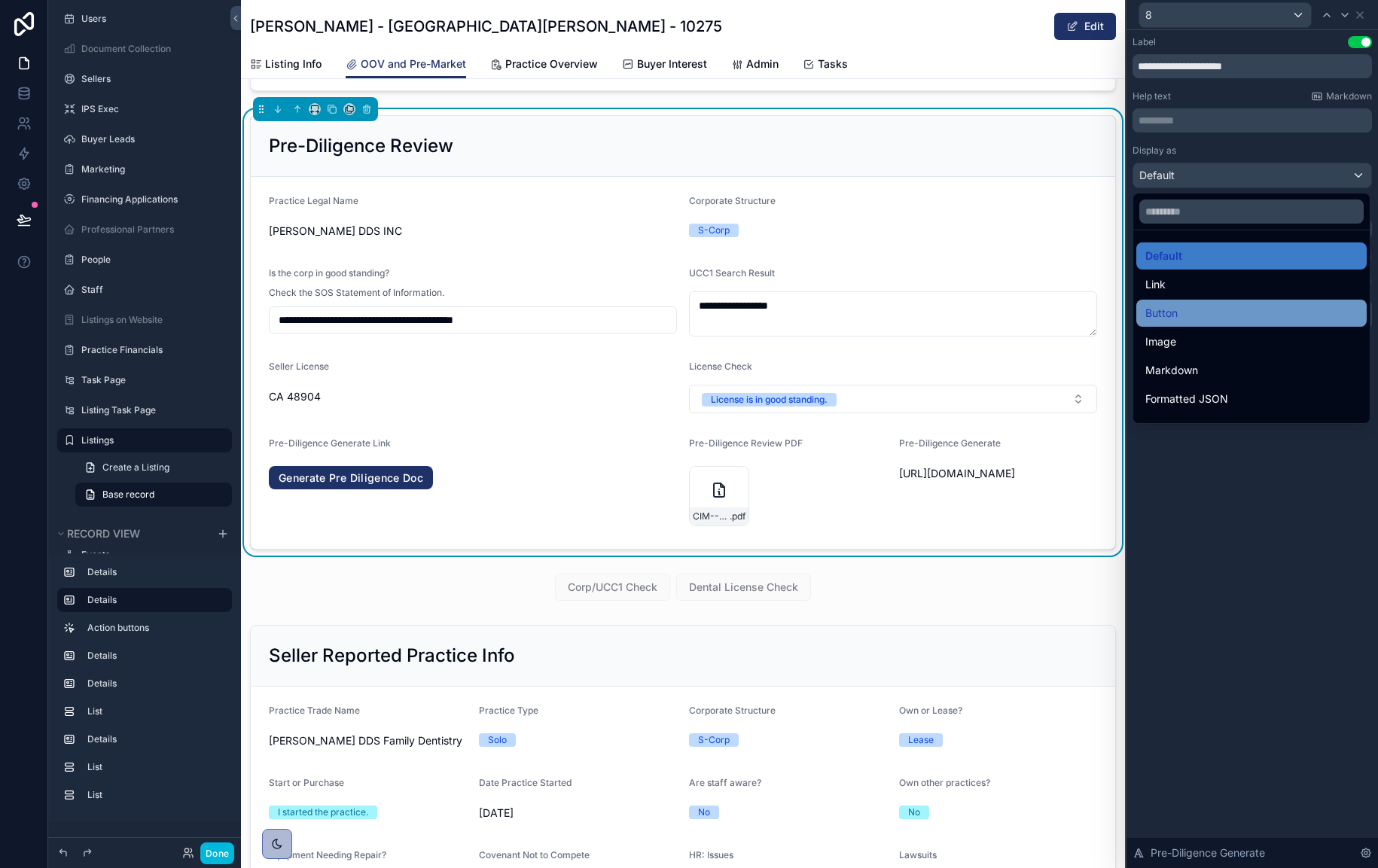
click at [1221, 306] on div "Button" at bounding box center [1251, 313] width 212 height 18
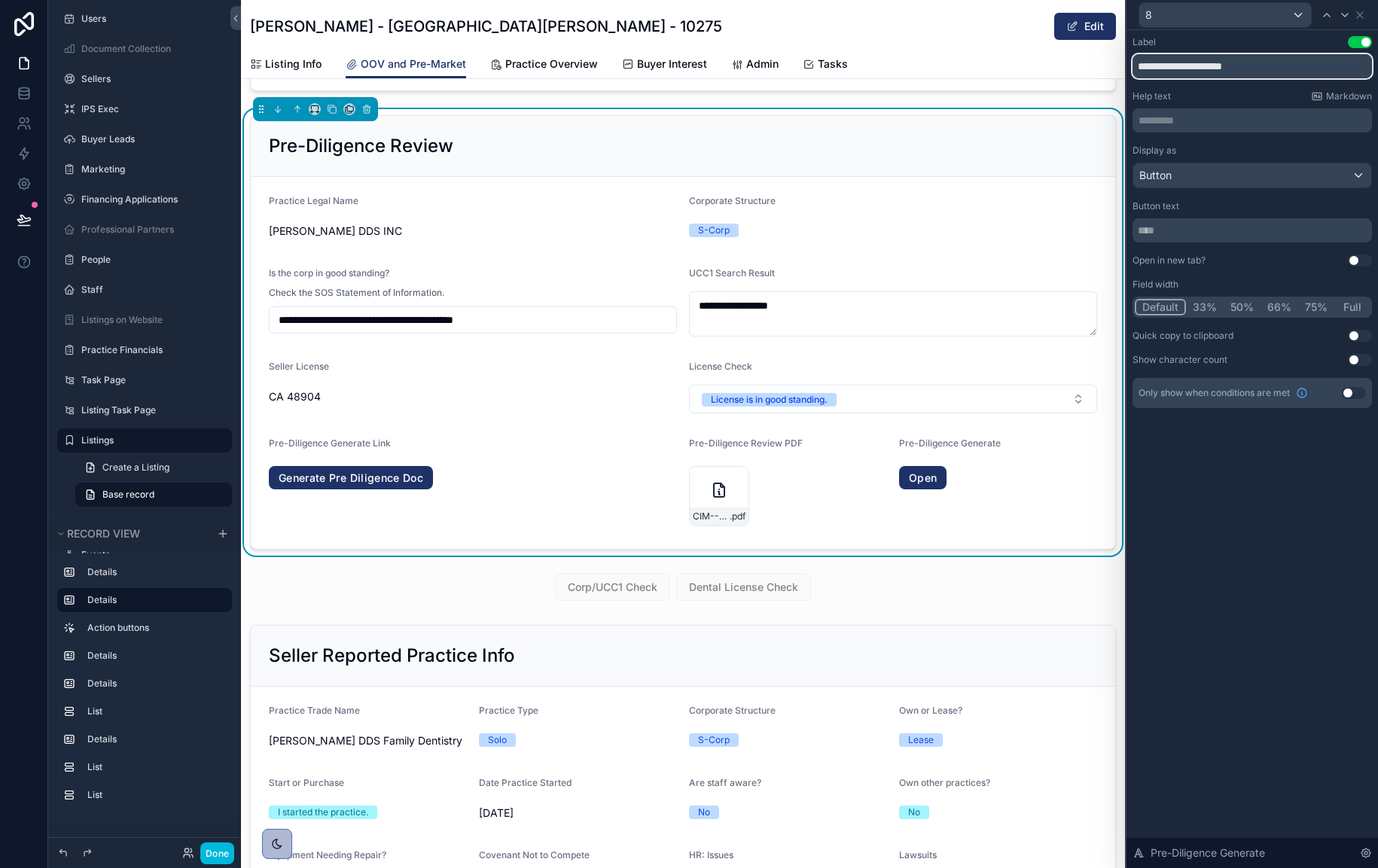
drag, startPoint x: 1208, startPoint y: 65, endPoint x: 1271, endPoint y: 65, distance: 63.0
click at [1271, 65] on input "**********" at bounding box center [1252, 67] width 240 height 24
click at [1205, 232] on input "text" at bounding box center [1252, 231] width 240 height 24
type input "**********"
drag, startPoint x: 1211, startPoint y: 66, endPoint x: 1282, endPoint y: 67, distance: 71.0
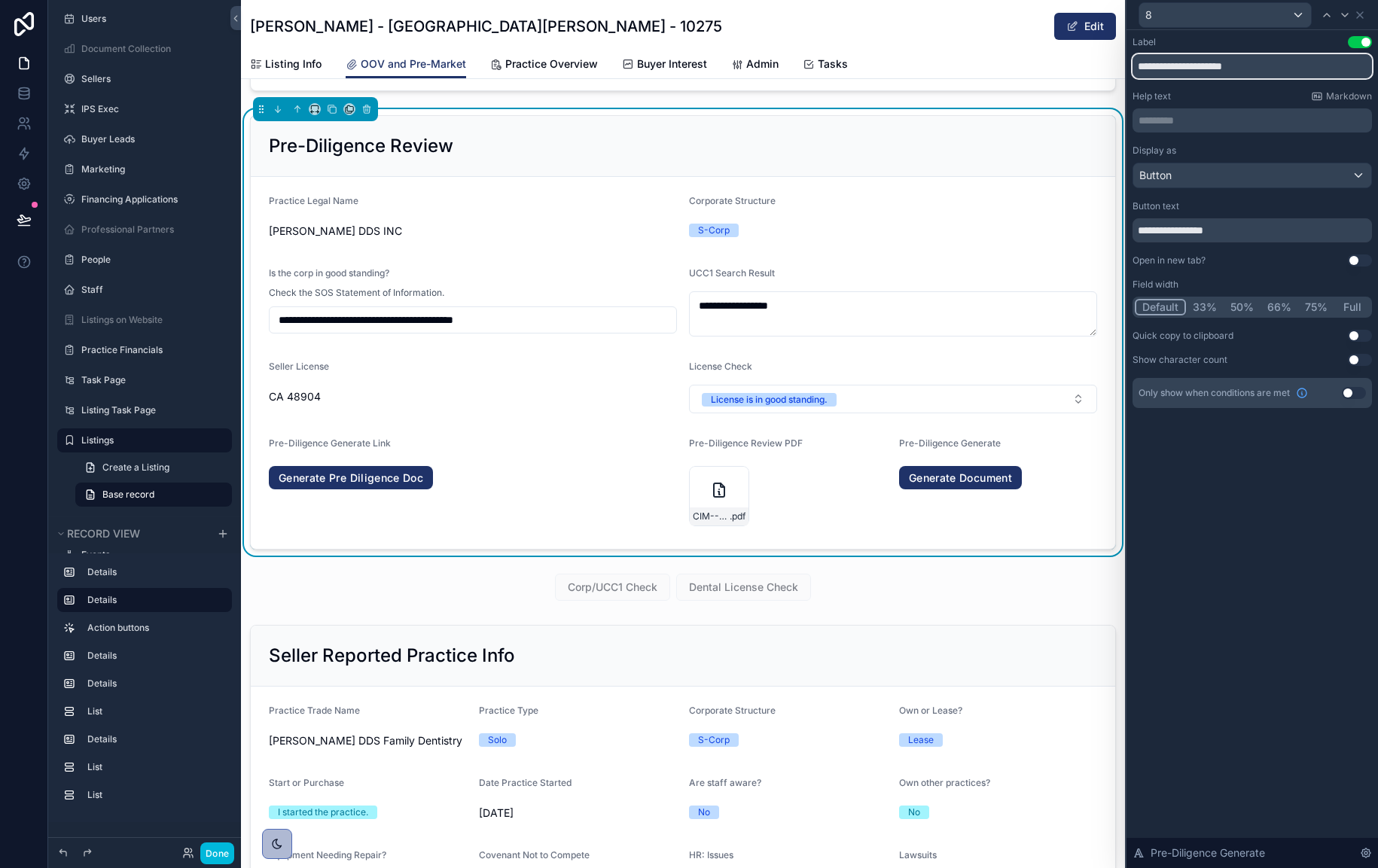
click at [1282, 67] on input "**********" at bounding box center [1252, 67] width 240 height 24
click at [1239, 66] on input "**********" at bounding box center [1252, 67] width 240 height 24
click at [1239, 67] on input "**********" at bounding box center [1252, 67] width 240 height 24
type input "**********"
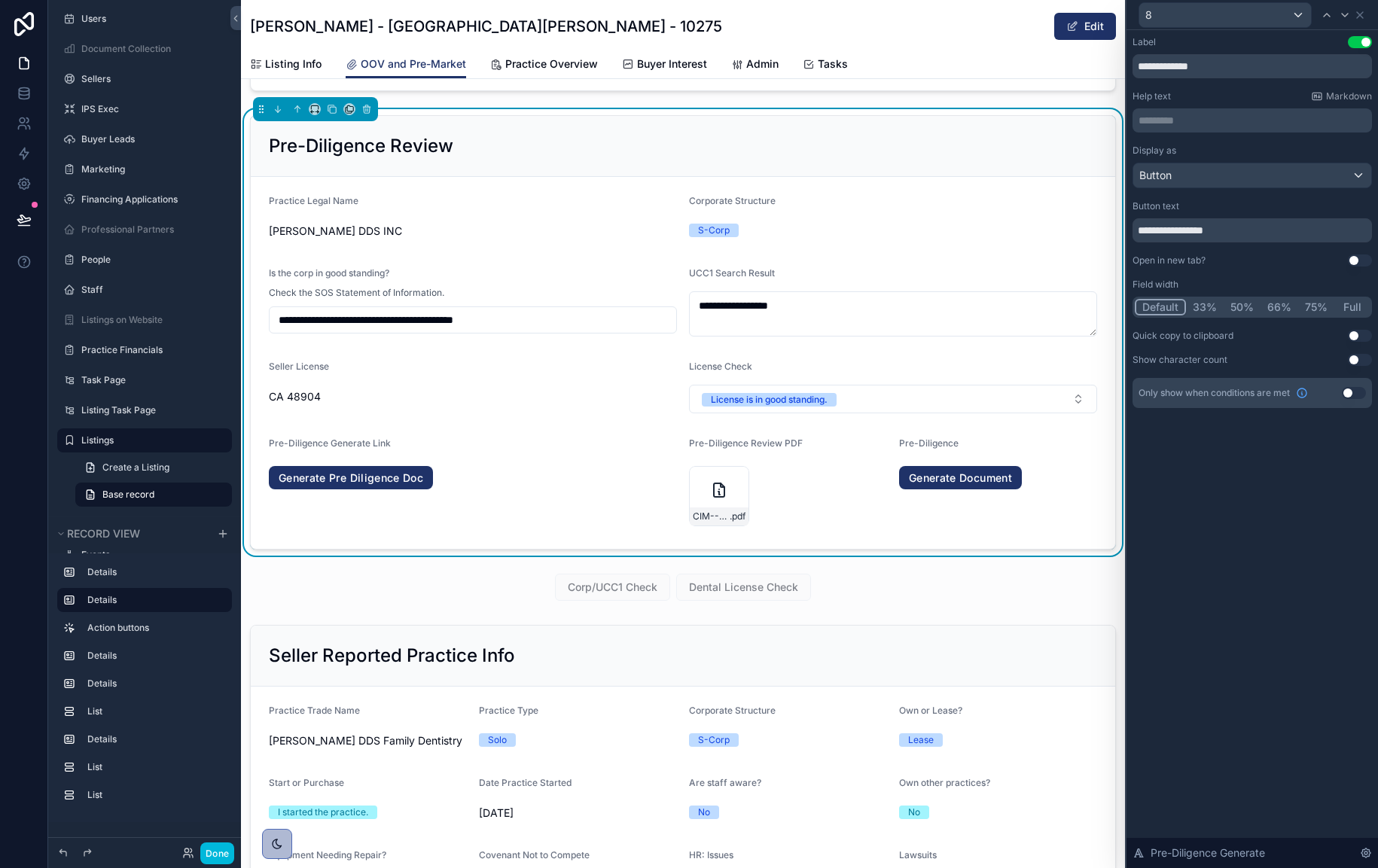
click at [951, 445] on span "Pre-Diligence" at bounding box center [928, 443] width 59 height 11
click at [1363, 16] on icon at bounding box center [1359, 15] width 6 height 6
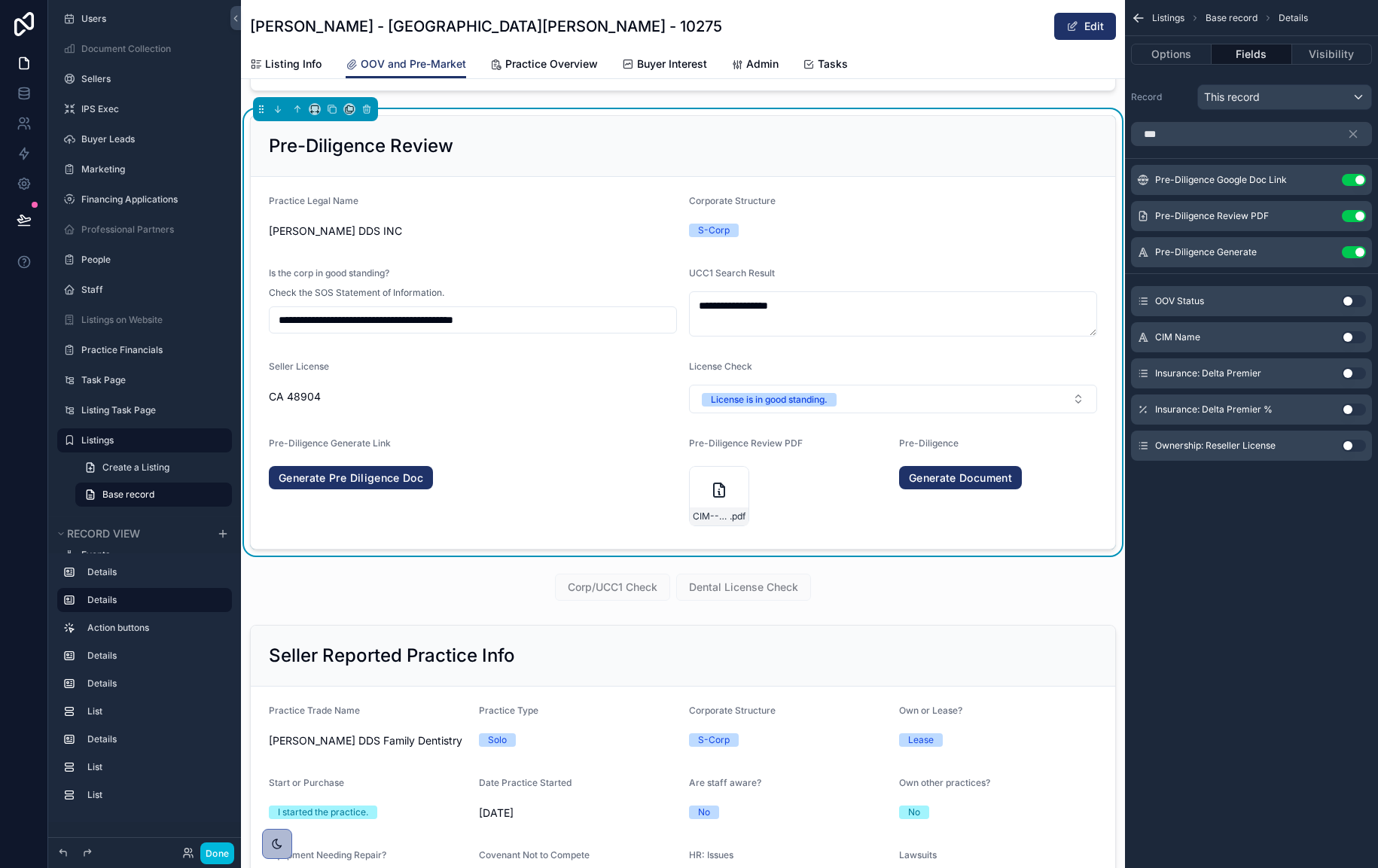
drag, startPoint x: 1143, startPoint y: 254, endPoint x: 1153, endPoint y: 210, distance: 45.1
click at [1154, 168] on div "Pre-Diligence Google Doc Link Use setting Pre-Diligence Review PDF Use setting …" at bounding box center [1251, 216] width 253 height 102
drag, startPoint x: 1146, startPoint y: 254, endPoint x: 1163, endPoint y: 187, distance: 69.1
click at [1162, 184] on div "Pre-Diligence Google Doc Link Use setting Pre-Diligence Review PDF Use setting …" at bounding box center [1251, 216] width 253 height 102
click at [1362, 128] on button "scrollable content" at bounding box center [1358, 134] width 25 height 24
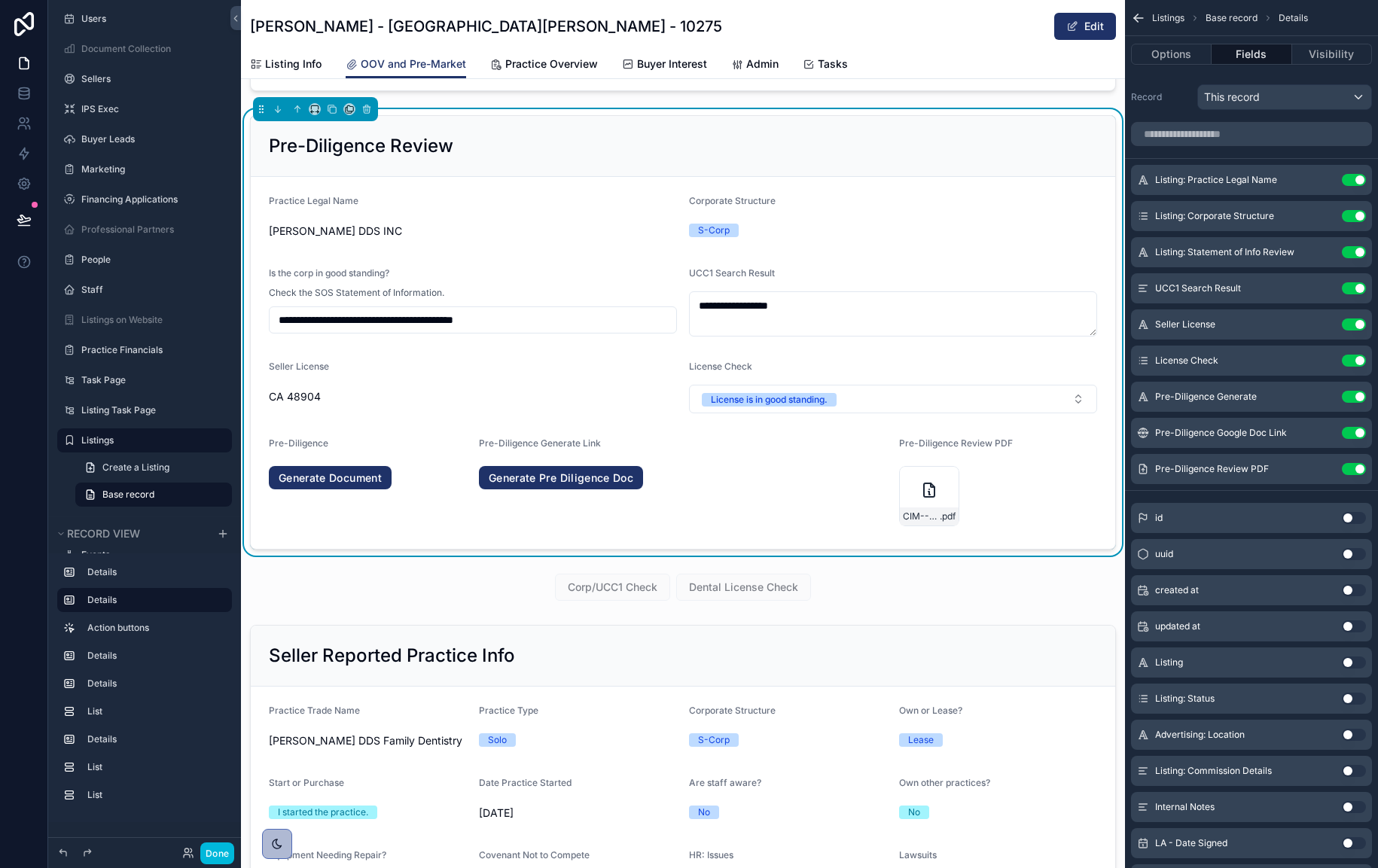
click at [0, 0] on icon "scrollable content" at bounding box center [0, 0] width 0 height 0
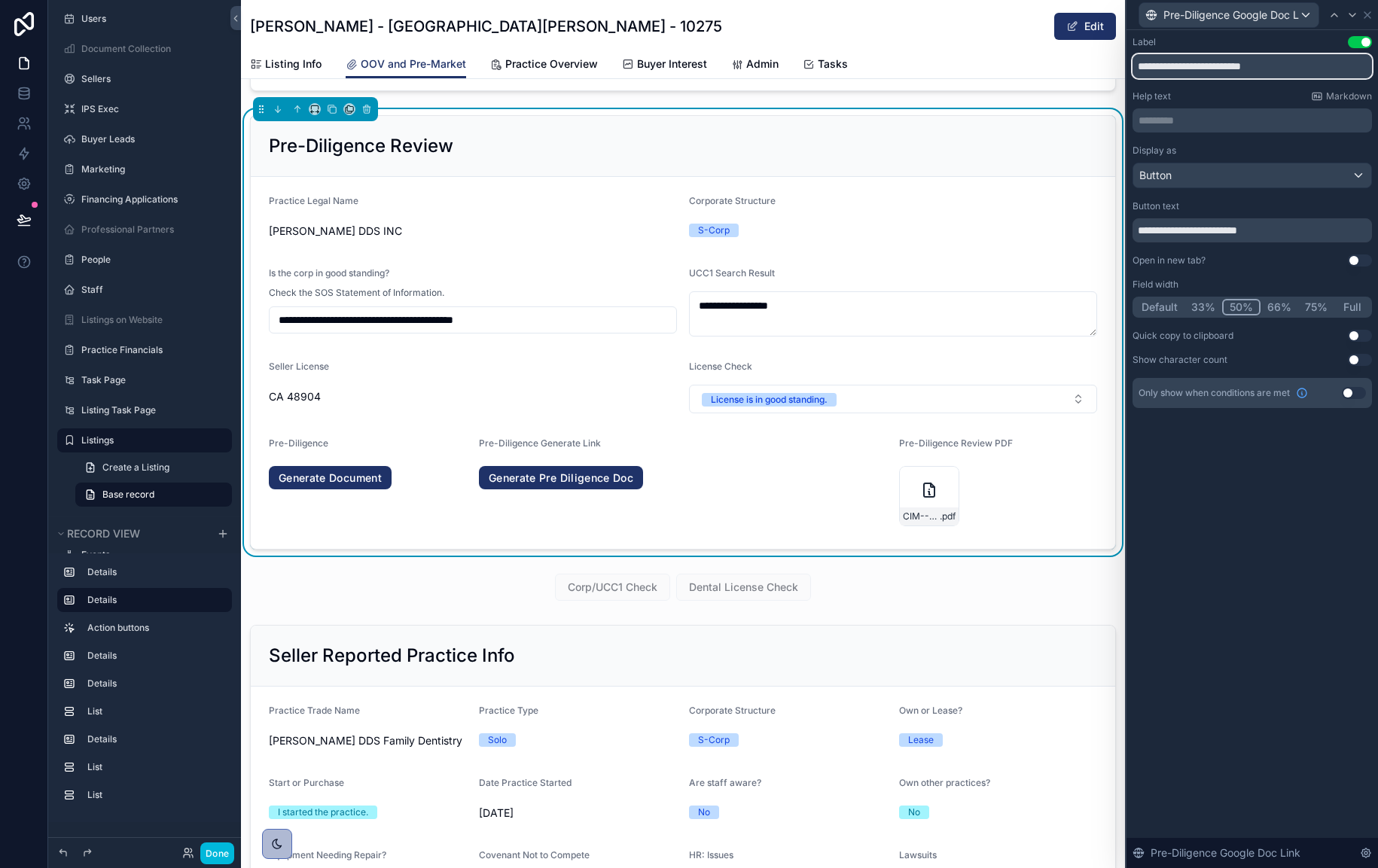
drag, startPoint x: 1211, startPoint y: 65, endPoint x: 1308, endPoint y: 67, distance: 97.0
click at [1308, 67] on input "**********" at bounding box center [1252, 67] width 240 height 24
type input "**********"
drag, startPoint x: 1297, startPoint y: 232, endPoint x: 1037, endPoint y: 230, distance: 260.0
click at [1037, 230] on div "**********" at bounding box center [689, 434] width 1378 height 868
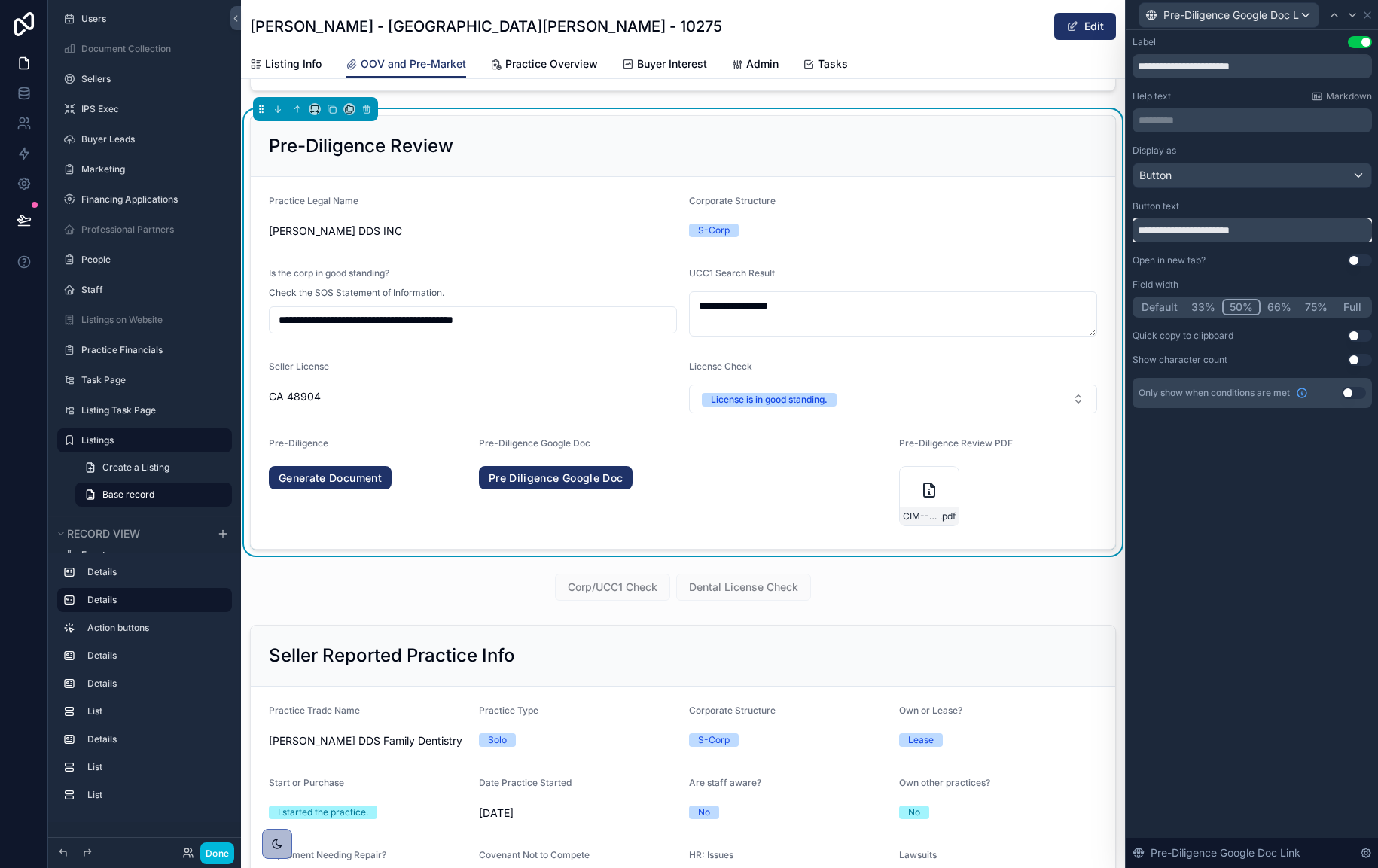
type input "**********"
click at [1167, 309] on button "Default" at bounding box center [1159, 307] width 50 height 16
click at [1368, 12] on icon at bounding box center [1367, 15] width 12 height 12
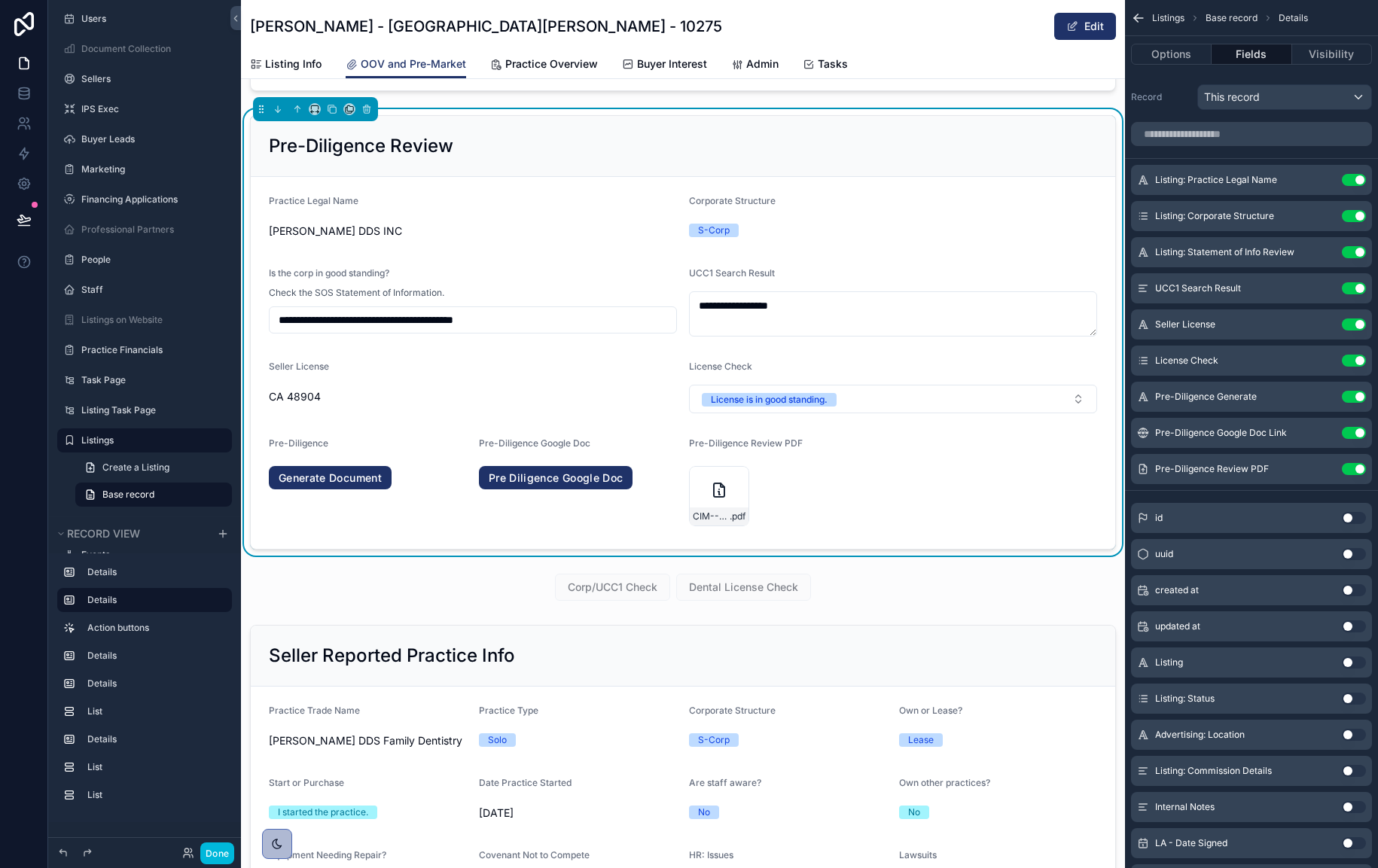
click at [0, 0] on icon "scrollable content" at bounding box center [0, 0] width 0 height 0
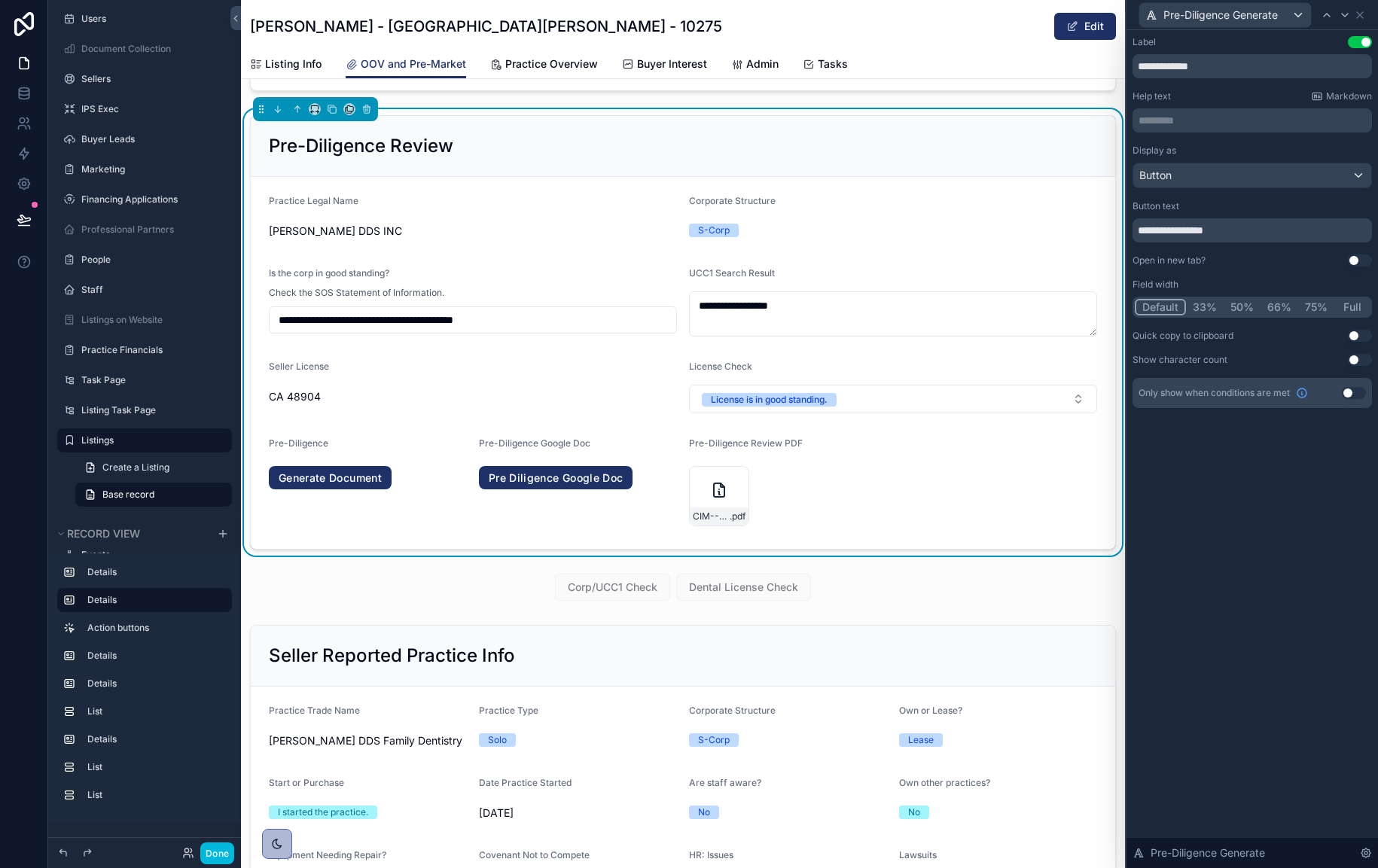
click at [1236, 306] on button "50%" at bounding box center [1241, 307] width 37 height 16
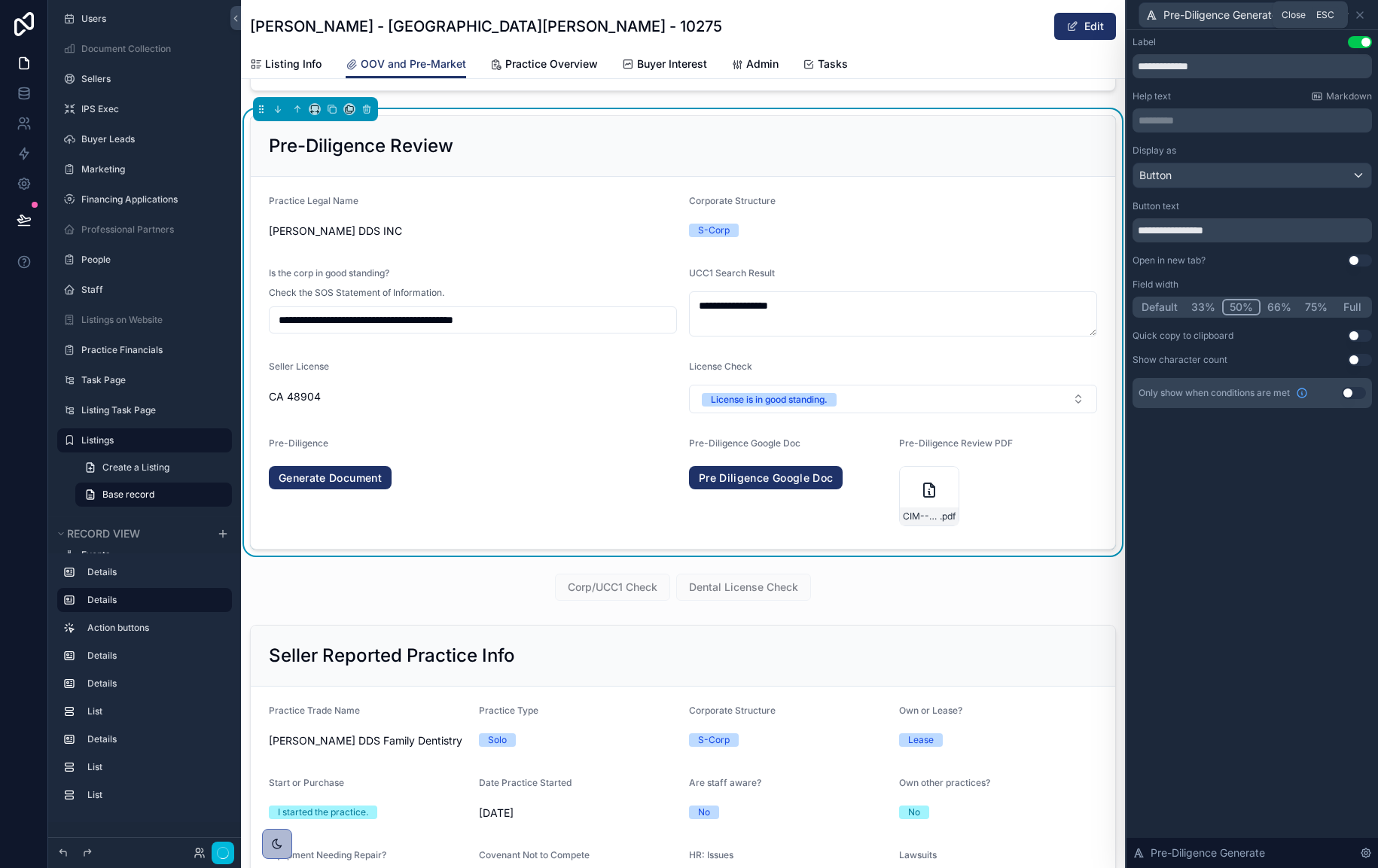
click at [1365, 10] on icon at bounding box center [1360, 15] width 12 height 12
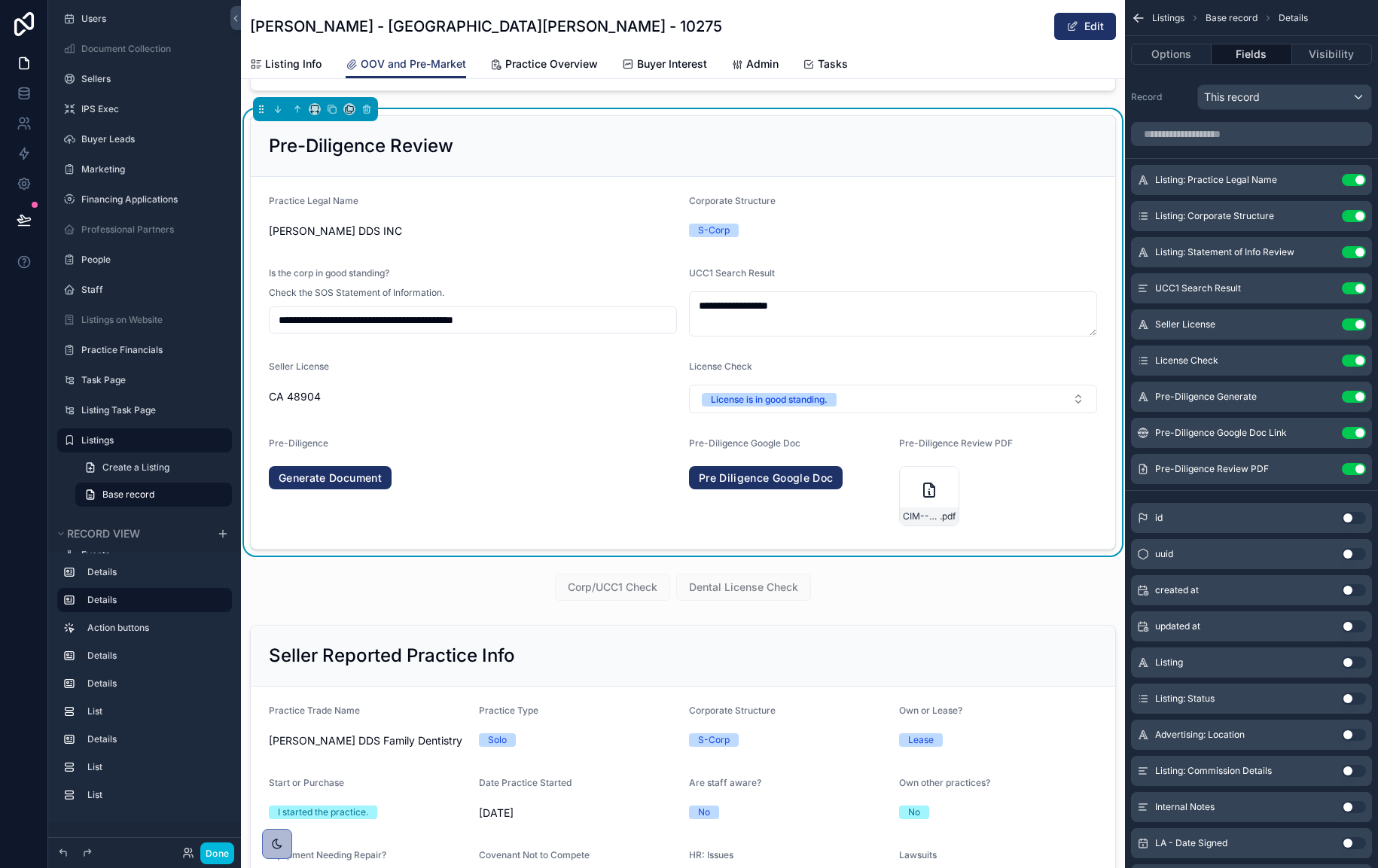
click at [360, 480] on link "Generate Document" at bounding box center [330, 478] width 123 height 24
